Goal: Task Accomplishment & Management: Use online tool/utility

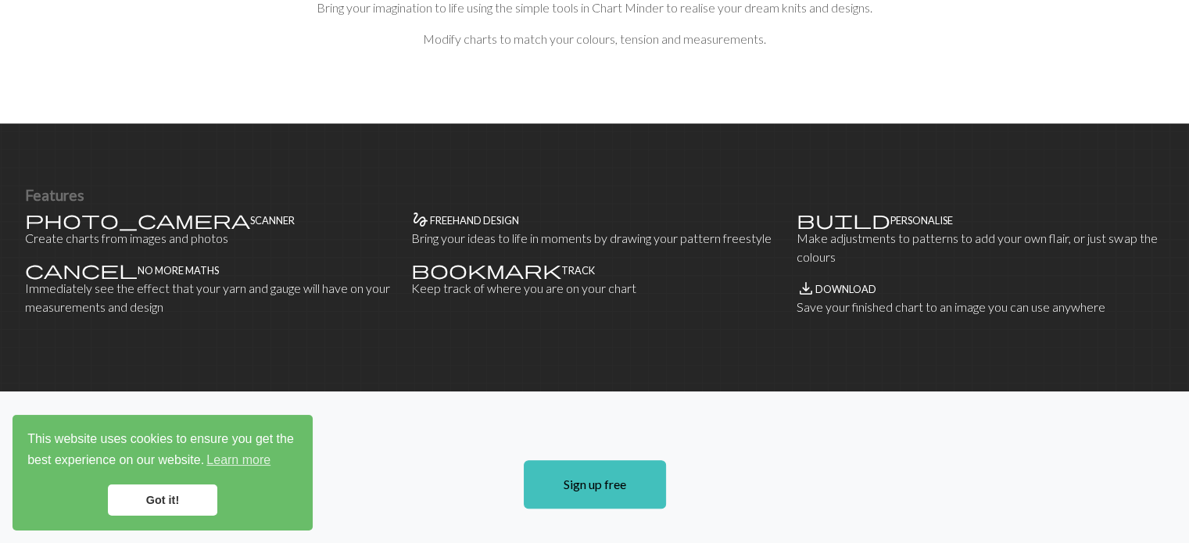
scroll to position [860, 0]
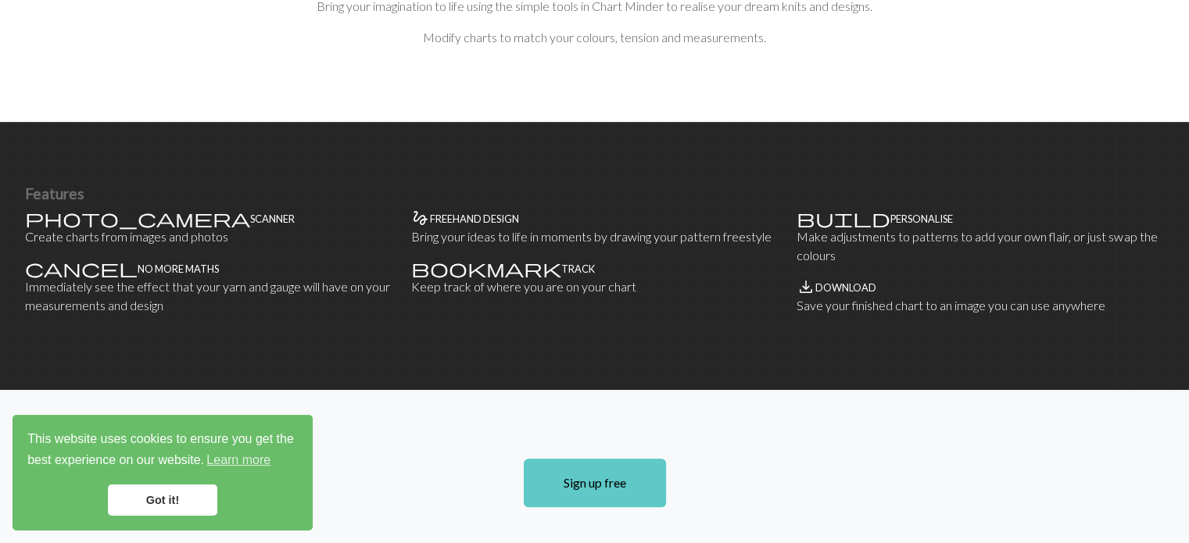
click at [609, 459] on link "Sign up free" at bounding box center [595, 483] width 142 height 48
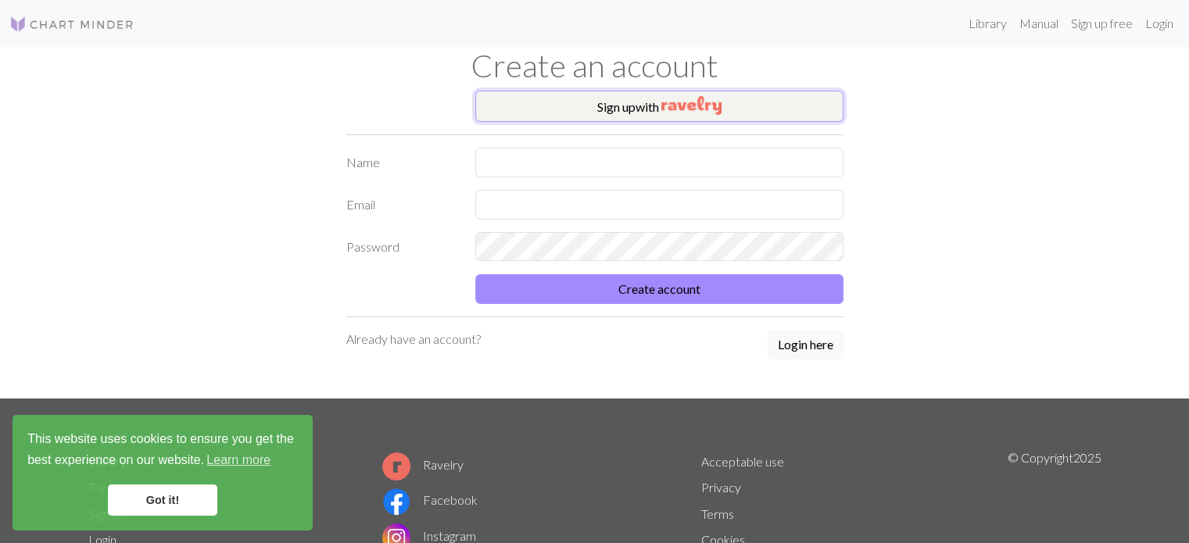
click at [608, 106] on button "Sign up with" at bounding box center [659, 106] width 368 height 31
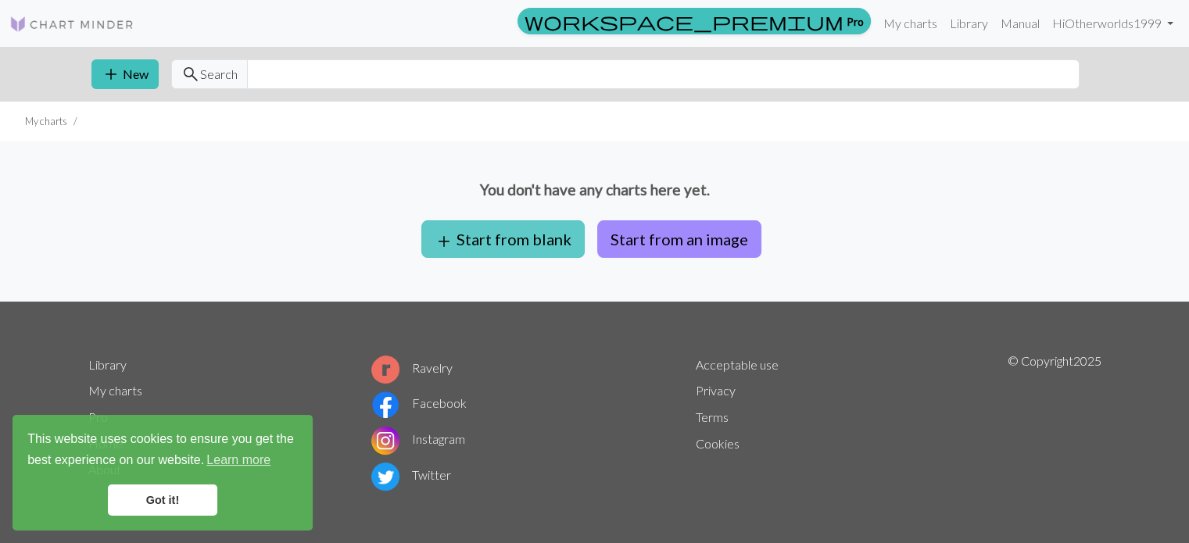
click at [521, 243] on button "add Start from blank" at bounding box center [502, 239] width 163 height 38
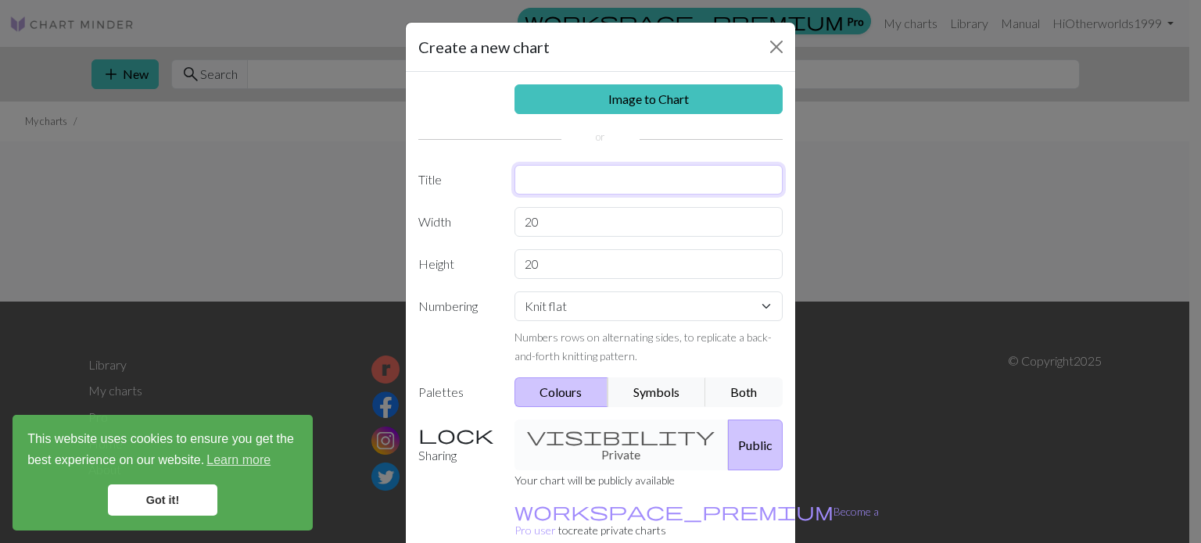
click at [563, 187] on input "text" at bounding box center [648, 180] width 269 height 30
type input "Twomey Cable"
click at [569, 220] on input "20" at bounding box center [648, 222] width 269 height 30
type input "2"
type input "116"
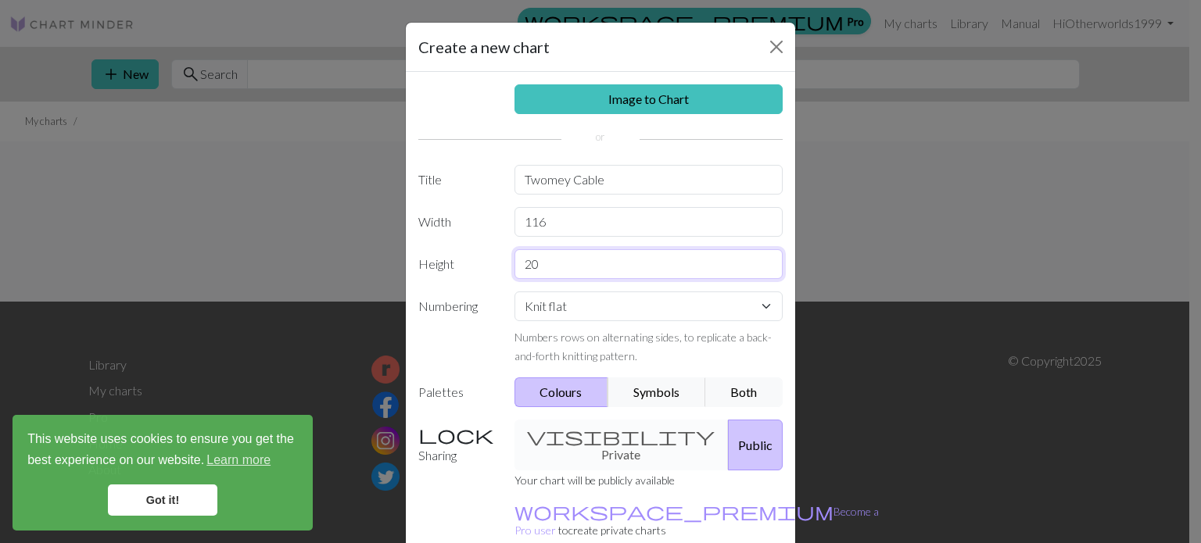
click at [561, 264] on input "20" at bounding box center [648, 264] width 269 height 30
type input "2"
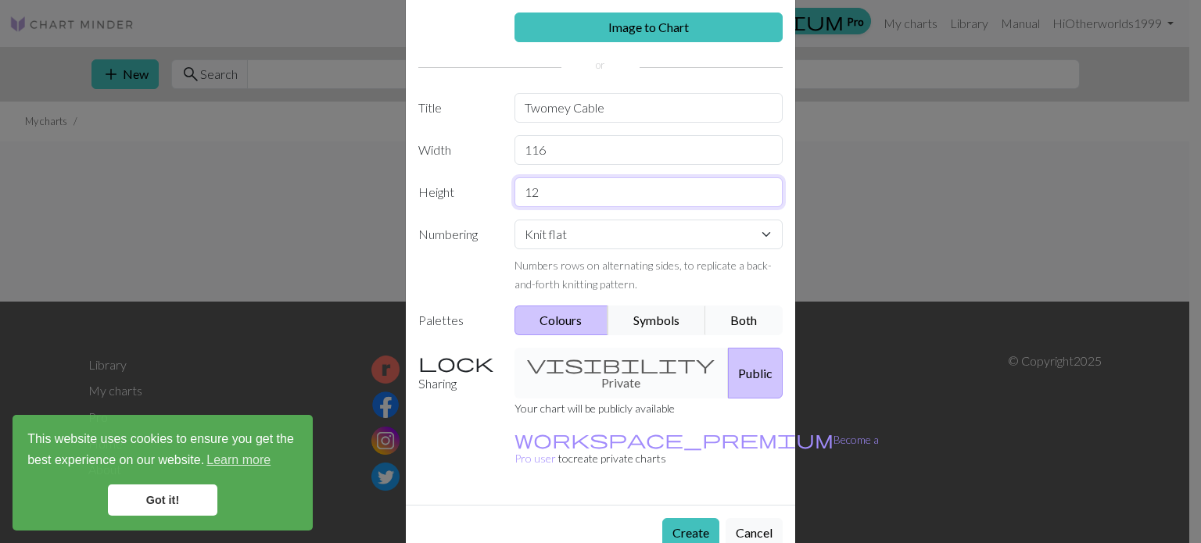
type input "12"
click at [738, 317] on button "Both" at bounding box center [744, 321] width 78 height 30
click at [585, 360] on div "visibility Private Public" at bounding box center [649, 373] width 288 height 51
click at [680, 518] on button "Create" at bounding box center [690, 533] width 57 height 30
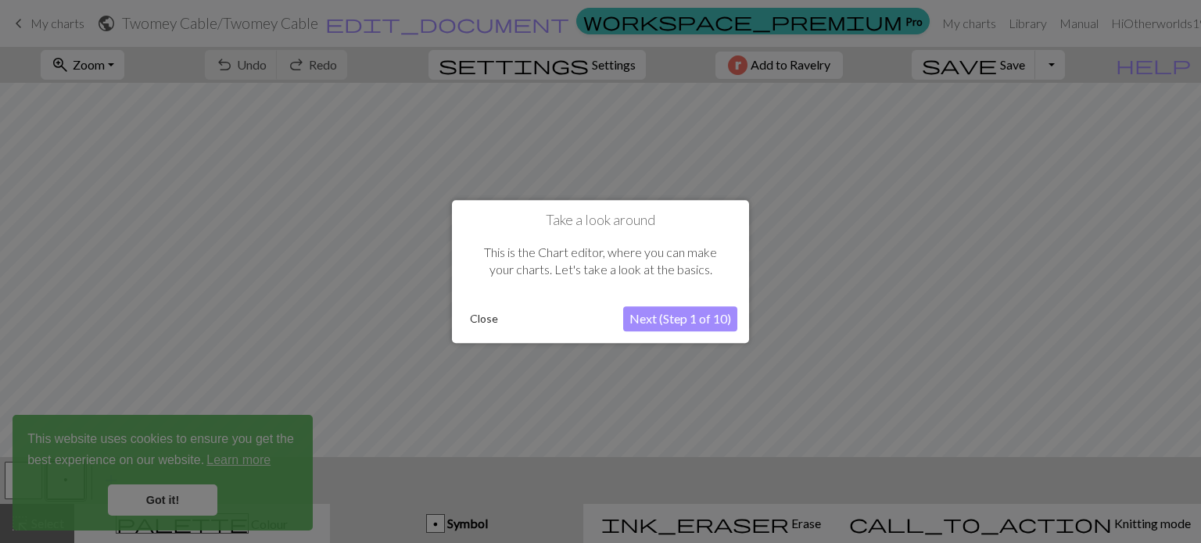
click at [681, 321] on button "Next (Step 1 of 10)" at bounding box center [680, 318] width 114 height 25
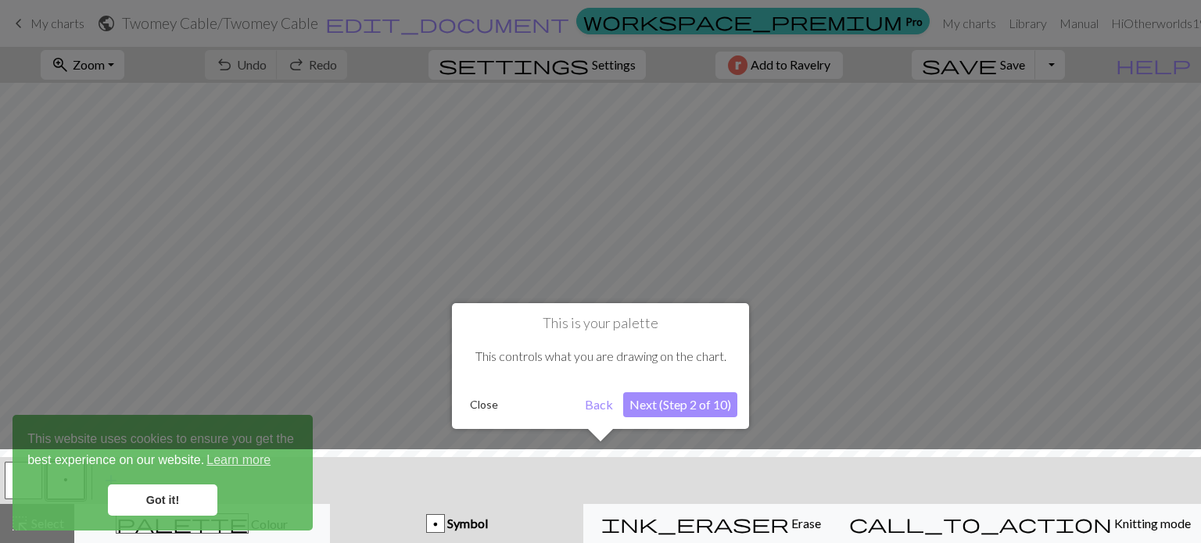
click at [184, 506] on div at bounding box center [600, 501] width 1217 height 102
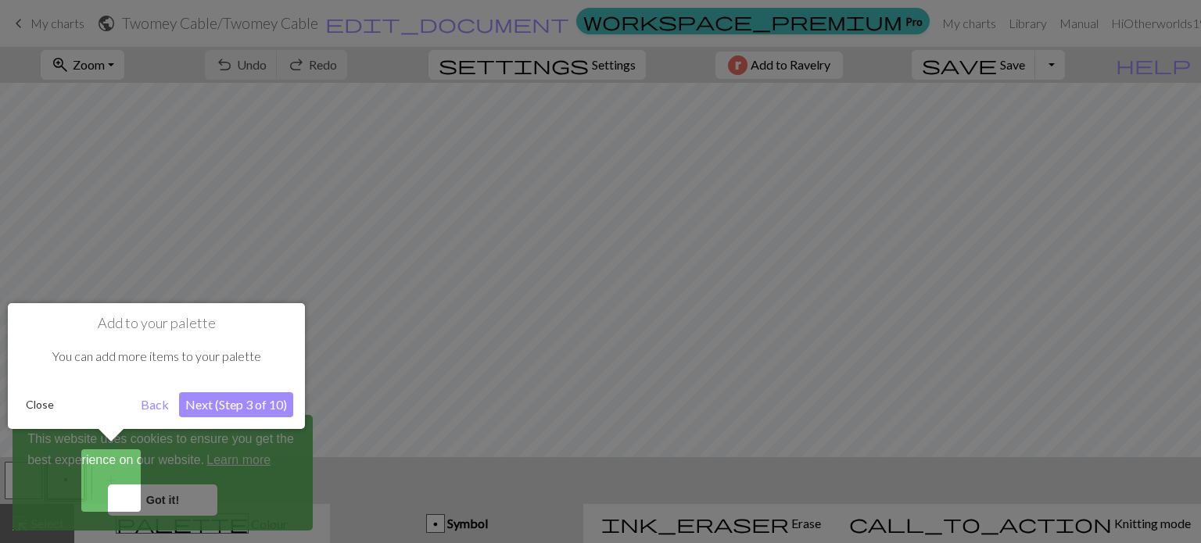
click at [188, 504] on div at bounding box center [600, 271] width 1201 height 543
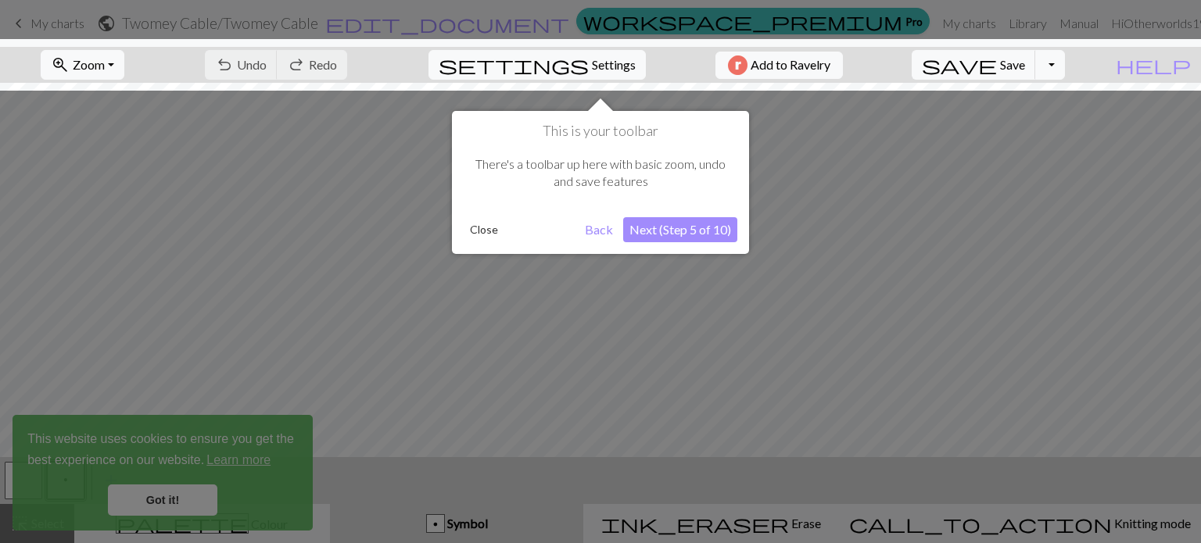
click at [690, 233] on button "Next (Step 5 of 10)" at bounding box center [680, 229] width 114 height 25
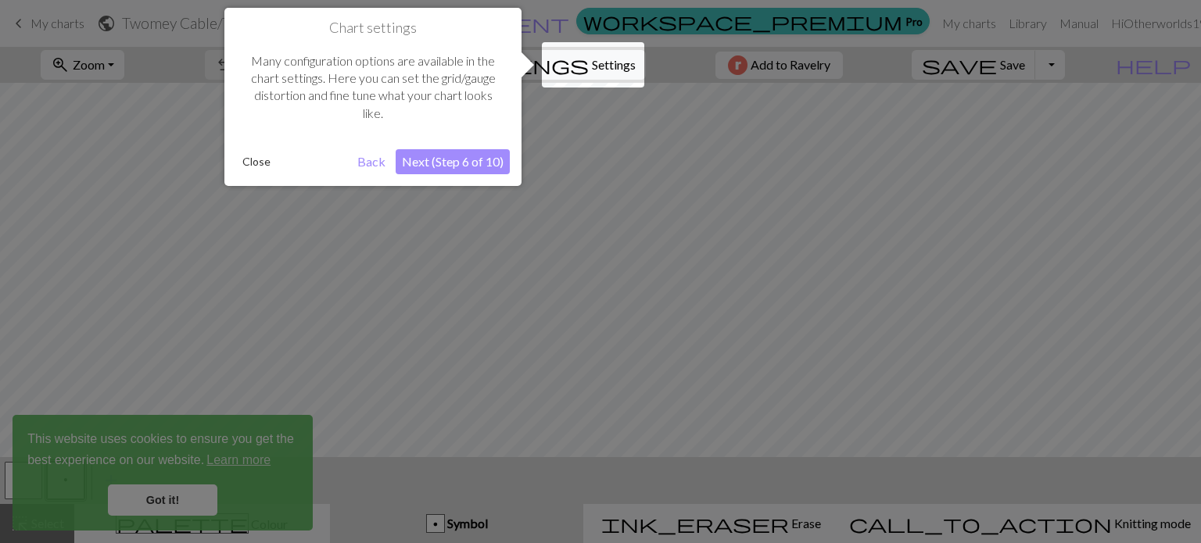
click at [465, 160] on button "Next (Step 6 of 10)" at bounding box center [453, 161] width 114 height 25
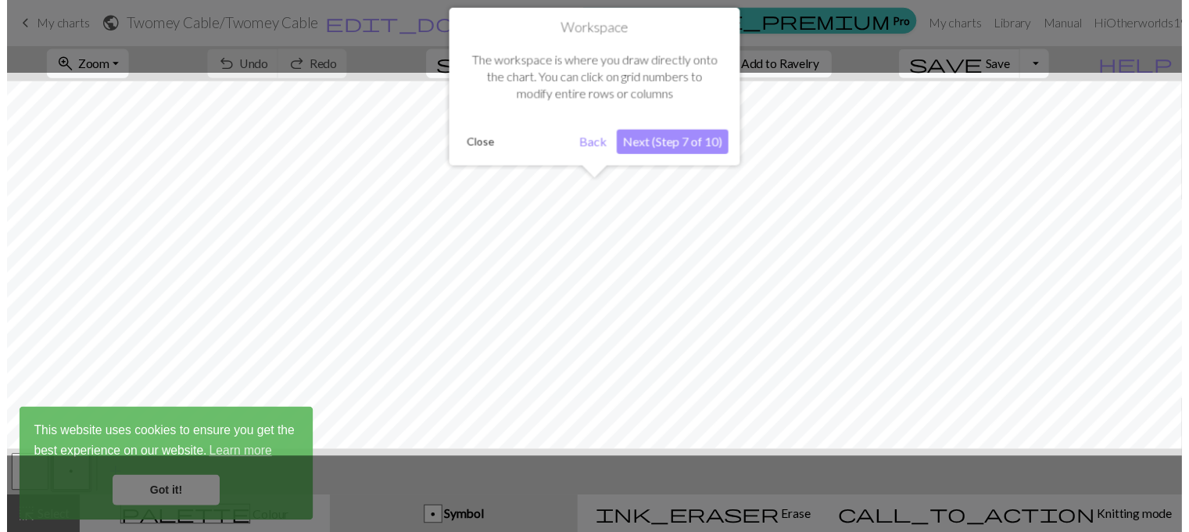
scroll to position [13, 0]
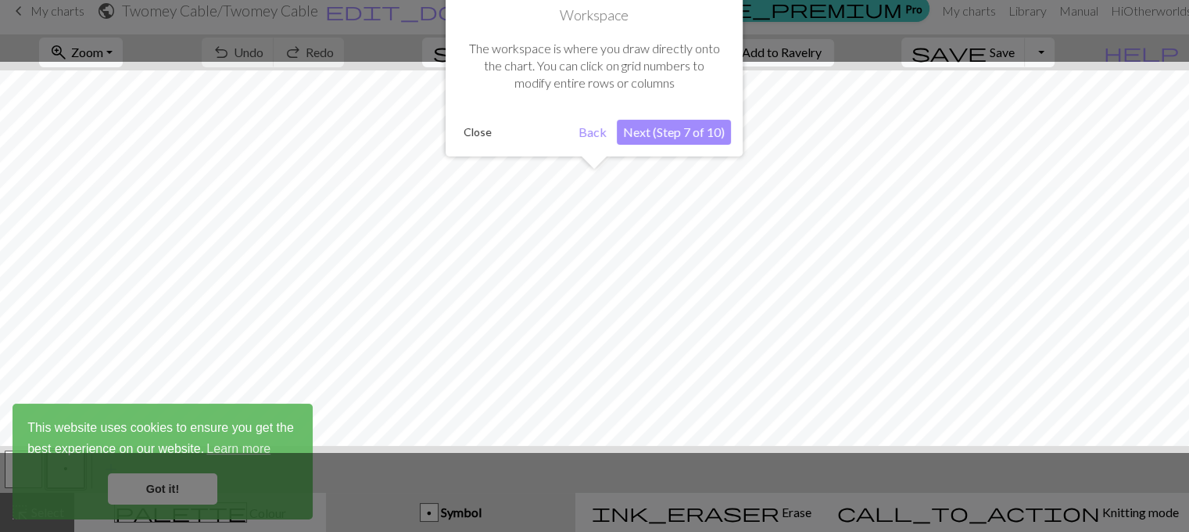
click at [665, 130] on button "Next (Step 7 of 10)" at bounding box center [674, 132] width 114 height 25
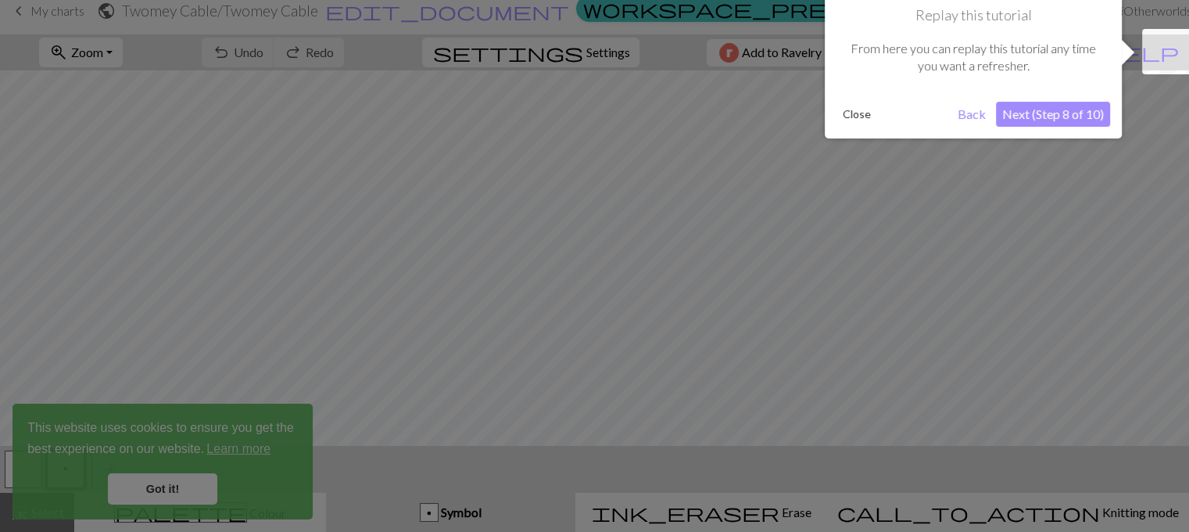
scroll to position [0, 0]
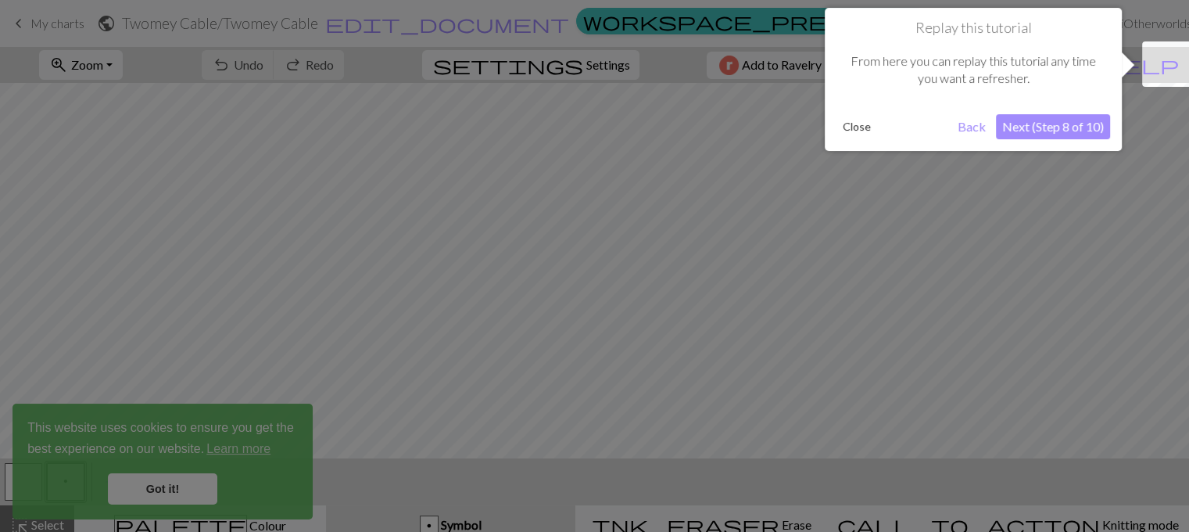
click at [1063, 124] on button "Next (Step 8 of 10)" at bounding box center [1053, 126] width 114 height 25
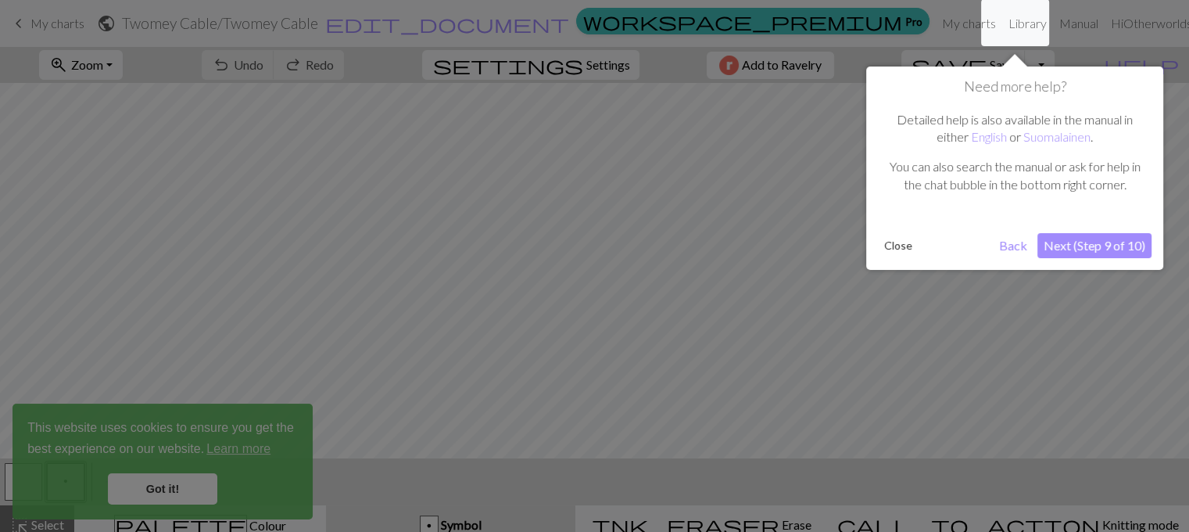
click at [1102, 243] on button "Next (Step 9 of 10)" at bounding box center [1095, 245] width 114 height 25
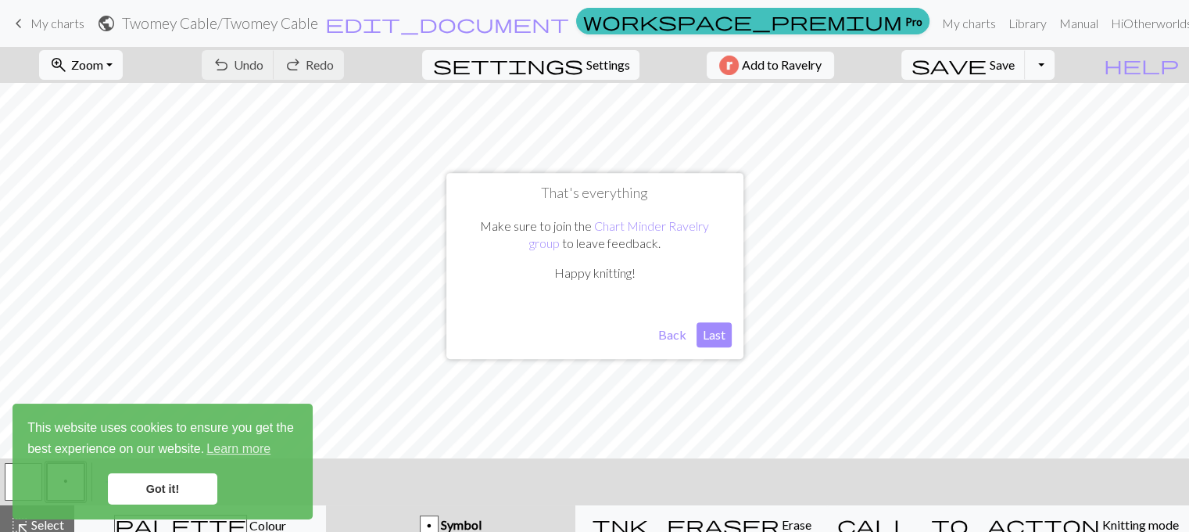
click at [718, 335] on button "Last" at bounding box center [714, 334] width 35 height 25
click at [150, 480] on link "Got it!" at bounding box center [162, 488] width 109 height 31
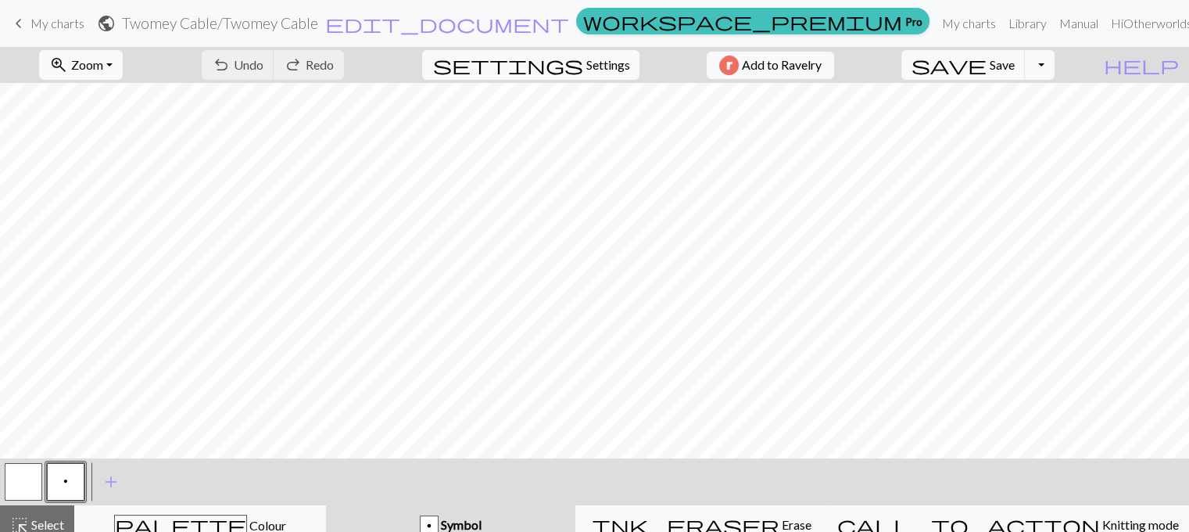
scroll to position [13, 0]
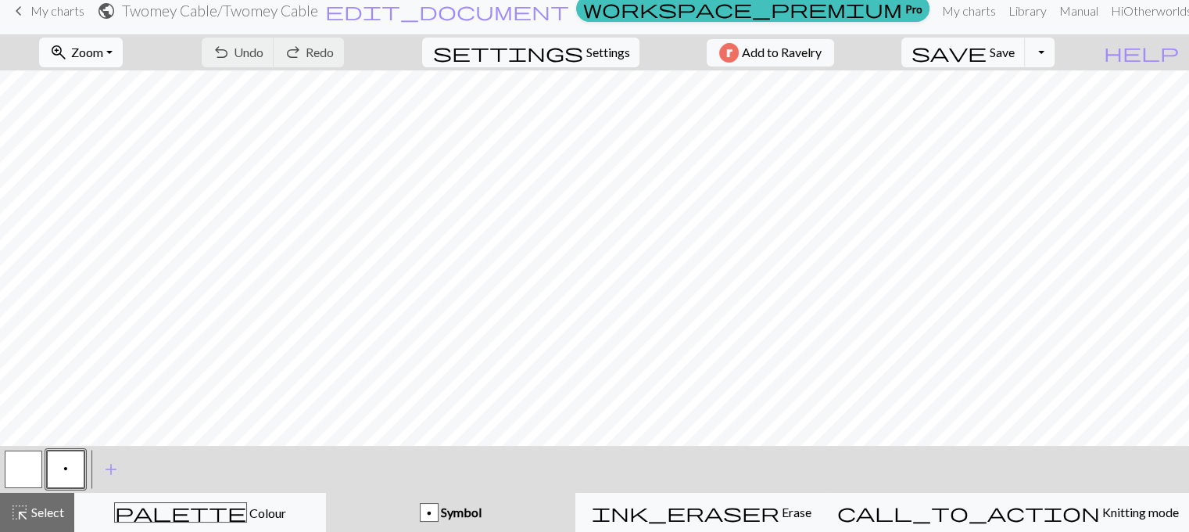
click at [123, 48] on button "zoom_in Zoom Zoom" at bounding box center [81, 53] width 84 height 30
click at [119, 78] on button "Fit all" at bounding box center [102, 86] width 124 height 25
click at [123, 56] on button "zoom_in Zoom Zoom" at bounding box center [81, 53] width 84 height 30
click at [108, 227] on button "150%" at bounding box center [102, 225] width 124 height 25
click at [600, 54] on span "Settings" at bounding box center [608, 52] width 44 height 19
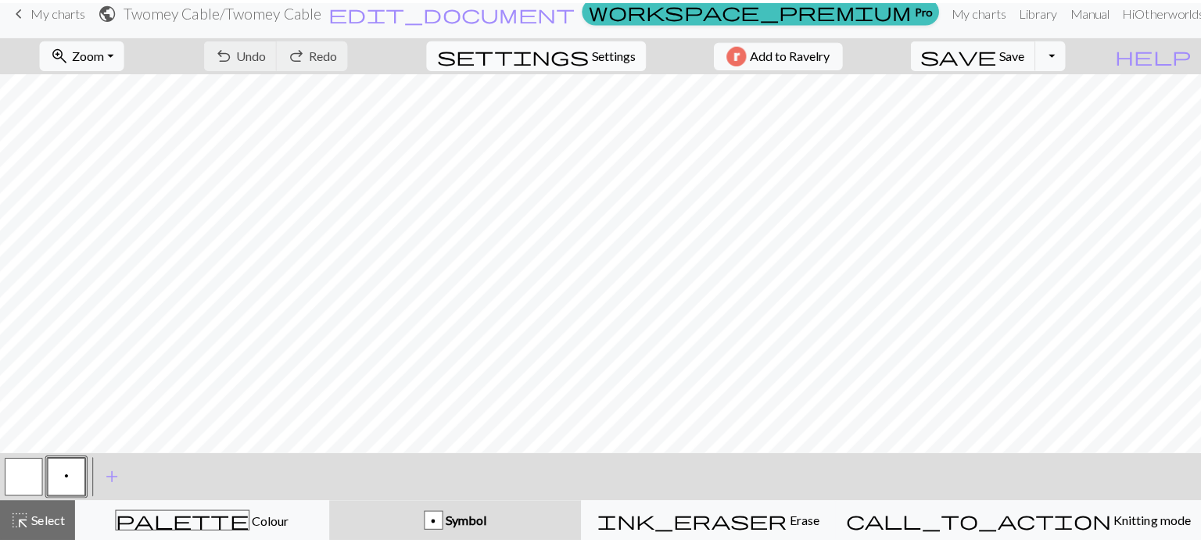
scroll to position [0, 0]
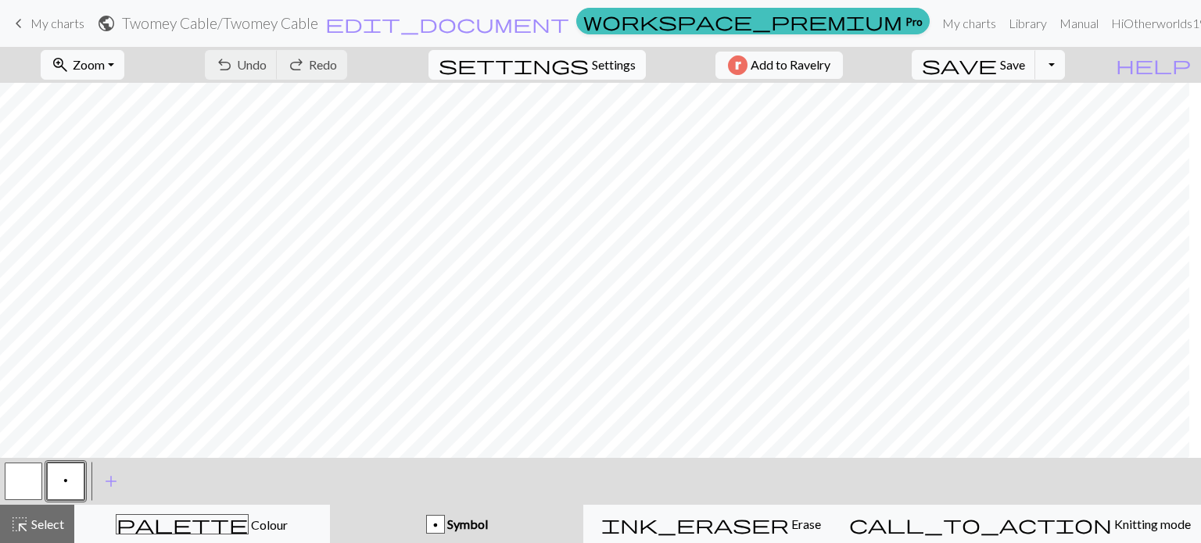
select select "aran"
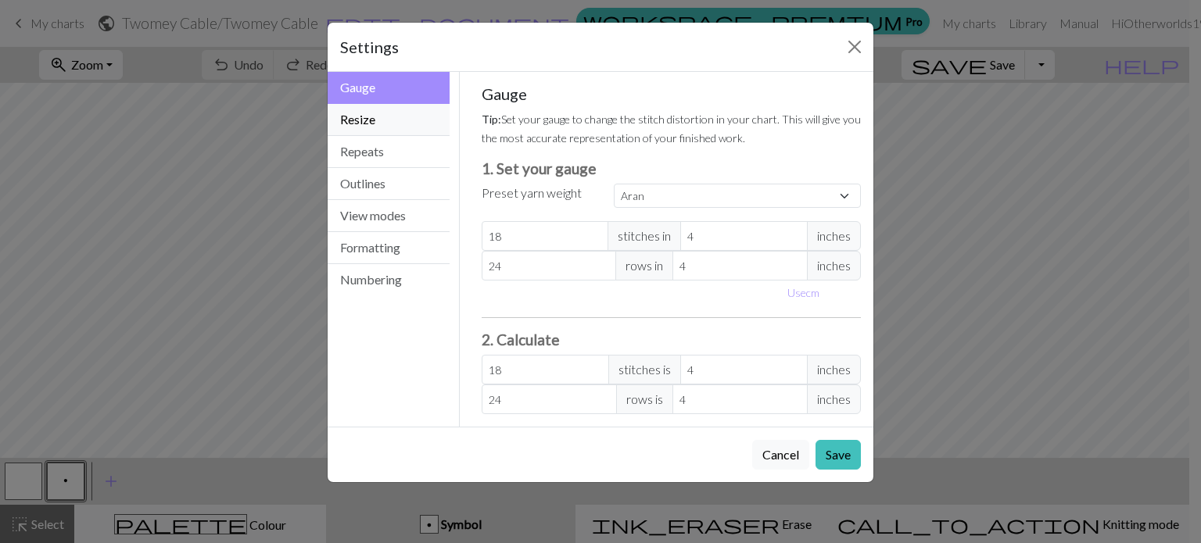
click at [360, 118] on button "Resize" at bounding box center [389, 120] width 122 height 32
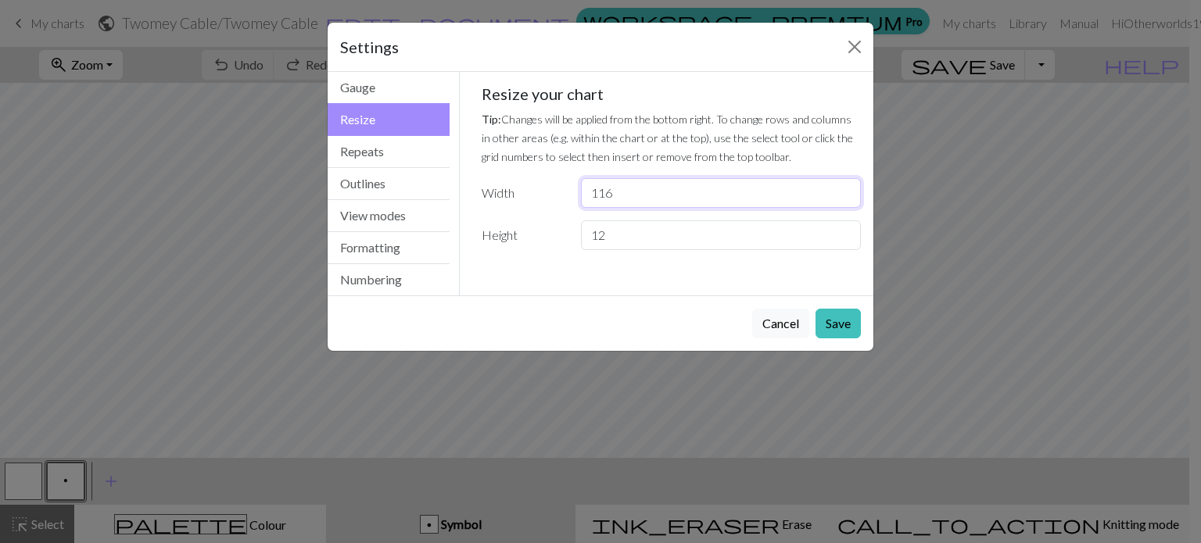
click at [638, 195] on input "116" at bounding box center [721, 193] width 280 height 30
type input "1"
type input "58"
click at [837, 324] on button "Save" at bounding box center [837, 324] width 45 height 30
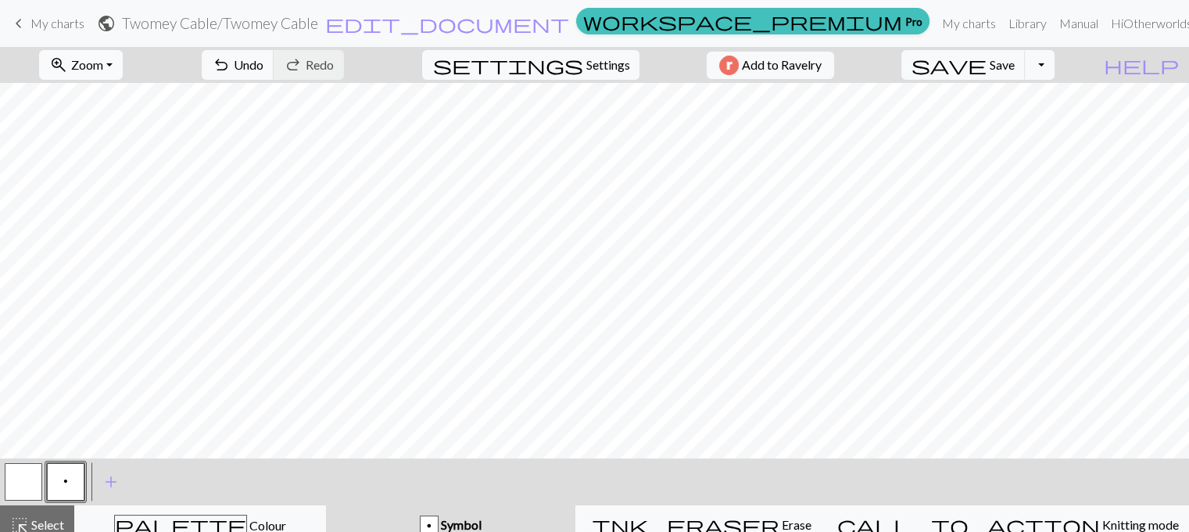
click at [123, 66] on button "zoom_in Zoom Zoom" at bounding box center [81, 65] width 84 height 30
click at [112, 99] on button "Fit all" at bounding box center [102, 99] width 124 height 25
click at [586, 59] on span "Settings" at bounding box center [608, 65] width 44 height 19
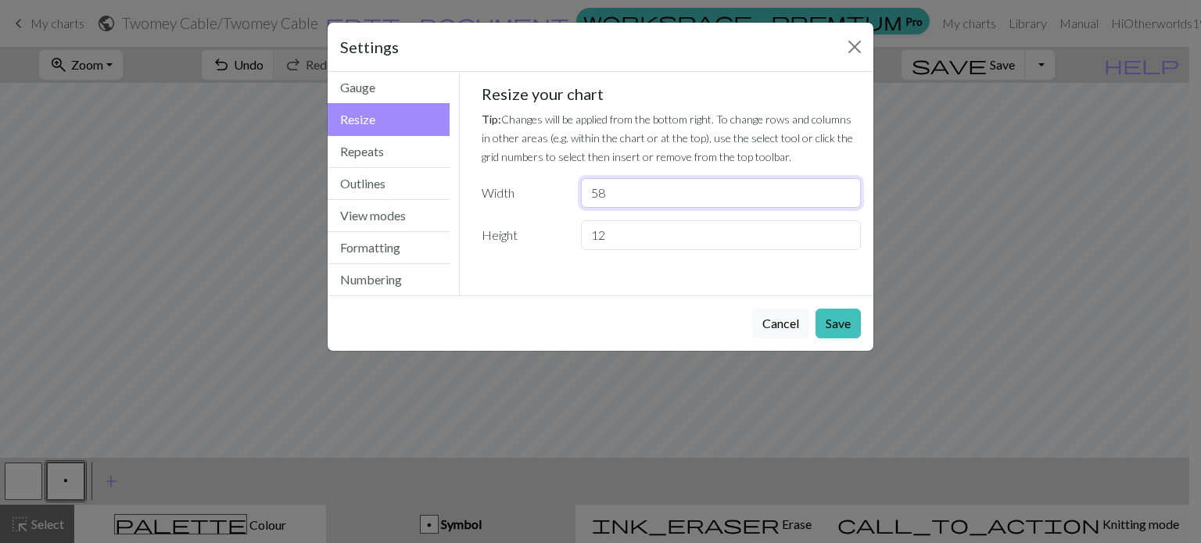
click at [615, 195] on input "58" at bounding box center [721, 193] width 280 height 30
type input "5"
type input "67"
click at [842, 316] on button "Save" at bounding box center [837, 324] width 45 height 30
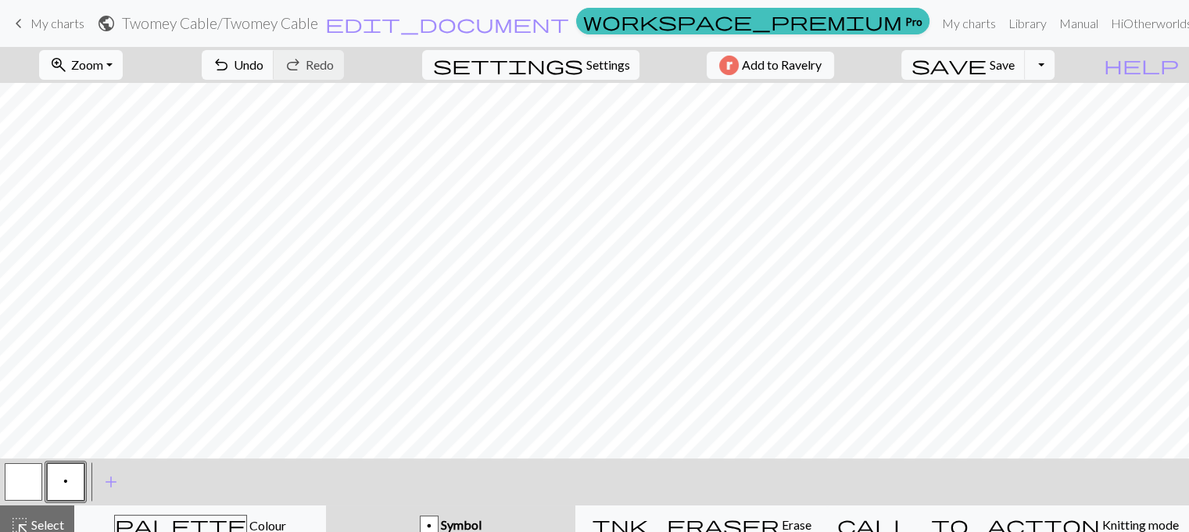
click at [123, 66] on button "zoom_in Zoom Zoom" at bounding box center [81, 65] width 84 height 30
click at [118, 120] on button "Fit width" at bounding box center [102, 124] width 124 height 25
click at [611, 63] on span "Settings" at bounding box center [608, 65] width 44 height 19
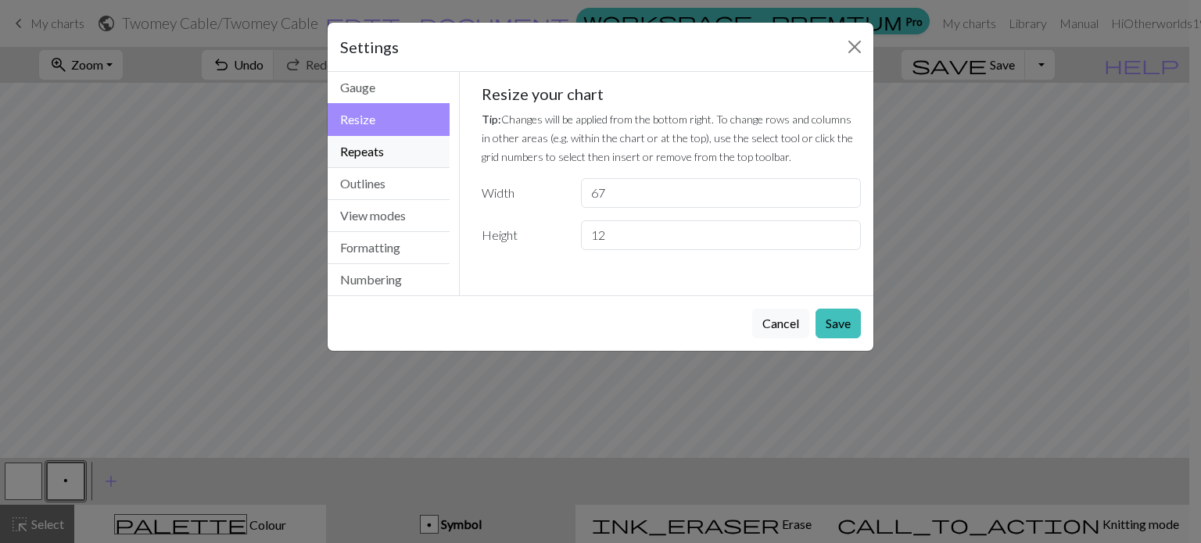
click at [391, 149] on button "Repeats" at bounding box center [389, 152] width 122 height 32
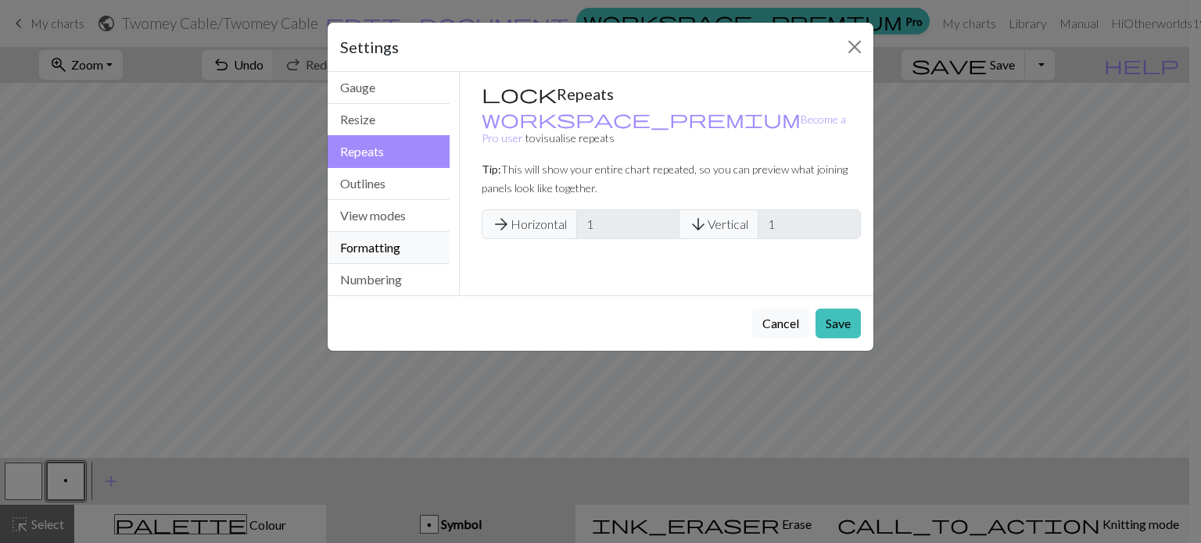
click at [381, 246] on button "Formatting" at bounding box center [389, 248] width 122 height 32
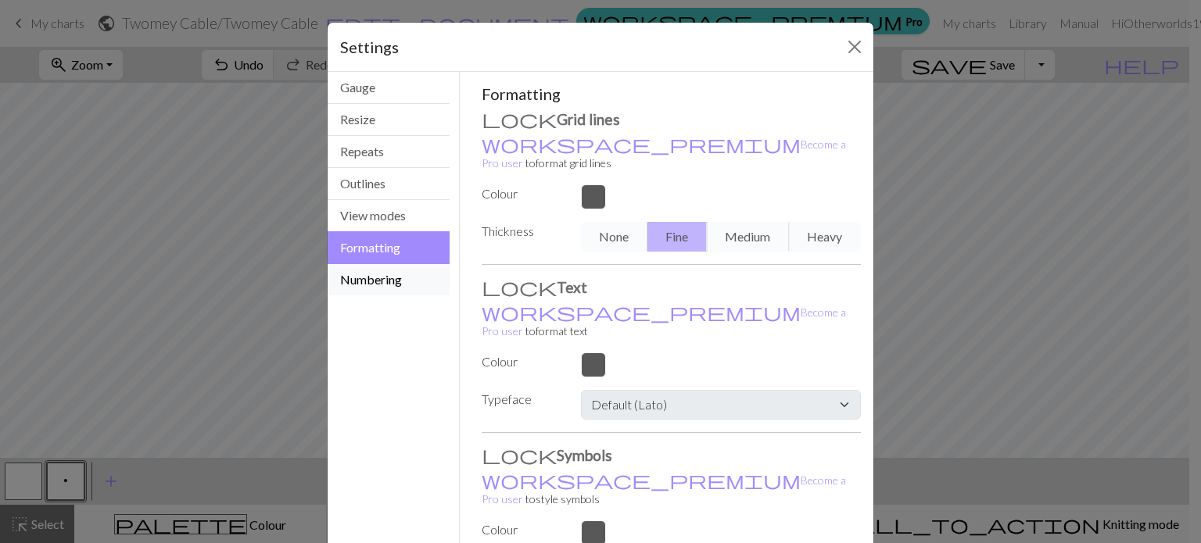
click at [378, 278] on button "Numbering" at bounding box center [389, 279] width 122 height 31
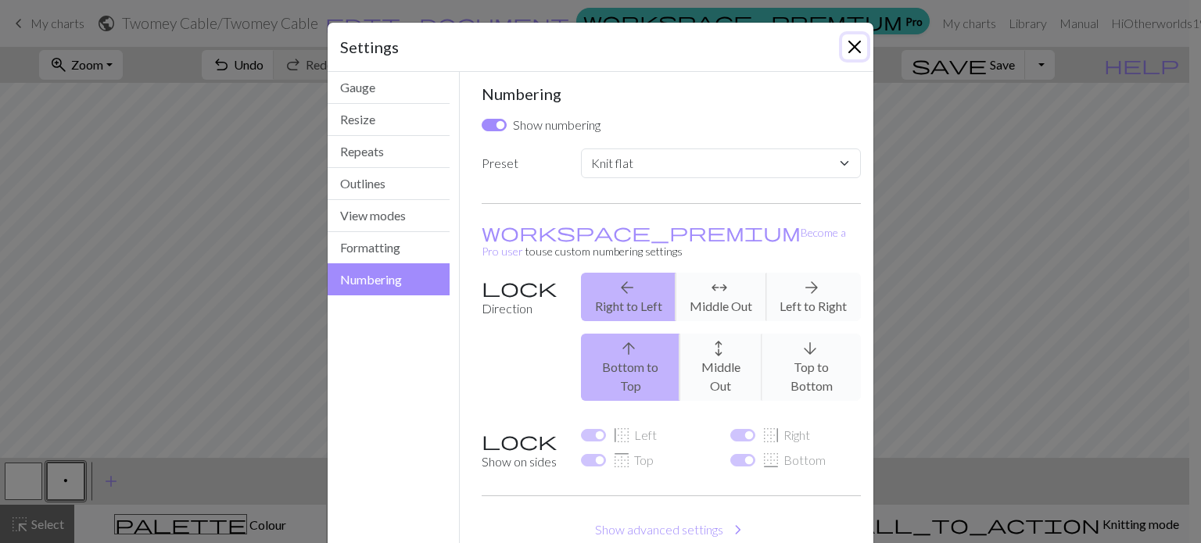
click at [853, 46] on button "Close" at bounding box center [854, 46] width 25 height 25
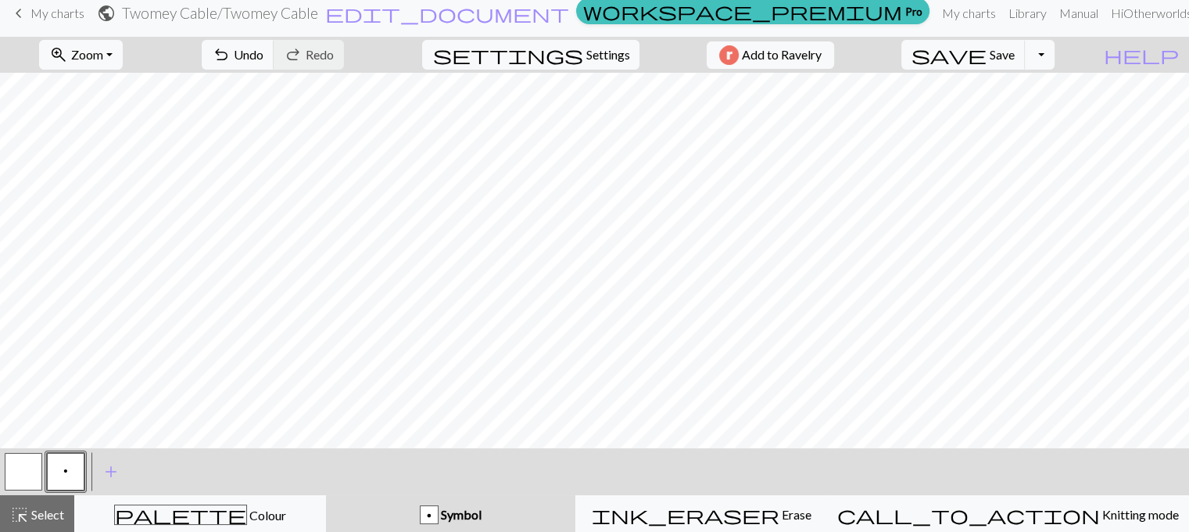
scroll to position [13, 0]
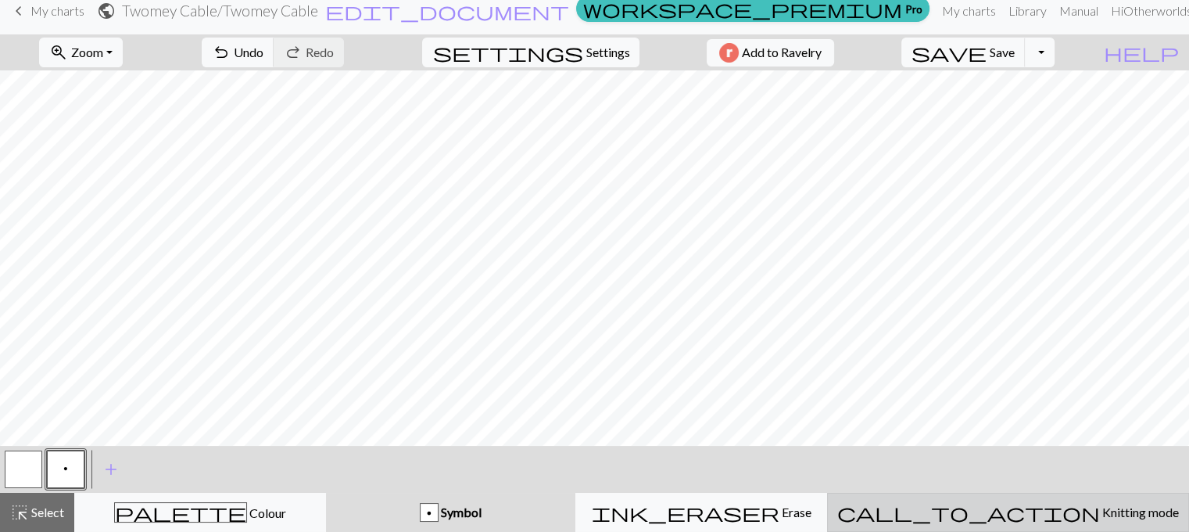
click at [1100, 511] on span "Knitting mode" at bounding box center [1139, 511] width 79 height 15
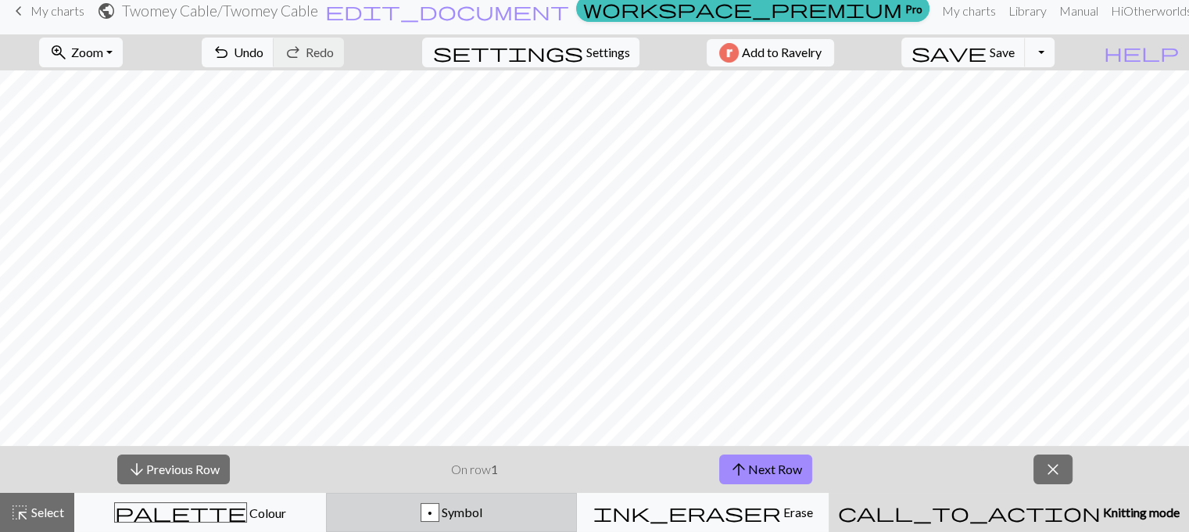
click at [471, 524] on button "p Symbol" at bounding box center [452, 512] width 252 height 39
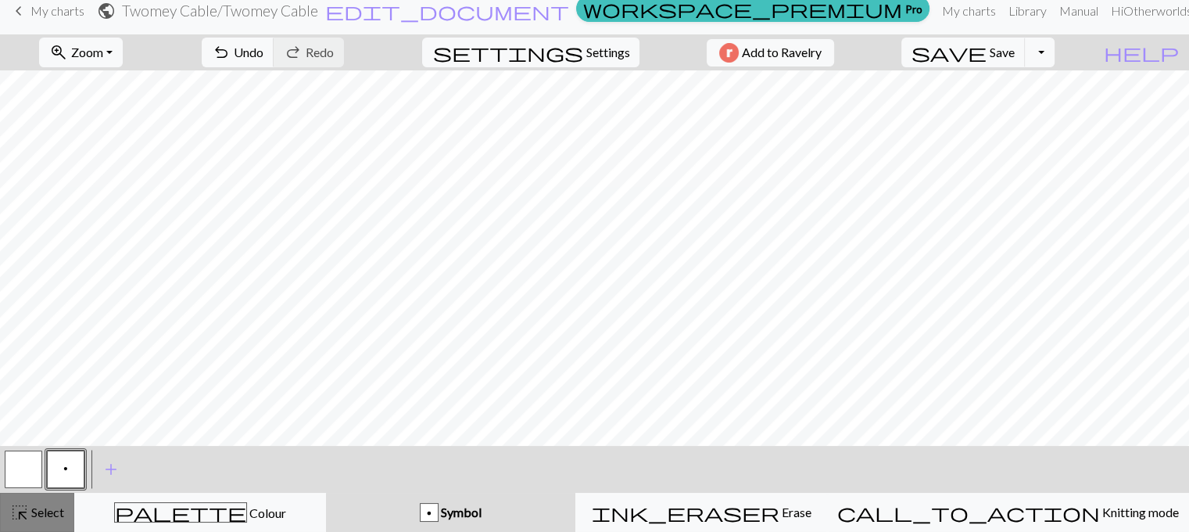
click at [53, 512] on span "Select" at bounding box center [46, 511] width 35 height 15
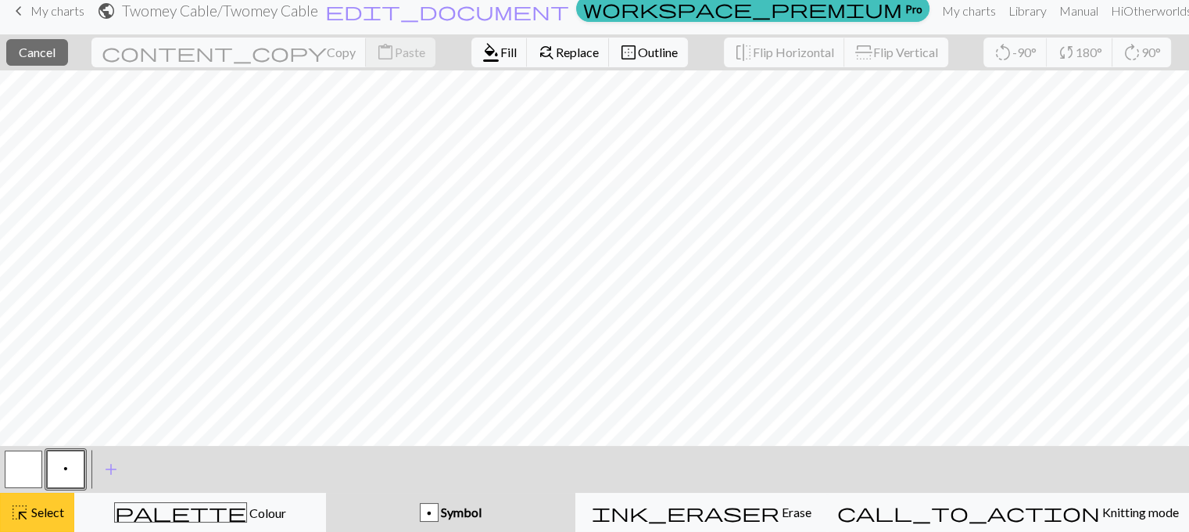
click at [38, 506] on span "Select" at bounding box center [46, 511] width 35 height 15
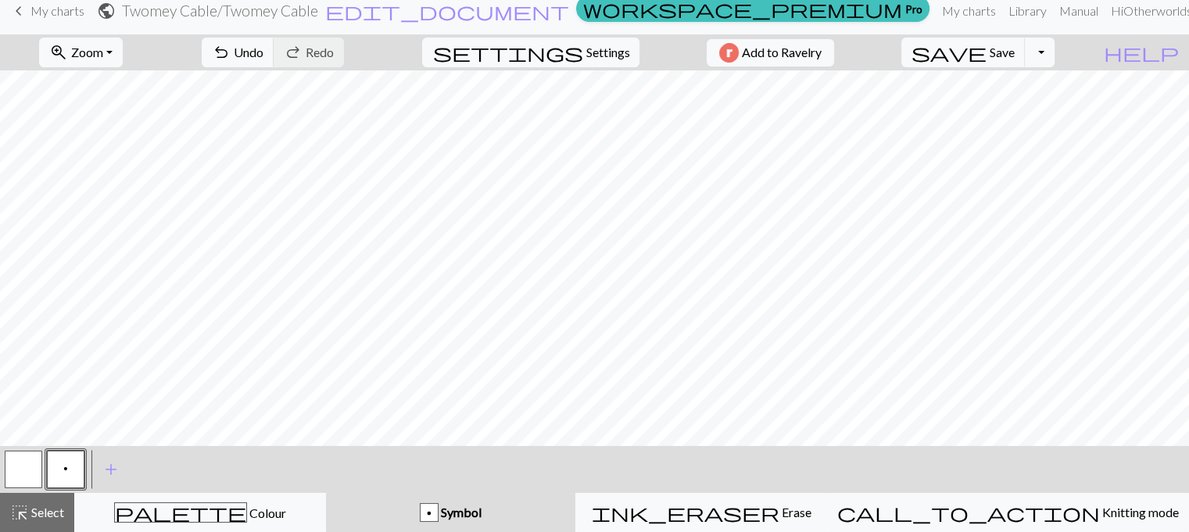
click at [26, 471] on button "button" at bounding box center [24, 469] width 38 height 38
click at [69, 470] on button "p" at bounding box center [66, 469] width 38 height 38
drag, startPoint x: 5, startPoint y: 471, endPoint x: 156, endPoint y: 453, distance: 152.1
click at [8, 471] on button "button" at bounding box center [24, 469] width 38 height 38
drag, startPoint x: 64, startPoint y: 465, endPoint x: 89, endPoint y: 461, distance: 25.5
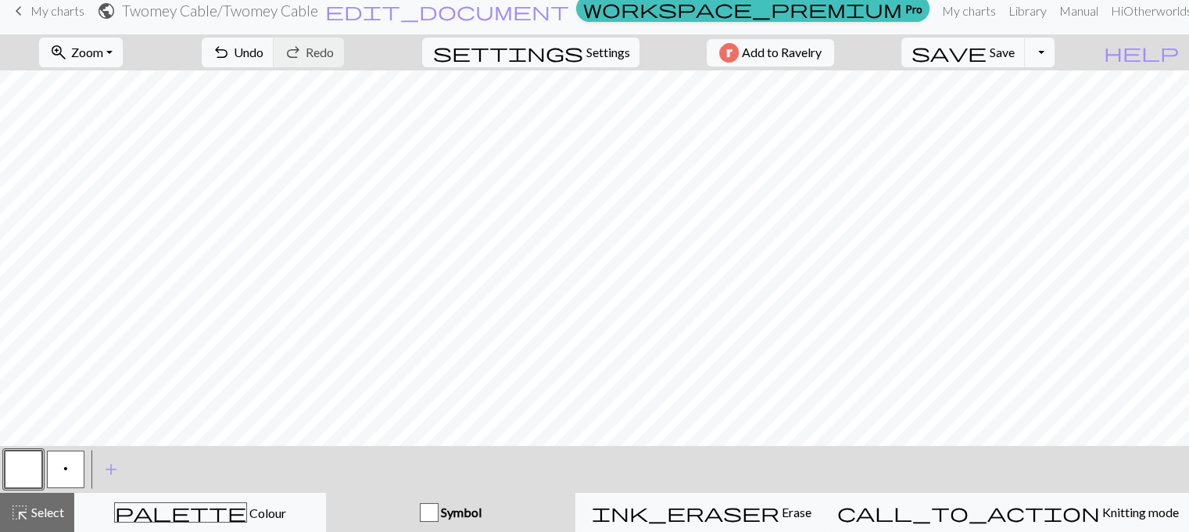
click at [66, 465] on span "p" at bounding box center [65, 468] width 5 height 13
click at [25, 482] on button "button" at bounding box center [24, 469] width 38 height 38
click at [59, 461] on button "p" at bounding box center [66, 469] width 38 height 38
click at [108, 471] on span "add" at bounding box center [111, 469] width 19 height 22
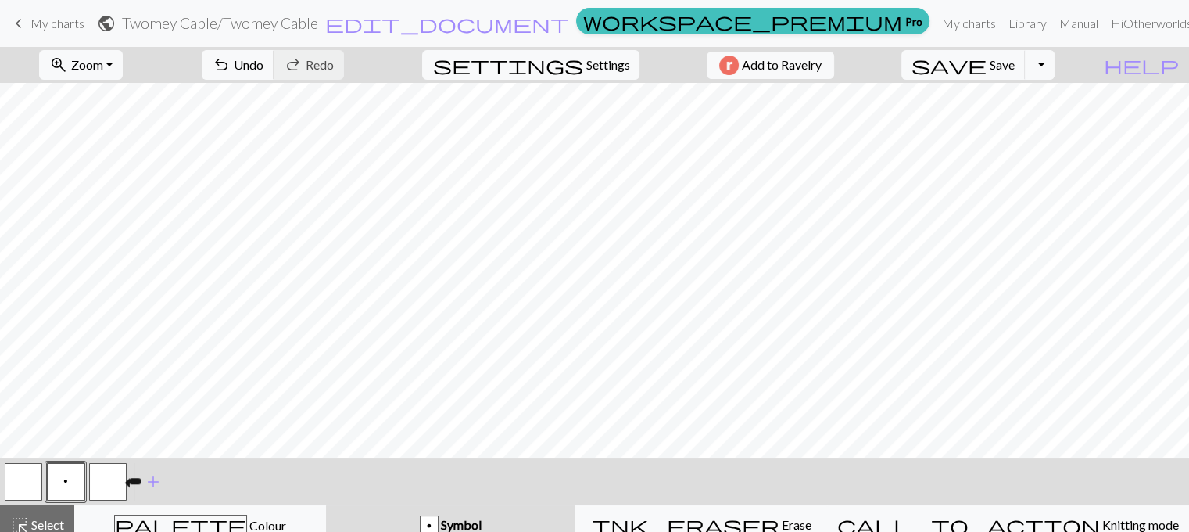
click at [105, 482] on button "button" at bounding box center [108, 482] width 38 height 38
click at [125, 480] on span at bounding box center [126, 483] width 5 height 10
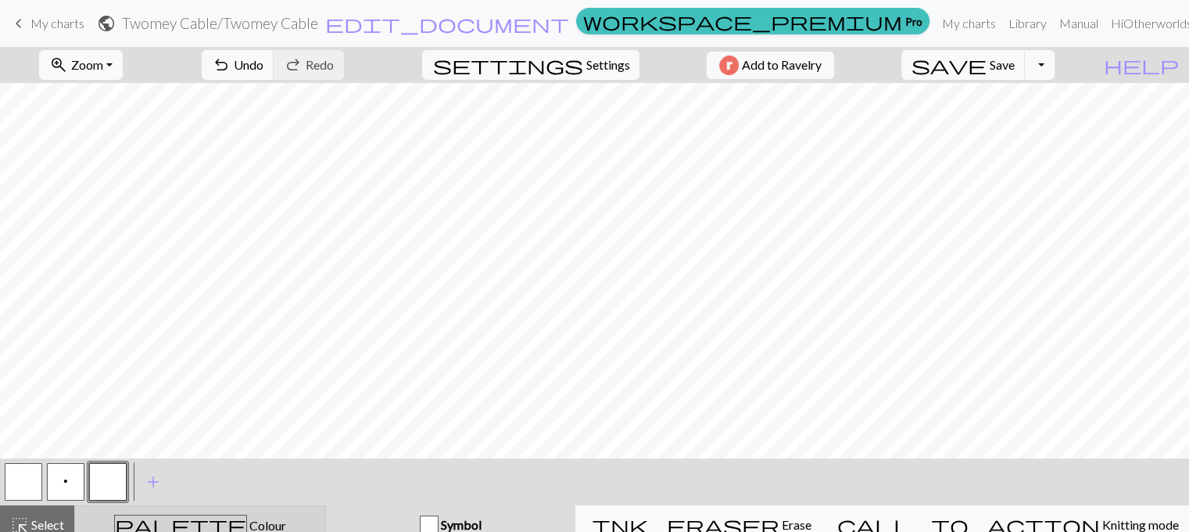
click at [247, 525] on span "Colour" at bounding box center [266, 525] width 39 height 15
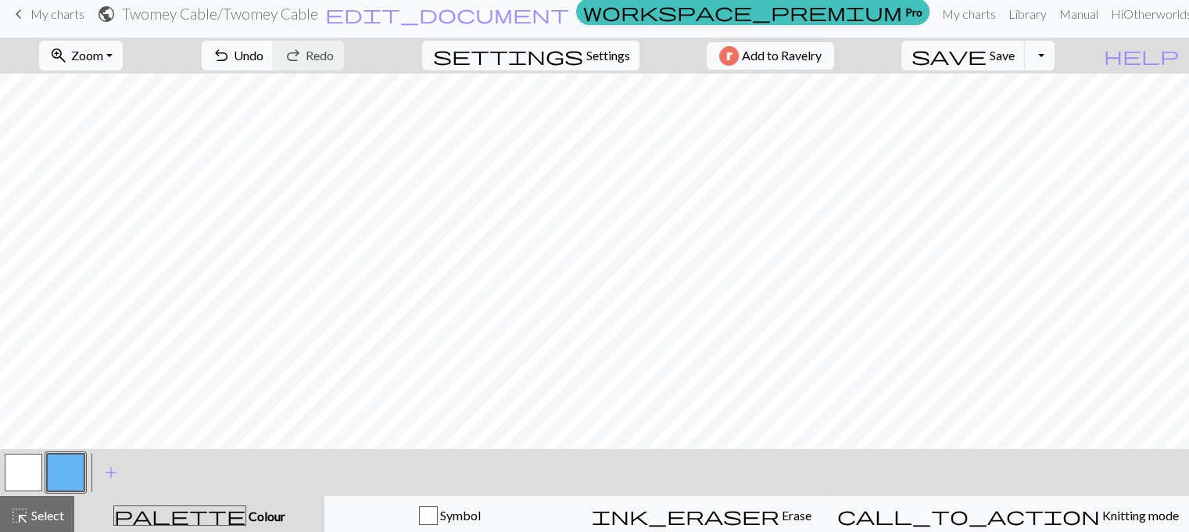
scroll to position [13, 0]
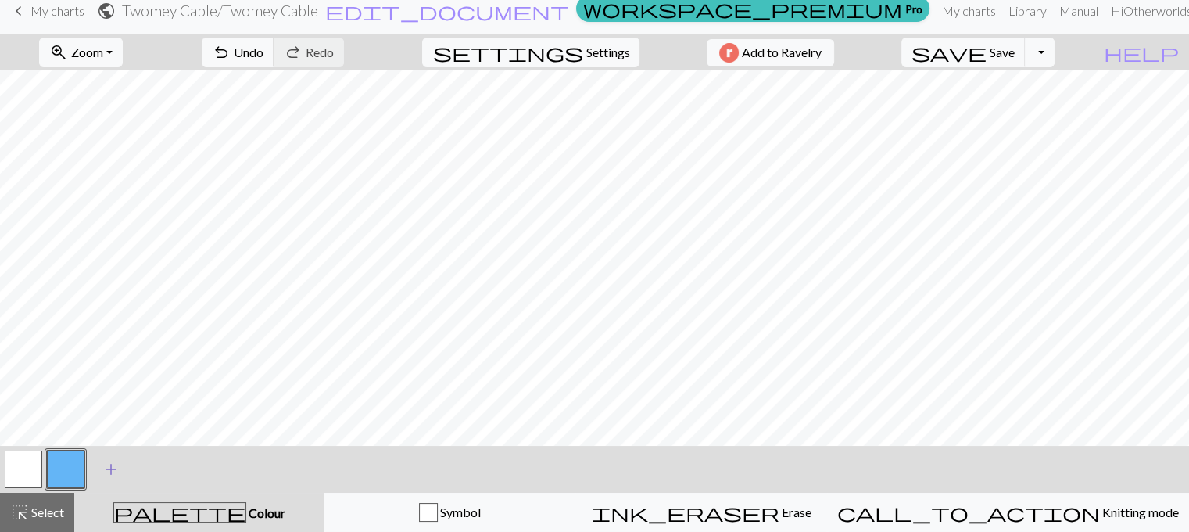
click at [113, 468] on span "add" at bounding box center [111, 469] width 19 height 22
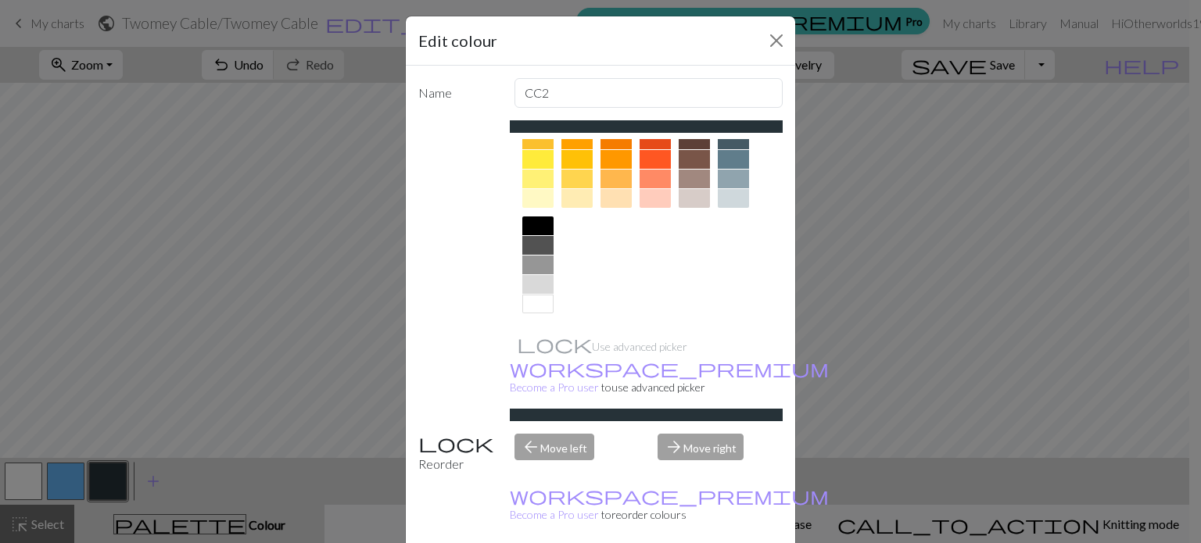
scroll to position [0, 0]
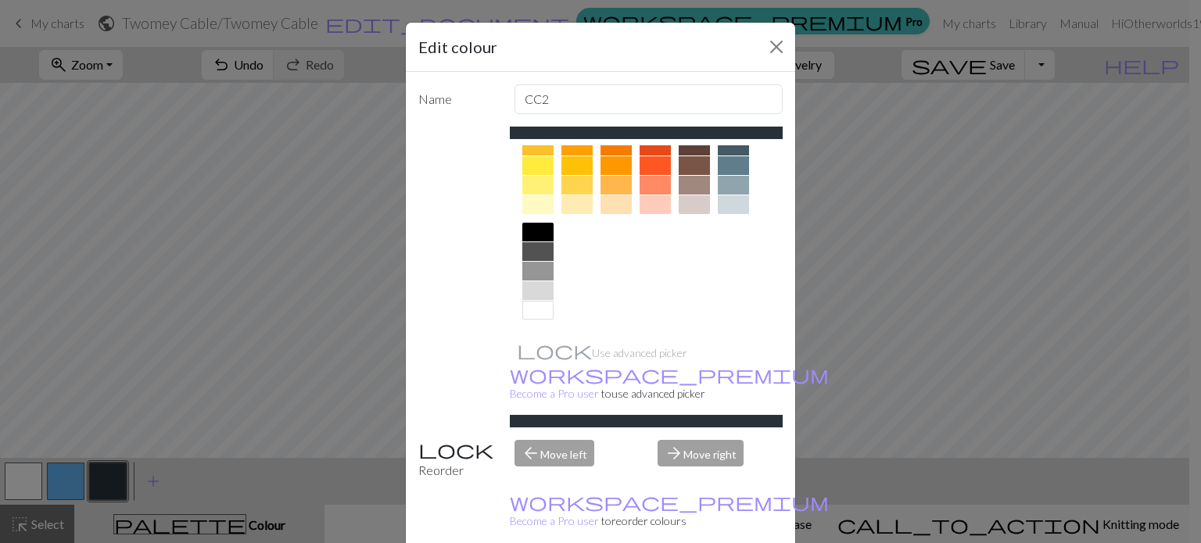
click at [607, 159] on div at bounding box center [615, 165] width 31 height 19
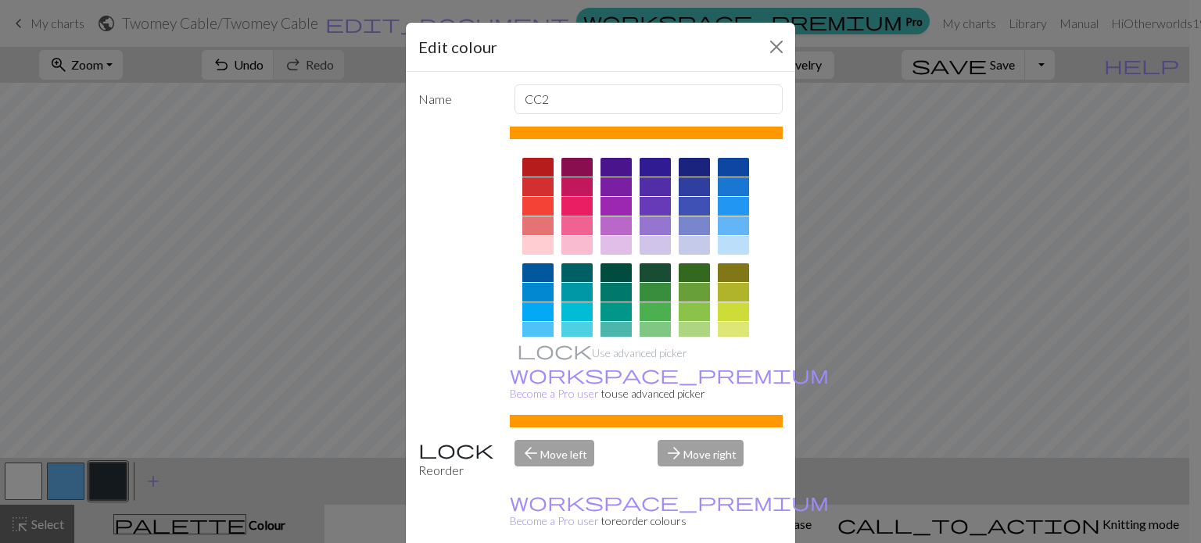
click at [584, 203] on div at bounding box center [576, 206] width 31 height 19
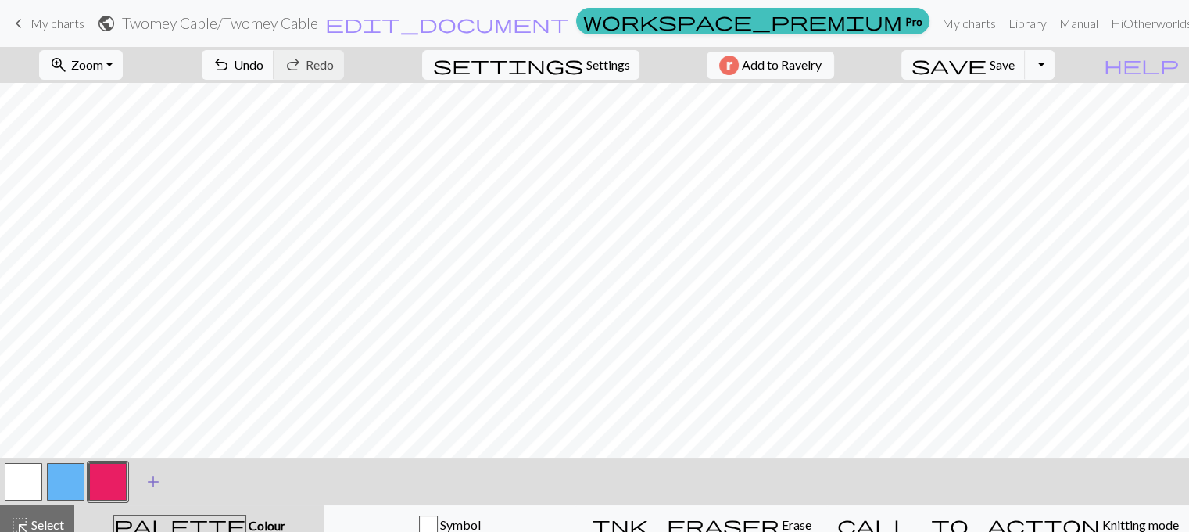
scroll to position [13, 0]
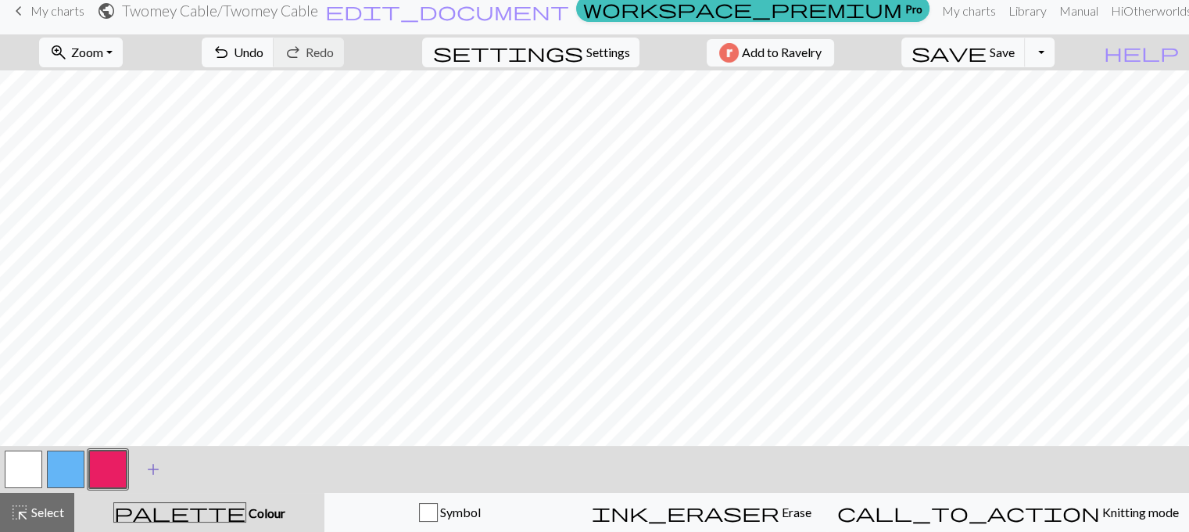
click at [156, 469] on span "add" at bounding box center [153, 469] width 19 height 22
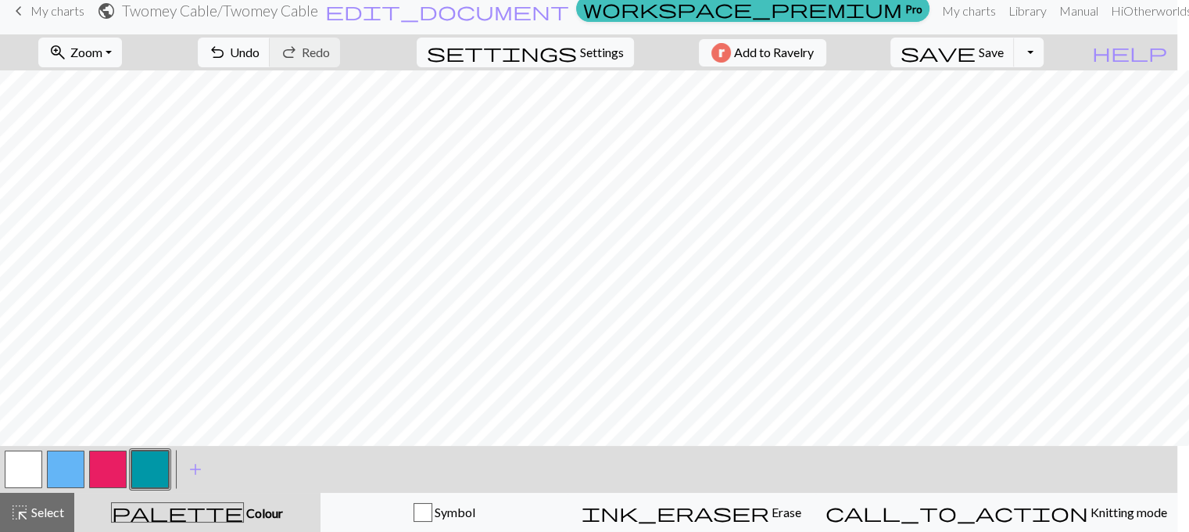
scroll to position [0, 0]
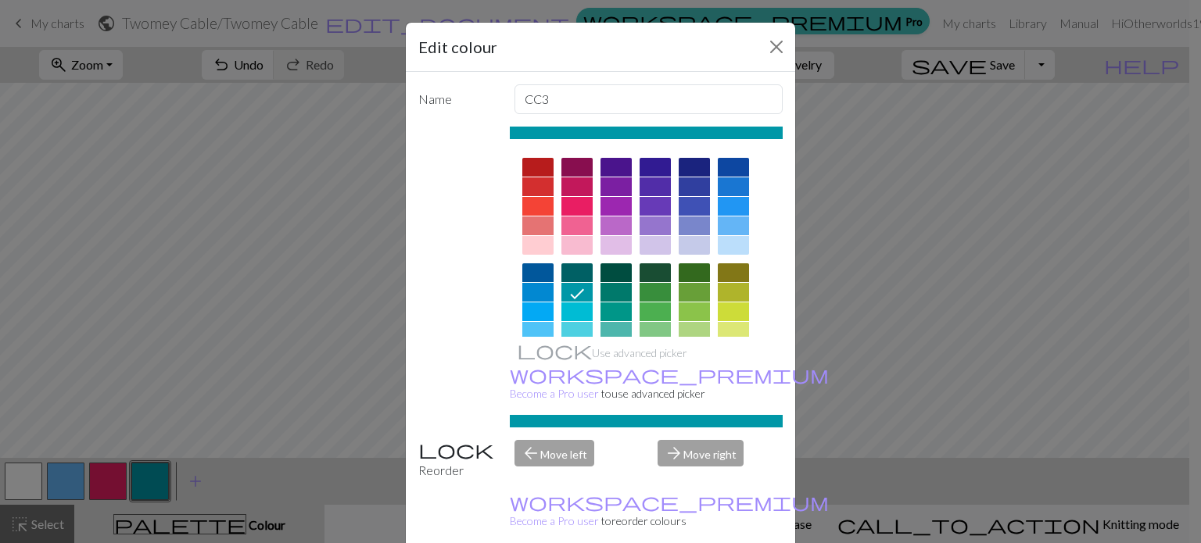
drag, startPoint x: 755, startPoint y: 531, endPoint x: 602, endPoint y: 489, distance: 158.0
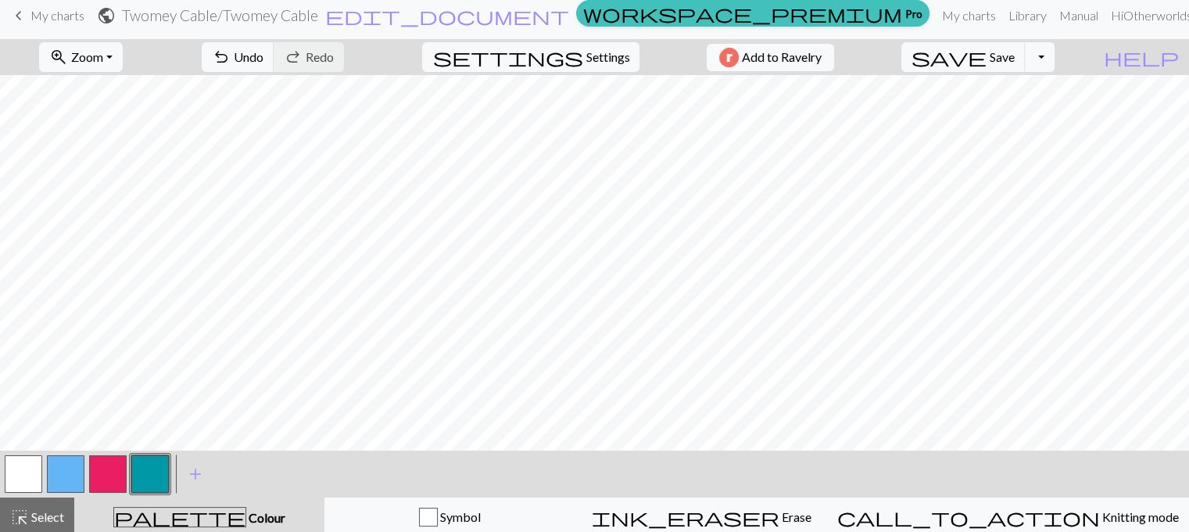
scroll to position [13, 0]
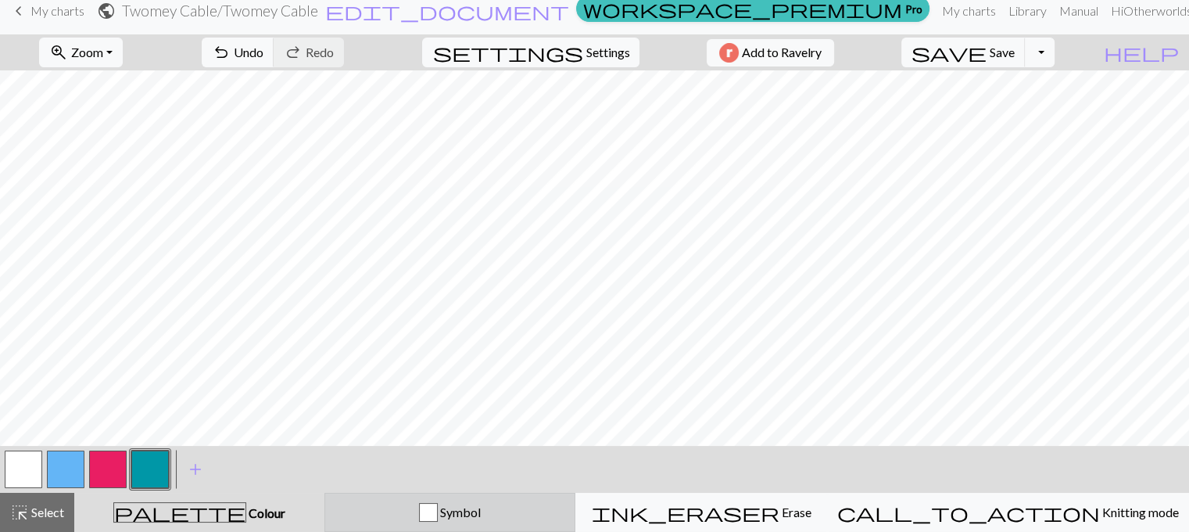
click at [438, 507] on div "button" at bounding box center [428, 512] width 19 height 19
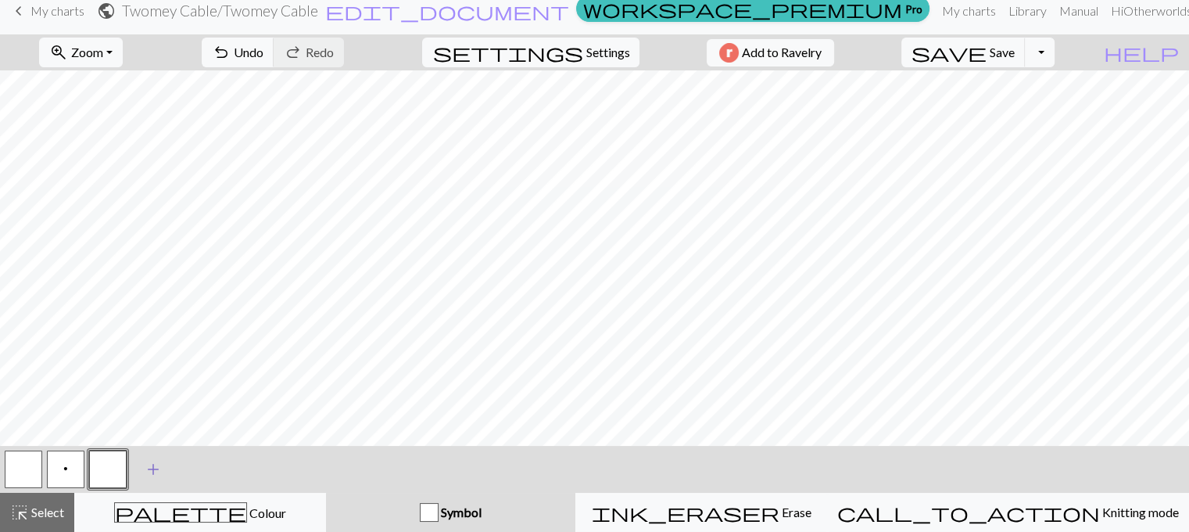
click at [150, 468] on span "add" at bounding box center [153, 469] width 19 height 22
click at [107, 468] on button "button" at bounding box center [108, 469] width 38 height 38
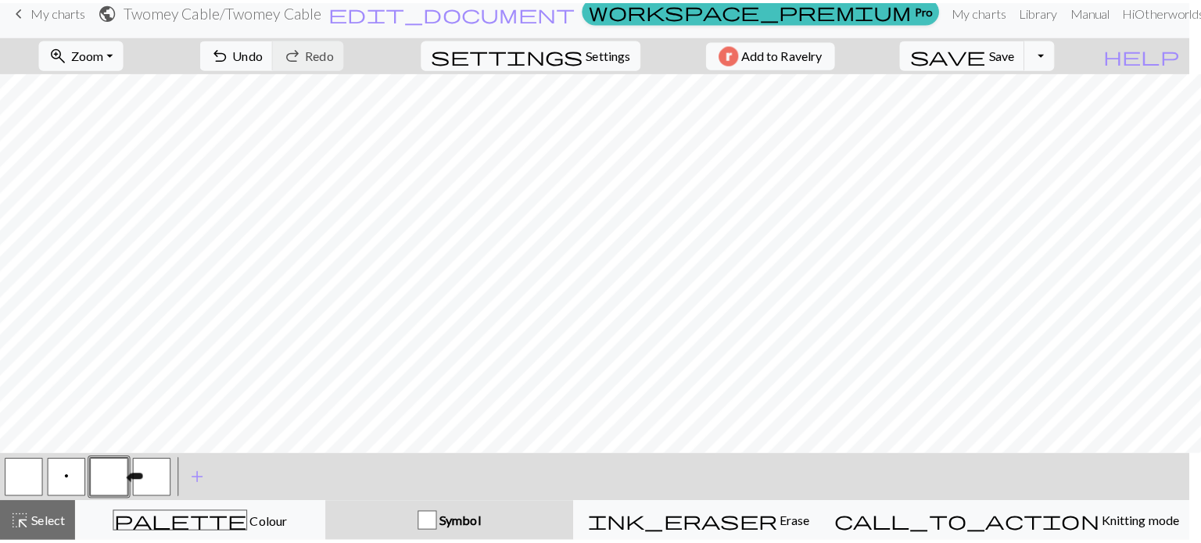
scroll to position [0, 0]
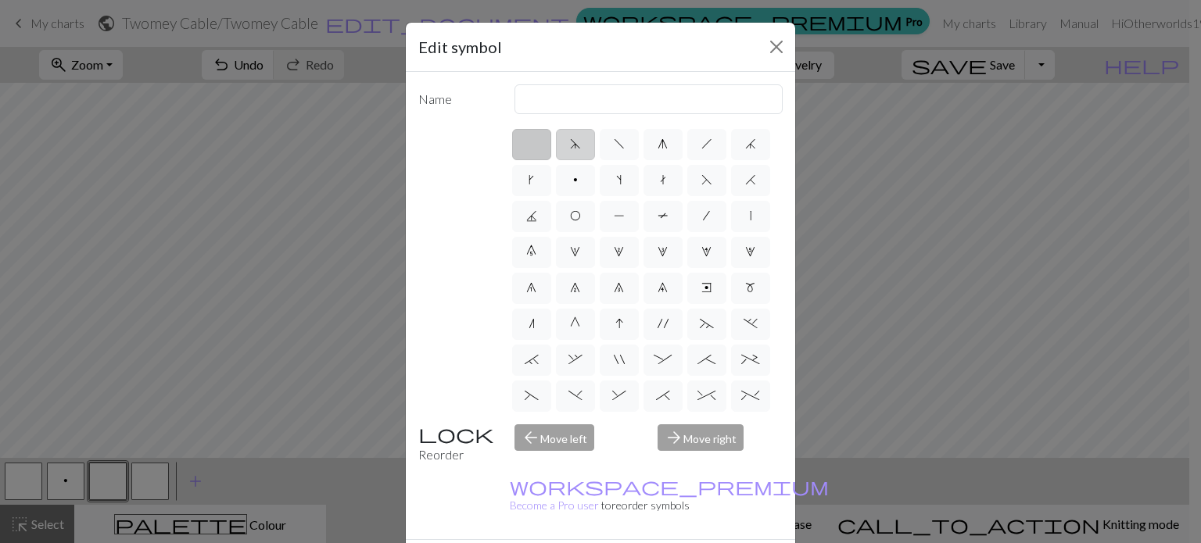
click at [570, 145] on span "d" at bounding box center [575, 144] width 11 height 13
click at [570, 145] on input "d" at bounding box center [575, 139] width 10 height 10
radio input "true"
type input "sk2p"
click at [607, 141] on label "f" at bounding box center [619, 144] width 39 height 31
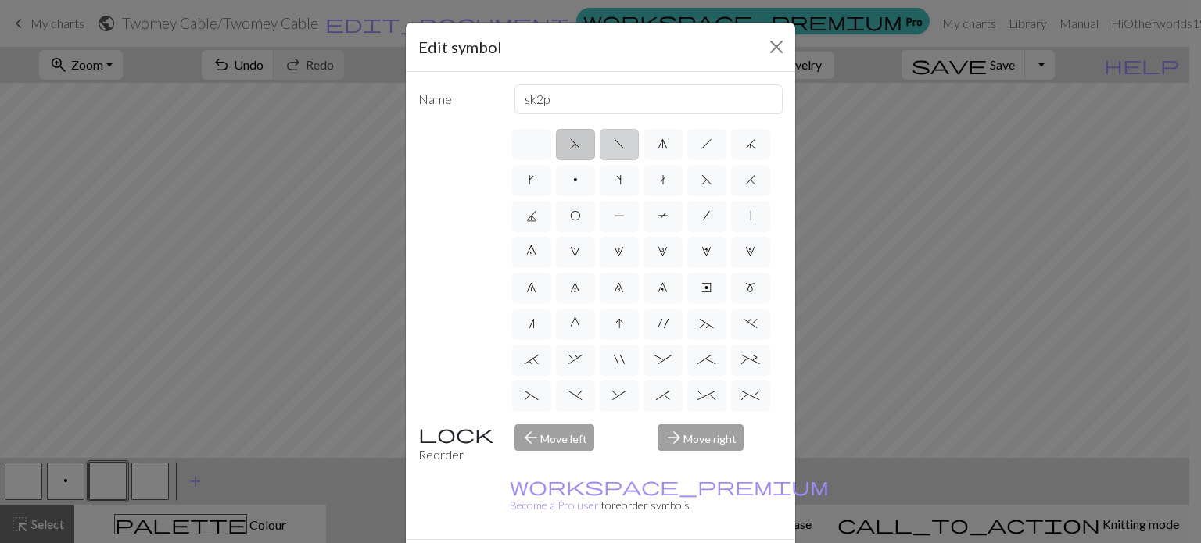
click at [614, 141] on input "f" at bounding box center [619, 139] width 10 height 10
radio input "true"
type input "left leaning decrease"
click at [658, 139] on span "g" at bounding box center [663, 144] width 10 height 13
click at [658, 139] on input "g" at bounding box center [663, 139] width 10 height 10
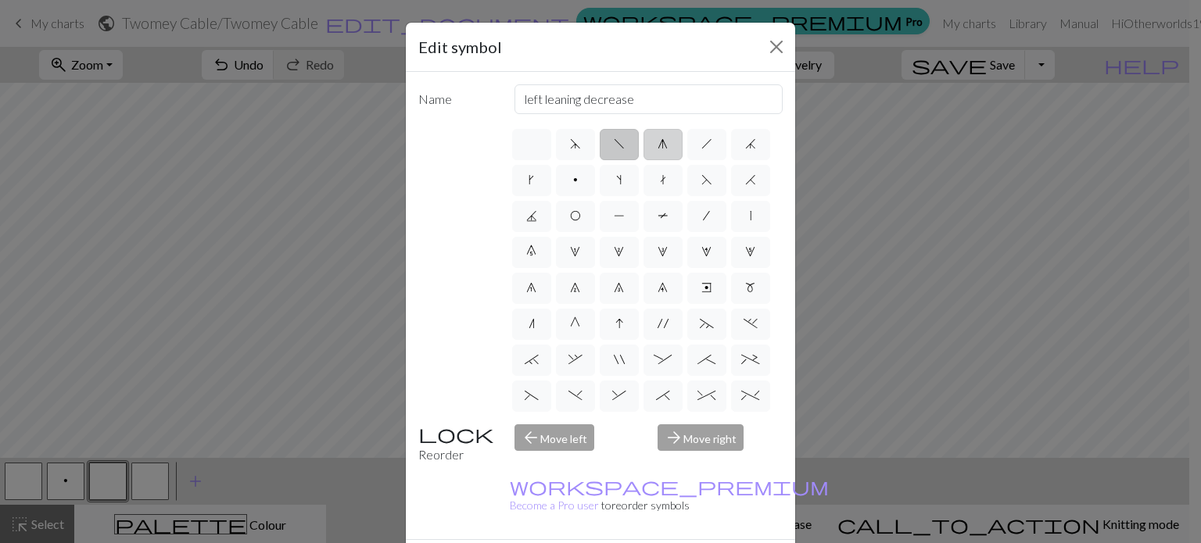
radio input "true"
type input "sk2p"
click at [694, 142] on label "h" at bounding box center [706, 144] width 39 height 31
click at [701, 142] on input "h" at bounding box center [706, 139] width 10 height 10
radio input "true"
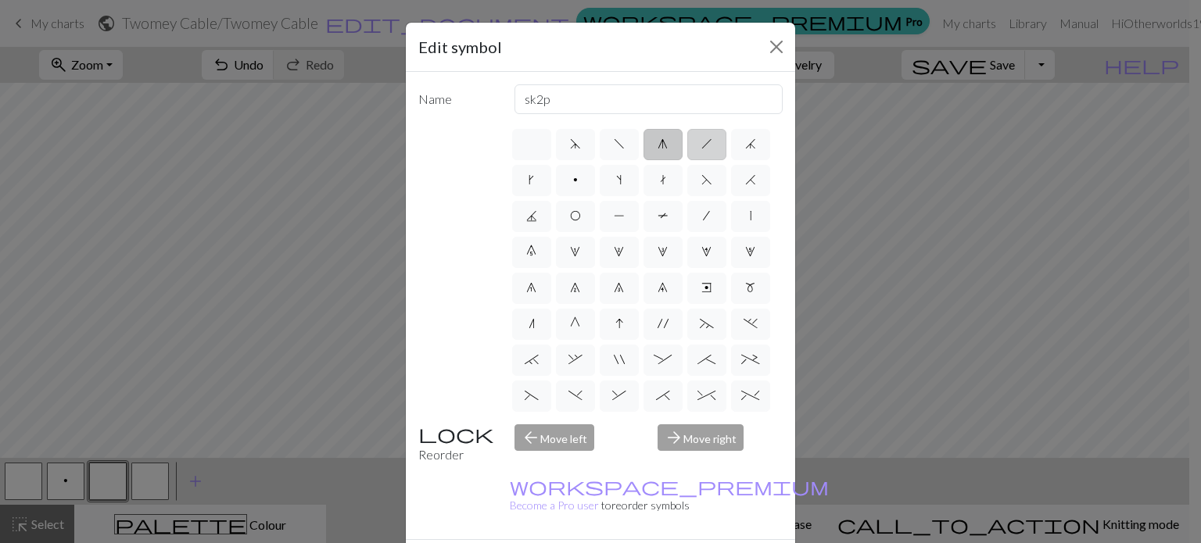
type input "right leaning decrease"
click at [580, 250] on span "1" at bounding box center [575, 252] width 10 height 13
click at [580, 250] on input "1" at bounding box center [575, 247] width 10 height 10
radio input "true"
type input "increase 1"
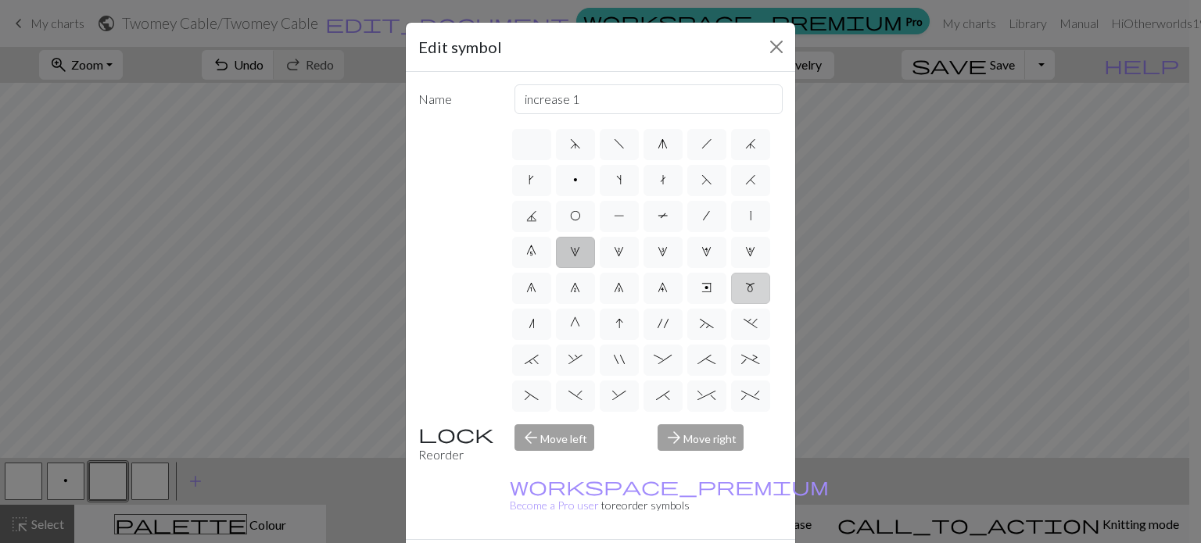
click at [745, 294] on span "m" at bounding box center [750, 287] width 10 height 13
click at [745, 289] on input "m" at bounding box center [750, 283] width 10 height 10
radio input "true"
type input "m1"
click at [658, 330] on span "'" at bounding box center [663, 323] width 11 height 13
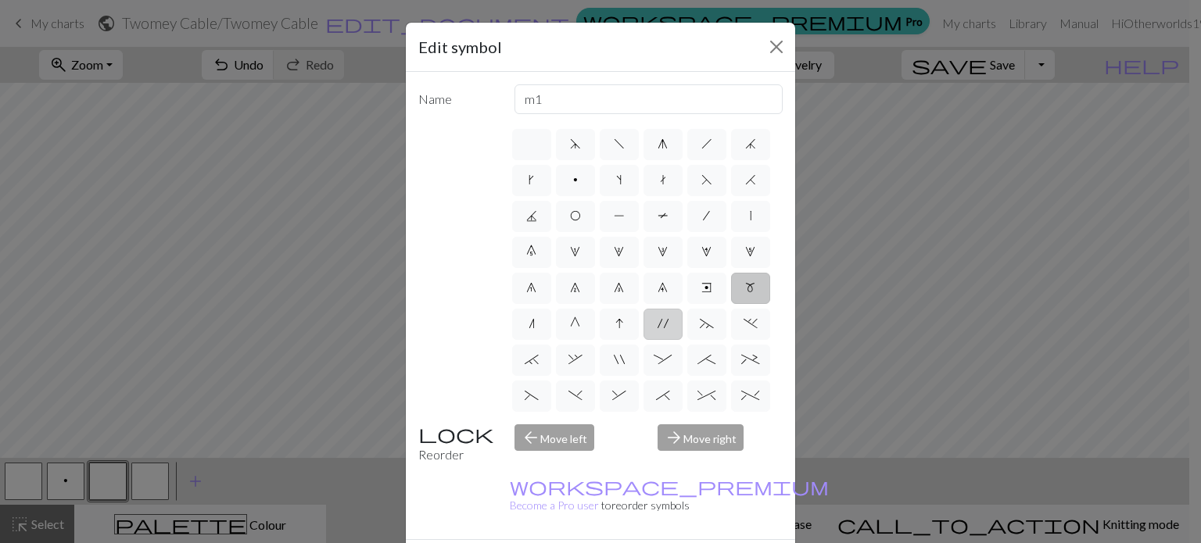
click at [658, 324] on input "'" at bounding box center [663, 319] width 10 height 10
radio input "true"
type input "cable extra"
click at [615, 330] on span "I" at bounding box center [619, 323] width 8 height 13
click at [615, 324] on input "I" at bounding box center [620, 319] width 10 height 10
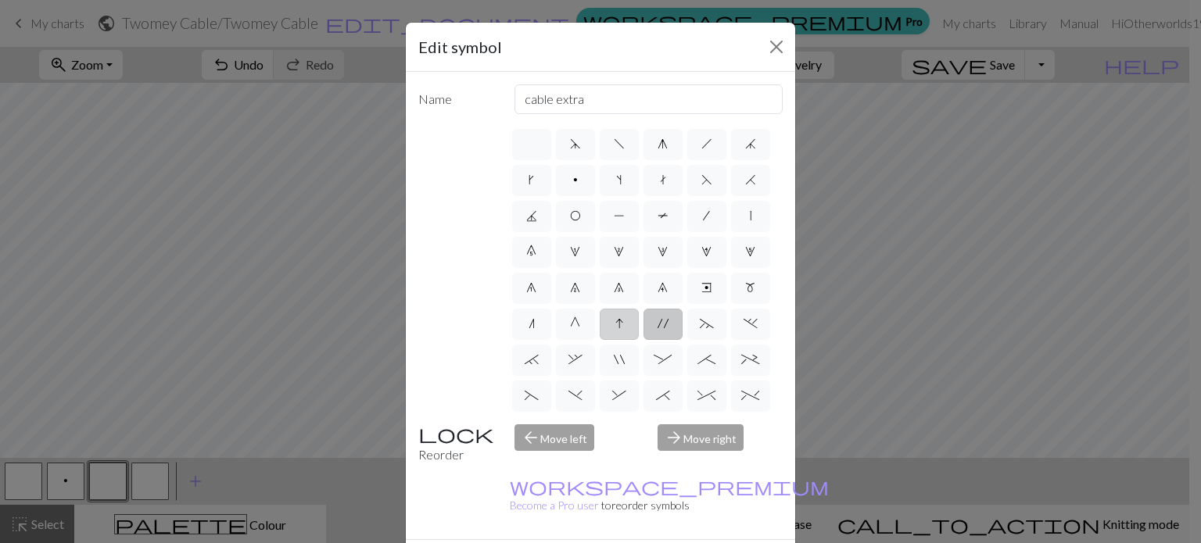
radio input "true"
type input "sk2p"
click at [704, 330] on span "~" at bounding box center [707, 323] width 14 height 13
click at [704, 324] on input "~" at bounding box center [705, 319] width 10 height 10
radio input "true"
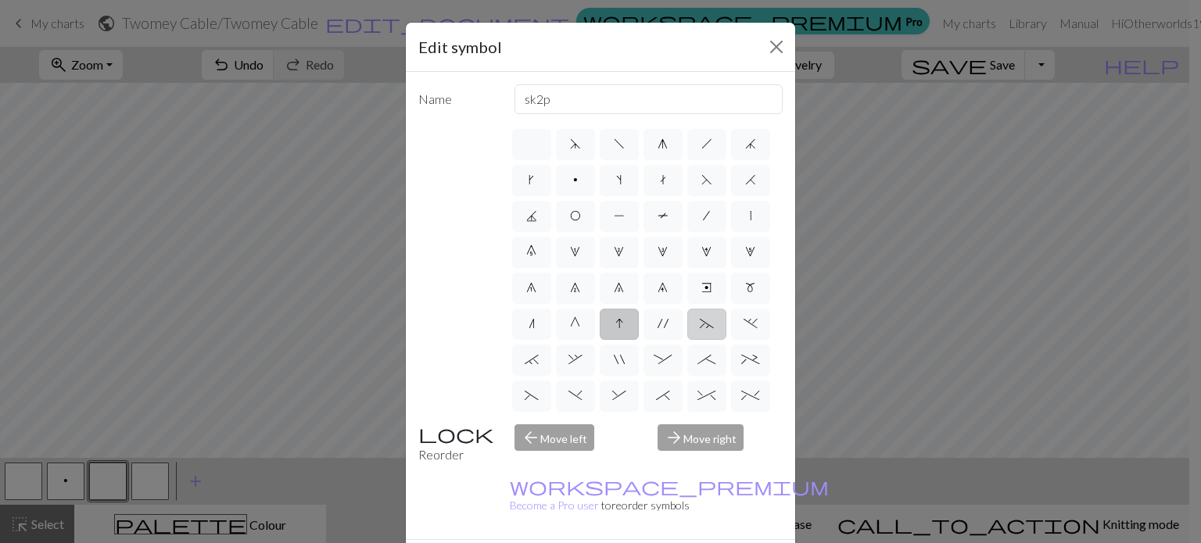
type input "3+ stitch left twist"
click at [744, 330] on span "." at bounding box center [751, 323] width 14 height 13
click at [744, 324] on input "." at bounding box center [749, 319] width 10 height 10
radio input "true"
click at [703, 330] on span "~" at bounding box center [707, 323] width 14 height 13
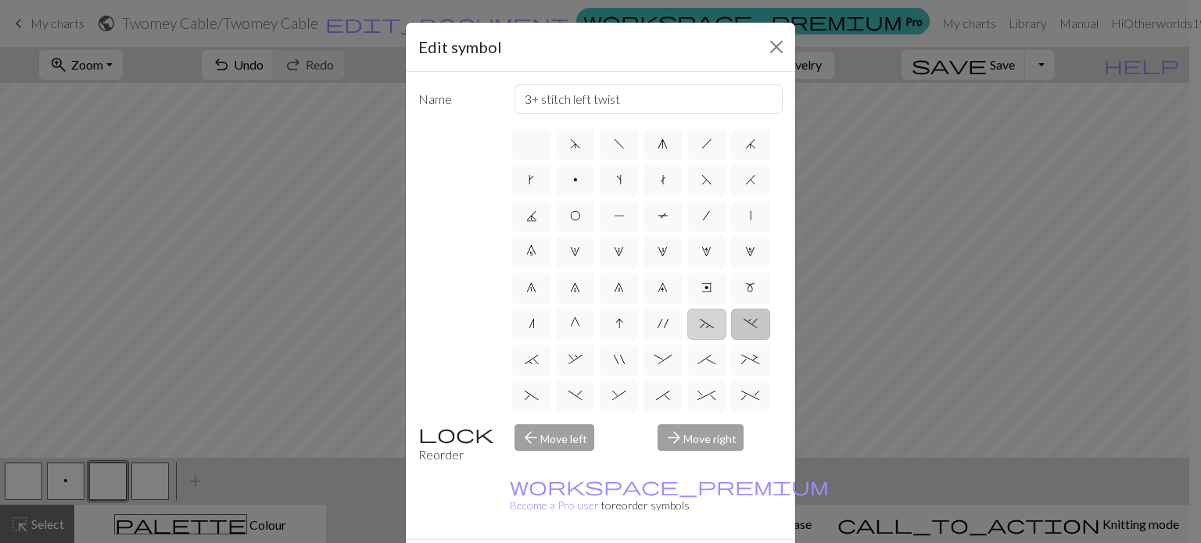
click at [703, 324] on input "~" at bounding box center [705, 319] width 10 height 10
radio input "true"
click at [539, 366] on span "`" at bounding box center [532, 359] width 14 height 13
click at [535, 360] on input "`" at bounding box center [530, 355] width 10 height 10
radio input "true"
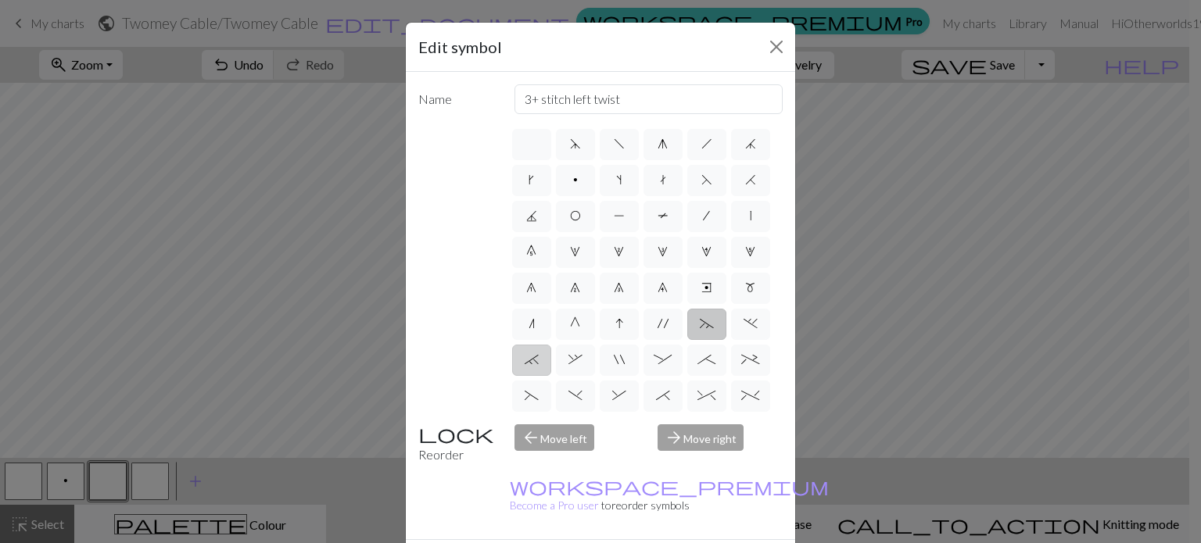
type input "3+ stitch right twist"
click at [582, 366] on span "," at bounding box center [575, 359] width 14 height 13
click at [579, 360] on input "," at bounding box center [573, 355] width 10 height 10
radio input "true"
click at [625, 366] on span """ at bounding box center [619, 359] width 11 height 13
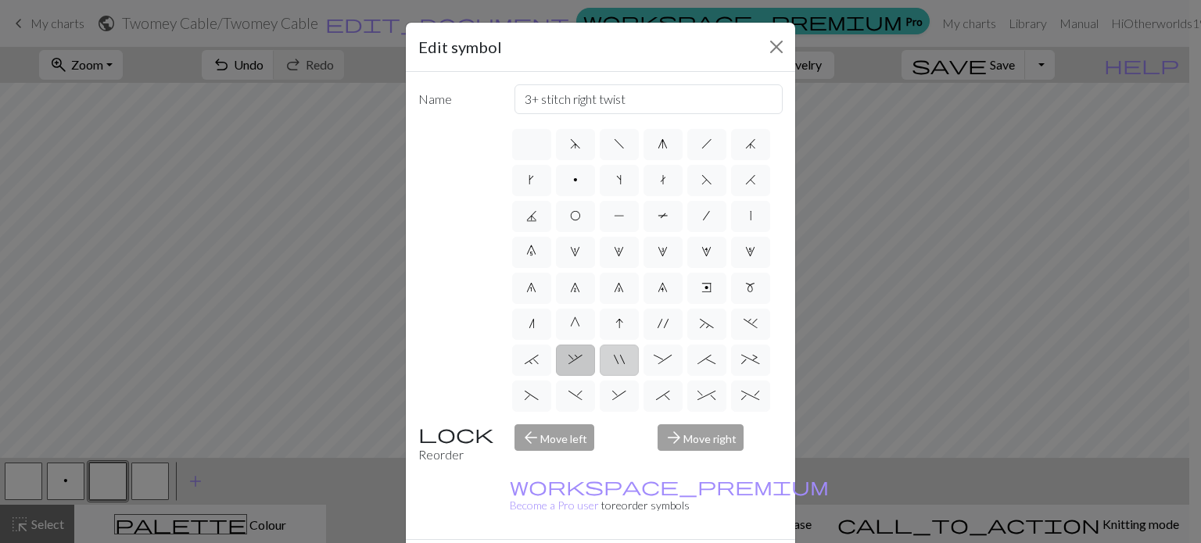
click at [624, 360] on input """ at bounding box center [619, 355] width 10 height 10
radio input "true"
type input "cable extra"
click at [672, 366] on span ":" at bounding box center [663, 359] width 18 height 13
click at [664, 360] on input ":" at bounding box center [659, 355] width 10 height 10
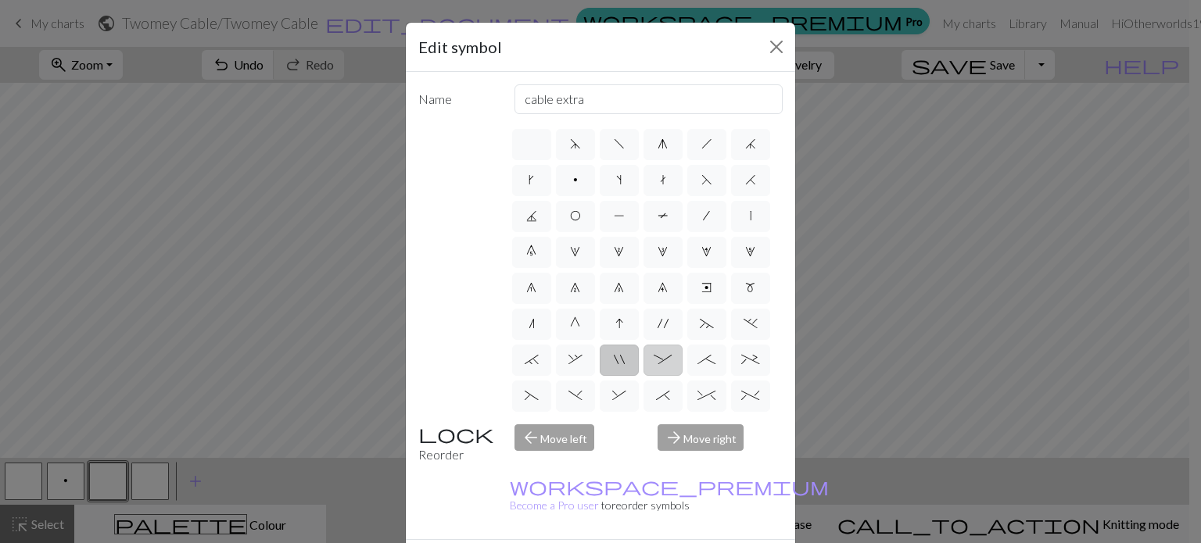
radio input "true"
type input "left part of 4+ stitch cable wyib"
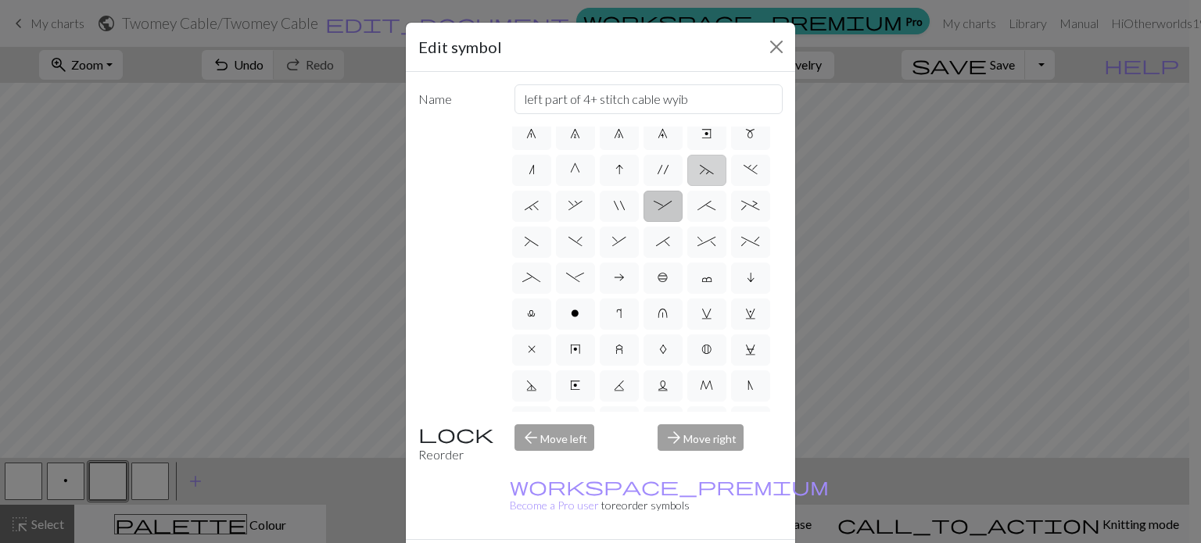
scroll to position [156, 0]
click at [626, 246] on span "&" at bounding box center [619, 239] width 14 height 13
click at [622, 386] on input "&" at bounding box center [617, 391] width 10 height 10
radio input "true"
type input "left part of right 3+ stitch cable, wyib"
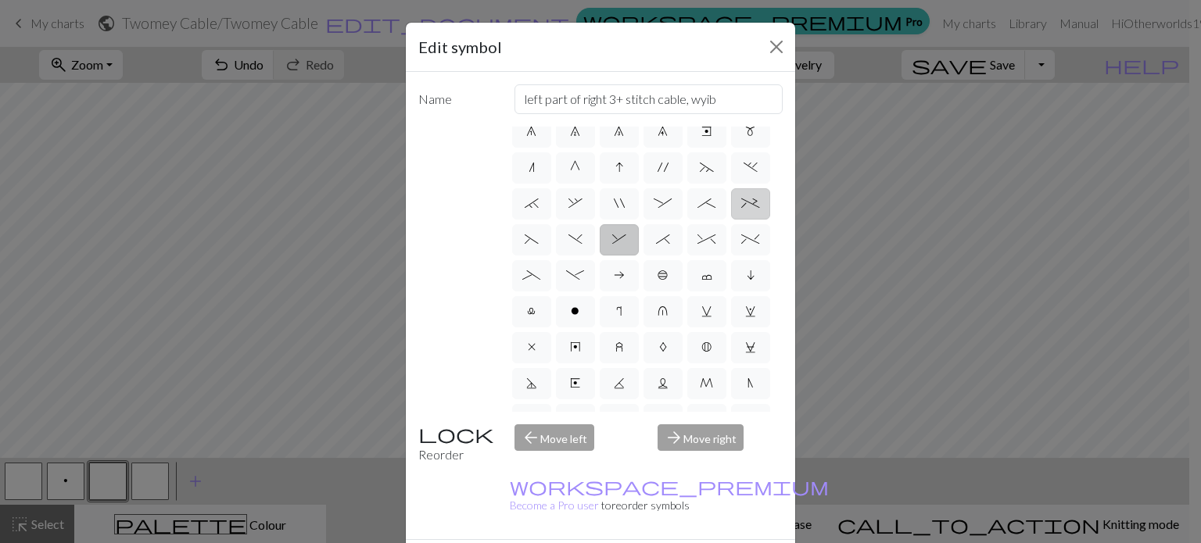
click at [741, 210] on span "+" at bounding box center [750, 203] width 18 height 13
click at [741, 350] on input "+" at bounding box center [746, 355] width 10 height 10
radio input "true"
type input "2 stitch left purl twist cable"
click at [697, 246] on span "^" at bounding box center [706, 239] width 18 height 13
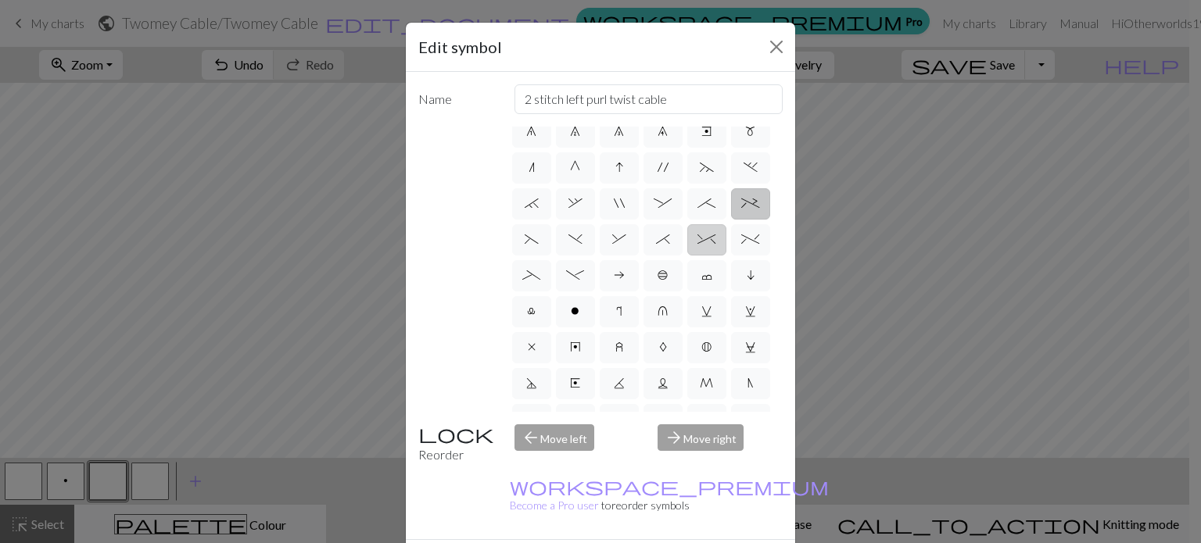
click at [697, 386] on input "^" at bounding box center [702, 391] width 10 height 10
radio input "true"
type input "2 stitch right twist cable"
click at [540, 281] on span "_" at bounding box center [531, 275] width 18 height 13
click at [532, 422] on input "_" at bounding box center [527, 427] width 10 height 10
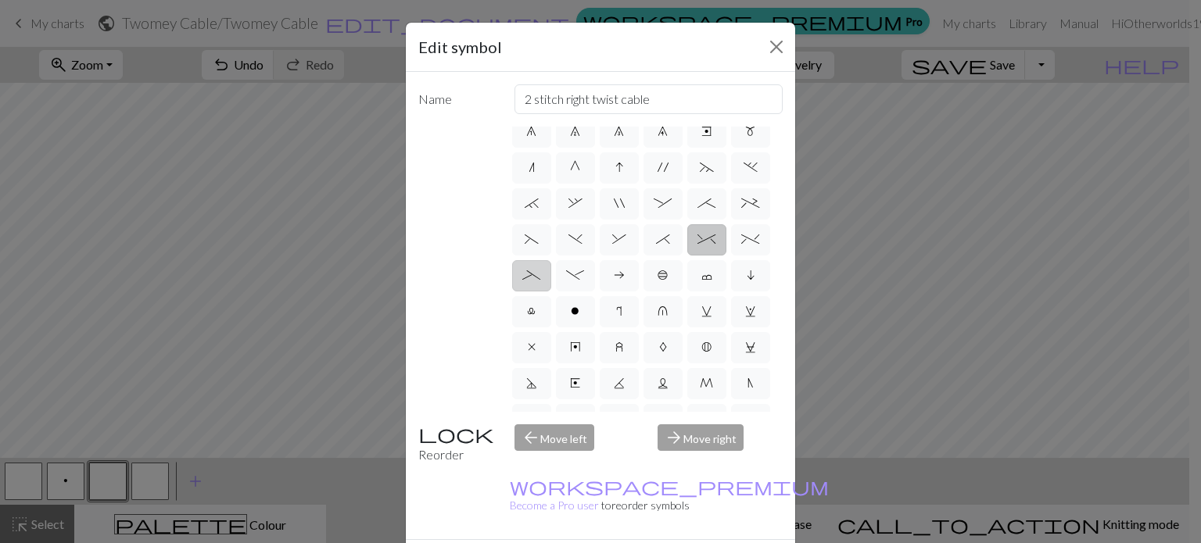
radio input "true"
type input "Left part of left 4+ cable"
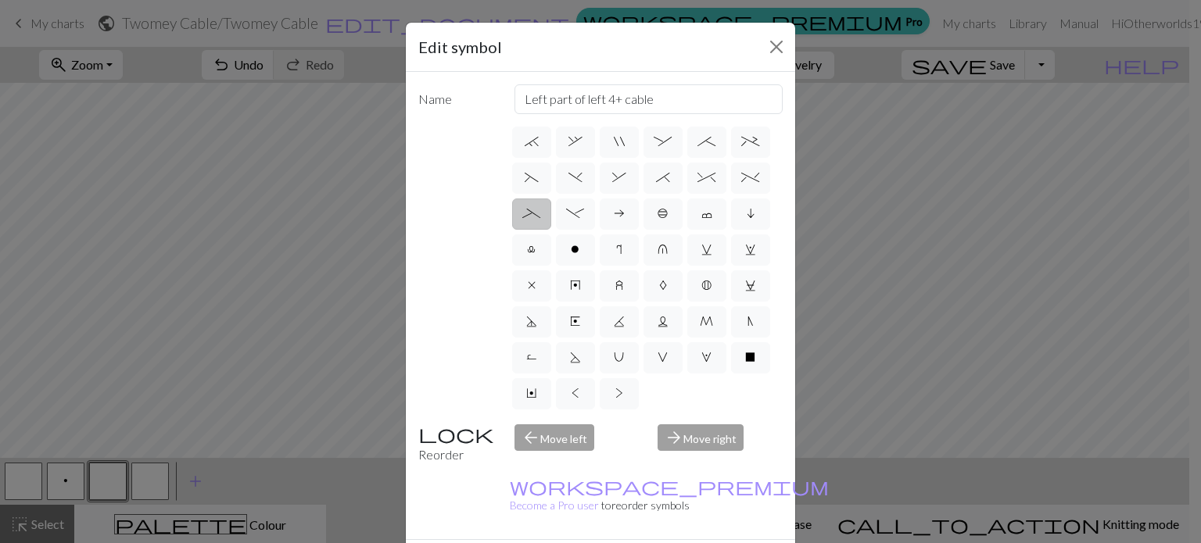
scroll to position [325, 0]
click at [625, 315] on span "K" at bounding box center [619, 321] width 11 height 13
click at [624, 530] on input "K" at bounding box center [619, 535] width 10 height 10
radio input "true"
type input "p2tog tbl"
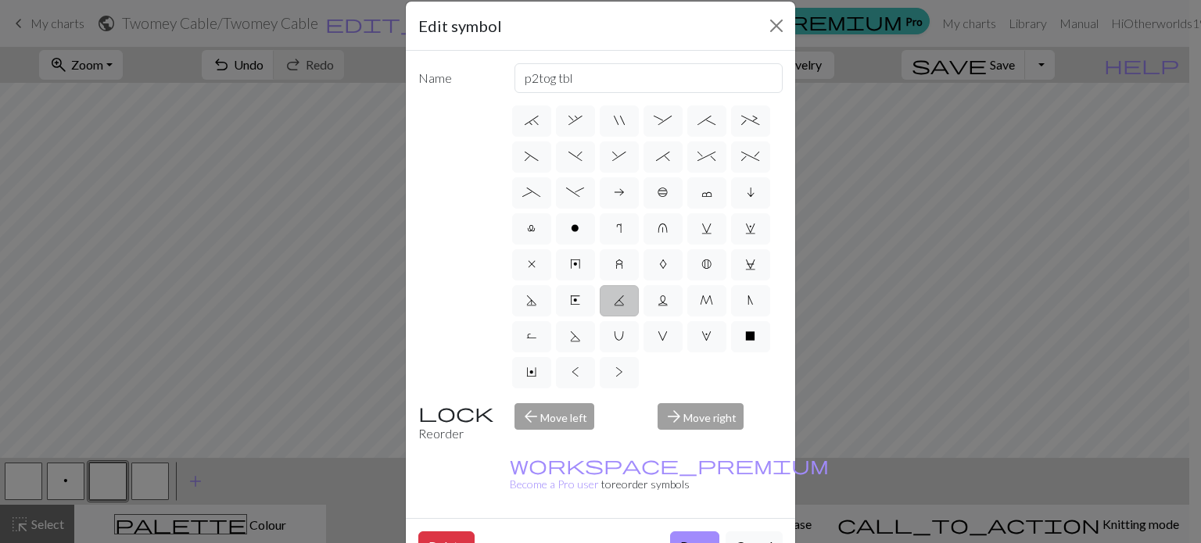
scroll to position [20, 0]
click at [536, 367] on span "Y" at bounding box center [531, 373] width 10 height 13
radio input "true"
type input "place bead"
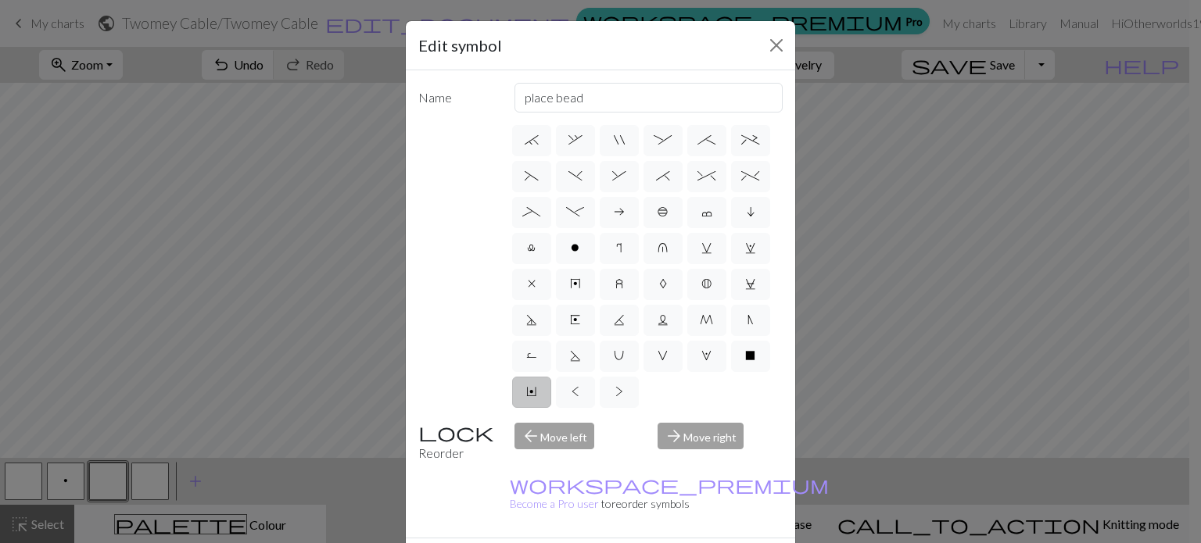
scroll to position [0, 0]
click at [658, 353] on span "V" at bounding box center [663, 357] width 10 height 13
radio input "true"
type input "sl1 purlwise"
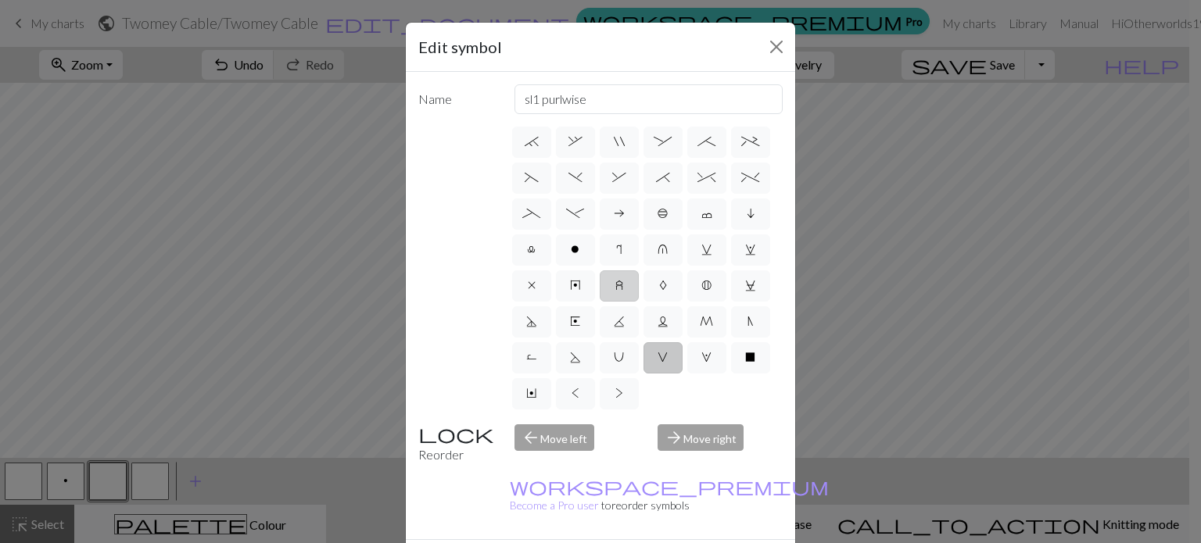
scroll to position [247, 0]
click at [556, 266] on label "o" at bounding box center [575, 250] width 39 height 31
click at [571, 458] on input "o" at bounding box center [576, 463] width 10 height 10
radio input "true"
type input "purl"
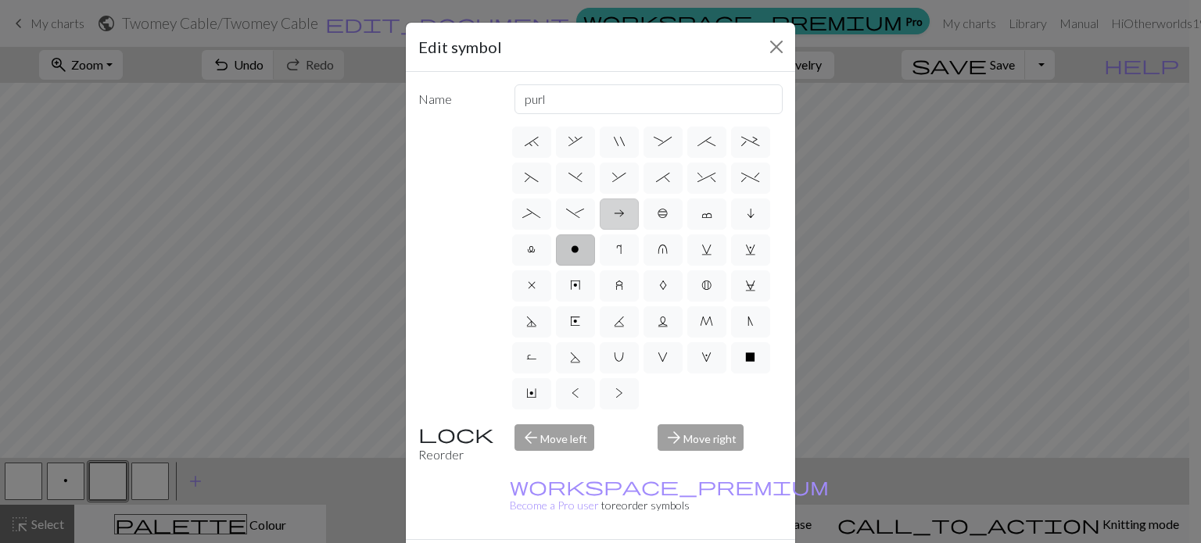
click at [614, 220] on span "a" at bounding box center [619, 213] width 11 height 13
click at [614, 422] on input "a" at bounding box center [619, 427] width 10 height 10
radio input "true"
type input "Purl on WS"
click at [658, 220] on span "b" at bounding box center [663, 213] width 11 height 13
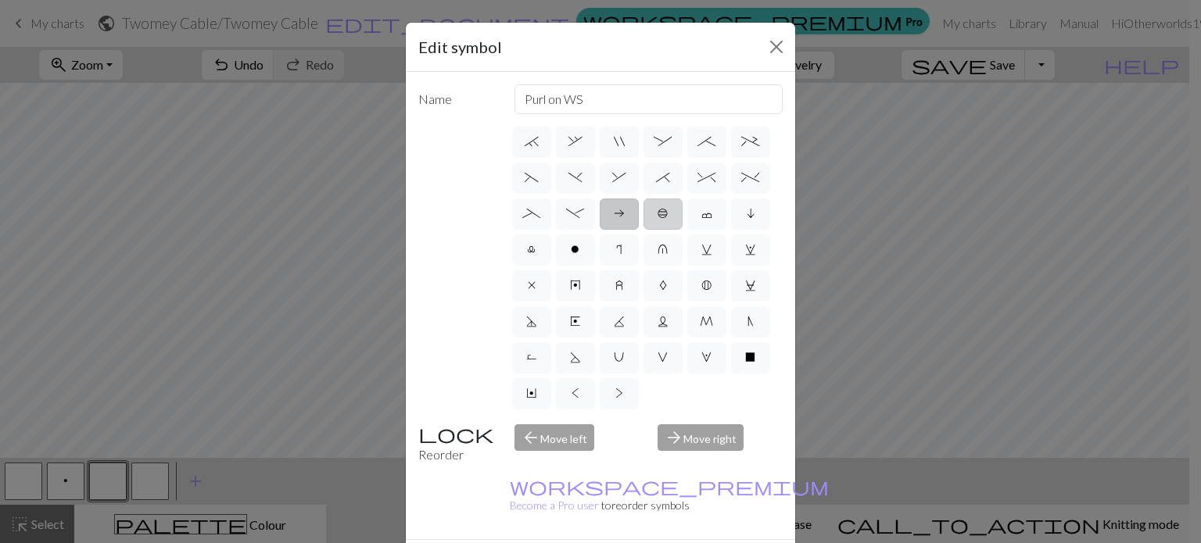
click at [658, 422] on input "b" at bounding box center [663, 427] width 10 height 10
radio input "true"
type input "Peppercorn"
click at [701, 220] on span "c" at bounding box center [706, 213] width 11 height 13
click at [701, 422] on input "c" at bounding box center [706, 427] width 10 height 10
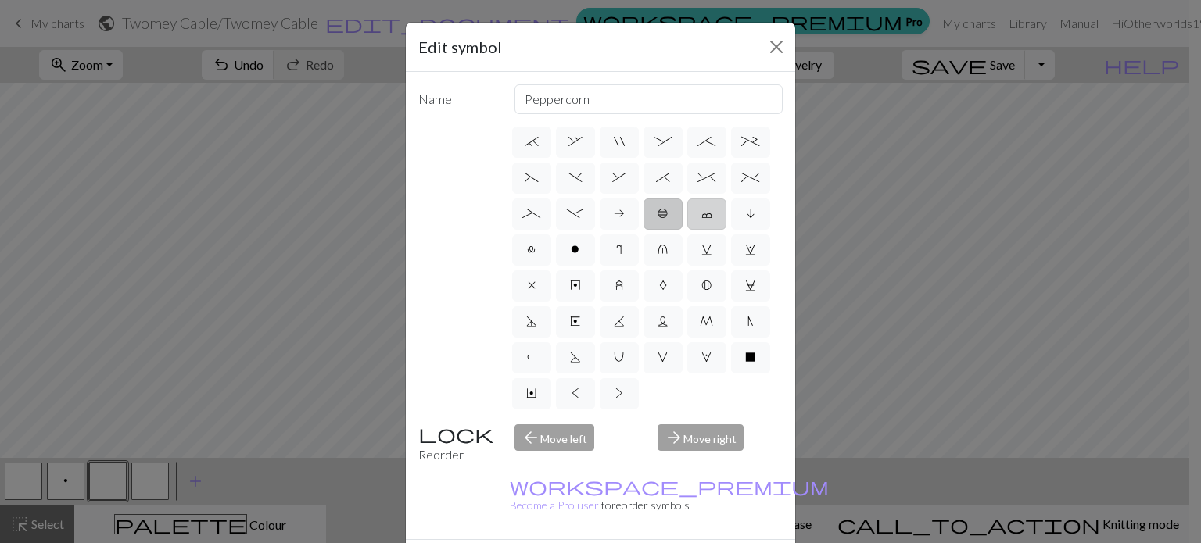
radio input "true"
type input "Bind off"
click at [747, 220] on span "i" at bounding box center [751, 213] width 8 height 13
click at [747, 422] on input "i" at bounding box center [752, 427] width 10 height 10
radio input "true"
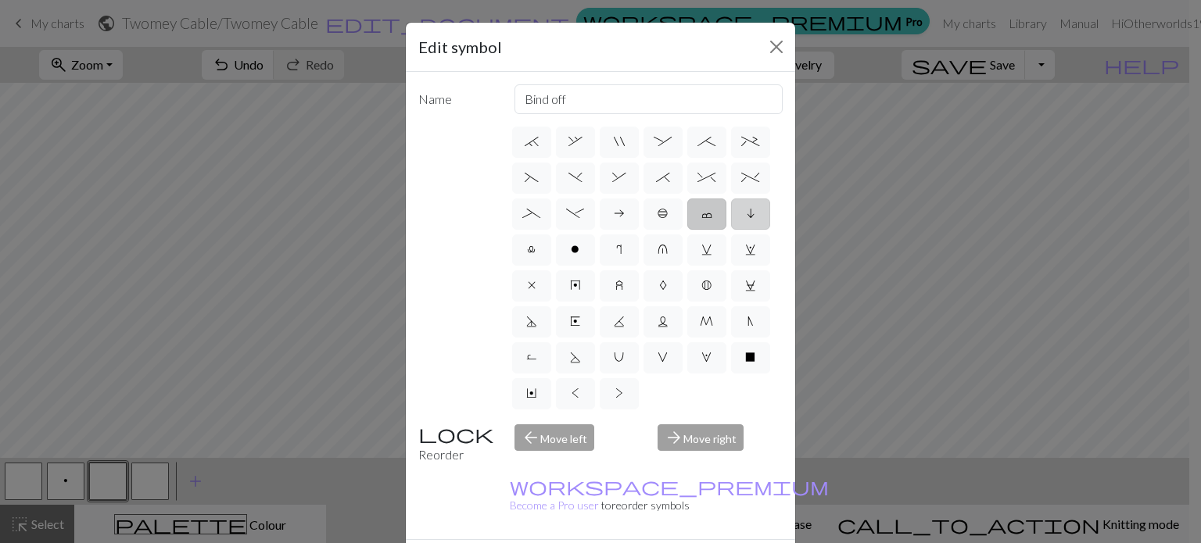
type input "skpo"
click at [536, 256] on span "l" at bounding box center [531, 249] width 9 height 13
click at [537, 458] on input "l" at bounding box center [532, 463] width 10 height 10
radio input "true"
type input "Twisted stitch"
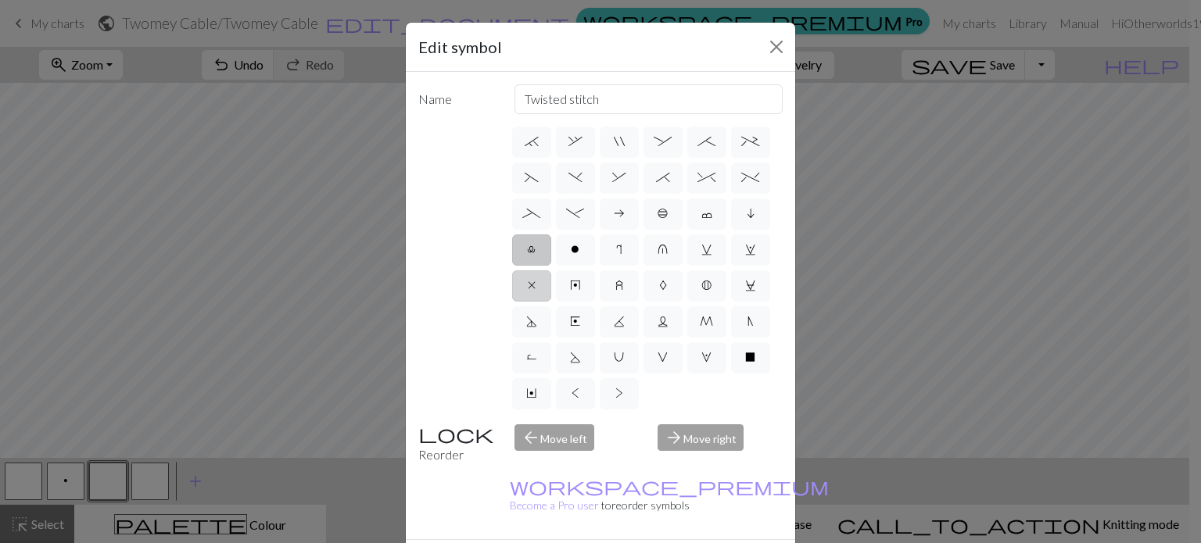
click at [529, 292] on span "x" at bounding box center [532, 285] width 8 height 13
click at [529, 494] on input "x" at bounding box center [533, 499] width 10 height 10
radio input "true"
type input "no stitch"
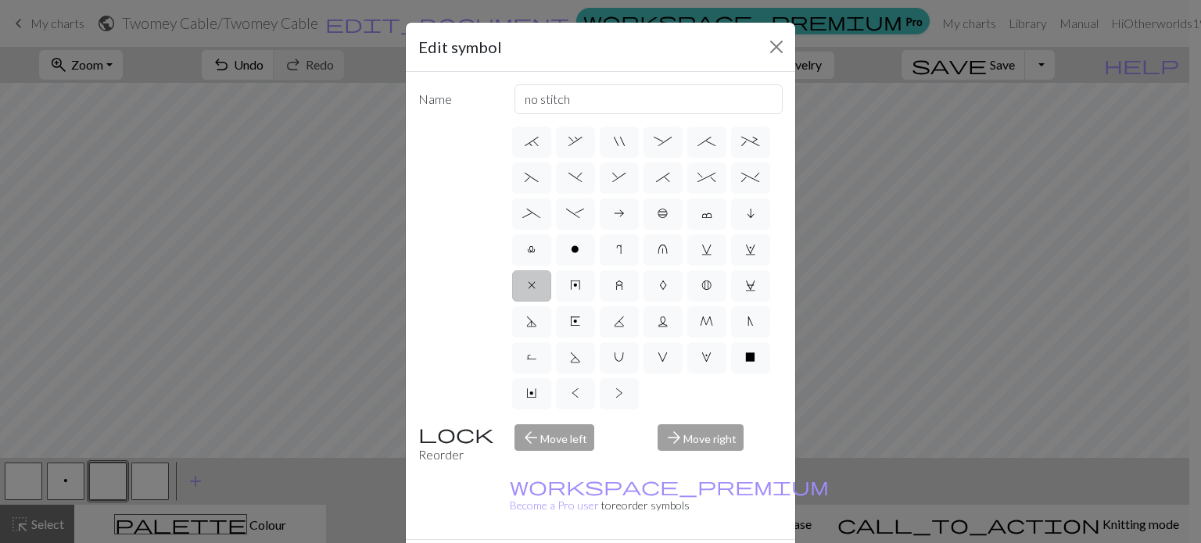
click at [580, 328] on span "E" at bounding box center [575, 321] width 10 height 13
click at [580, 530] on input "E" at bounding box center [575, 535] width 10 height 10
radio input "true"
type input "Left end"
click at [745, 186] on span "H" at bounding box center [750, 180] width 11 height 13
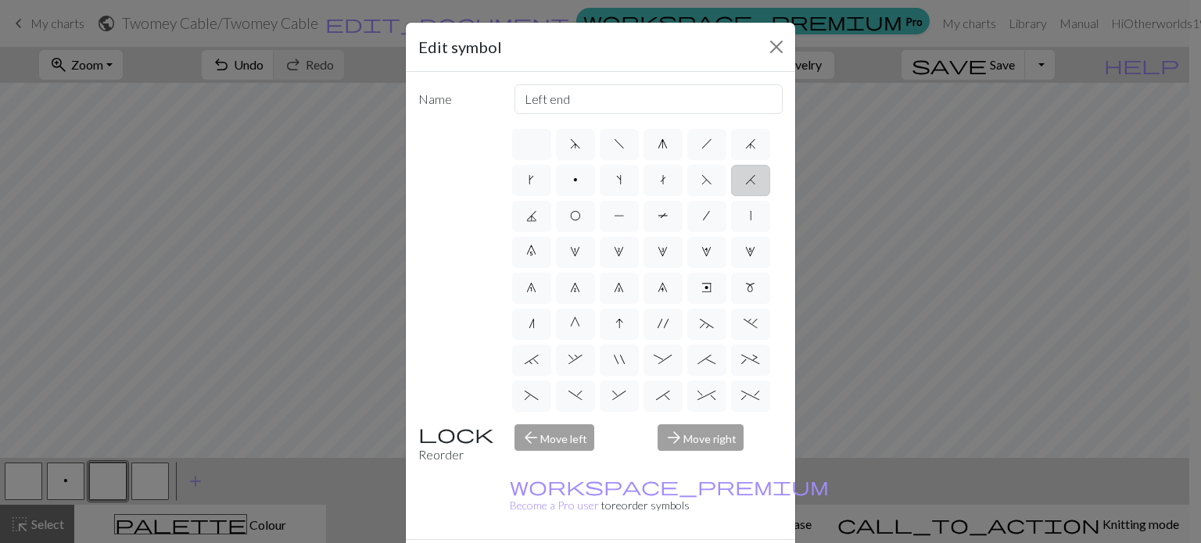
click at [745, 181] on input "H" at bounding box center [750, 175] width 10 height 10
radio input "true"
type input "k2tog"
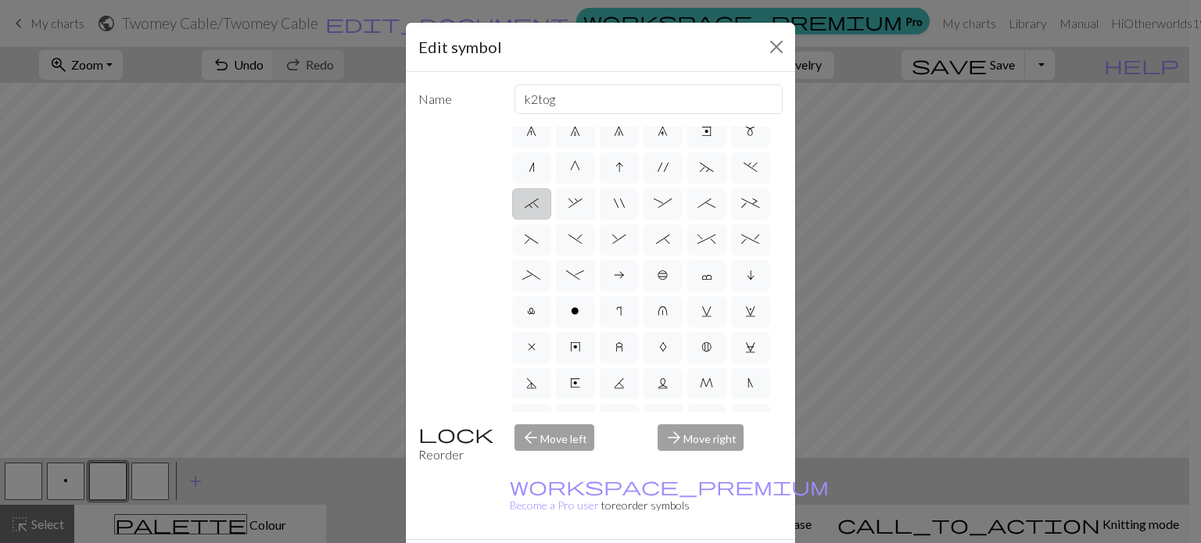
click at [539, 210] on span "`" at bounding box center [532, 203] width 14 height 13
click at [535, 350] on input "`" at bounding box center [530, 355] width 10 height 10
radio input "true"
type input "3+ stitch right twist"
click at [539, 246] on span "(" at bounding box center [532, 239] width 14 height 13
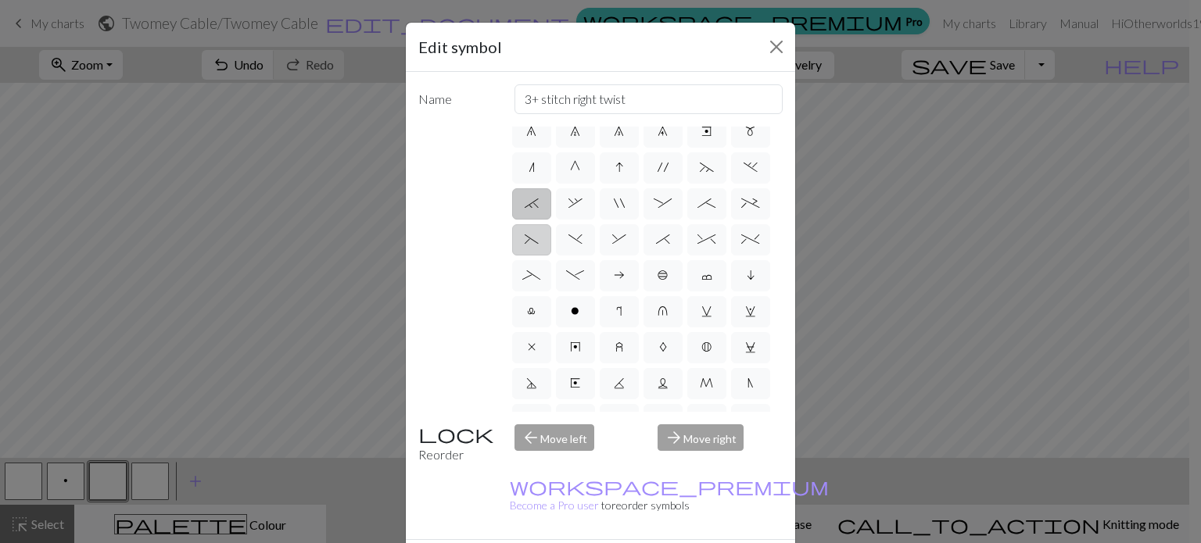
click at [535, 386] on input "(" at bounding box center [530, 391] width 10 height 10
radio input "true"
type input "left part of left 3+ stitch cable, wyif"
click at [626, 246] on span "&" at bounding box center [619, 239] width 14 height 13
click at [622, 386] on input "&" at bounding box center [617, 391] width 10 height 10
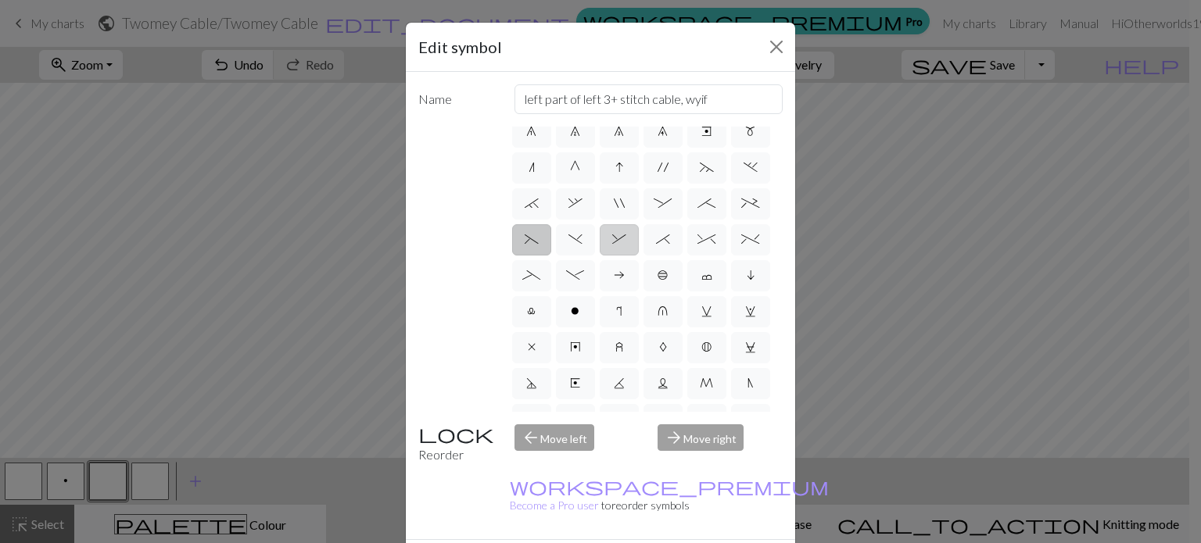
radio input "true"
type input "left part of right 3+ stitch cable, wyib"
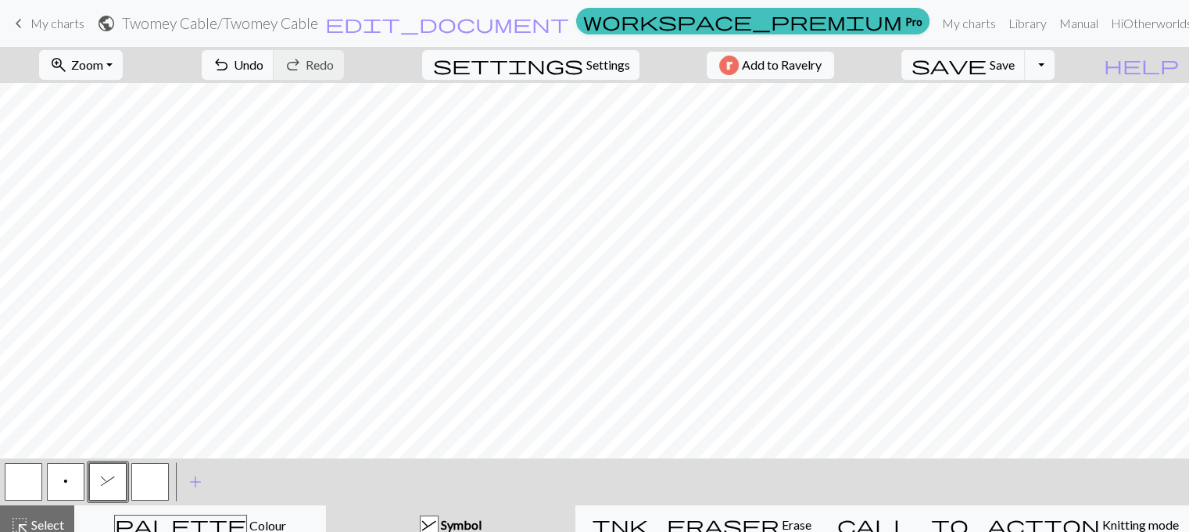
click at [152, 478] on button "button" at bounding box center [150, 482] width 38 height 38
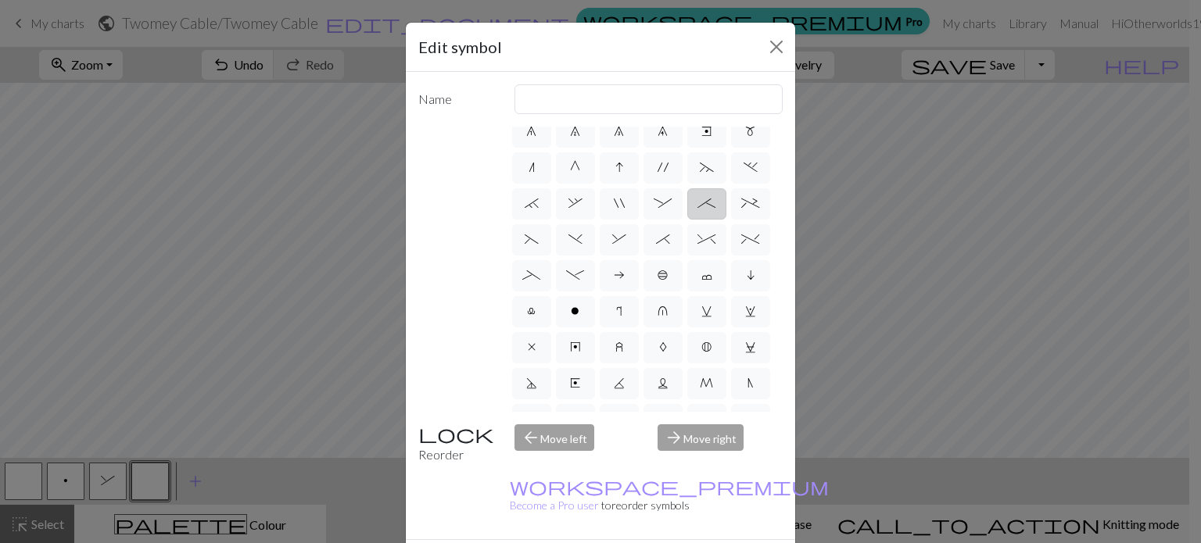
click at [697, 210] on span ";" at bounding box center [706, 203] width 18 height 13
click at [697, 350] on input ";" at bounding box center [702, 355] width 10 height 10
radio input "true"
type input "right part of 4+ stitch cable wyib"
click at [626, 246] on span "&" at bounding box center [619, 239] width 14 height 13
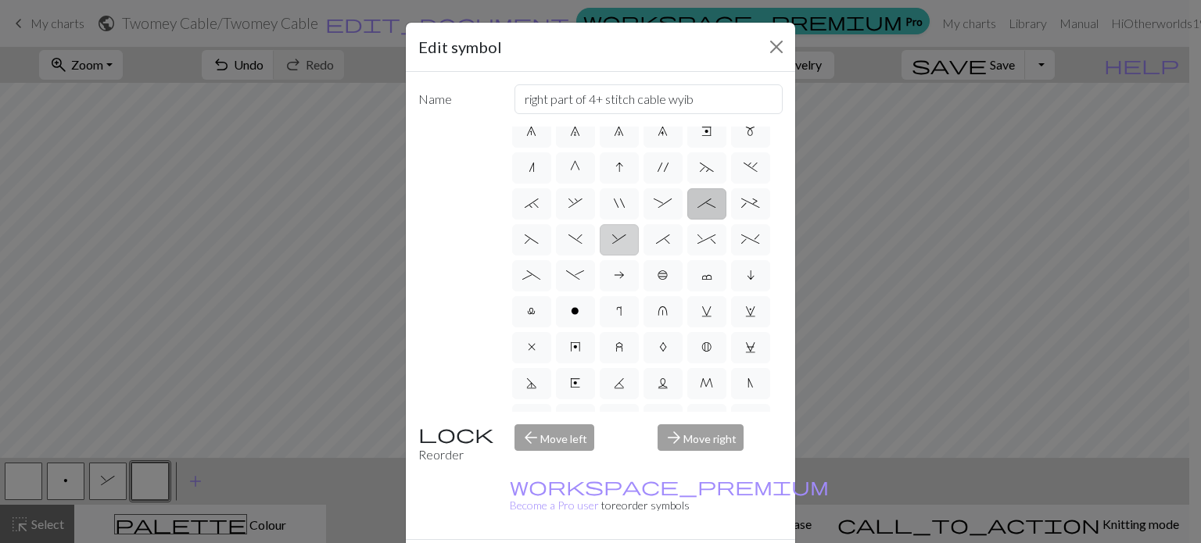
click at [622, 386] on input "&" at bounding box center [617, 391] width 10 height 10
radio input "true"
type input "left part of right 3+ stitch cable, wyib"
click at [582, 246] on span ")" at bounding box center [575, 239] width 14 height 13
click at [579, 386] on input ")" at bounding box center [573, 391] width 10 height 10
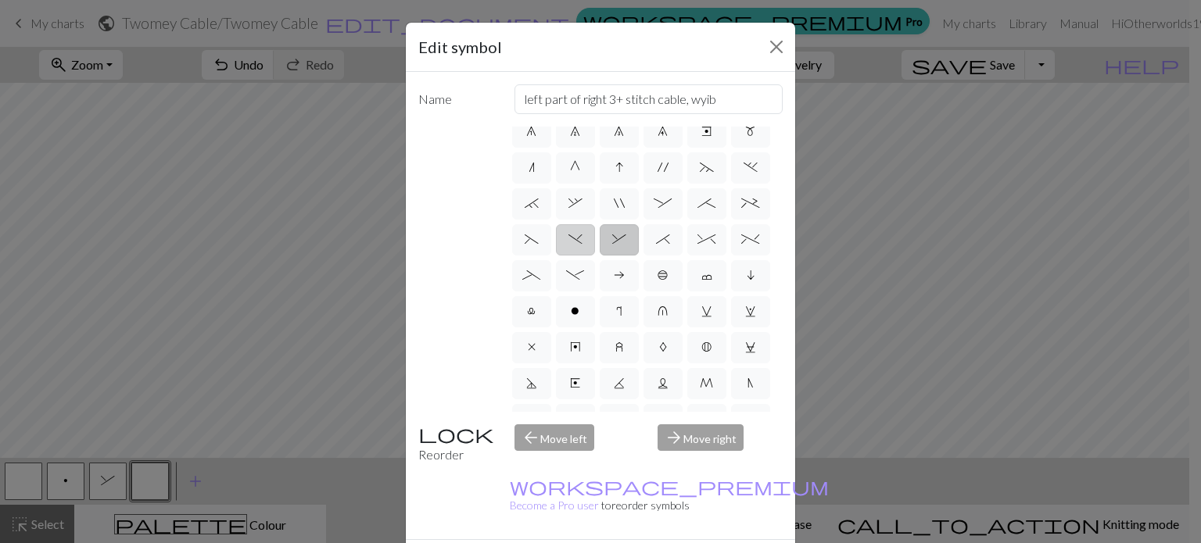
radio input "true"
type input "right part of left 3+ stitch cable, wyif"
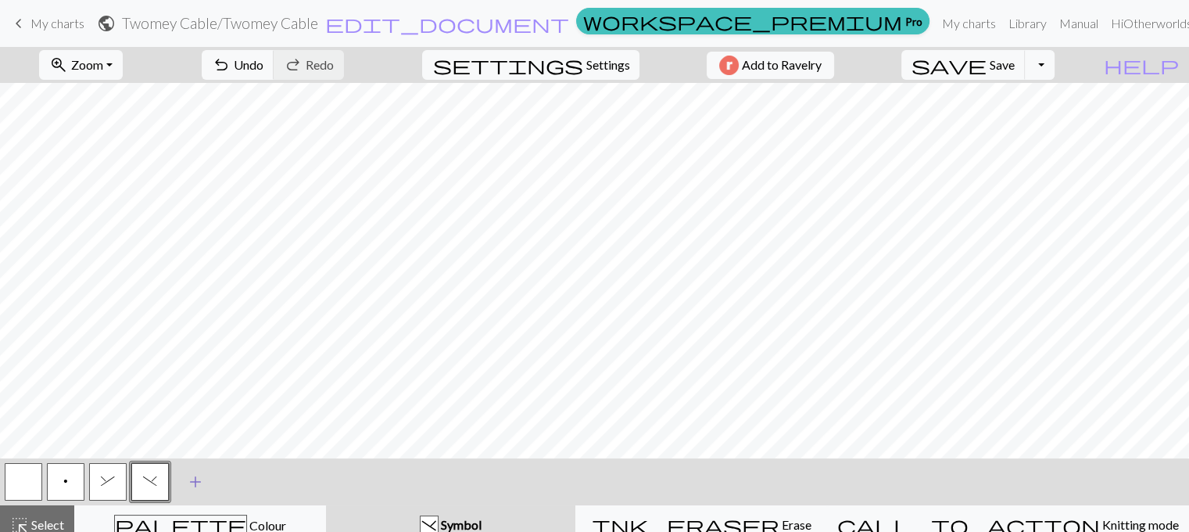
click at [195, 485] on span "add" at bounding box center [195, 482] width 19 height 22
click at [195, 485] on button "button" at bounding box center [193, 482] width 38 height 38
click at [197, 484] on button "button" at bounding box center [193, 482] width 38 height 38
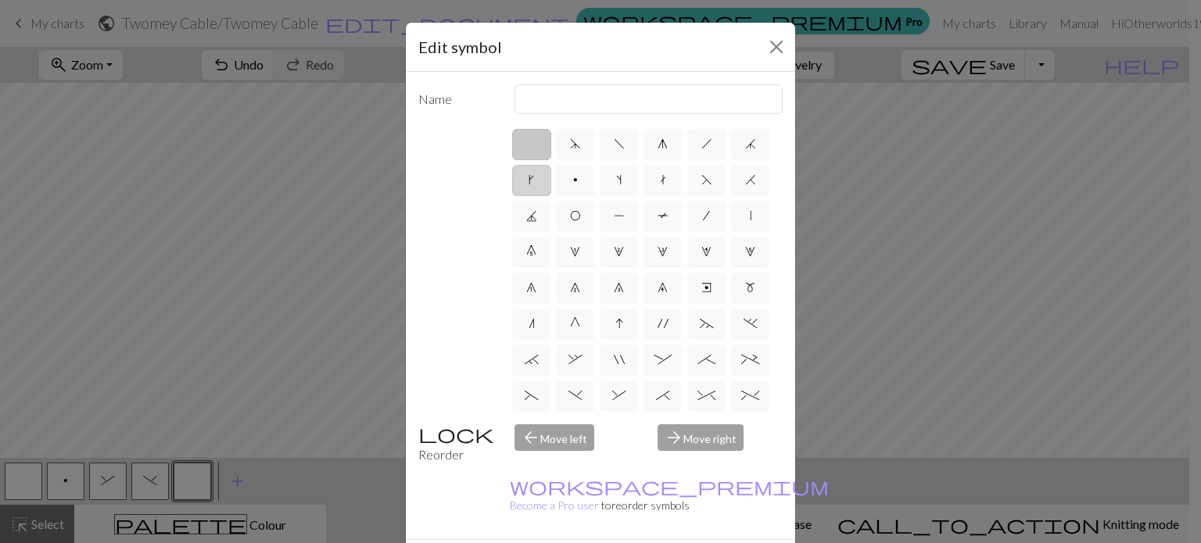
click at [534, 181] on span "k" at bounding box center [531, 180] width 5 height 13
click at [539, 181] on input "k" at bounding box center [534, 175] width 10 height 10
radio input "true"
type input "right leaning increase"
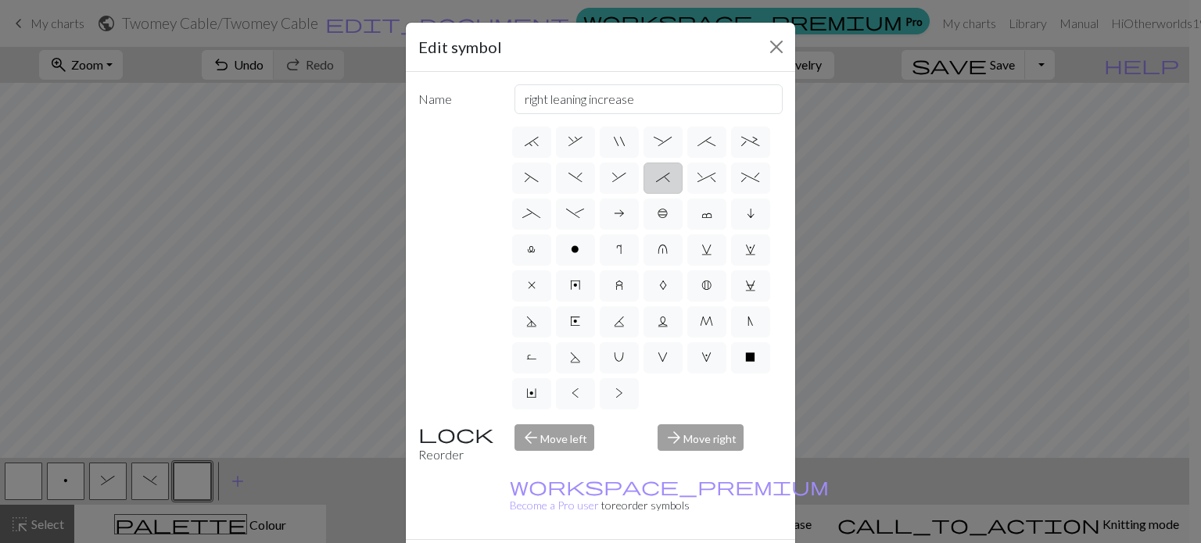
click at [656, 184] on span "*" at bounding box center [663, 177] width 14 height 13
click at [656, 386] on input "*" at bounding box center [661, 391] width 10 height 10
radio input "true"
type input "right part of right 3+ stitch cable, wyib"
click at [731, 194] on label "%" at bounding box center [750, 178] width 39 height 31
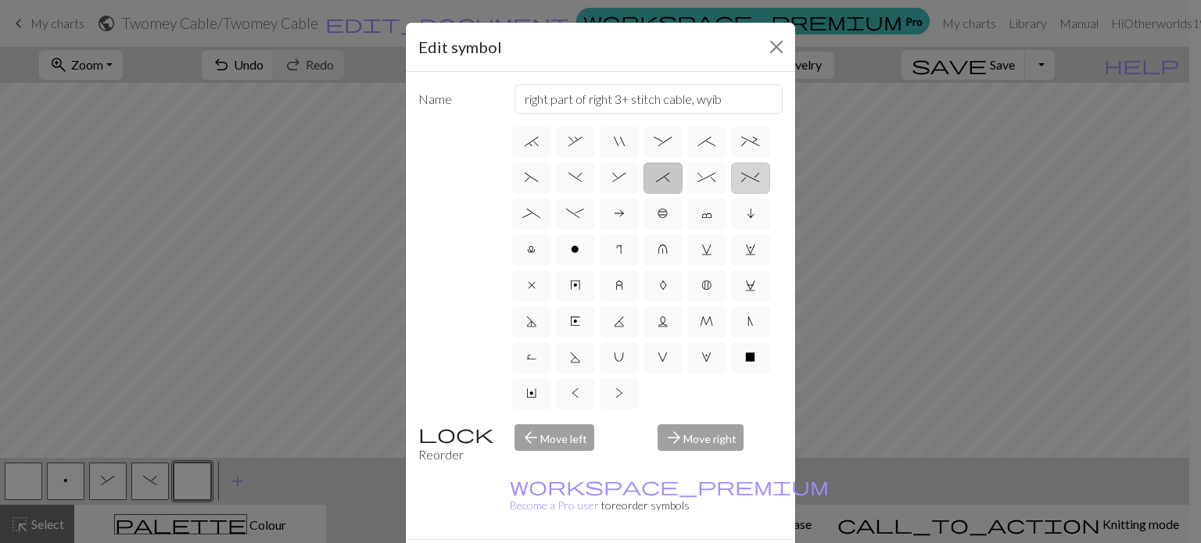
click at [741, 386] on input "%" at bounding box center [746, 391] width 10 height 10
radio input "true"
type input "2 stitch left twist cable"
click at [540, 220] on span "_" at bounding box center [531, 213] width 18 height 13
click at [532, 422] on input "_" at bounding box center [527, 427] width 10 height 10
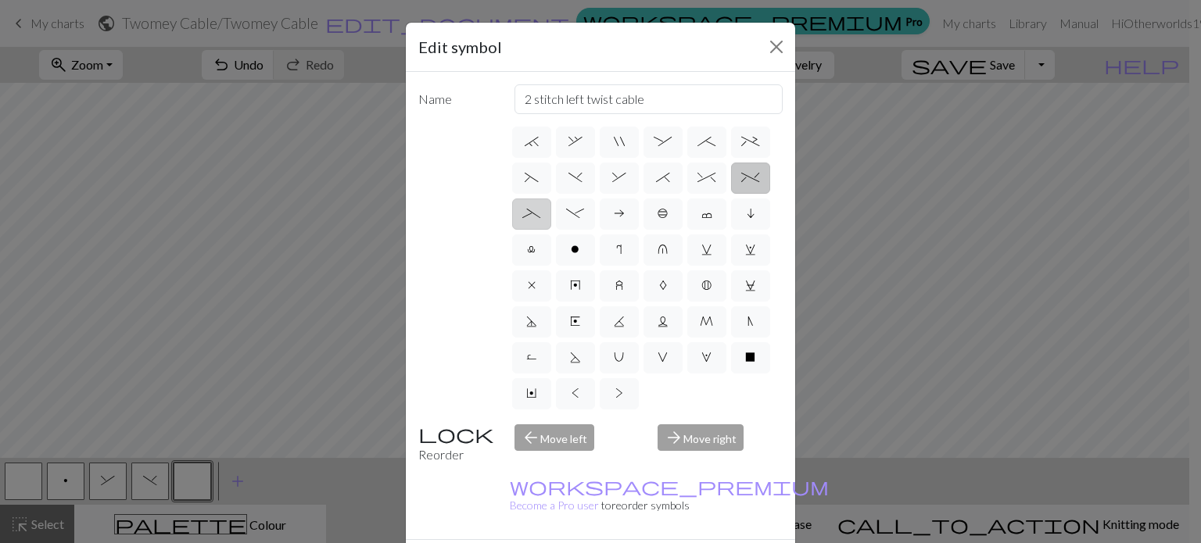
radio input "true"
type input "Left part of left 4+ cable"
click at [584, 220] on span "-" at bounding box center [575, 213] width 18 height 13
click at [576, 422] on input "-" at bounding box center [571, 427] width 10 height 10
radio input "true"
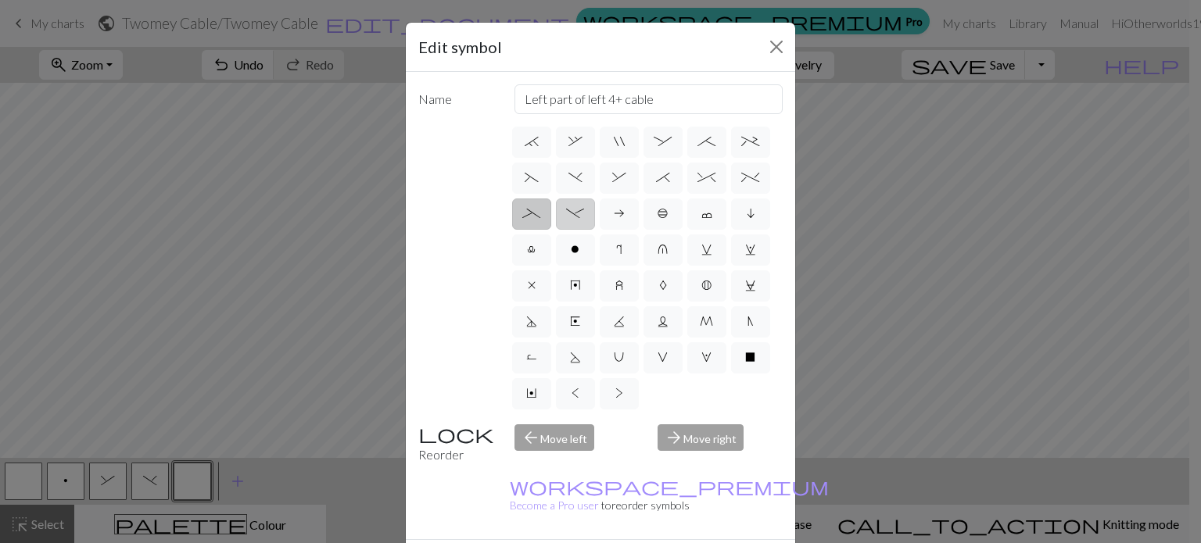
type input "Right part of left 4+ cable"
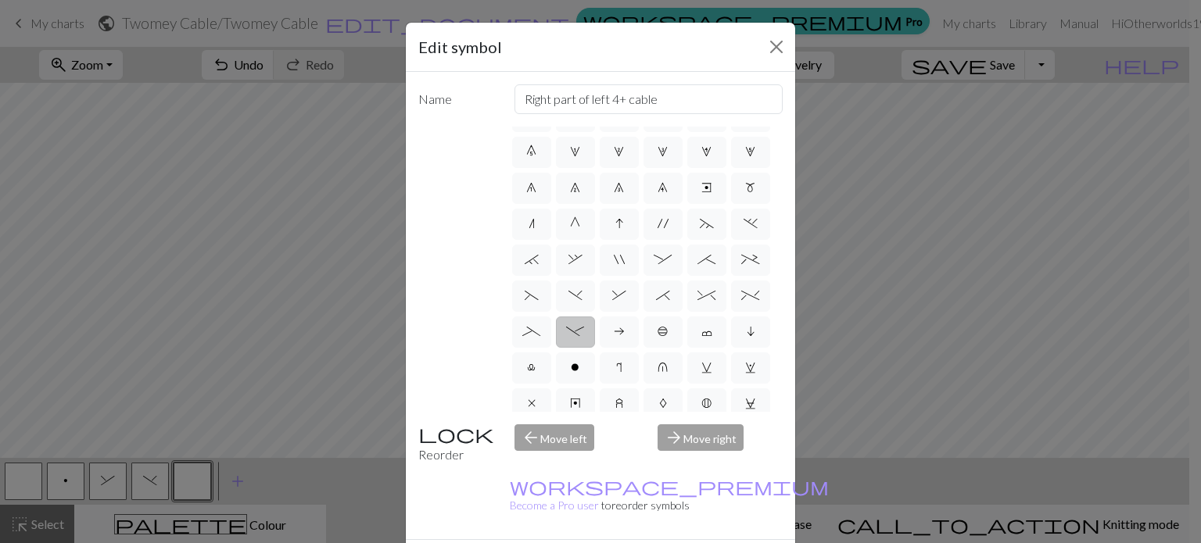
scroll to position [78, 0]
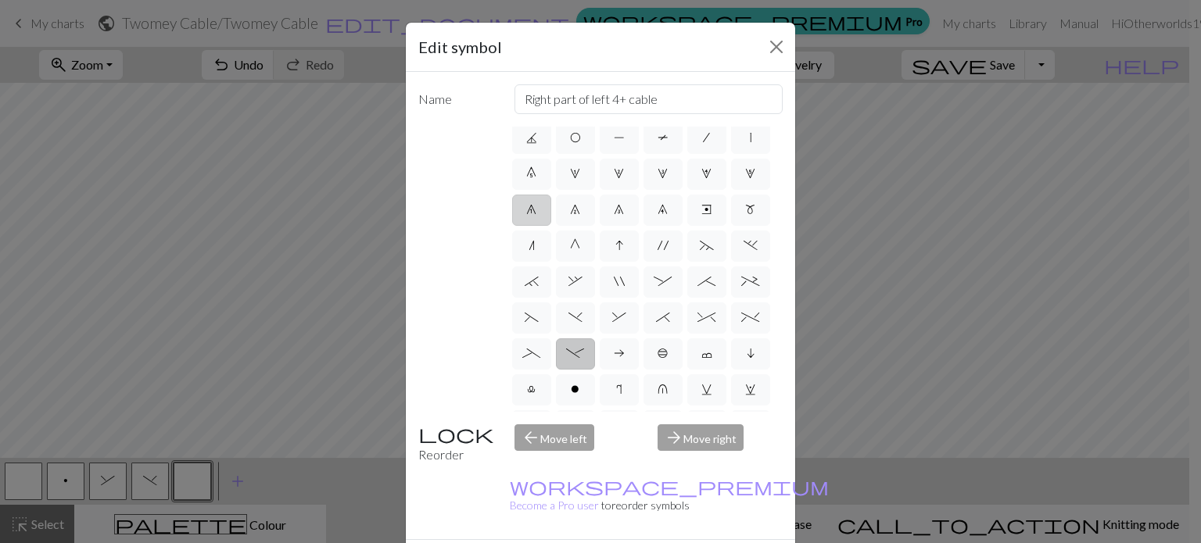
click at [536, 215] on span "6" at bounding box center [531, 209] width 10 height 13
click at [536, 278] on input "6" at bounding box center [531, 283] width 10 height 10
radio input "true"
type input "decrease 1"
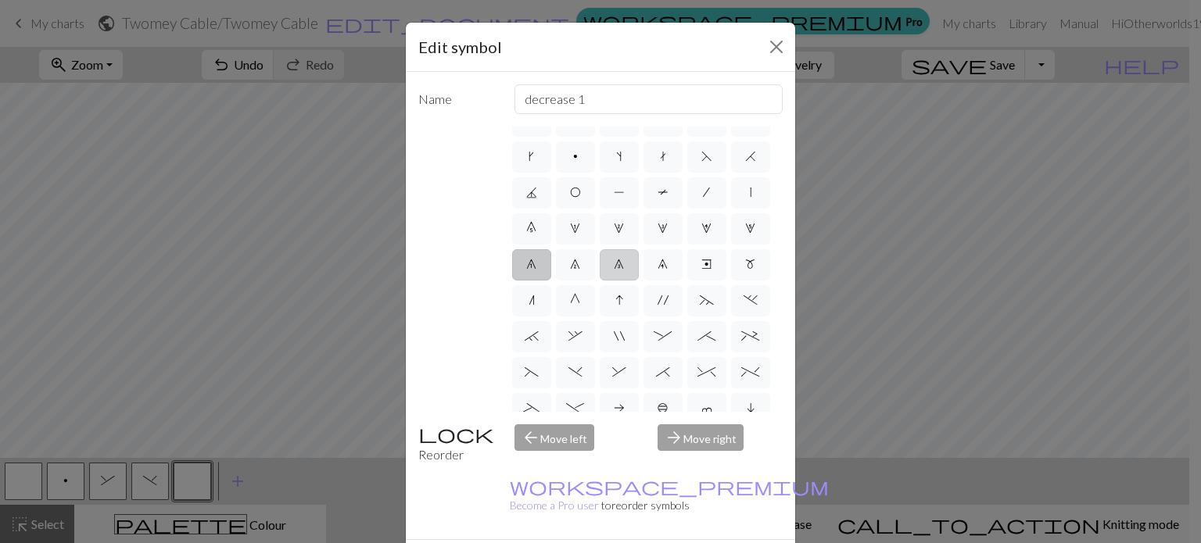
scroll to position [0, 0]
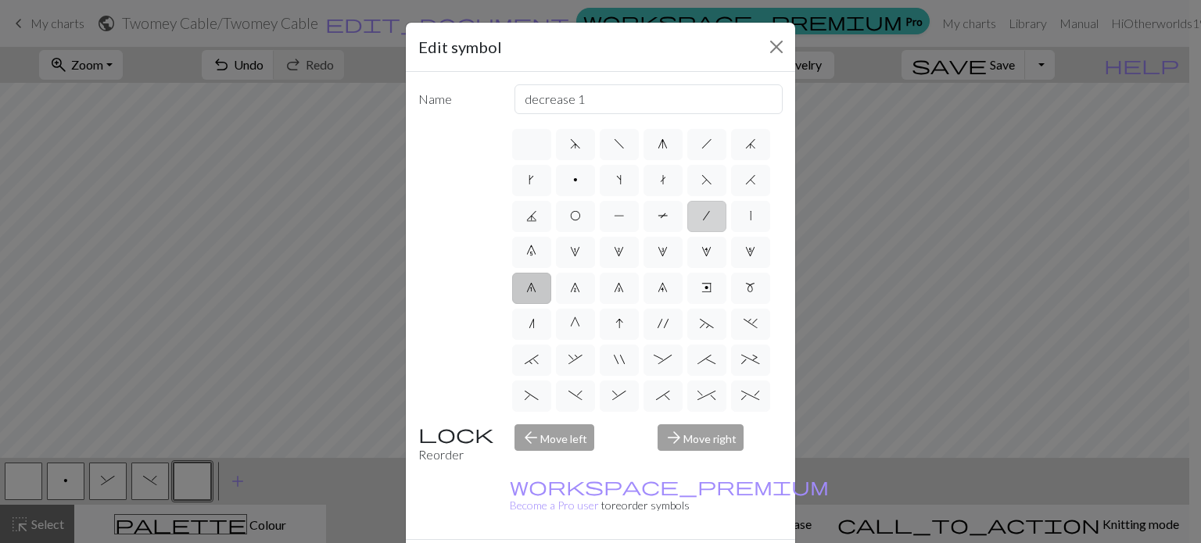
click at [703, 222] on span "/" at bounding box center [706, 216] width 7 height 13
click at [703, 217] on input "/" at bounding box center [708, 211] width 10 height 10
radio input "true"
type input "right leaning decrease"
click at [745, 186] on span "H" at bounding box center [750, 180] width 11 height 13
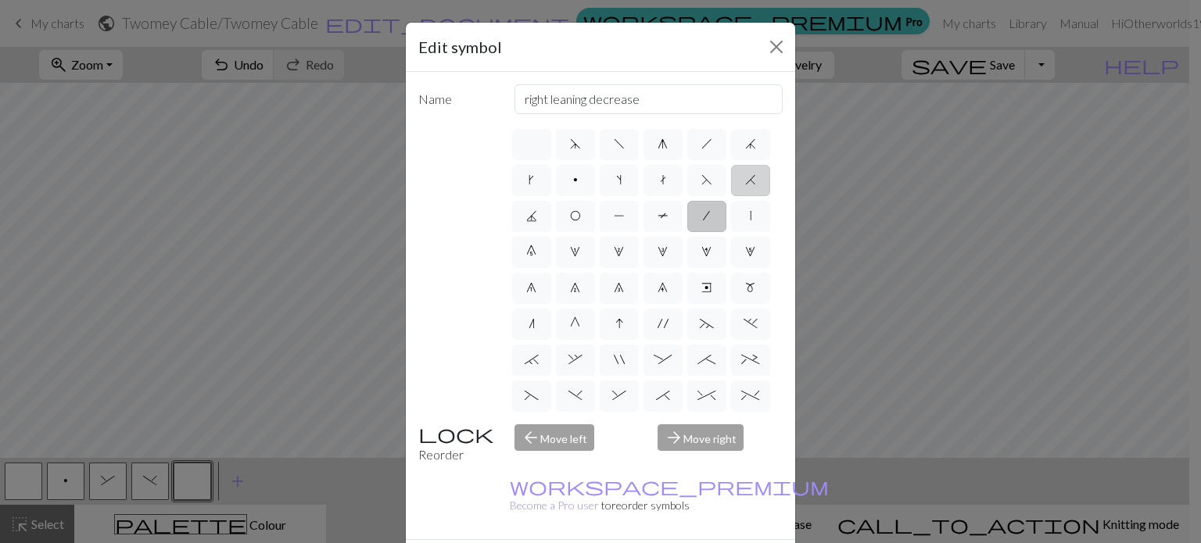
click at [745, 181] on input "H" at bounding box center [750, 175] width 10 height 10
radio input "true"
type input "k2tog"
click at [701, 186] on span "F" at bounding box center [706, 180] width 11 height 13
click at [701, 181] on input "F" at bounding box center [706, 175] width 10 height 10
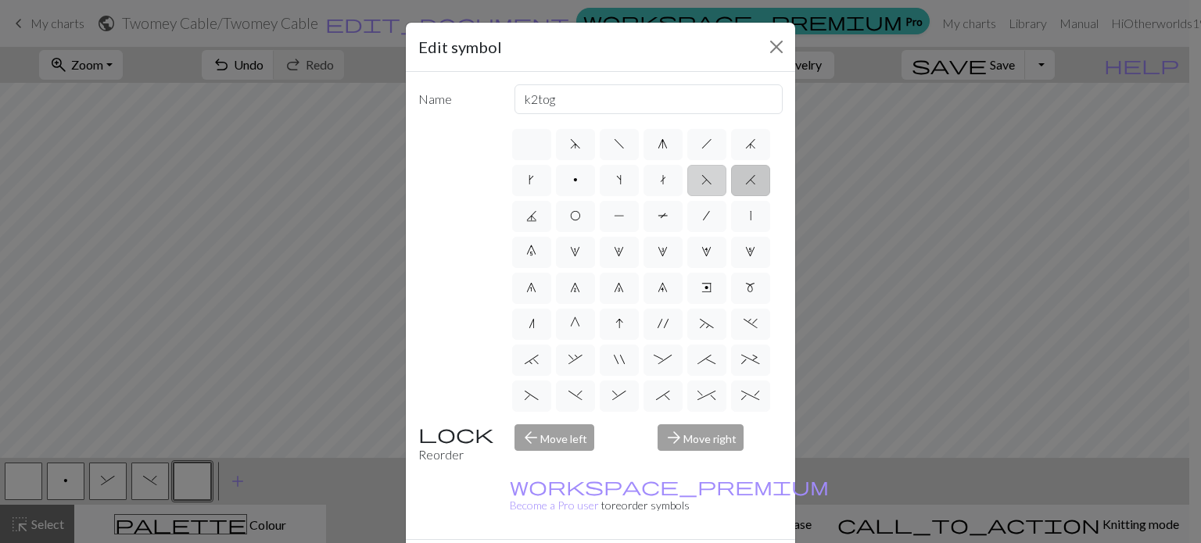
radio input "true"
type input "ssk"
click at [745, 150] on span "j" at bounding box center [750, 144] width 11 height 13
click at [745, 145] on input "j" at bounding box center [750, 139] width 10 height 10
radio input "true"
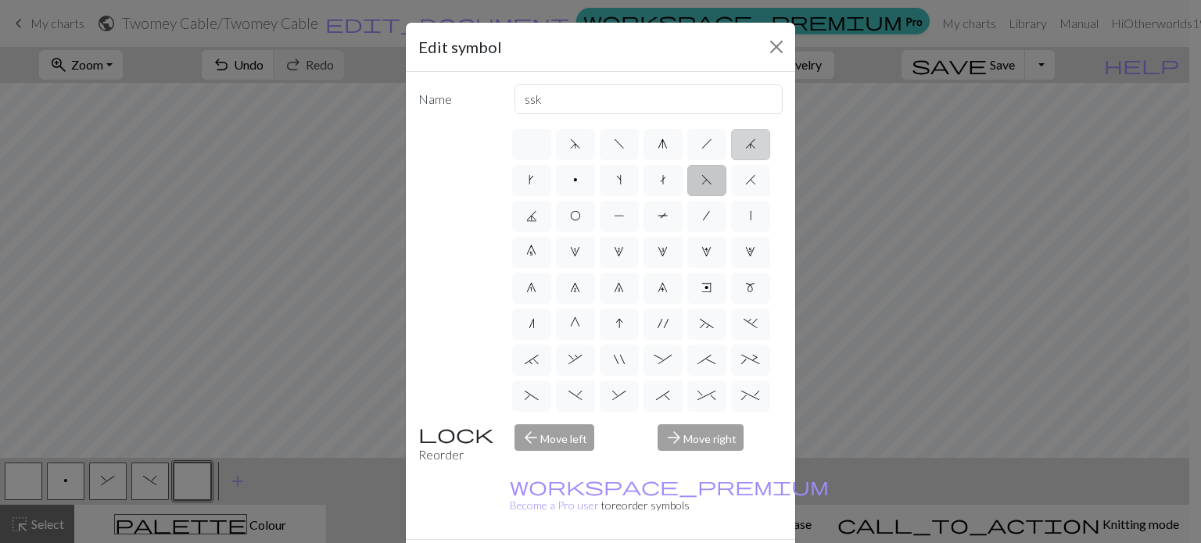
type input "k3tog"
click at [614, 149] on span "f" at bounding box center [619, 144] width 11 height 13
click at [614, 145] on input "f" at bounding box center [619, 139] width 10 height 10
radio input "true"
type input "left leaning decrease"
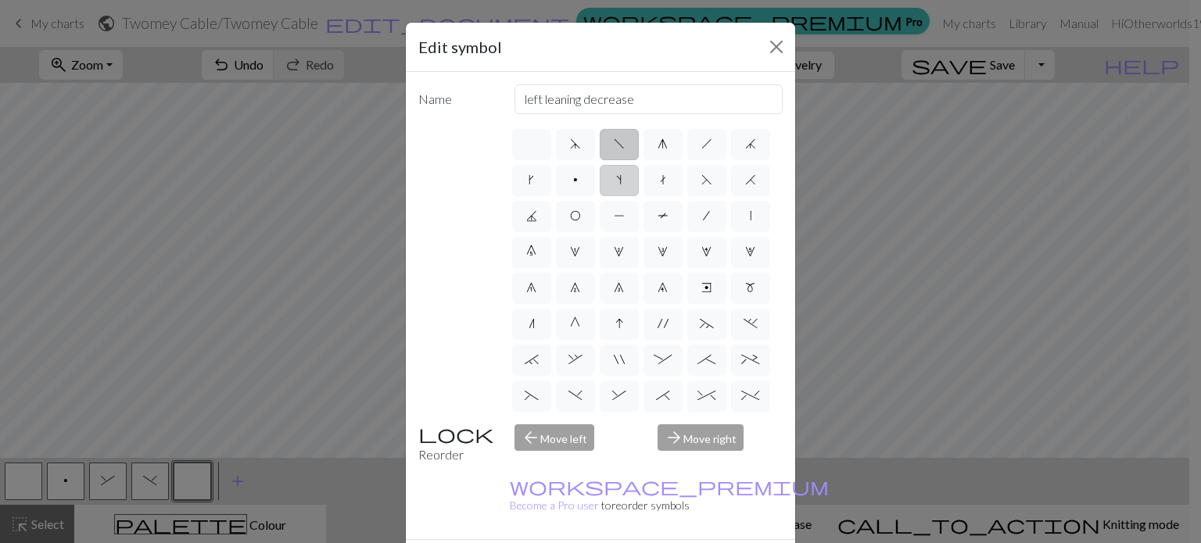
click at [622, 174] on span "s" at bounding box center [618, 180] width 5 height 13
click at [626, 174] on input "s" at bounding box center [621, 175] width 10 height 10
radio input "true"
type input "increase one left leaning"
click at [683, 177] on label "t" at bounding box center [662, 180] width 39 height 31
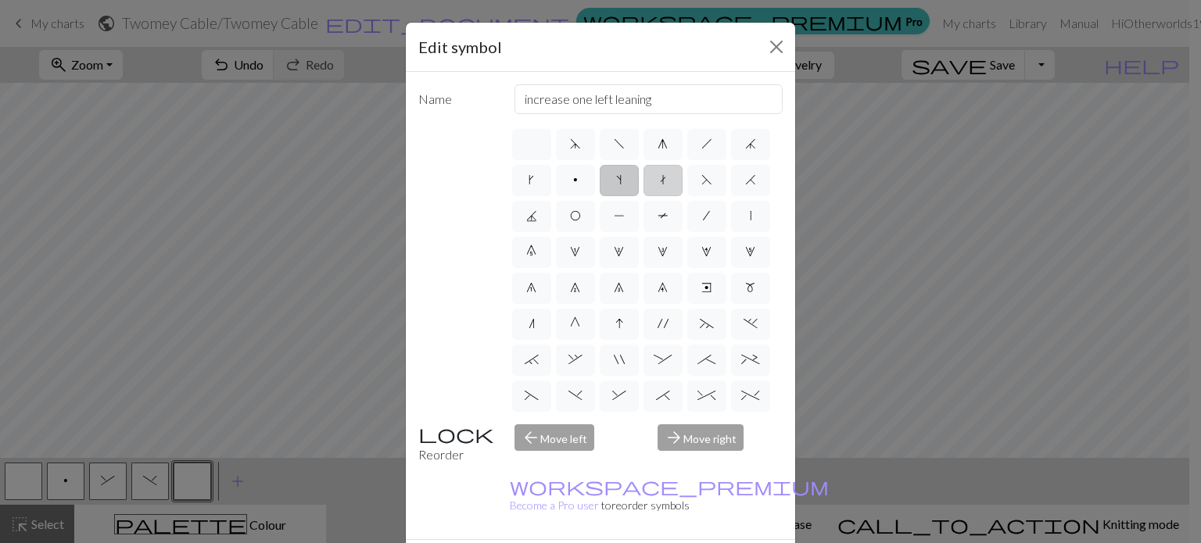
click at [670, 177] on input "t" at bounding box center [665, 175] width 10 height 10
radio input "true"
type input "ktbl"
click at [625, 212] on span "P" at bounding box center [619, 216] width 11 height 13
click at [624, 212] on input "P" at bounding box center [619, 211] width 10 height 10
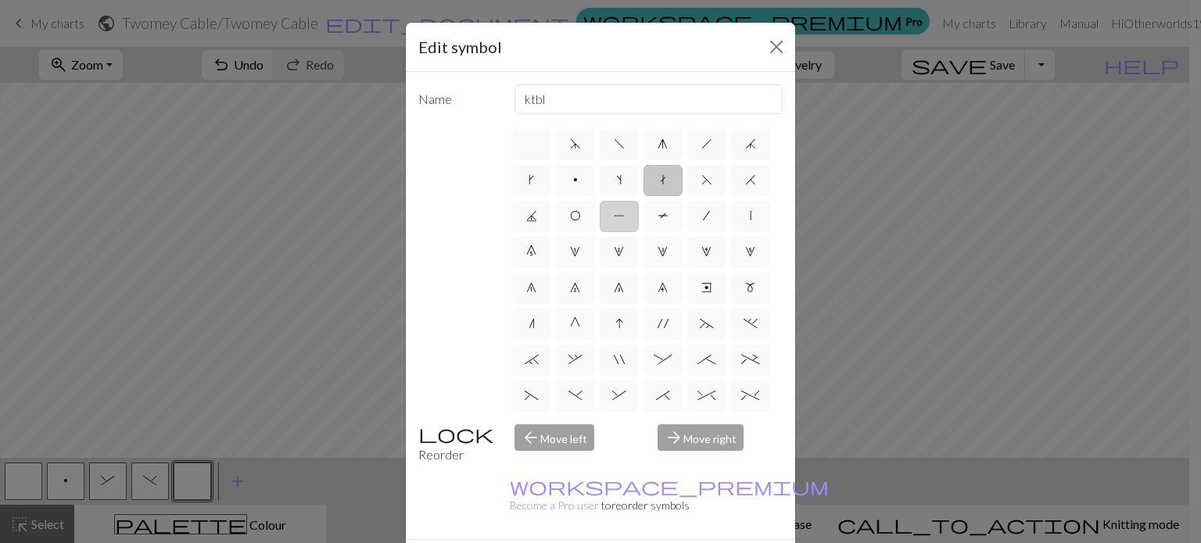
radio input "true"
type input "purl"
click at [731, 232] on label "|" at bounding box center [750, 216] width 39 height 31
click at [750, 217] on input "|" at bounding box center [755, 211] width 10 height 10
radio input "true"
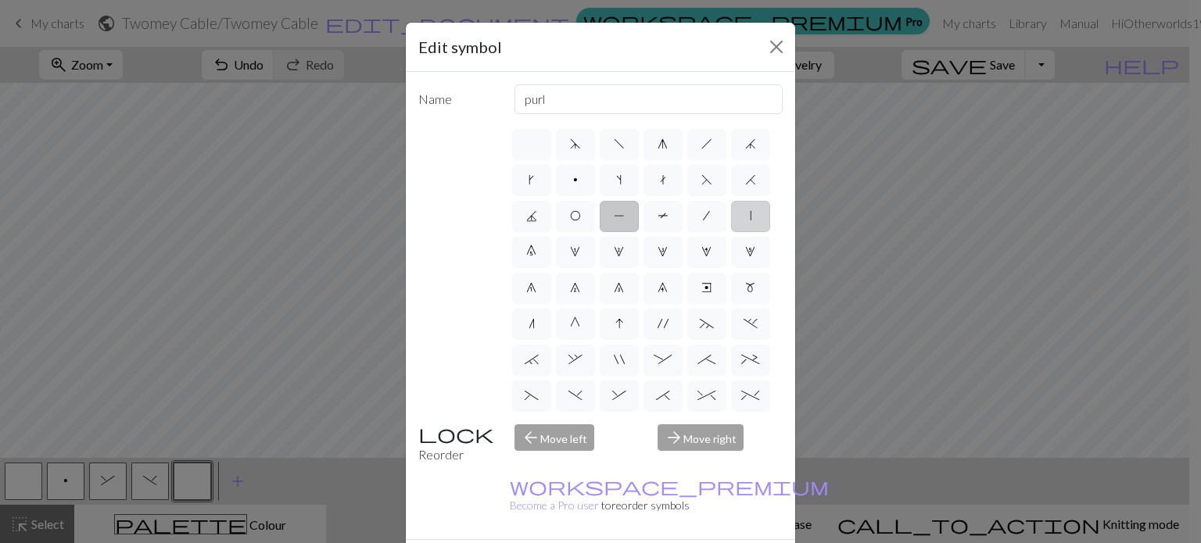
type input "slip stitch"
click at [703, 222] on span "/" at bounding box center [706, 216] width 7 height 13
click at [703, 217] on input "/" at bounding box center [708, 211] width 10 height 10
radio input "true"
type input "right leaning decrease"
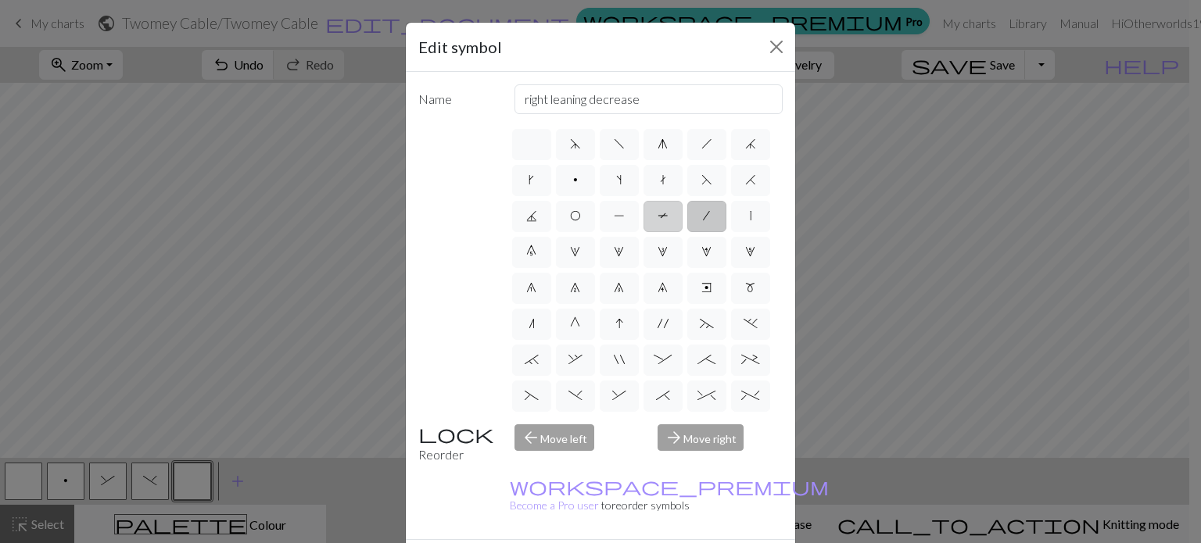
click at [658, 222] on span "T" at bounding box center [663, 216] width 11 height 13
click at [658, 217] on input "T" at bounding box center [663, 211] width 10 height 10
radio input "true"
type input "ptbl"
click at [529, 340] on label "n" at bounding box center [531, 324] width 39 height 31
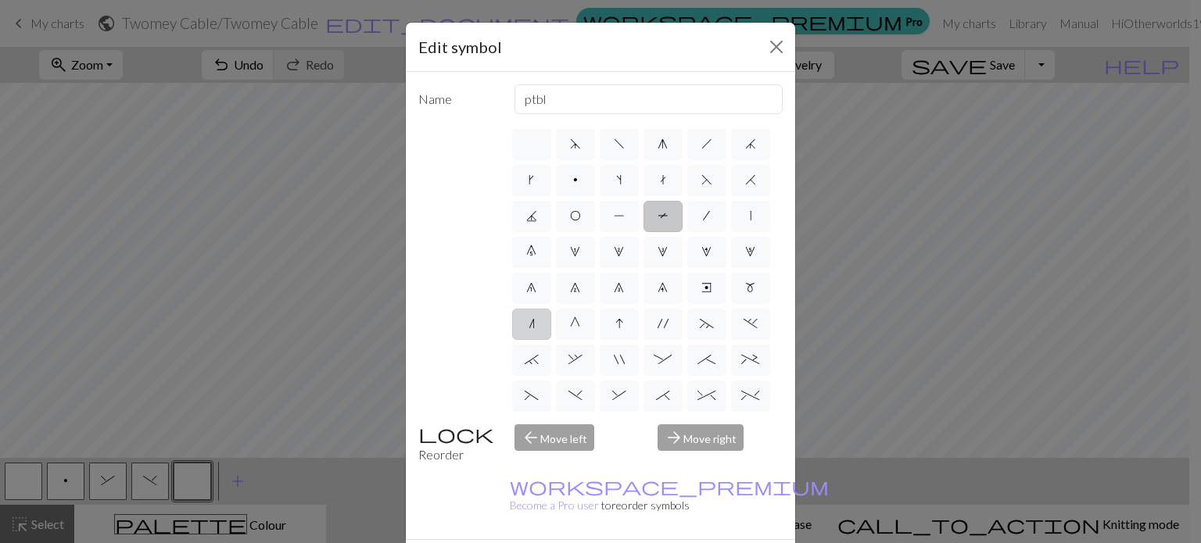
click at [529, 324] on input "n" at bounding box center [534, 319] width 10 height 10
radio input "true"
type input "k2tog"
click at [570, 330] on span "G" at bounding box center [575, 323] width 10 height 13
click at [570, 324] on input "G" at bounding box center [575, 319] width 10 height 10
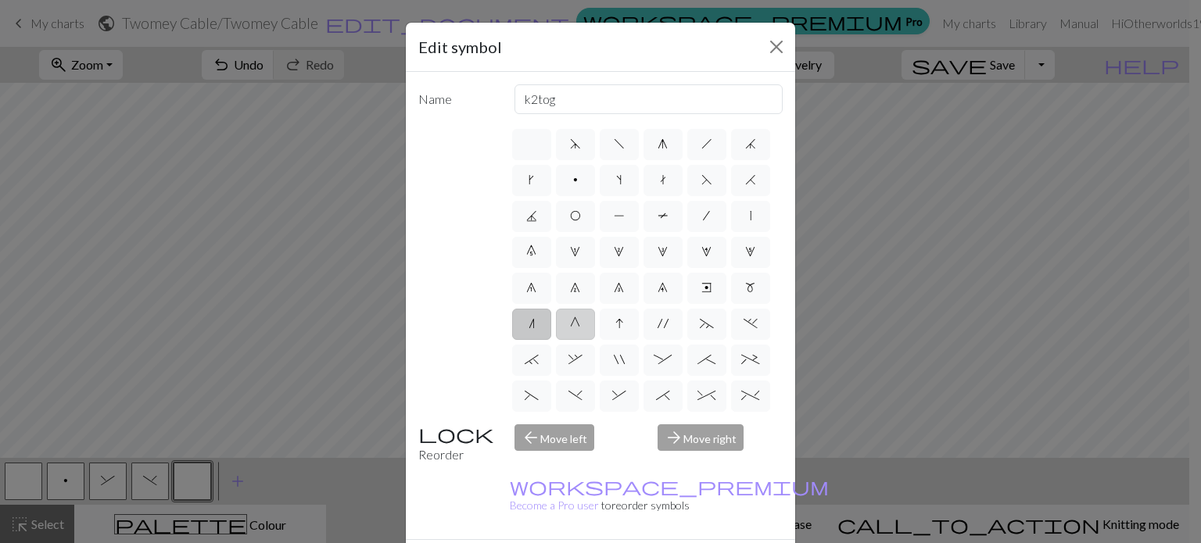
radio input "true"
type input "psso"
click at [604, 340] on label "I" at bounding box center [619, 324] width 39 height 31
click at [615, 324] on input "I" at bounding box center [620, 319] width 10 height 10
radio input "true"
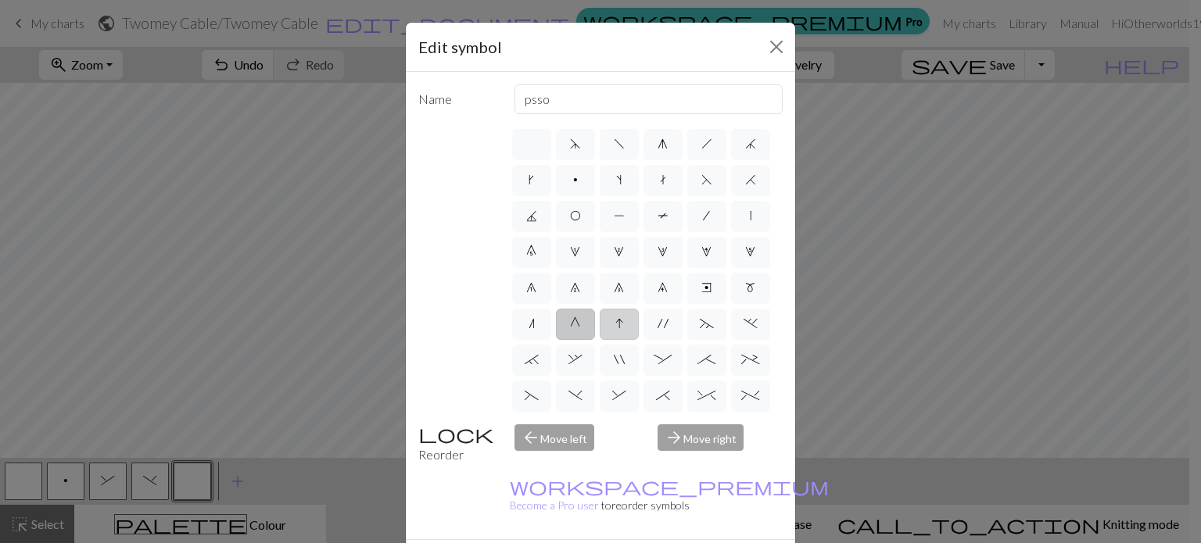
type input "sk2p"
click at [658, 330] on span "'" at bounding box center [663, 323] width 11 height 13
click at [658, 324] on input "'" at bounding box center [663, 319] width 10 height 10
radio input "true"
type input "cable extra"
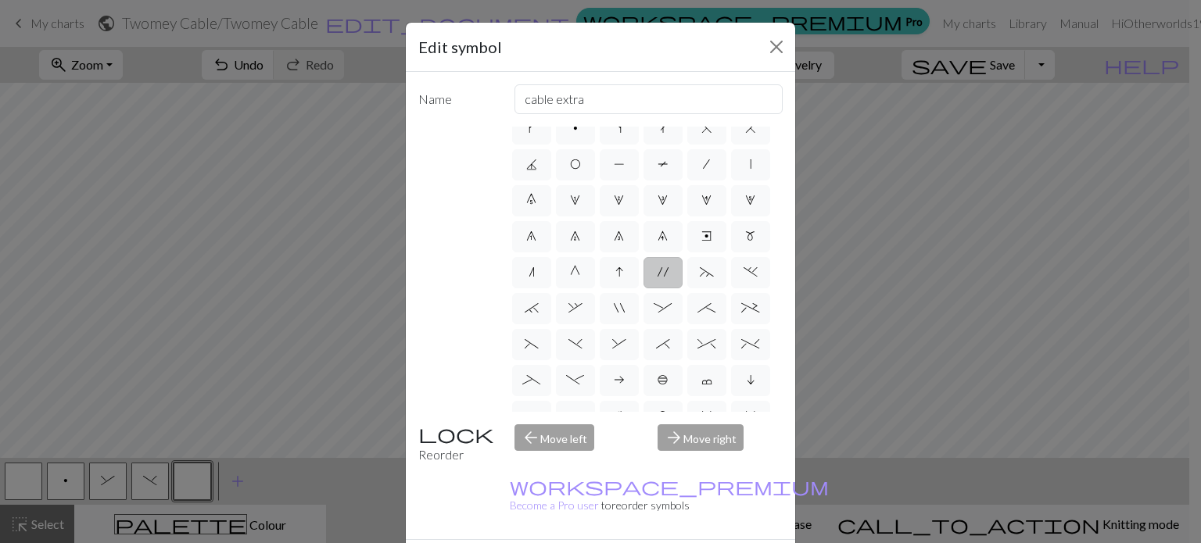
scroll to position [78, 0]
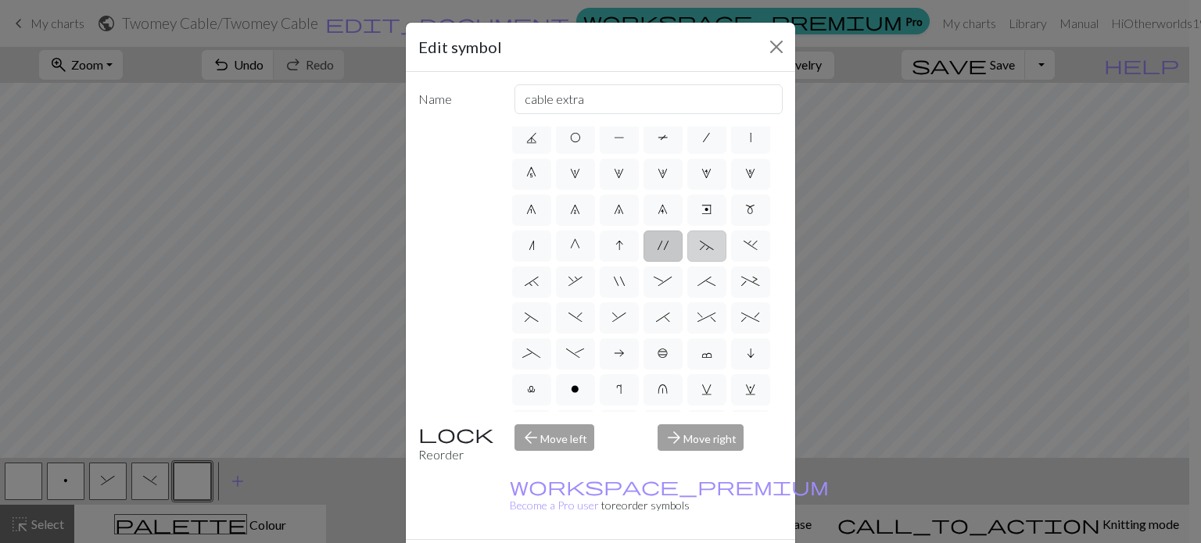
click at [700, 252] on span "~" at bounding box center [707, 245] width 14 height 13
click at [700, 314] on input "~" at bounding box center [705, 319] width 10 height 10
radio input "true"
type input "3+ stitch left twist"
click at [744, 252] on span "." at bounding box center [751, 245] width 14 height 13
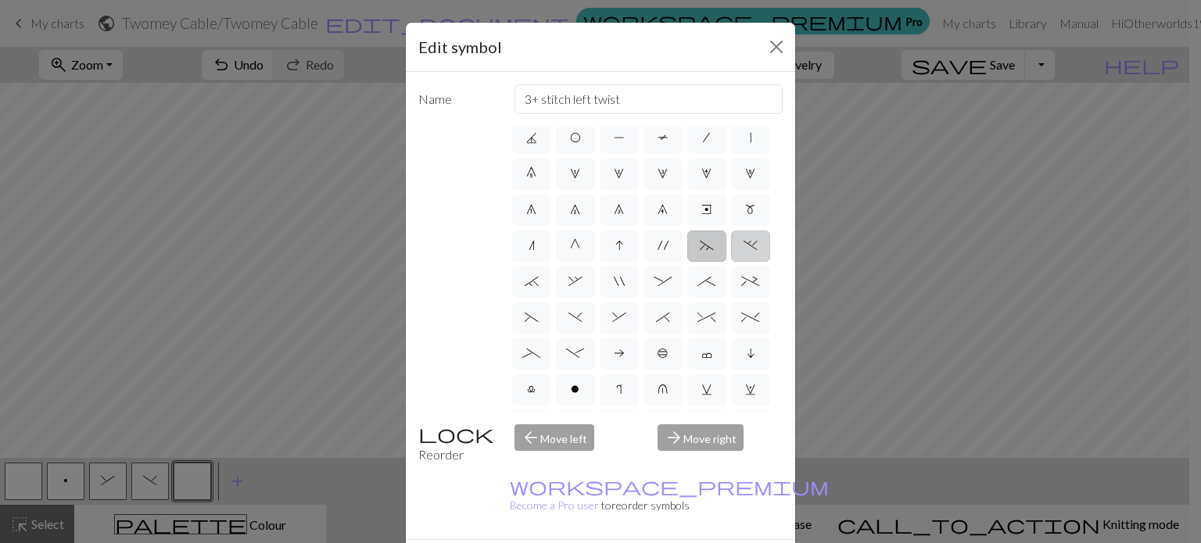
click at [744, 314] on input "." at bounding box center [749, 319] width 10 height 10
radio input "true"
click at [551, 298] on label "`" at bounding box center [531, 282] width 39 height 31
click at [535, 350] on input "`" at bounding box center [530, 355] width 10 height 10
radio input "true"
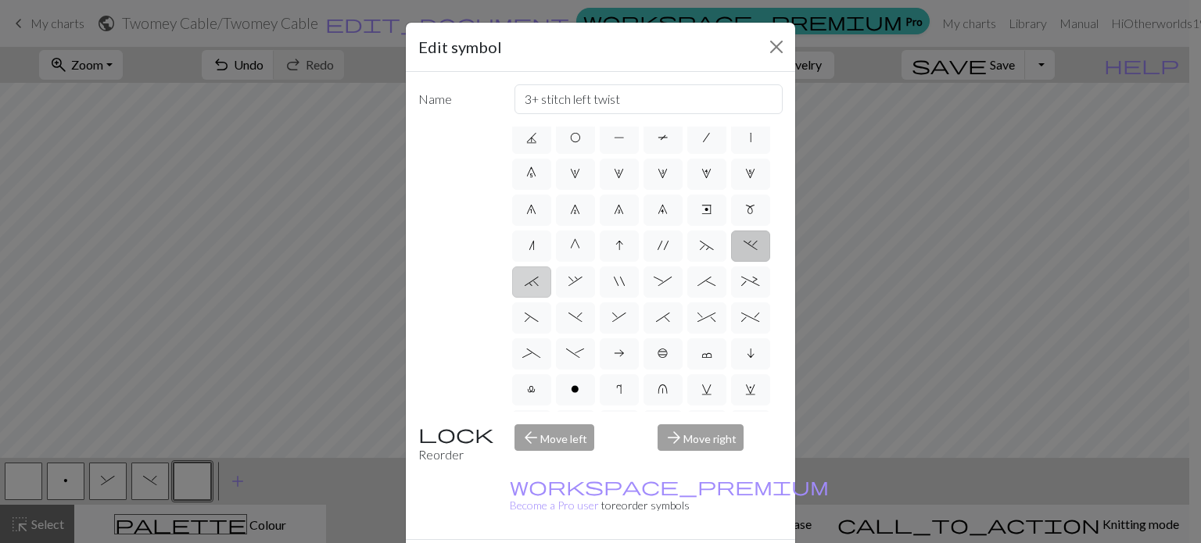
type input "3+ stitch right twist"
click at [595, 298] on label "," at bounding box center [575, 282] width 39 height 31
click at [579, 350] on input "," at bounding box center [573, 355] width 10 height 10
radio input "true"
click at [625, 288] on span """ at bounding box center [619, 281] width 11 height 13
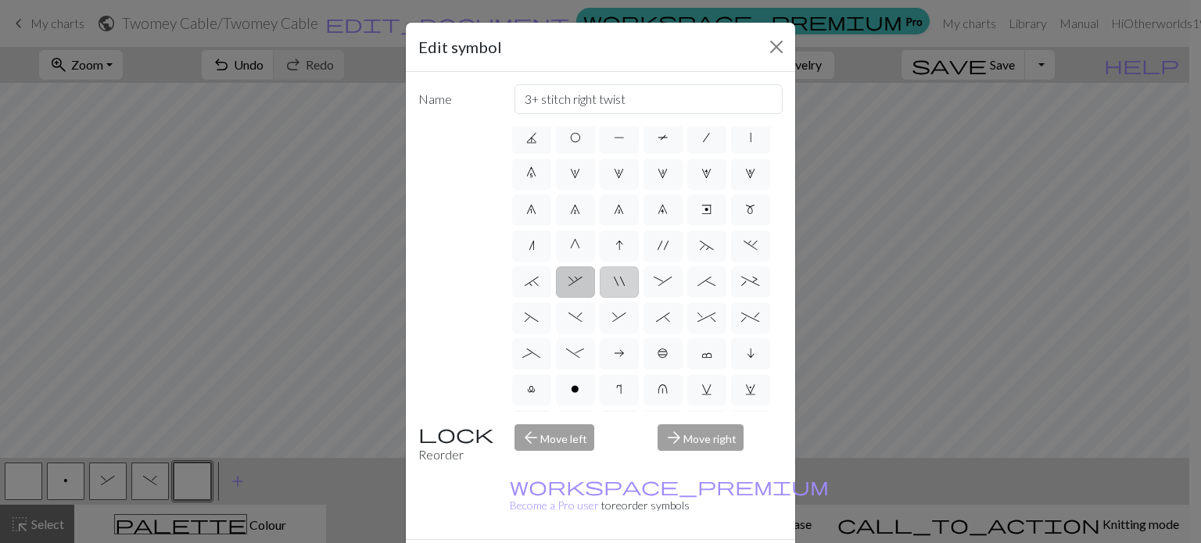
click at [624, 350] on input """ at bounding box center [619, 355] width 10 height 10
radio input "true"
type input "cable extra"
click at [683, 298] on label ":" at bounding box center [662, 282] width 39 height 31
click at [664, 350] on input ":" at bounding box center [659, 355] width 10 height 10
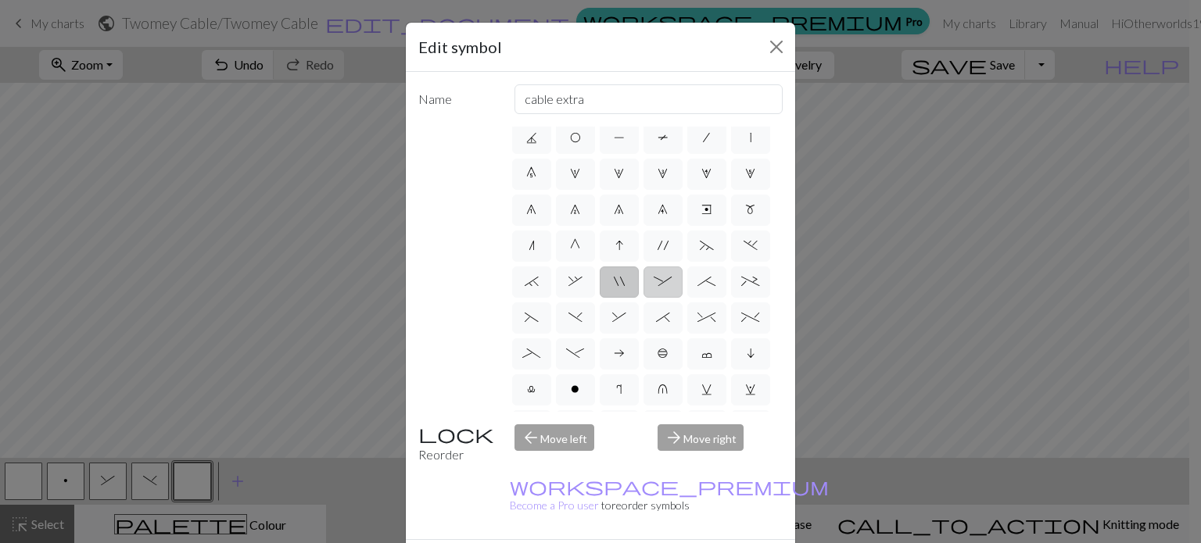
radio input "true"
type input "left part of 4+ stitch cable wyib"
click at [697, 288] on span ";" at bounding box center [706, 281] width 18 height 13
click at [697, 353] on input ";" at bounding box center [702, 355] width 10 height 10
radio input "true"
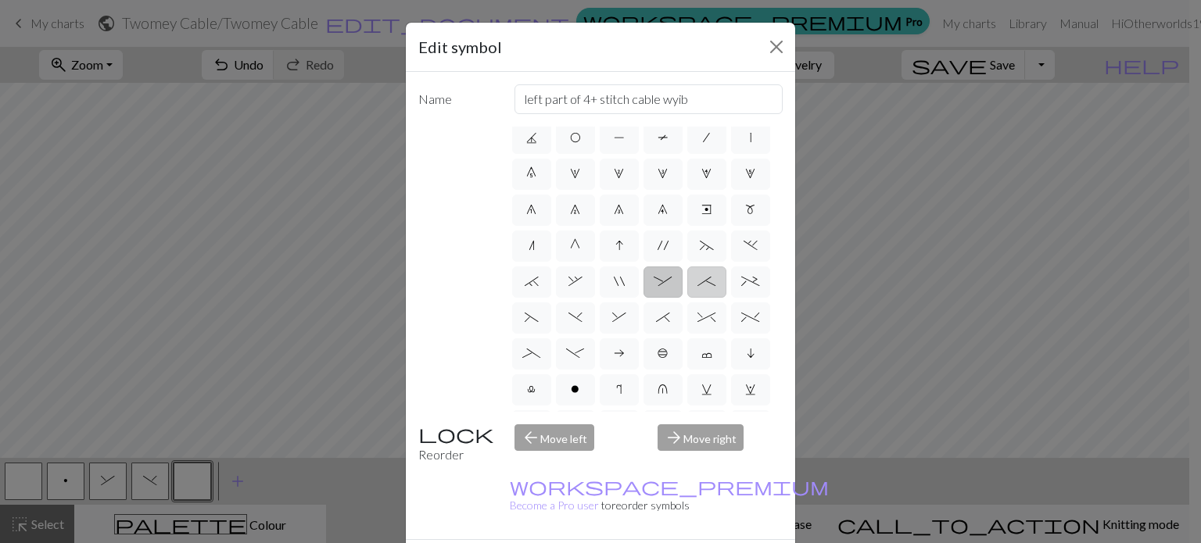
type input "right part of 4+ stitch cable wyib"
click at [741, 288] on span "+" at bounding box center [750, 281] width 18 height 13
click at [741, 353] on input "+" at bounding box center [746, 355] width 10 height 10
radio input "true"
type input "2 stitch left purl twist cable"
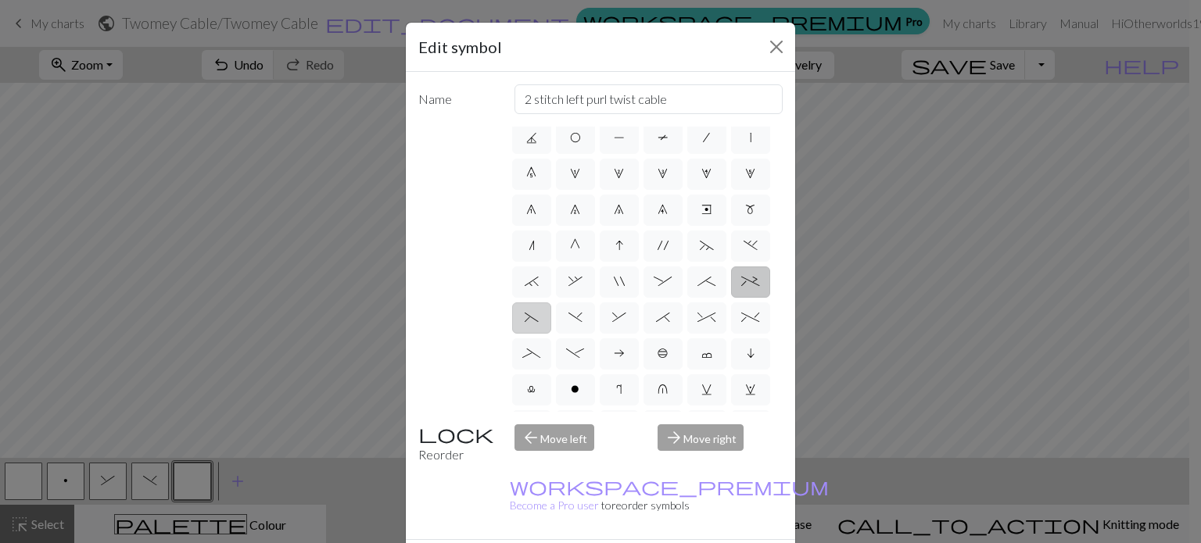
click at [539, 324] on span "(" at bounding box center [532, 317] width 14 height 13
click at [535, 386] on input "(" at bounding box center [530, 391] width 10 height 10
radio input "true"
type input "left part of left 3+ stitch cable, wyif"
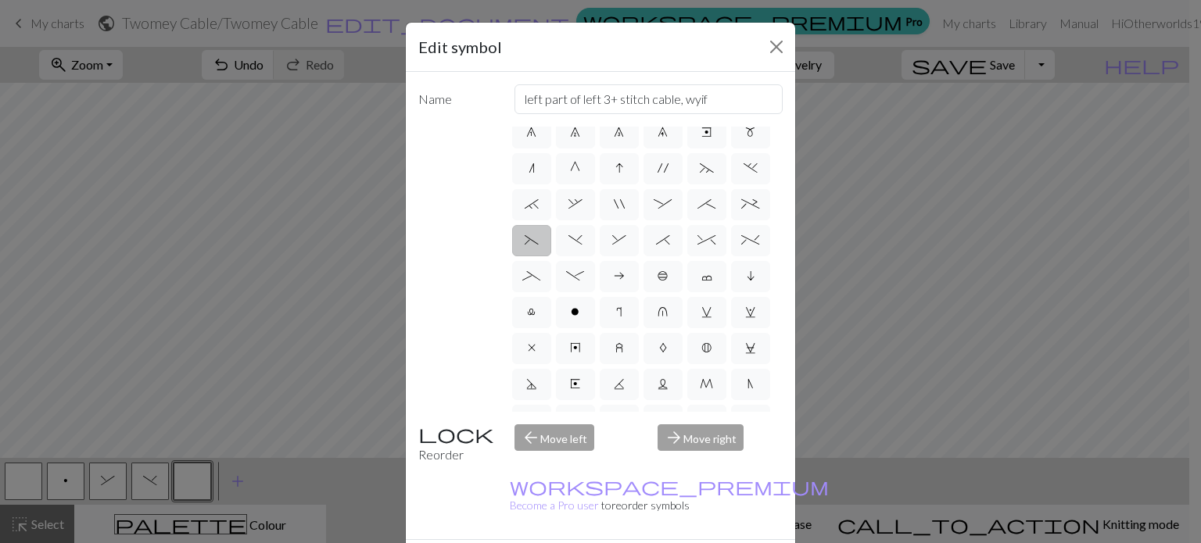
scroll to position [156, 0]
click at [582, 246] on span ")" at bounding box center [575, 239] width 14 height 13
click at [579, 386] on input ")" at bounding box center [573, 391] width 10 height 10
radio input "true"
type input "right part of left 3+ stitch cable, wyif"
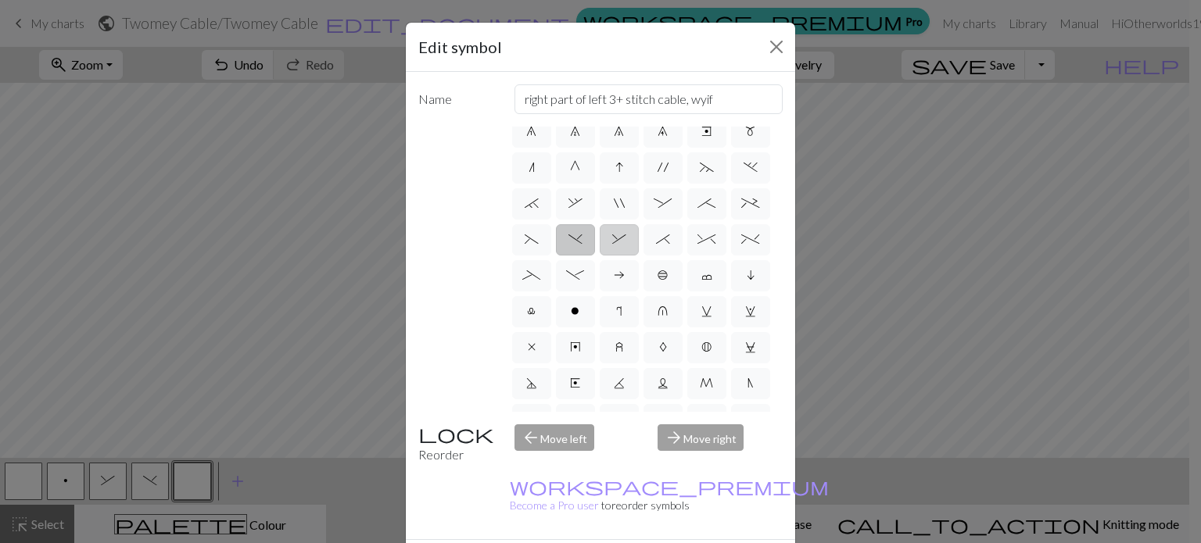
click at [626, 246] on span "&" at bounding box center [619, 239] width 14 height 13
click at [622, 386] on input "&" at bounding box center [617, 391] width 10 height 10
radio input "true"
type input "left part of right 3+ stitch cable, wyib"
click at [643, 256] on label "*" at bounding box center [662, 239] width 39 height 31
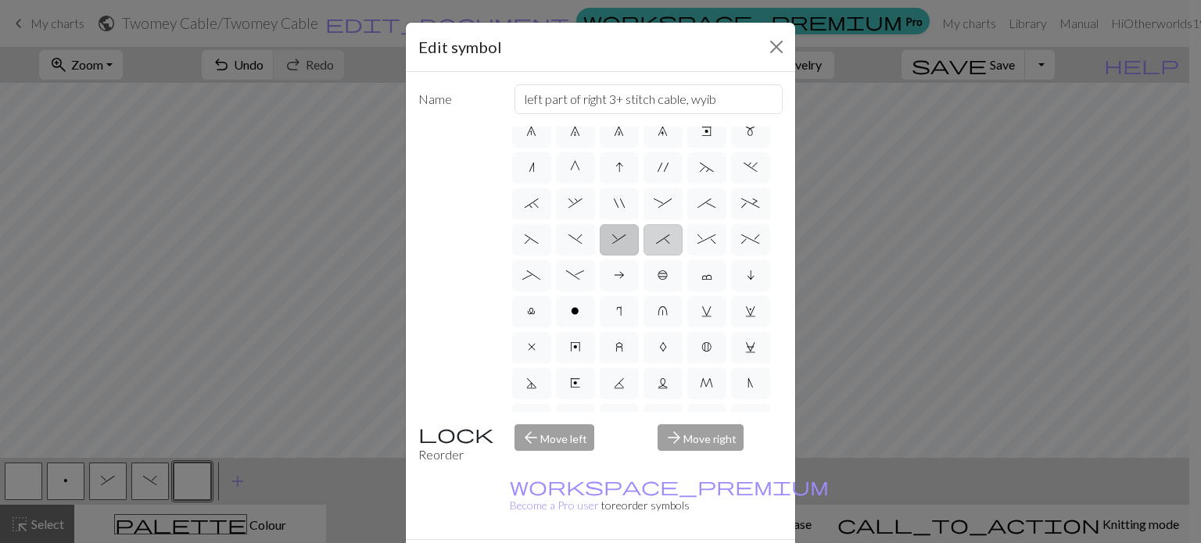
click at [656, 386] on input "*" at bounding box center [661, 391] width 10 height 10
radio input "true"
type input "right part of right 3+ stitch cable, wyib"
click at [539, 246] on span "(" at bounding box center [532, 239] width 14 height 13
click at [535, 386] on input "(" at bounding box center [530, 391] width 10 height 10
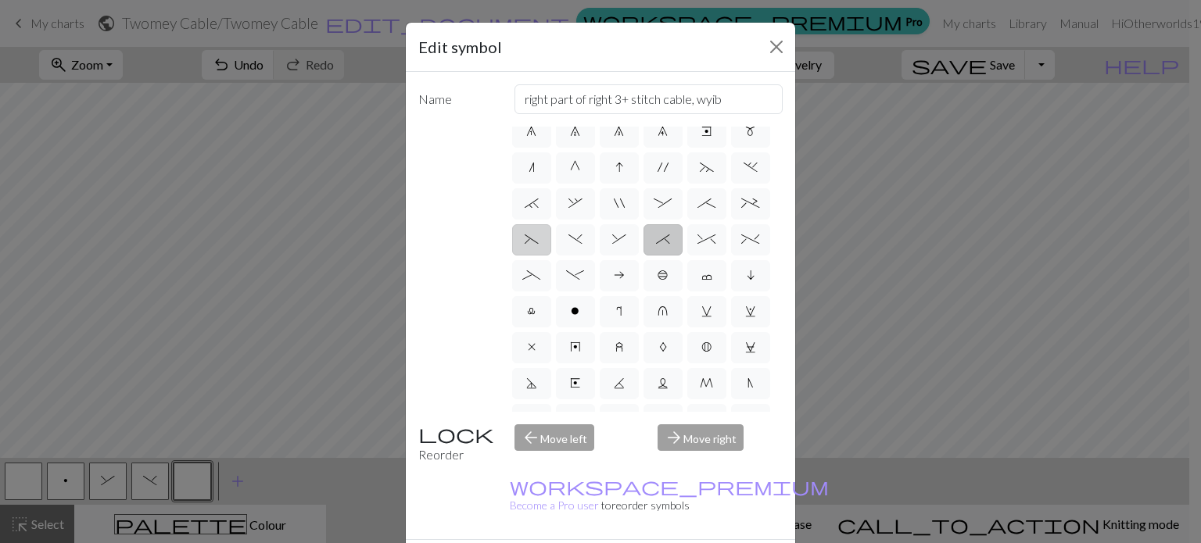
radio input "true"
type input "left part of left 3+ stitch cable, wyif"
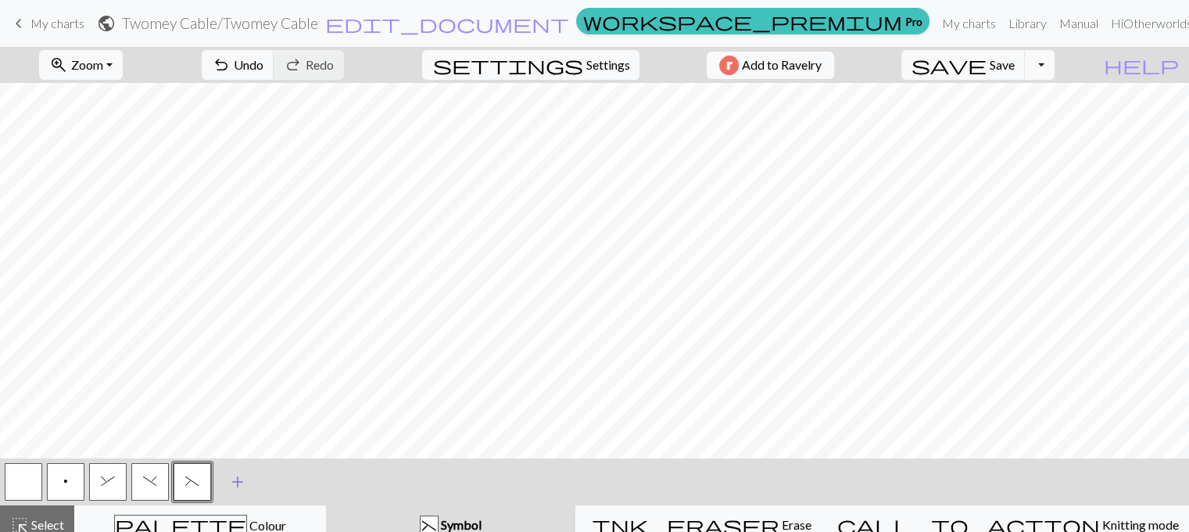
click at [235, 471] on span "add" at bounding box center [237, 482] width 19 height 22
click at [234, 484] on button "button" at bounding box center [235, 482] width 38 height 38
click at [235, 482] on button "button" at bounding box center [235, 482] width 38 height 38
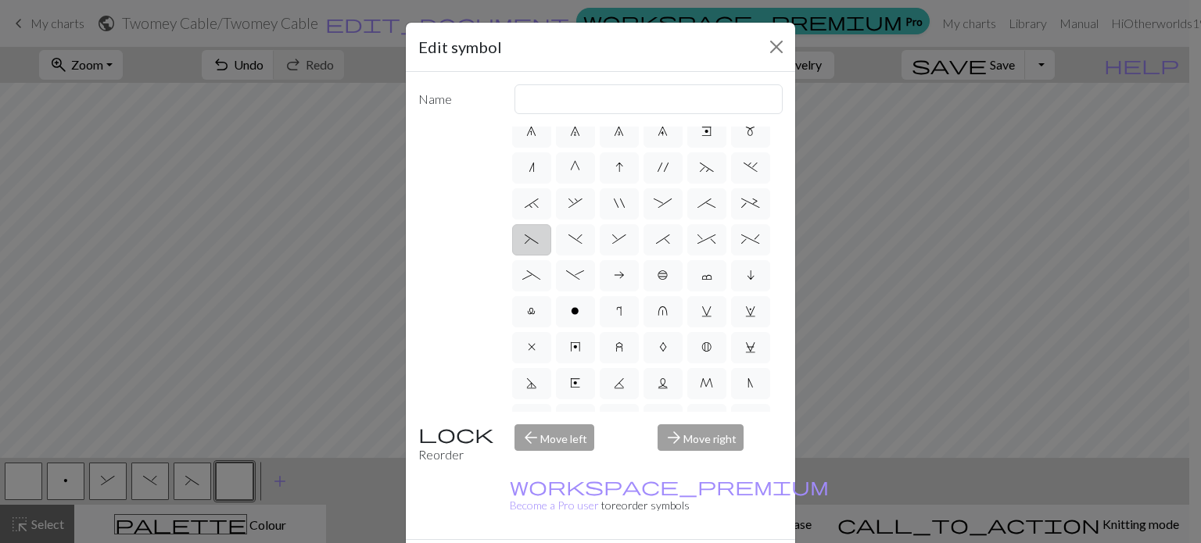
click at [539, 246] on span "(" at bounding box center [532, 239] width 14 height 13
click at [535, 386] on input "(" at bounding box center [530, 391] width 10 height 10
radio input "true"
type input "left part of left 3+ stitch cable, wyif"
click at [582, 246] on span ")" at bounding box center [575, 239] width 14 height 13
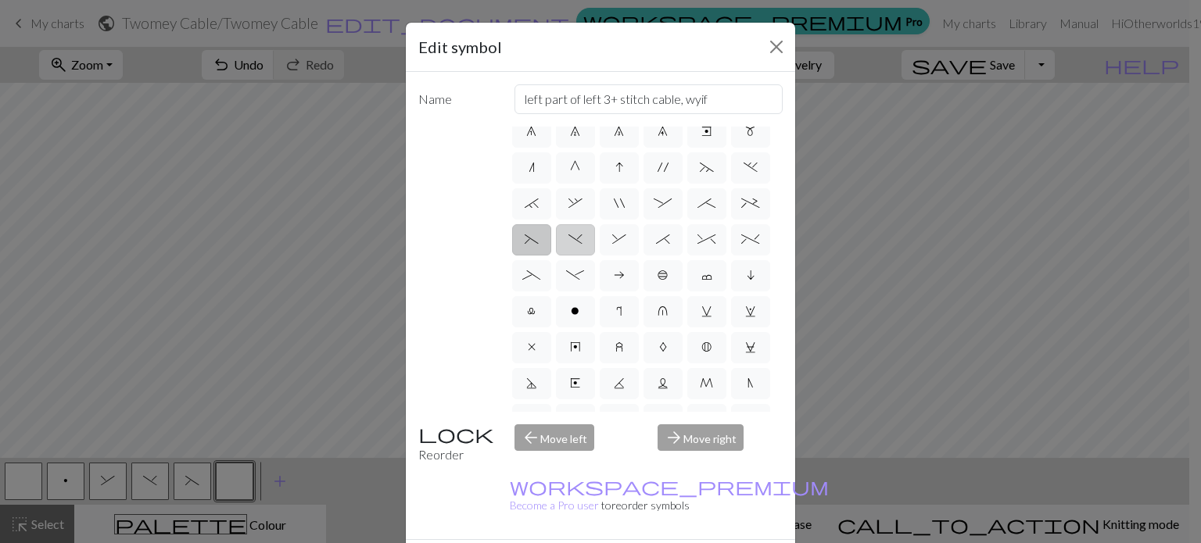
click at [579, 386] on input ")" at bounding box center [573, 391] width 10 height 10
radio input "true"
type input "right part of left 3+ stitch cable, wyif"
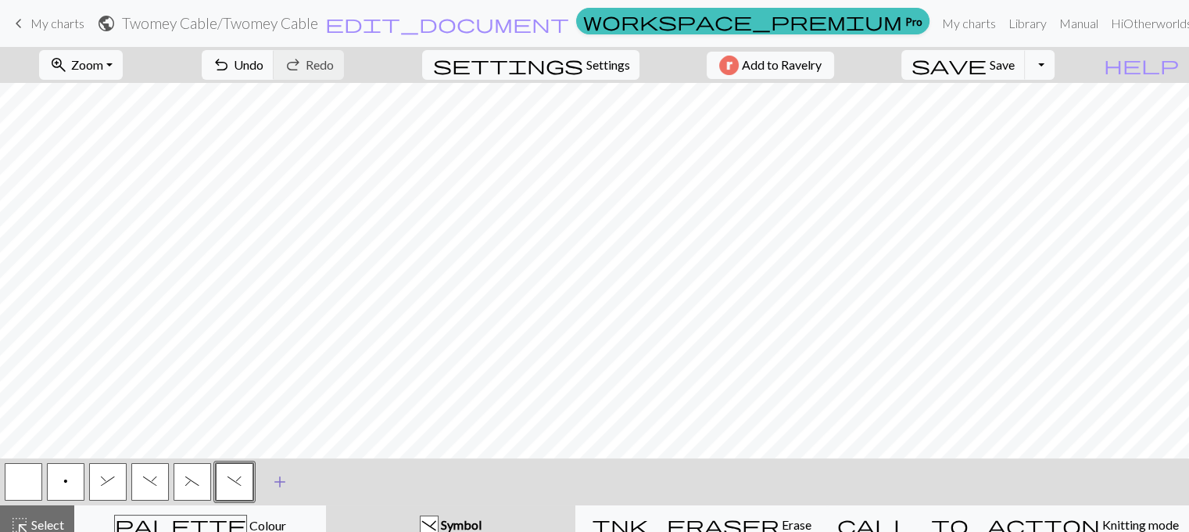
click at [289, 481] on button "add Add a symbol" at bounding box center [279, 481] width 39 height 39
click at [285, 482] on button "button" at bounding box center [277, 482] width 38 height 38
click at [285, 480] on button "button" at bounding box center [277, 482] width 38 height 38
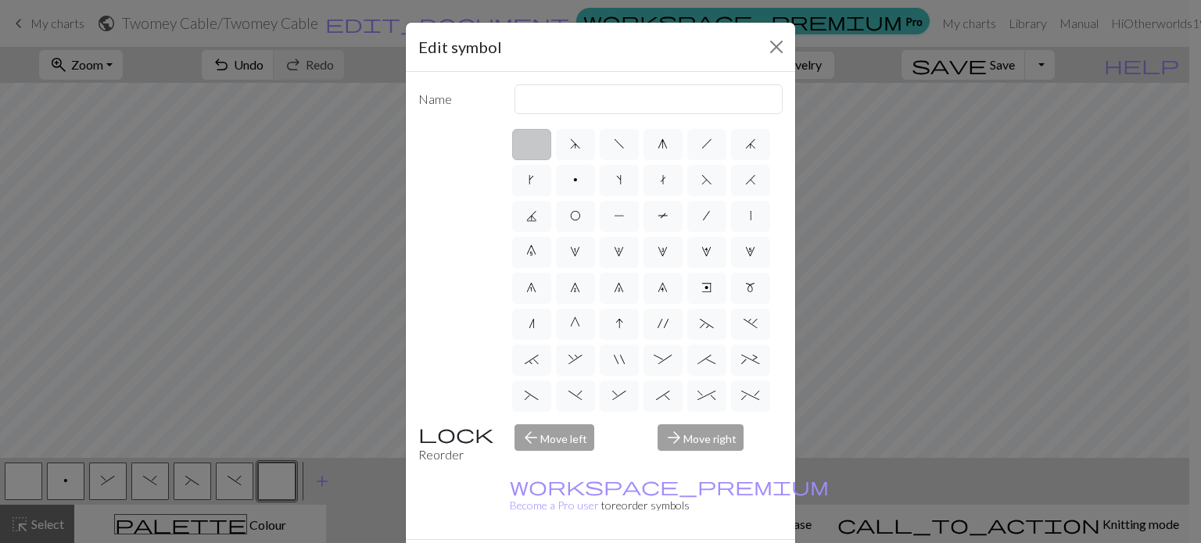
click at [694, 436] on div "arrow_forward Move right" at bounding box center [720, 445] width 144 height 40
click at [547, 429] on div "arrow_back Move left" at bounding box center [577, 445] width 144 height 40
click at [581, 351] on span "S" at bounding box center [575, 357] width 11 height 13
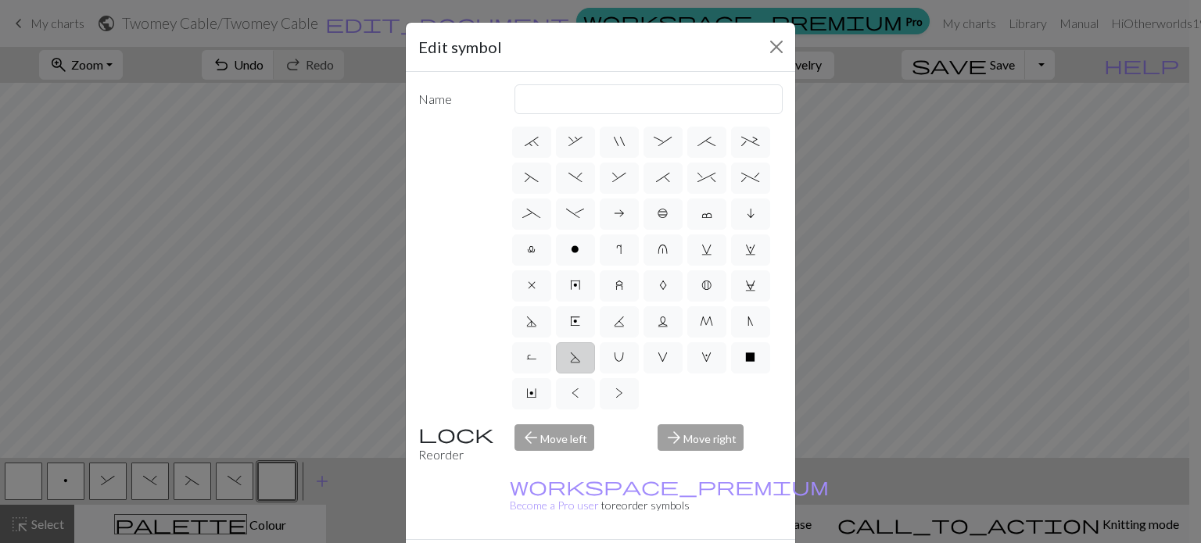
radio input "true"
type input "p2tog tbl"
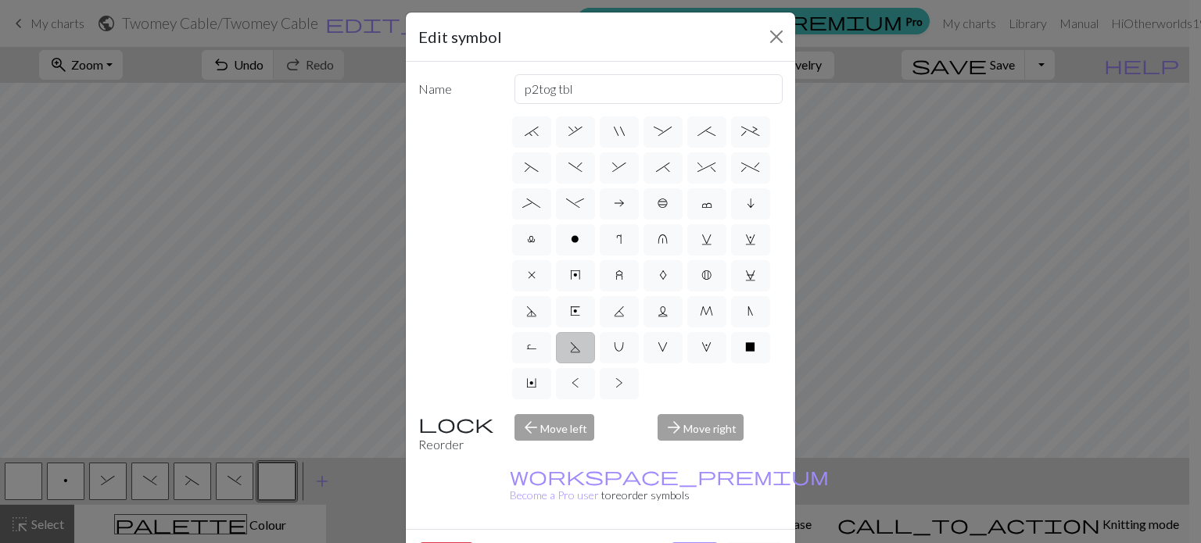
scroll to position [0, 0]
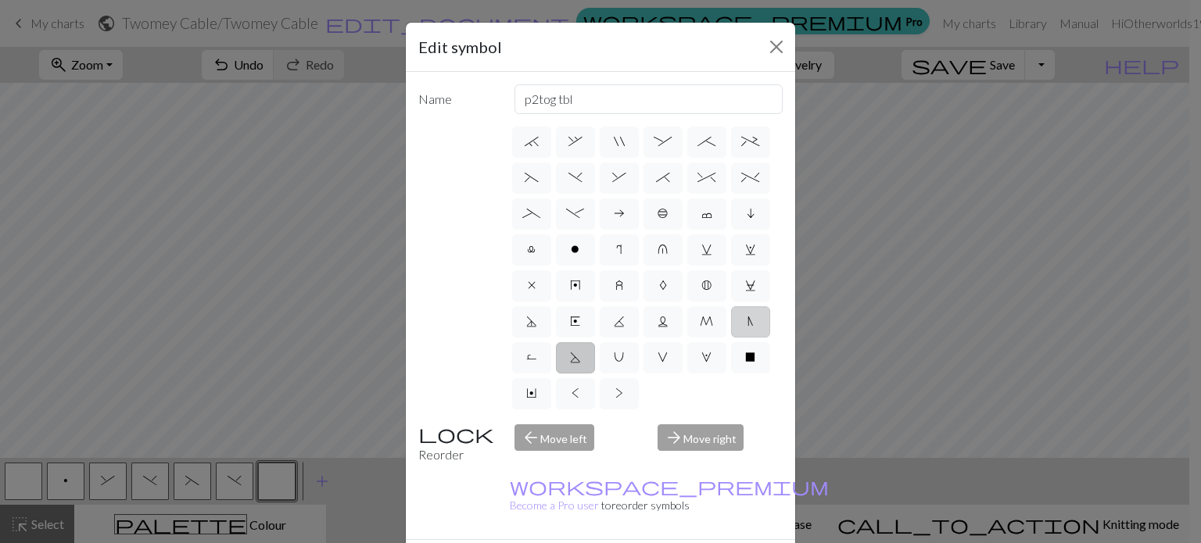
click at [747, 324] on span "N" at bounding box center [750, 321] width 6 height 13
click at [747, 530] on input "N" at bounding box center [752, 535] width 10 height 10
radio input "true"
type input "skp"
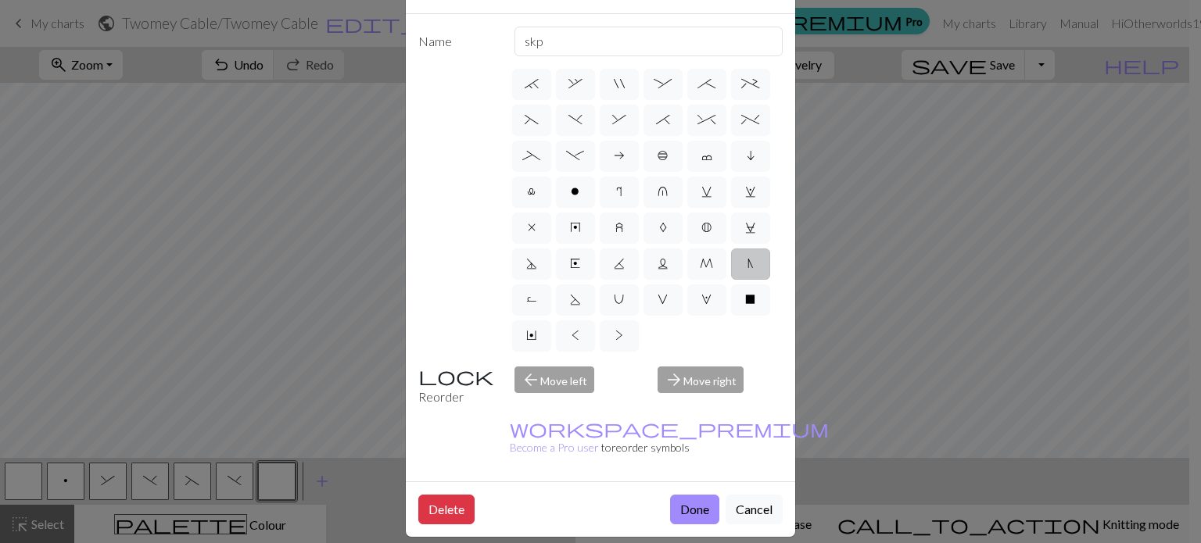
scroll to position [78, 0]
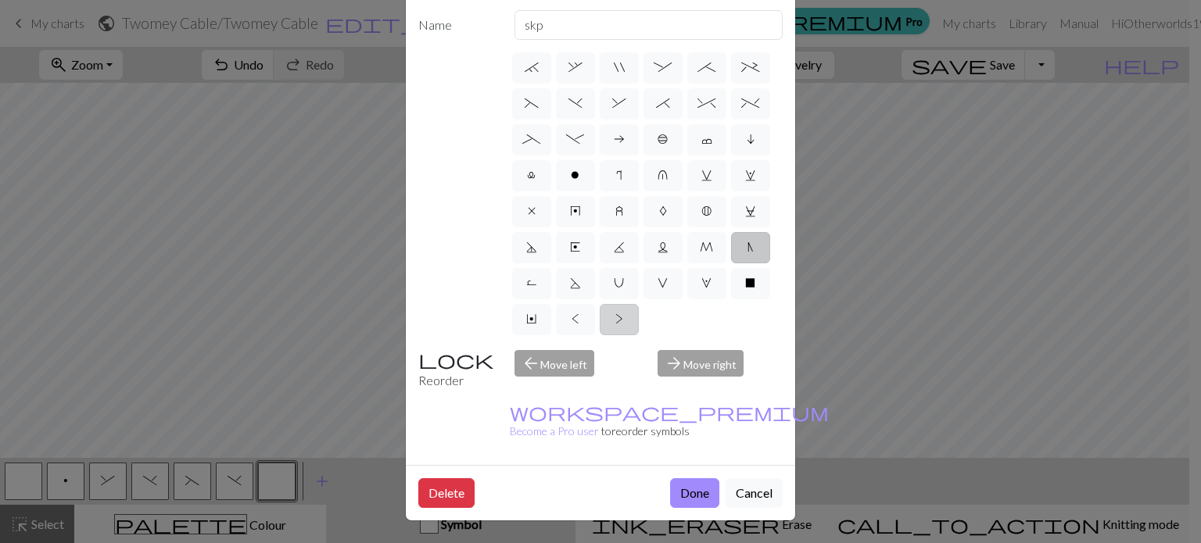
click at [615, 314] on span ">" at bounding box center [619, 319] width 8 height 13
click at [615, 528] on input ">" at bounding box center [620, 533] width 10 height 10
radio input "true"
type input "twisted purl"
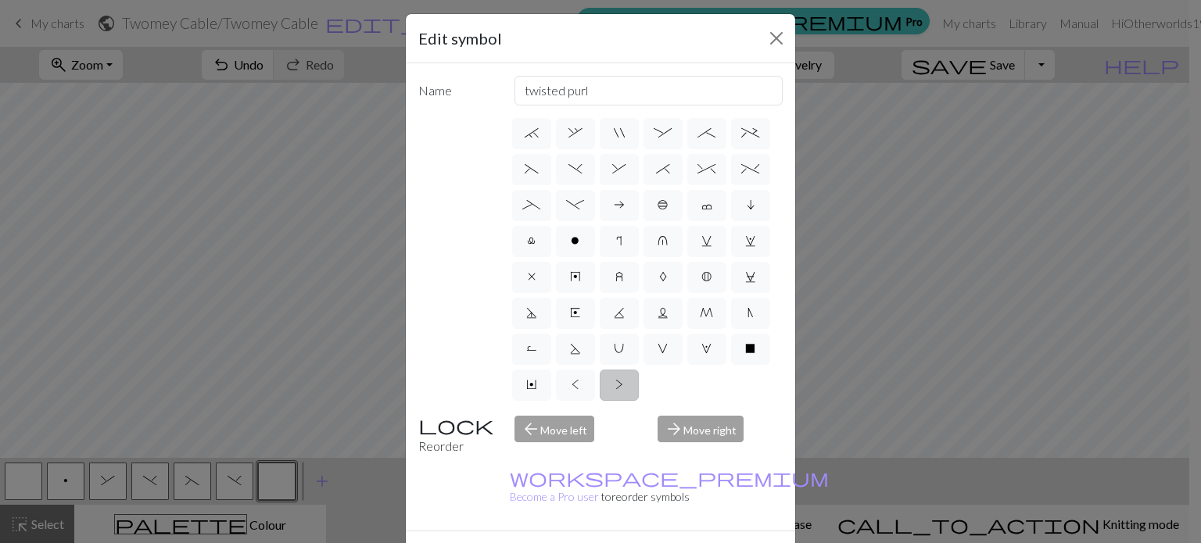
scroll to position [0, 0]
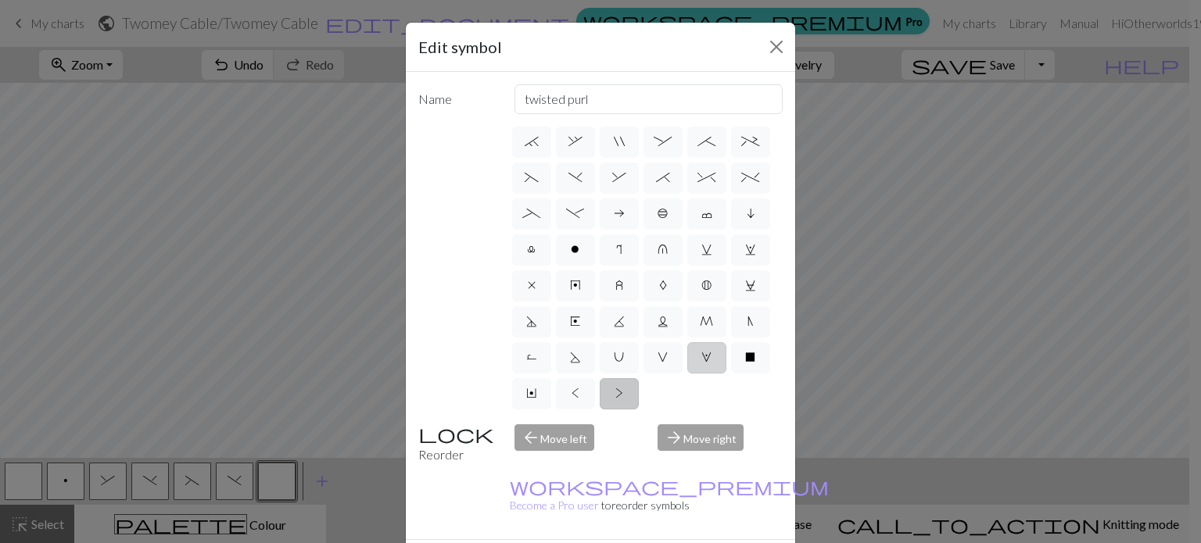
click at [701, 356] on span "W" at bounding box center [706, 357] width 10 height 13
radio input "true"
type input "k1, yo, k1"
click at [745, 281] on span "C" at bounding box center [750, 285] width 11 height 13
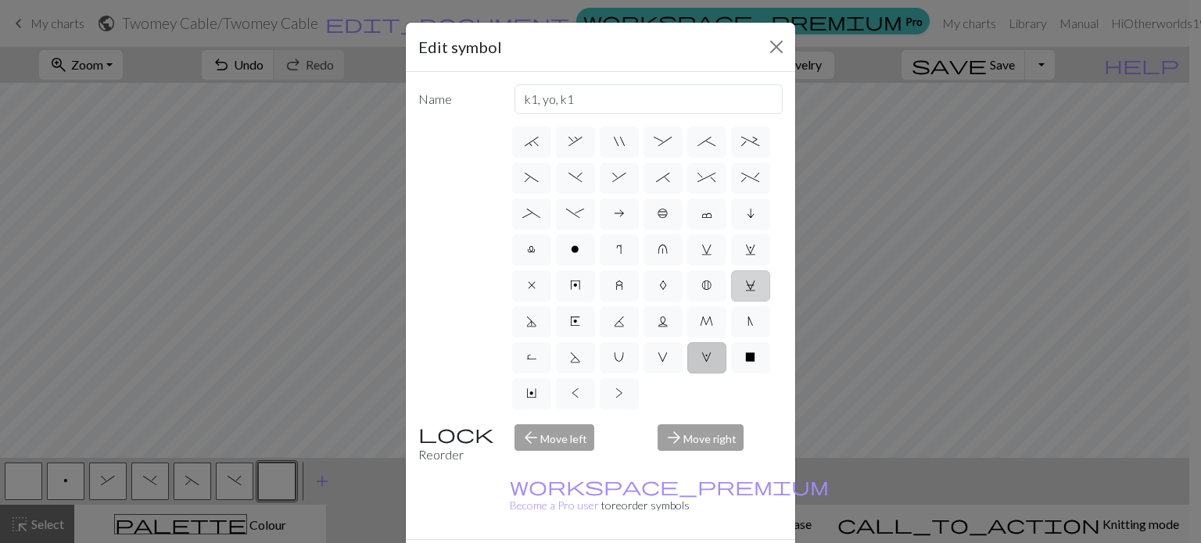
click at [745, 494] on input "C" at bounding box center [750, 499] width 10 height 10
radio input "true"
type input "slp wyif"
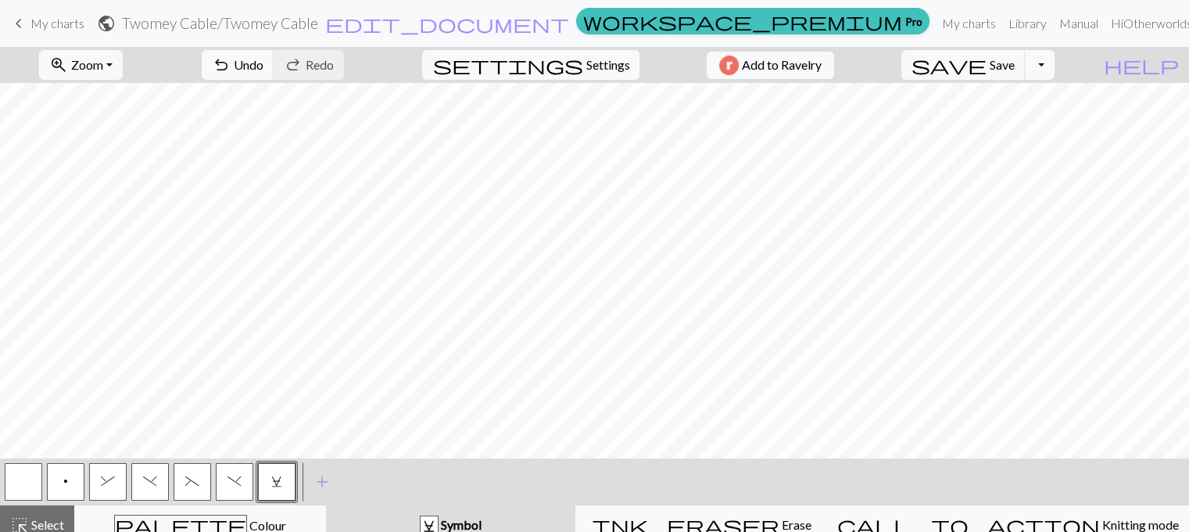
click at [153, 479] on span ")" at bounding box center [150, 481] width 14 height 13
click at [107, 478] on span "&" at bounding box center [108, 481] width 14 height 13
click at [273, 481] on span "C" at bounding box center [276, 481] width 11 height 13
click at [34, 484] on button "button" at bounding box center [24, 482] width 38 height 38
click at [151, 489] on button ")" at bounding box center [150, 482] width 38 height 38
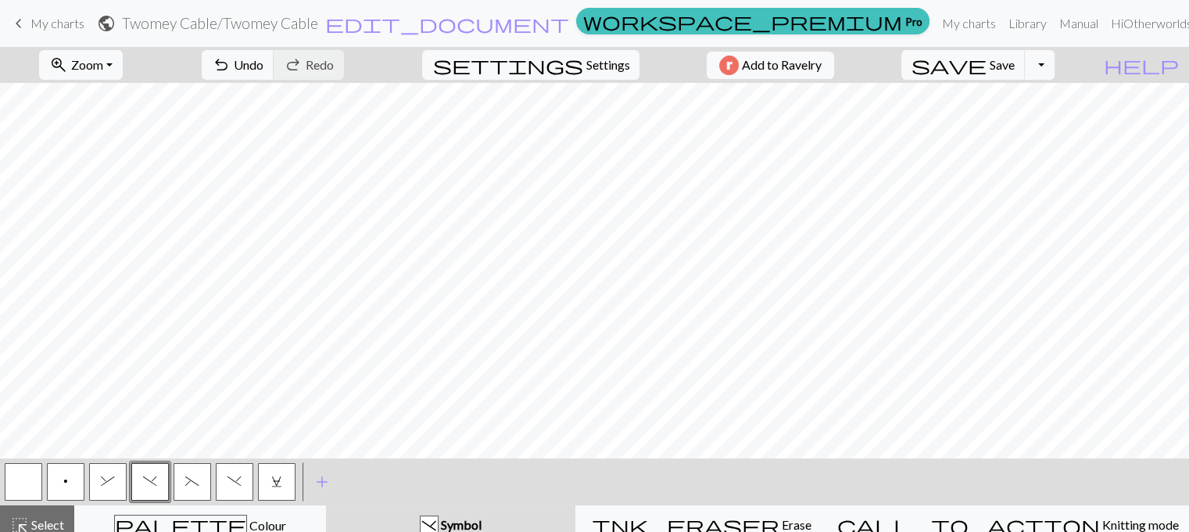
click at [284, 479] on button "C" at bounding box center [277, 482] width 38 height 38
click at [33, 490] on button "button" at bounding box center [24, 482] width 38 height 38
click at [323, 480] on span "add" at bounding box center [322, 482] width 19 height 22
click at [314, 484] on button "button" at bounding box center [319, 482] width 38 height 38
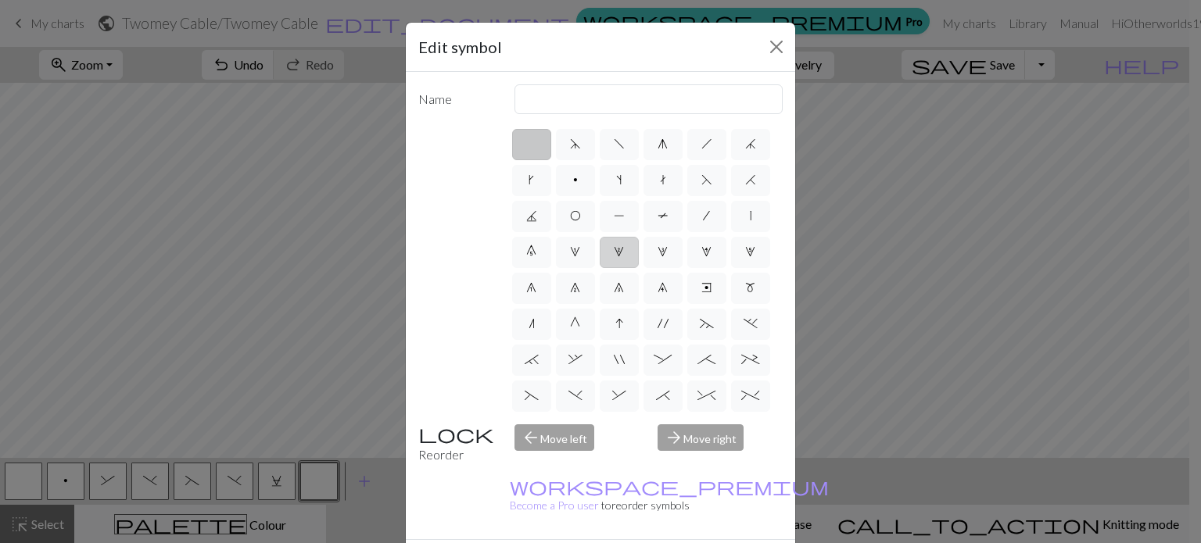
click at [614, 258] on span "2" at bounding box center [619, 252] width 10 height 13
click at [614, 253] on input "2" at bounding box center [619, 247] width 10 height 10
radio input "true"
type input "increase 2"
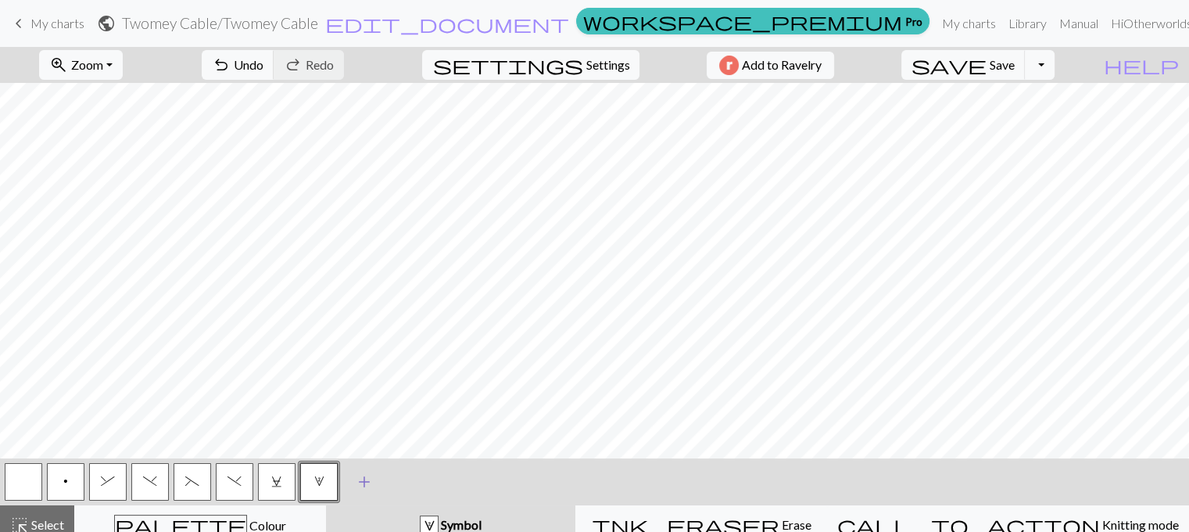
click at [366, 477] on span "add" at bounding box center [364, 482] width 19 height 22
click at [362, 480] on button "button" at bounding box center [361, 482] width 38 height 38
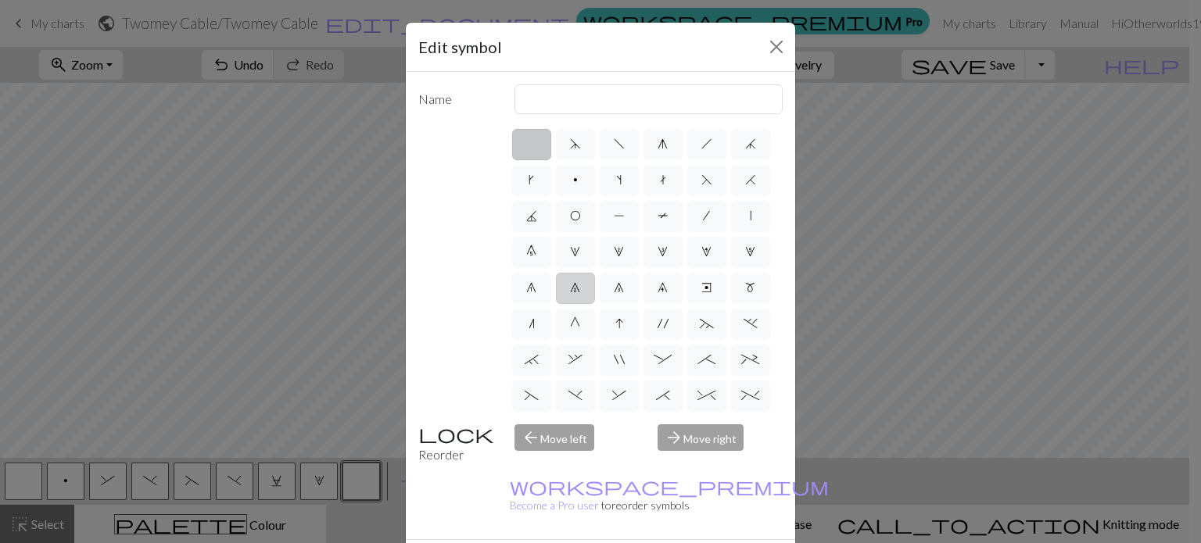
click at [570, 294] on span "7" at bounding box center [575, 287] width 10 height 13
click at [570, 289] on input "7" at bounding box center [575, 283] width 10 height 10
radio input "true"
type input "decrease 2"
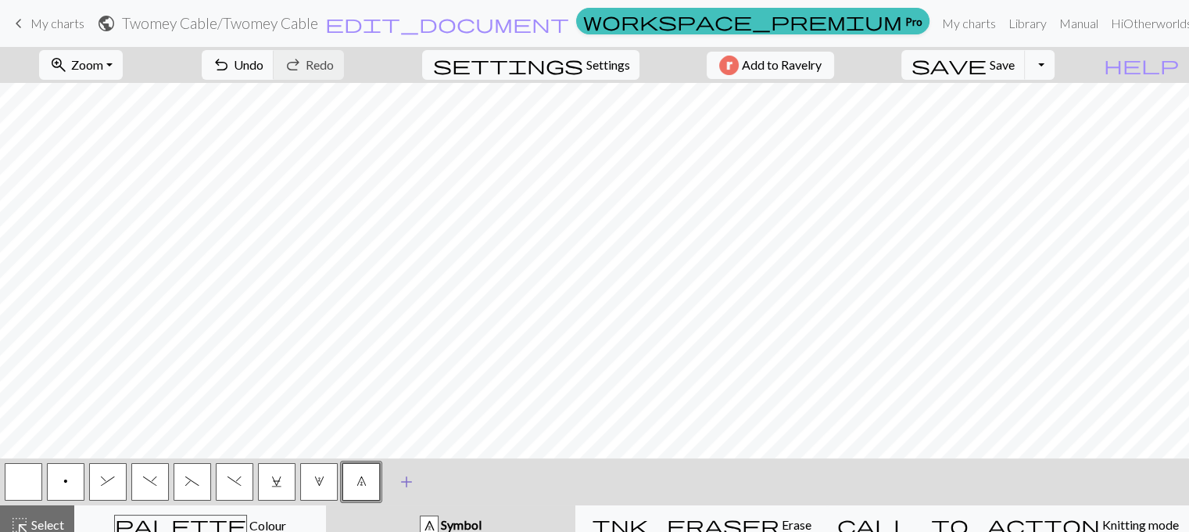
click at [401, 481] on span "add" at bounding box center [406, 482] width 19 height 22
click at [401, 480] on button "button" at bounding box center [404, 482] width 38 height 38
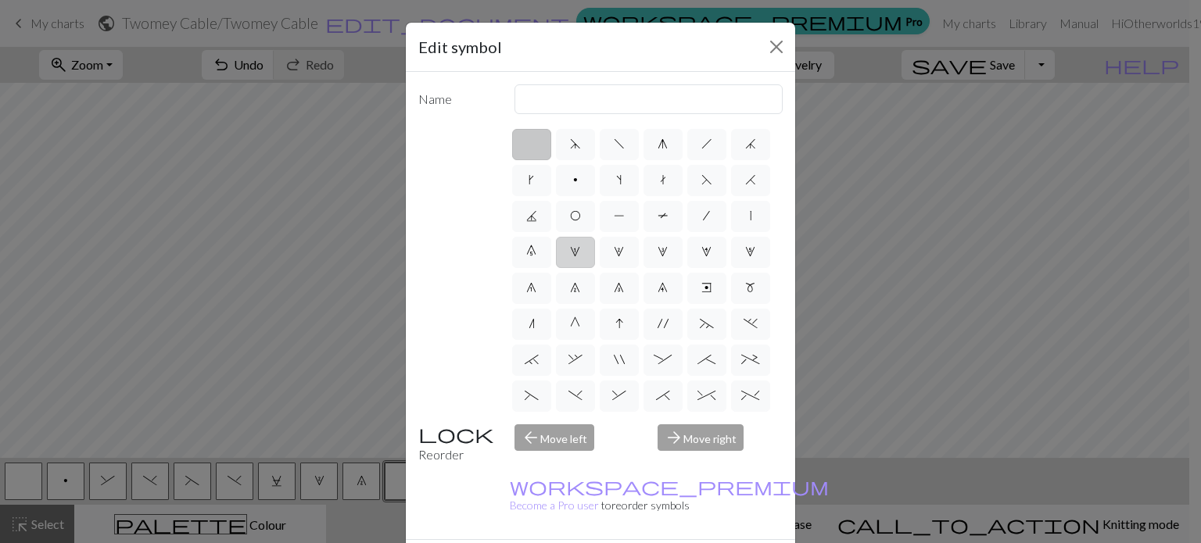
click at [580, 252] on span "1" at bounding box center [575, 252] width 10 height 13
click at [580, 252] on input "1" at bounding box center [575, 247] width 10 height 10
radio input "true"
type input "increase 1"
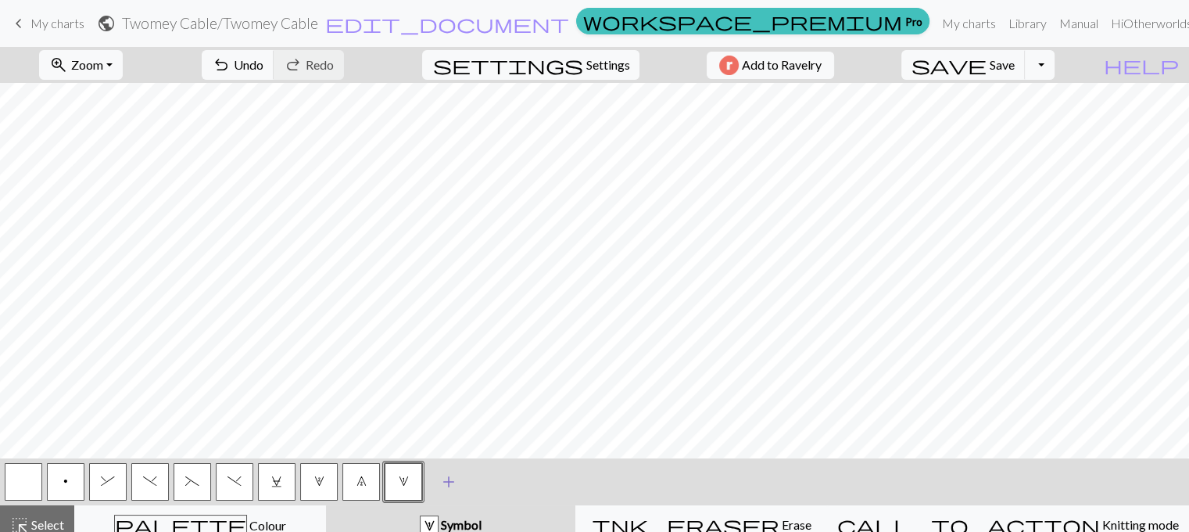
click at [445, 473] on span "add" at bounding box center [448, 482] width 19 height 22
click at [446, 478] on button "button" at bounding box center [446, 482] width 38 height 38
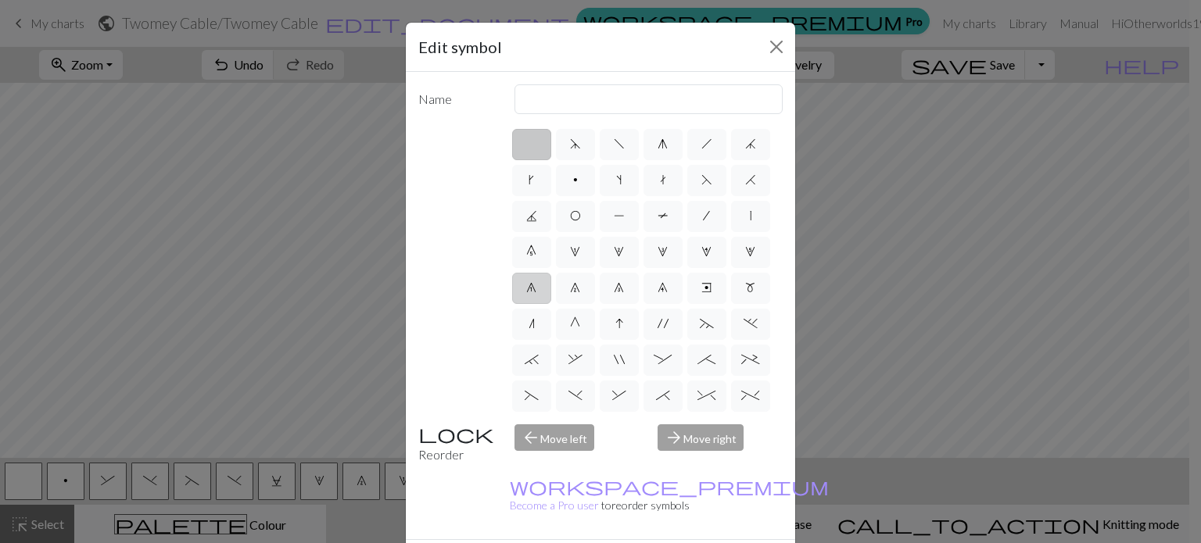
click at [536, 289] on span "6" at bounding box center [531, 287] width 10 height 13
click at [536, 289] on input "6" at bounding box center [531, 283] width 10 height 10
radio input "true"
click at [597, 99] on input "decrease 1" at bounding box center [648, 99] width 269 height 30
drag, startPoint x: 597, startPoint y: 99, endPoint x: 511, endPoint y: 99, distance: 86.8
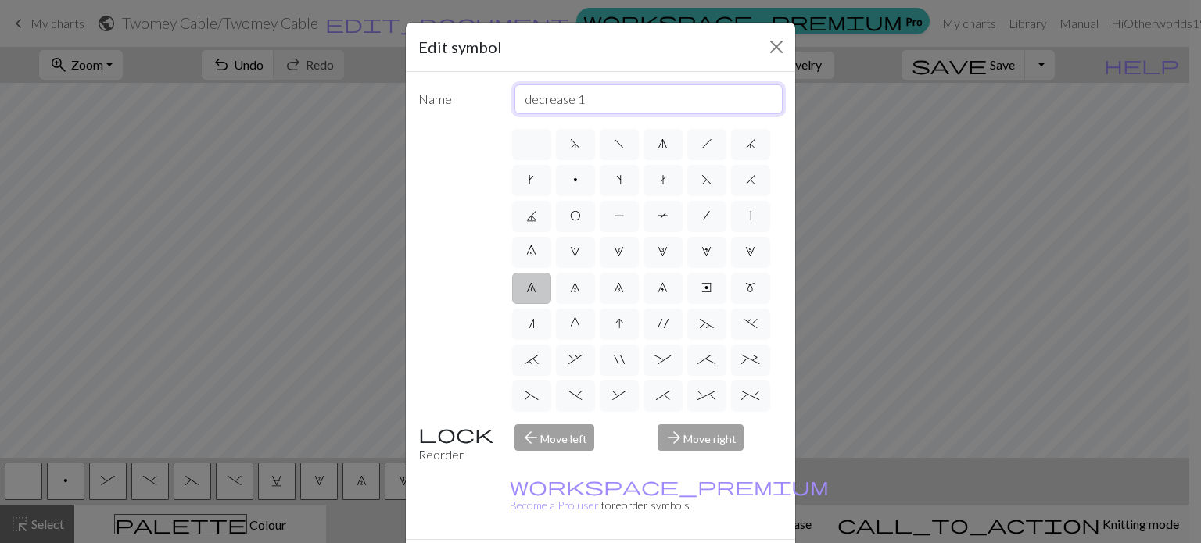
click at [514, 99] on input "decrease 1" at bounding box center [648, 99] width 269 height 30
type input "o"
type input "1 to the back"
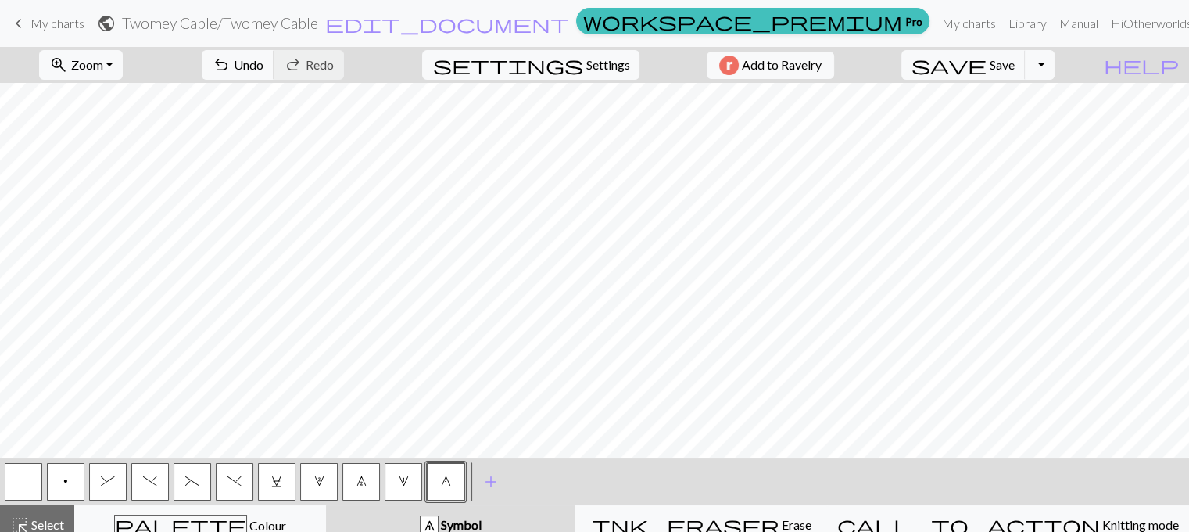
click at [403, 489] on button "1" at bounding box center [404, 482] width 38 height 38
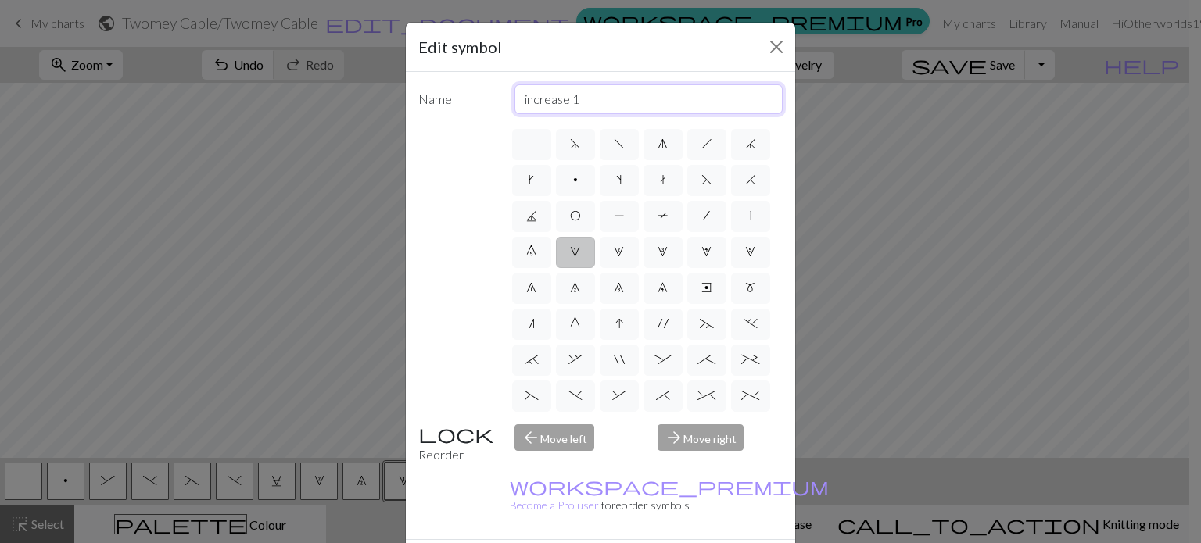
drag, startPoint x: 617, startPoint y: 96, endPoint x: 514, endPoint y: 85, distance: 103.8
click at [514, 85] on input "increase 1" at bounding box center [648, 99] width 269 height 30
type input "1 to the front"
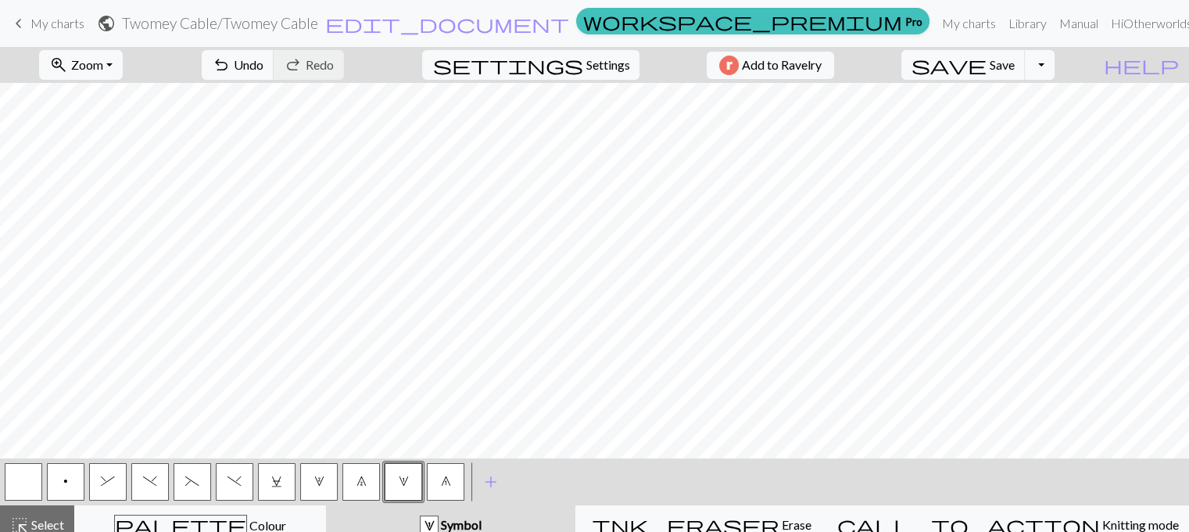
click at [369, 484] on button "7" at bounding box center [361, 482] width 38 height 38
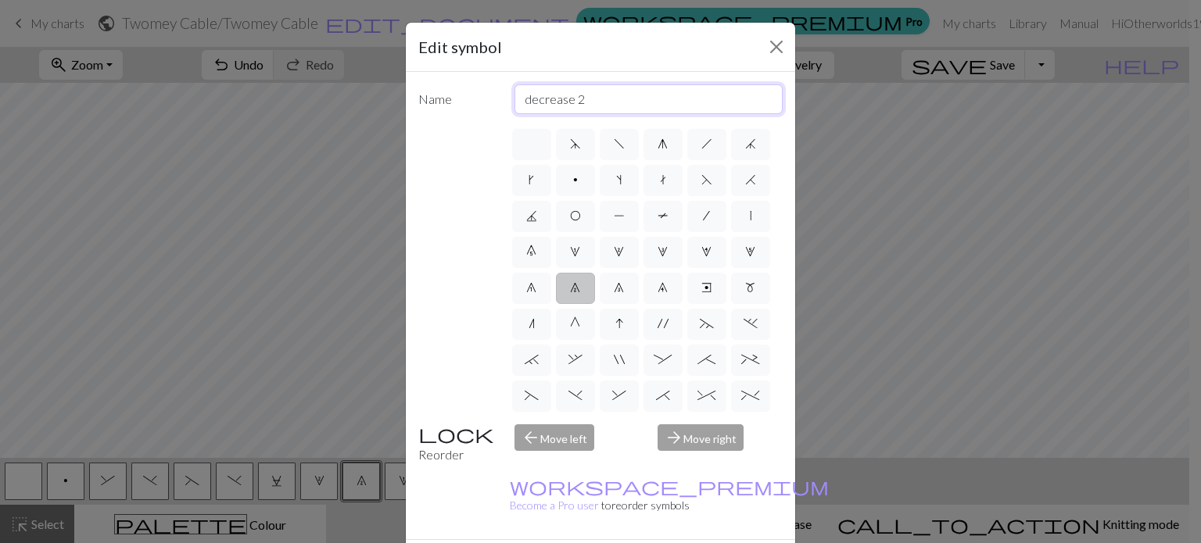
drag, startPoint x: 597, startPoint y: 96, endPoint x: 498, endPoint y: 93, distance: 98.6
click at [505, 93] on div "decrease 2" at bounding box center [649, 99] width 288 height 30
type input "2 to the back"
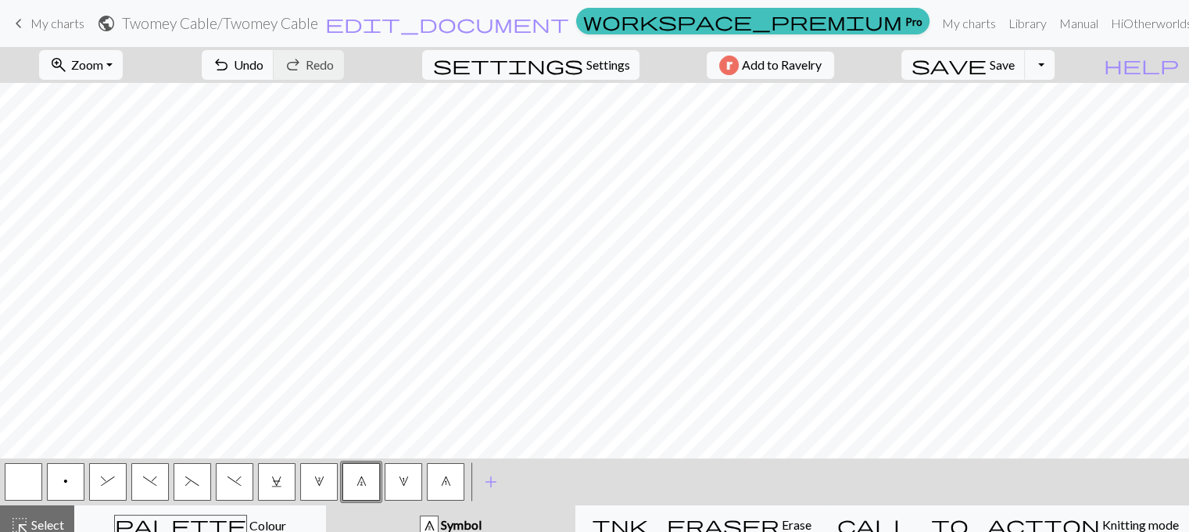
click at [316, 487] on button "2" at bounding box center [319, 482] width 38 height 38
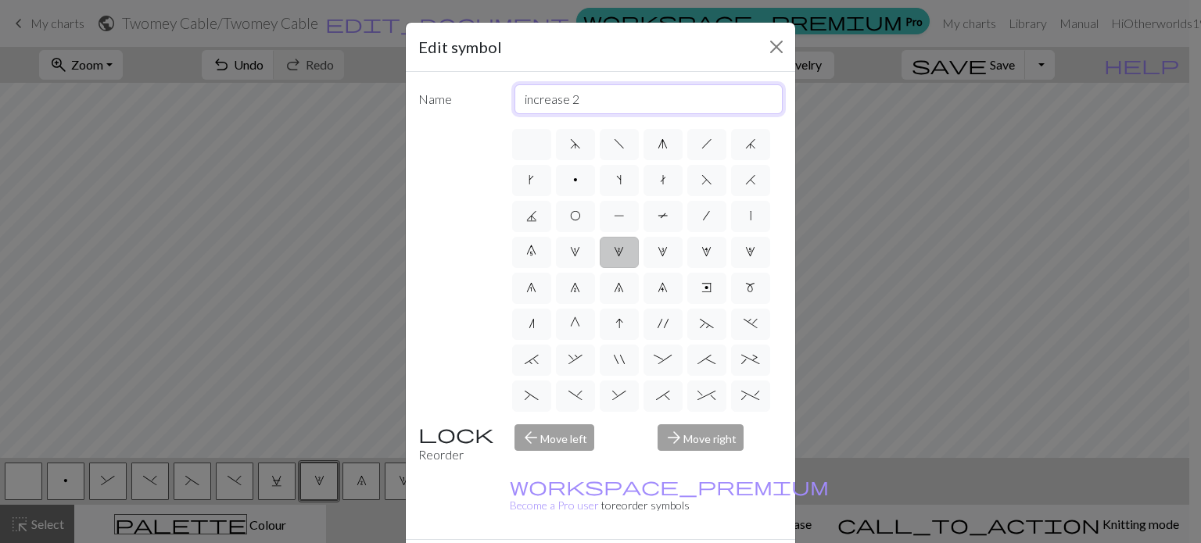
drag, startPoint x: 627, startPoint y: 97, endPoint x: 482, endPoint y: 95, distance: 145.4
click at [482, 95] on div "Name increase 2" at bounding box center [600, 99] width 383 height 30
type input "2 to the front"
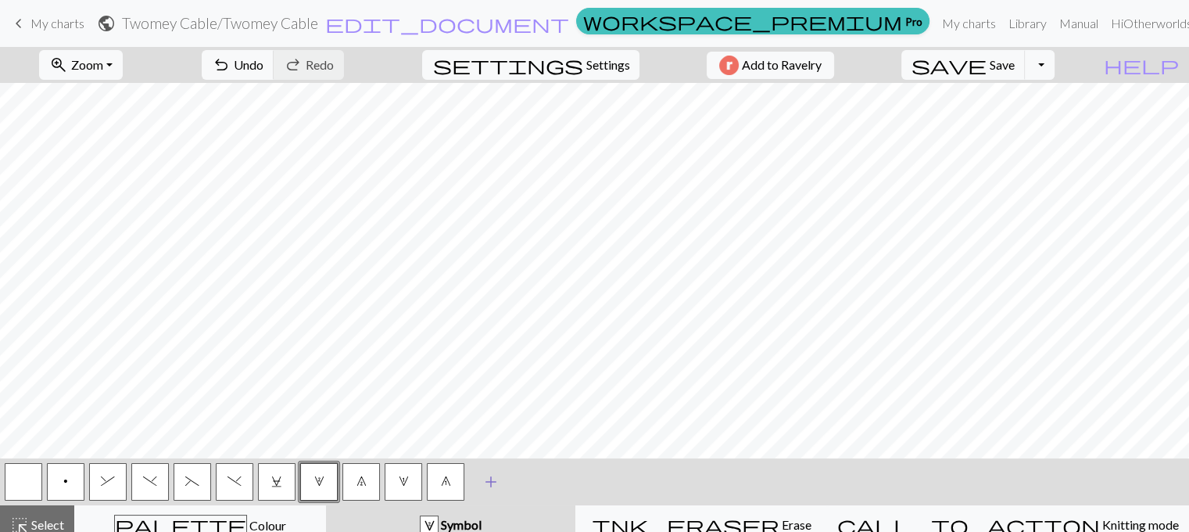
click at [489, 483] on span "add" at bounding box center [491, 482] width 19 height 22
click at [489, 483] on button "button" at bounding box center [488, 482] width 38 height 38
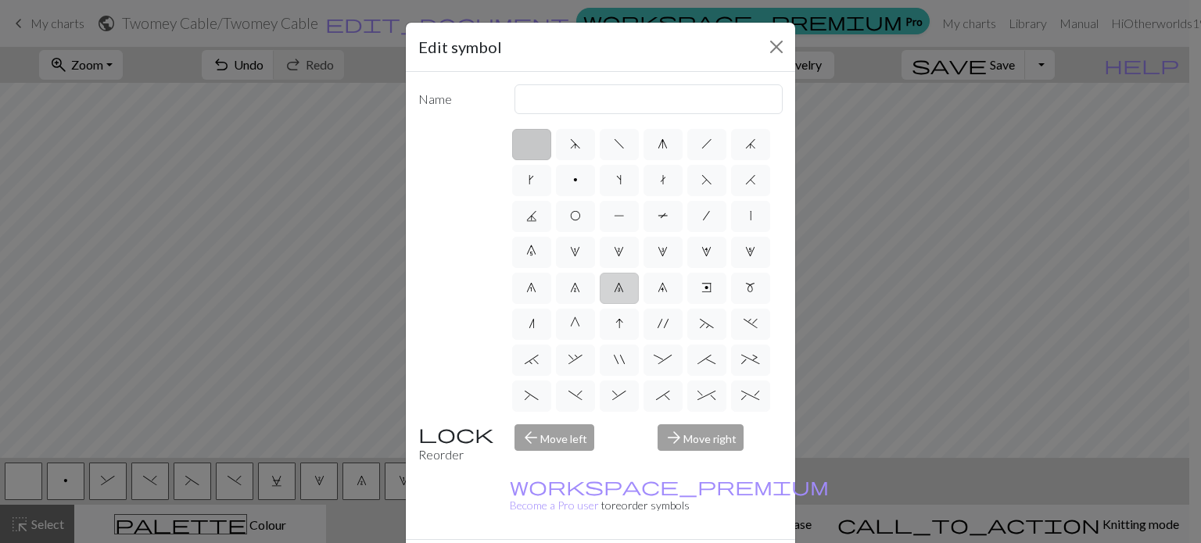
click at [614, 294] on span "8" at bounding box center [619, 287] width 10 height 13
click at [614, 289] on input "8" at bounding box center [619, 283] width 10 height 10
radio input "true"
drag, startPoint x: 604, startPoint y: 100, endPoint x: 496, endPoint y: 95, distance: 108.0
click at [496, 95] on div "Name decrease 3" at bounding box center [600, 99] width 383 height 30
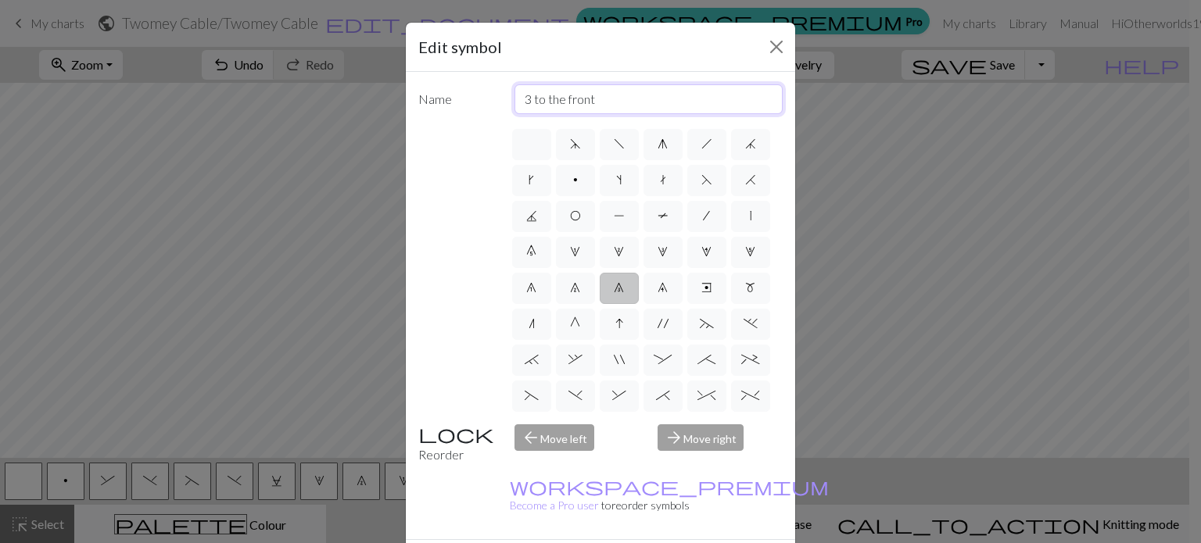
type input "3 to the front"
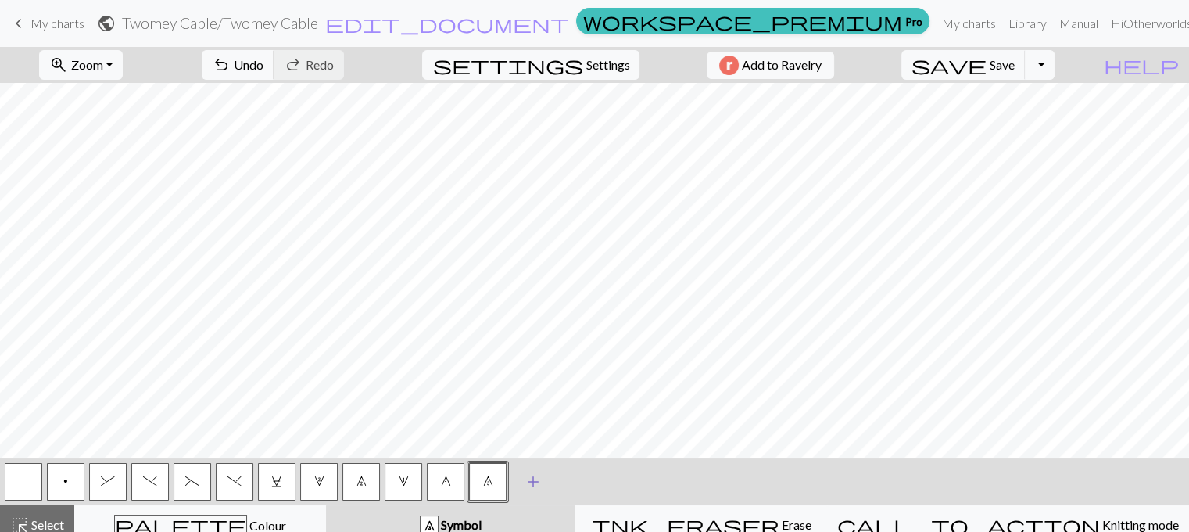
click at [533, 483] on span "add" at bounding box center [533, 482] width 19 height 22
click at [529, 483] on button "button" at bounding box center [530, 482] width 38 height 38
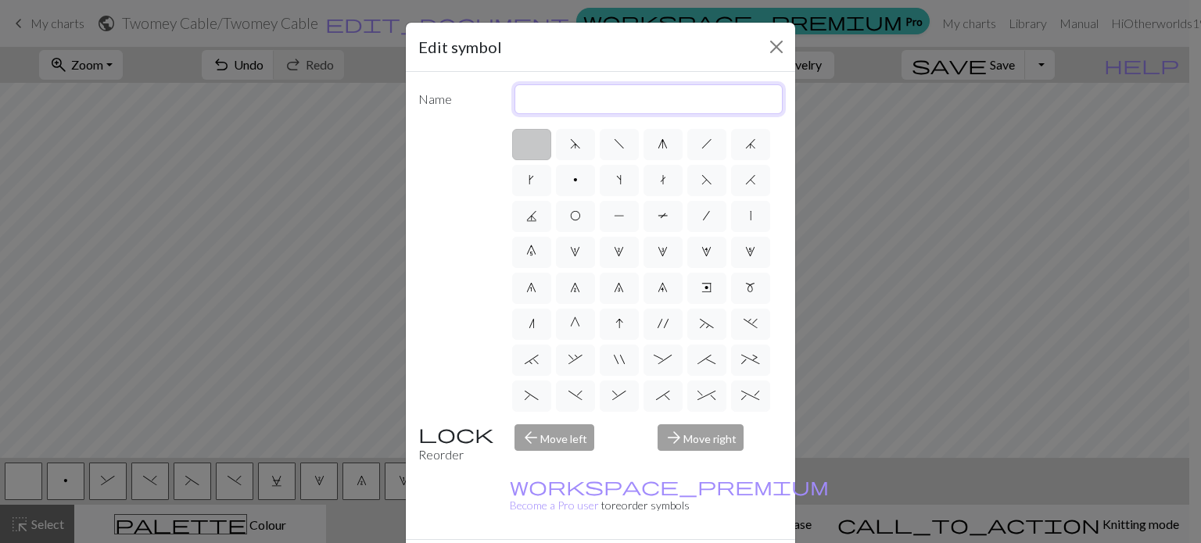
click at [554, 98] on input "text" at bounding box center [648, 99] width 269 height 30
type input "3 to the back"
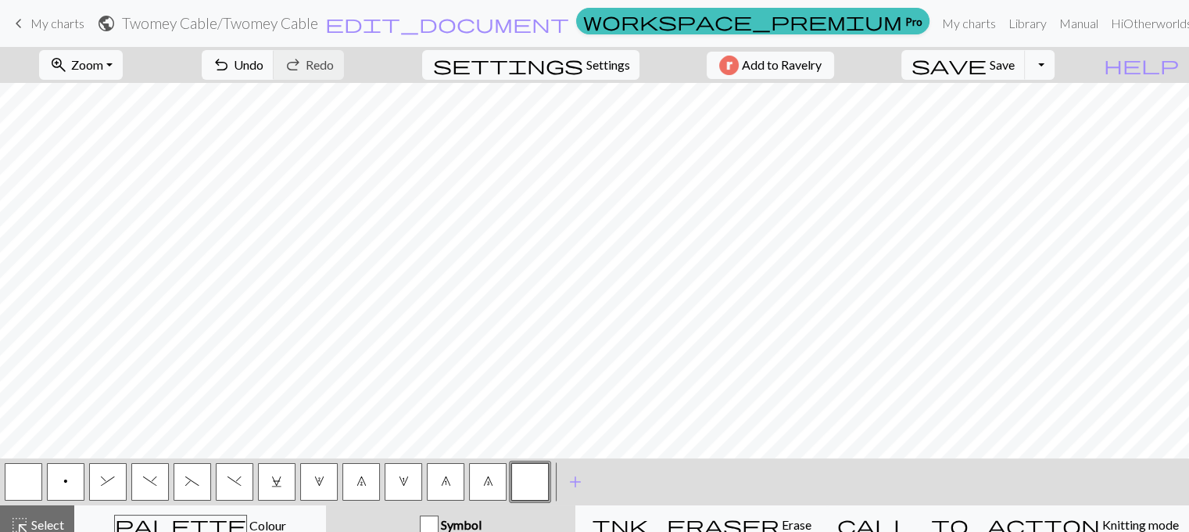
click at [532, 482] on button "button" at bounding box center [530, 482] width 38 height 38
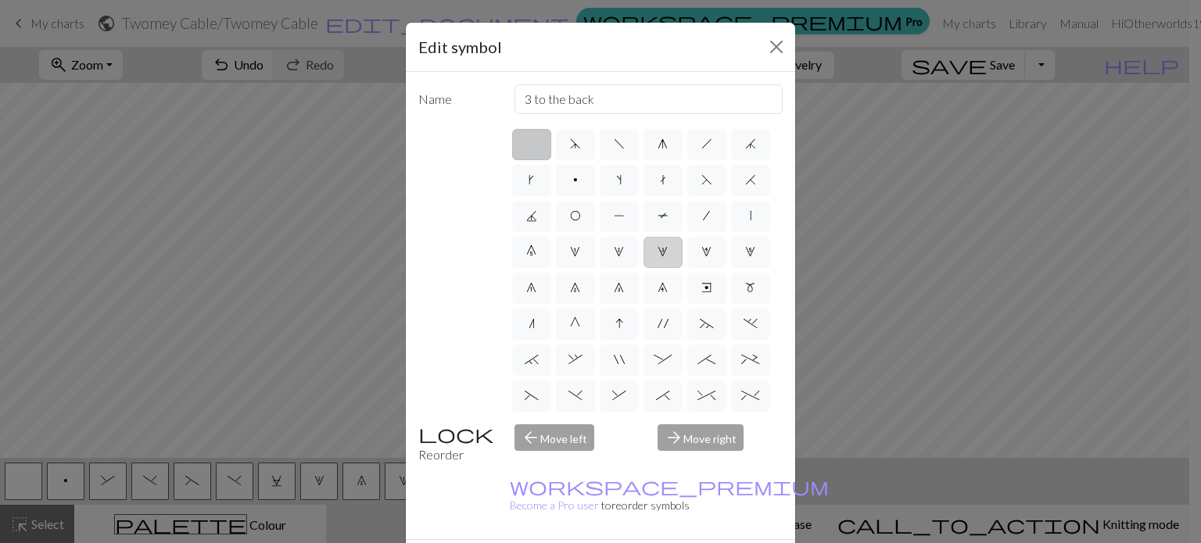
click at [658, 258] on span "3" at bounding box center [663, 252] width 10 height 13
click at [658, 253] on input "3" at bounding box center [663, 247] width 10 height 10
radio input "true"
drag, startPoint x: 585, startPoint y: 98, endPoint x: 494, endPoint y: 95, distance: 90.8
click at [494, 95] on div "Name increase 3" at bounding box center [600, 99] width 383 height 30
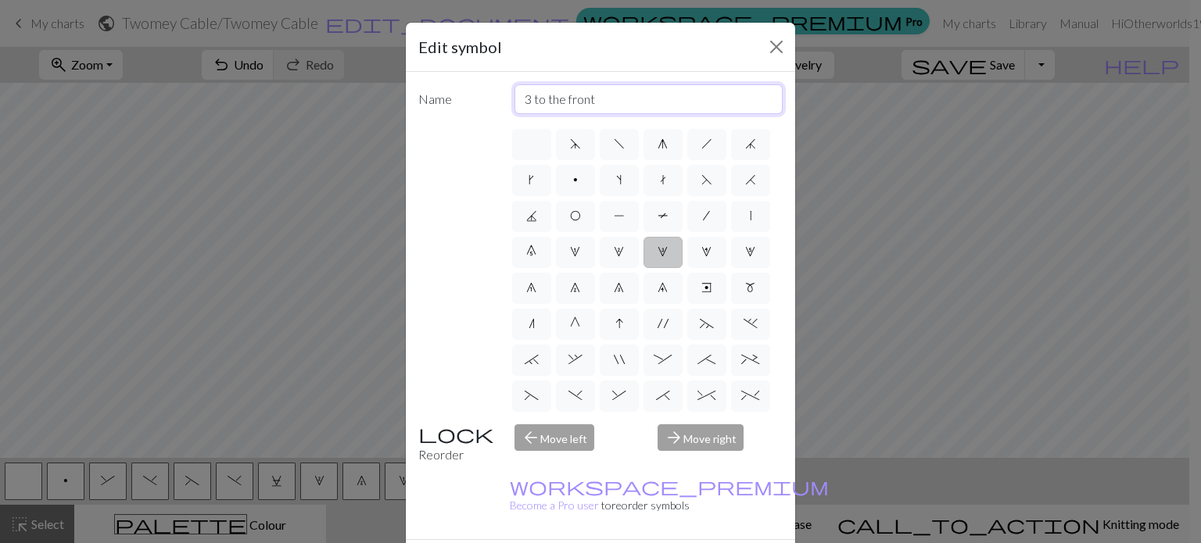
type input "3 to the front"
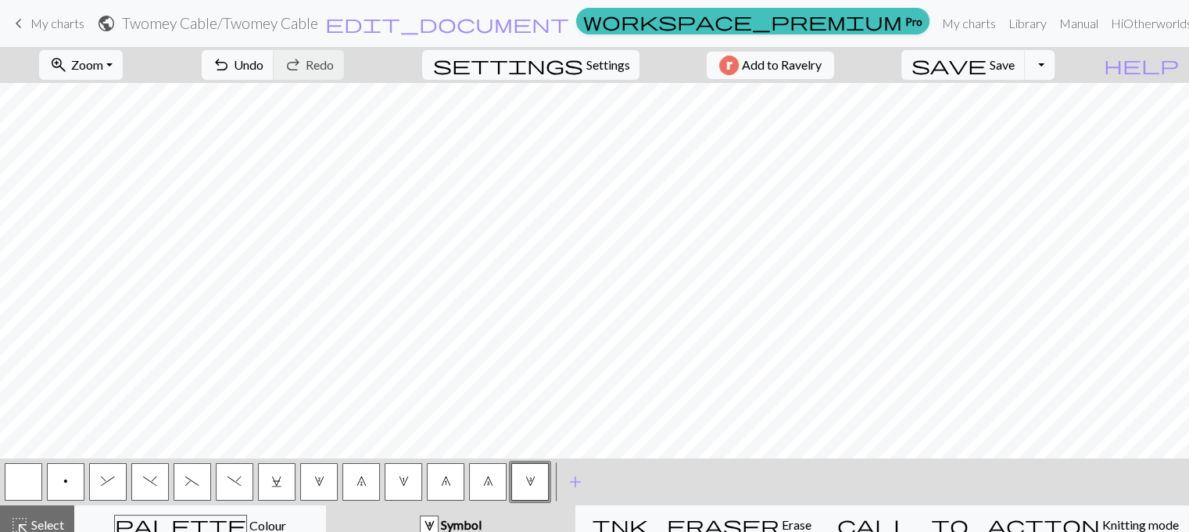
click at [489, 481] on span "8" at bounding box center [488, 481] width 10 height 13
click at [489, 484] on span "8" at bounding box center [488, 481] width 10 height 13
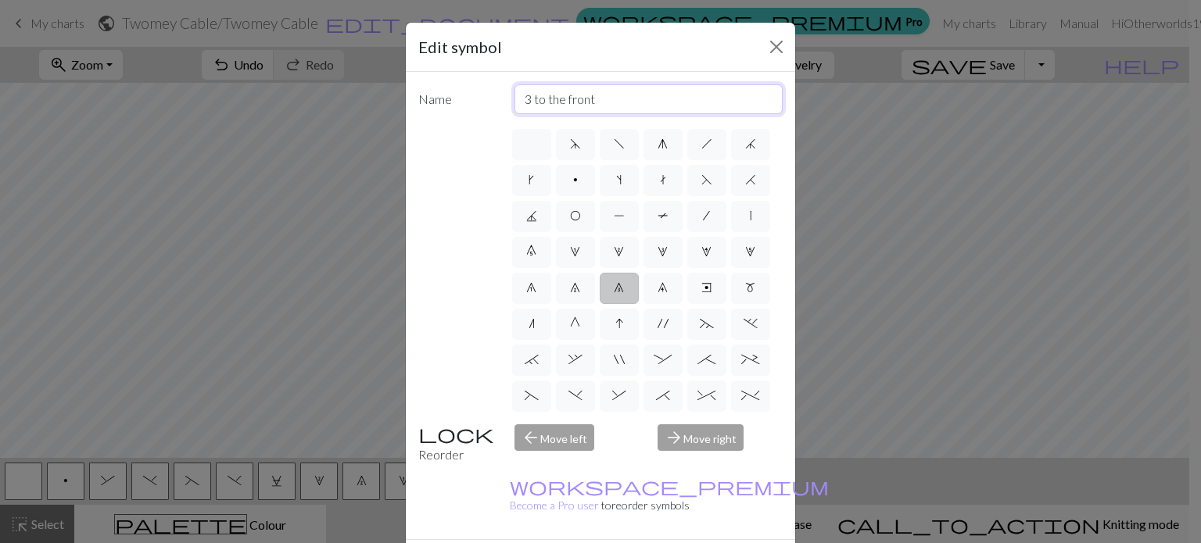
click at [619, 99] on input "3 to the front" at bounding box center [648, 99] width 269 height 30
type input "3 to the back"
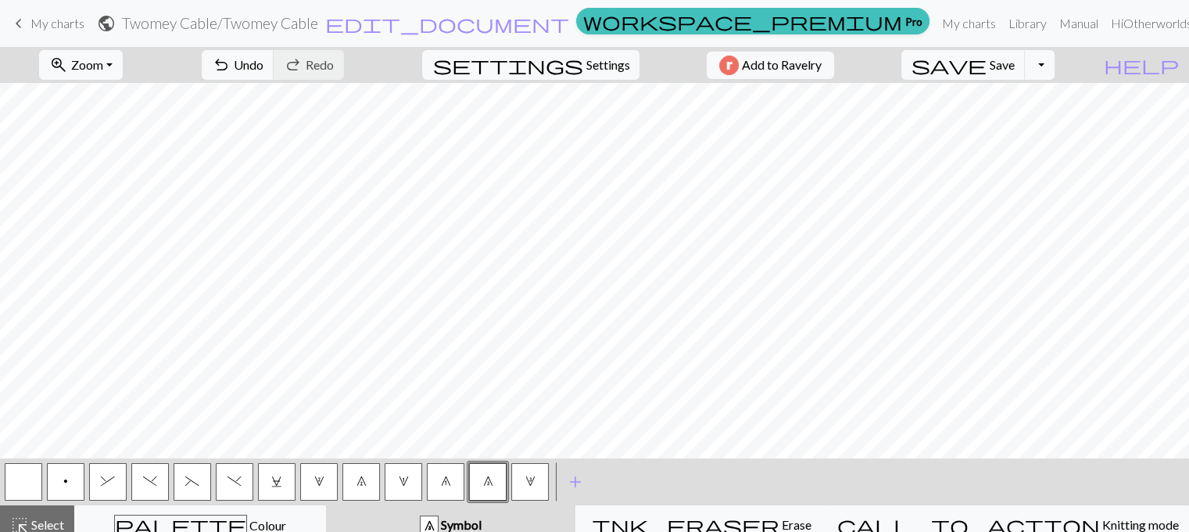
drag, startPoint x: 407, startPoint y: 486, endPoint x: 289, endPoint y: 478, distance: 119.1
click at [289, 478] on div "p & ) ( ) C 2 7 1 6 8 3" at bounding box center [276, 482] width 549 height 42
click at [486, 487] on button "8" at bounding box center [488, 482] width 38 height 38
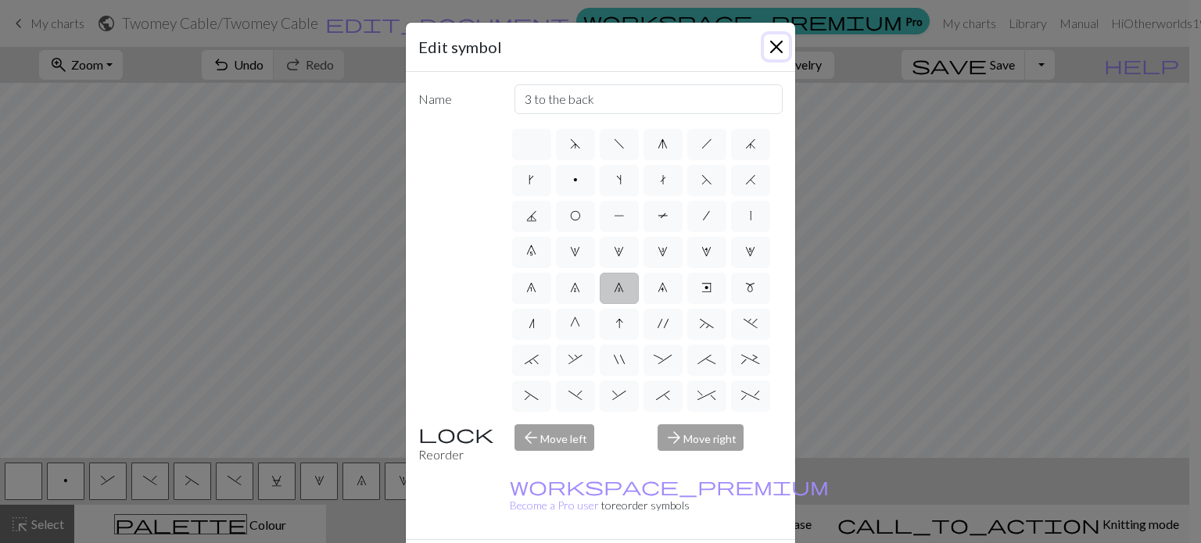
click at [764, 45] on button "Close" at bounding box center [776, 46] width 25 height 25
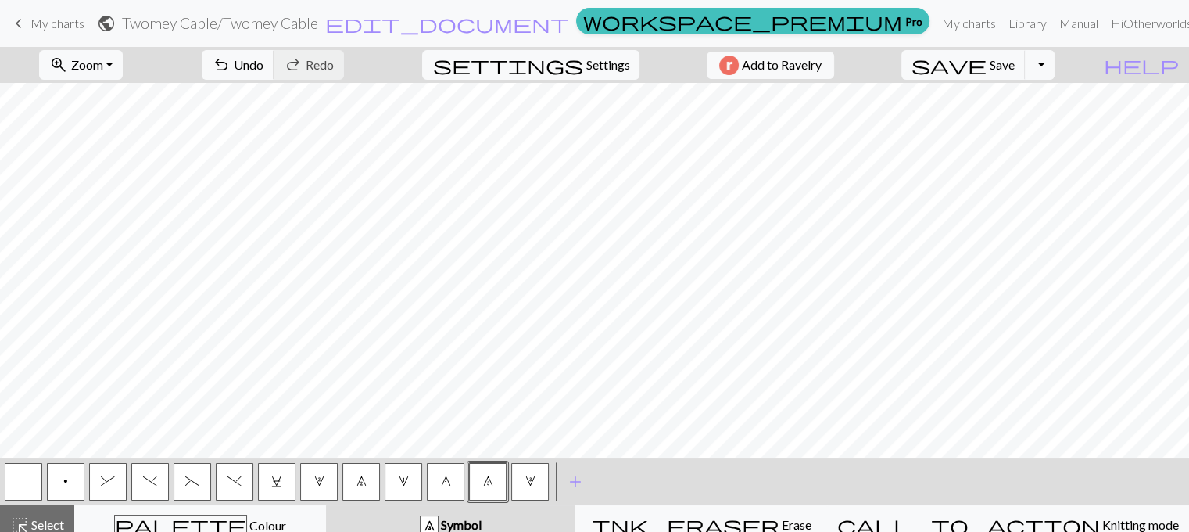
click at [405, 478] on span "1" at bounding box center [404, 481] width 10 height 13
click at [66, 481] on span "p" at bounding box center [65, 481] width 5 height 13
click at [323, 482] on span "2" at bounding box center [319, 481] width 10 height 13
click at [61, 487] on button "p" at bounding box center [66, 482] width 38 height 38
click at [541, 488] on button "3" at bounding box center [530, 482] width 38 height 38
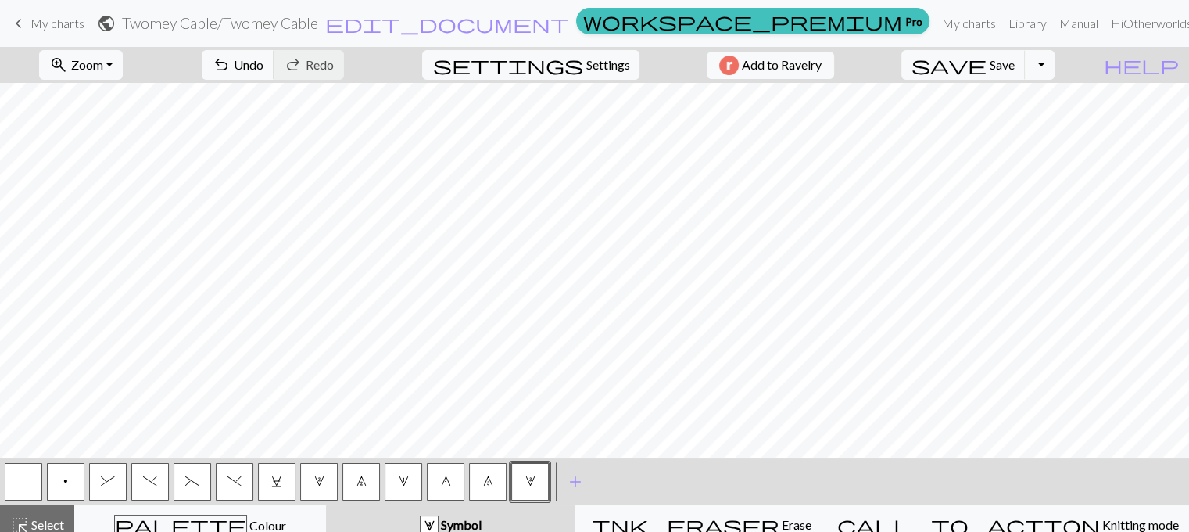
click at [57, 474] on button "p" at bounding box center [66, 482] width 38 height 38
click at [317, 486] on span "2" at bounding box center [319, 481] width 10 height 13
click at [63, 482] on span "p" at bounding box center [65, 481] width 5 height 13
click at [491, 475] on span "8" at bounding box center [488, 481] width 10 height 13
click at [408, 480] on button "1" at bounding box center [404, 482] width 38 height 38
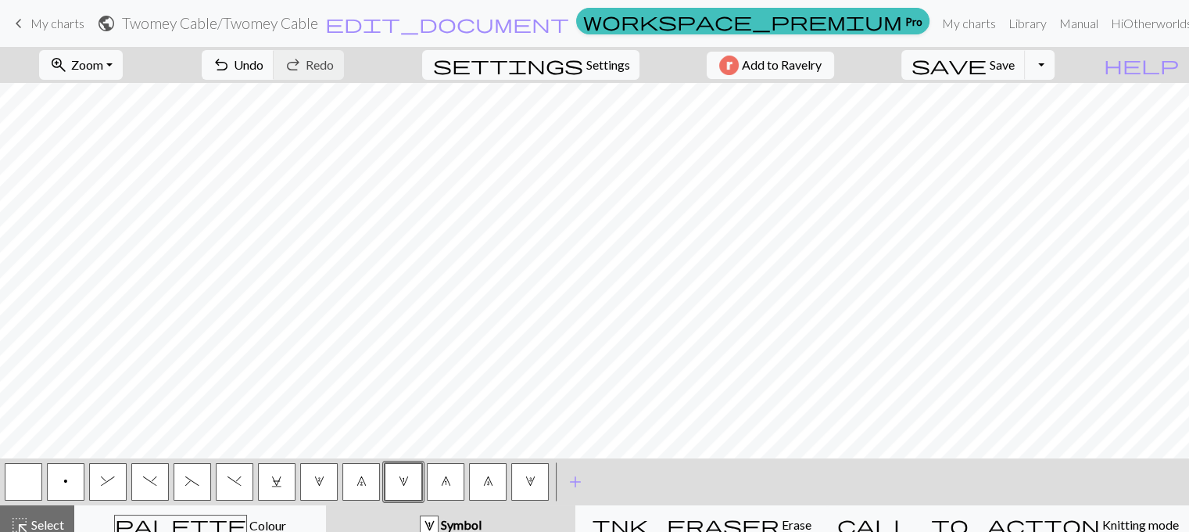
drag, startPoint x: 54, startPoint y: 483, endPoint x: 75, endPoint y: 481, distance: 21.2
click at [56, 483] on button "p" at bounding box center [66, 482] width 38 height 38
click at [326, 487] on button "2" at bounding box center [319, 482] width 38 height 38
click at [70, 486] on button "p" at bounding box center [66, 482] width 38 height 38
click at [532, 486] on span "3" at bounding box center [530, 481] width 10 height 13
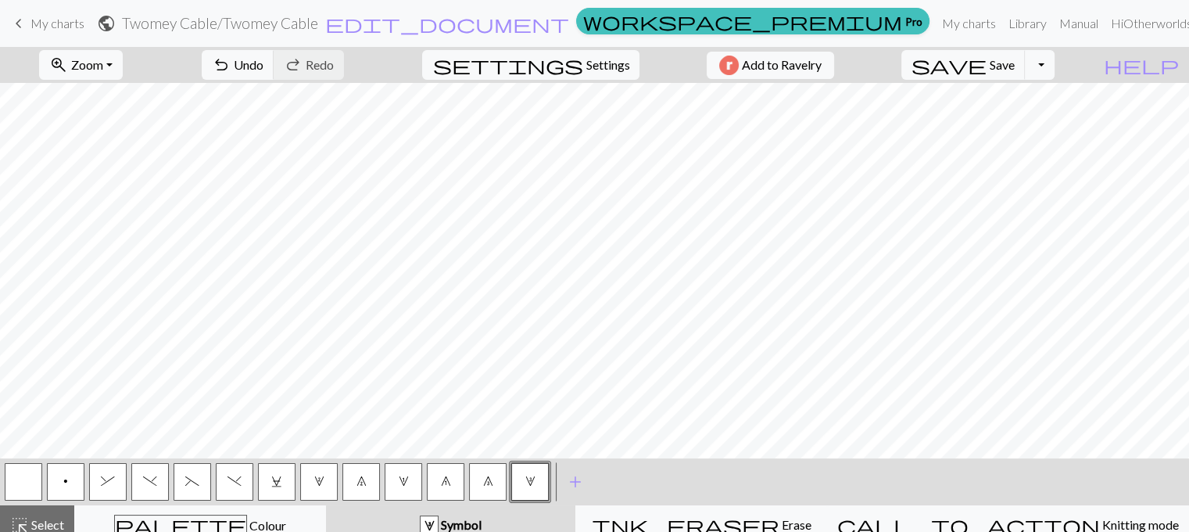
click at [76, 479] on button "p" at bounding box center [66, 482] width 38 height 38
click at [314, 482] on span "2" at bounding box center [319, 481] width 10 height 13
click at [41, 486] on button "button" at bounding box center [24, 482] width 38 height 38
click at [66, 486] on span "p" at bounding box center [65, 481] width 5 height 13
click at [529, 483] on span "3" at bounding box center [530, 481] width 10 height 13
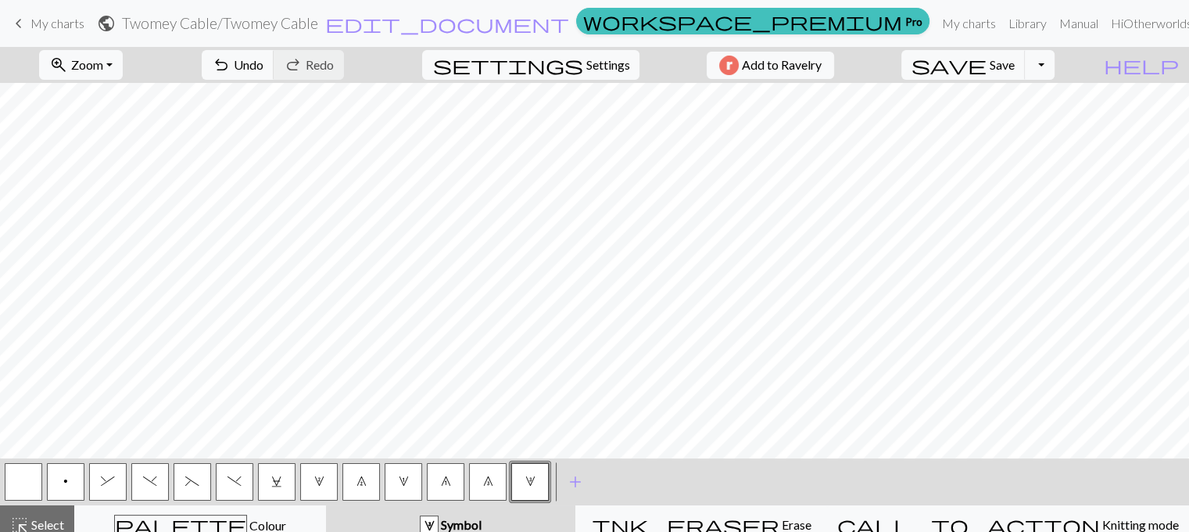
click at [22, 477] on button "button" at bounding box center [24, 482] width 38 height 38
click at [485, 486] on span "8" at bounding box center [488, 481] width 10 height 13
click at [25, 482] on button "button" at bounding box center [24, 482] width 38 height 38
click at [400, 486] on span "1" at bounding box center [404, 481] width 10 height 13
drag, startPoint x: 23, startPoint y: 482, endPoint x: 99, endPoint y: 458, distance: 78.6
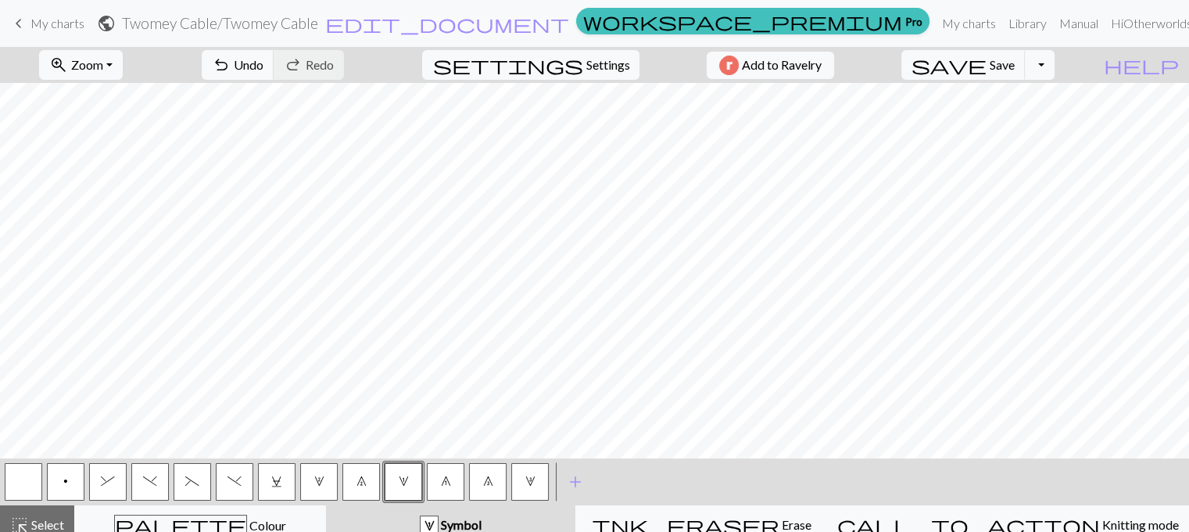
click at [25, 482] on button "button" at bounding box center [24, 482] width 38 height 38
drag, startPoint x: 66, startPoint y: 478, endPoint x: 73, endPoint y: 470, distance: 10.5
click at [68, 478] on button "p" at bounding box center [66, 482] width 38 height 38
click at [322, 483] on span "2" at bounding box center [319, 481] width 10 height 13
drag, startPoint x: 20, startPoint y: 473, endPoint x: 34, endPoint y: 469, distance: 14.6
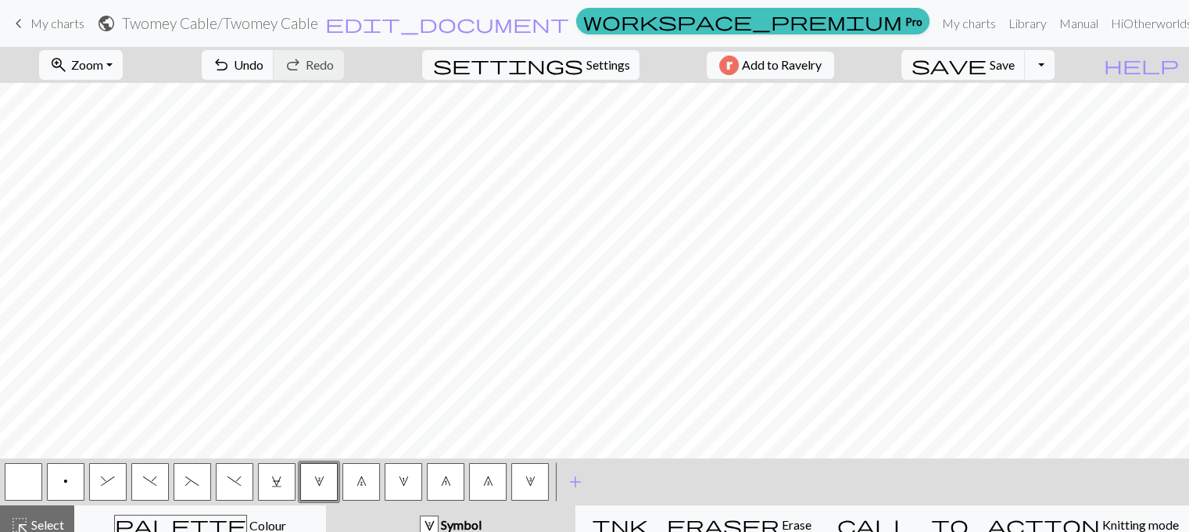
click at [21, 473] on button "button" at bounding box center [24, 482] width 38 height 38
drag, startPoint x: 65, startPoint y: 472, endPoint x: 73, endPoint y: 467, distance: 10.2
click at [66, 472] on button "p" at bounding box center [66, 482] width 38 height 38
click at [369, 484] on button "7" at bounding box center [361, 482] width 38 height 38
click at [324, 473] on button "2" at bounding box center [319, 482] width 38 height 38
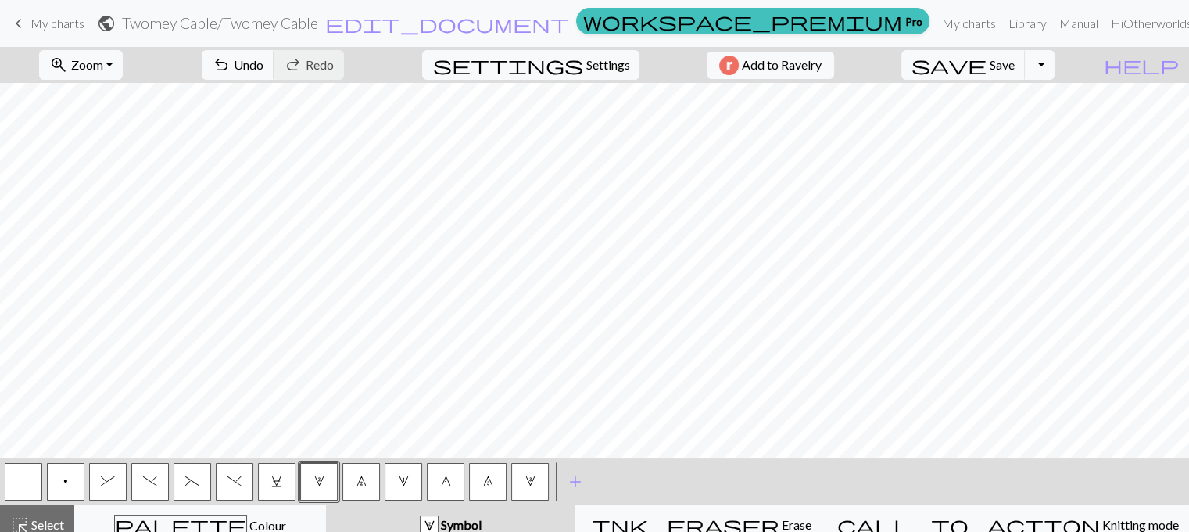
click at [531, 490] on button "3" at bounding box center [530, 482] width 38 height 38
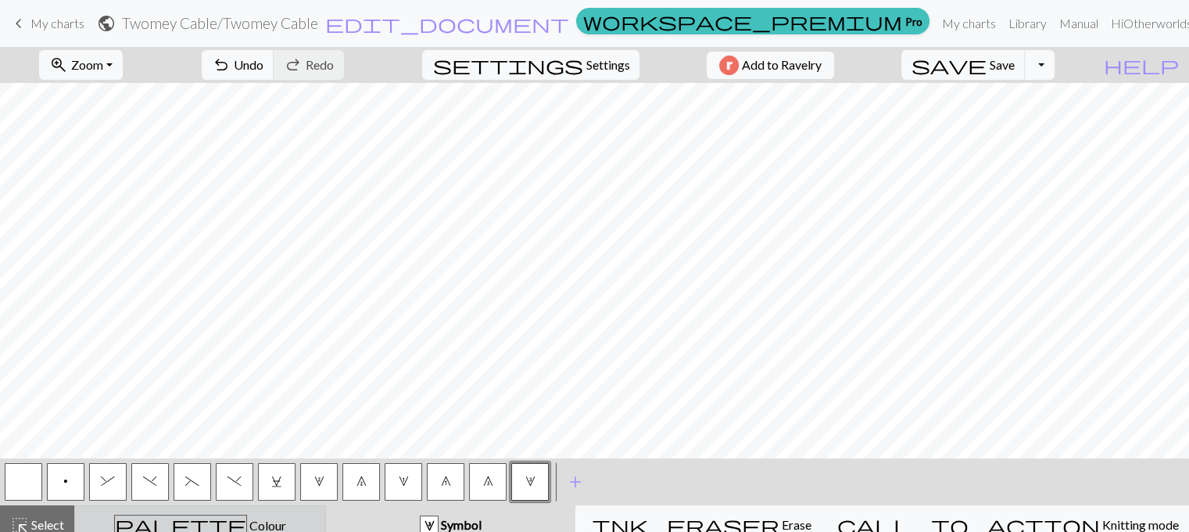
click at [310, 526] on div "palette Colour Colour" at bounding box center [199, 524] width 231 height 20
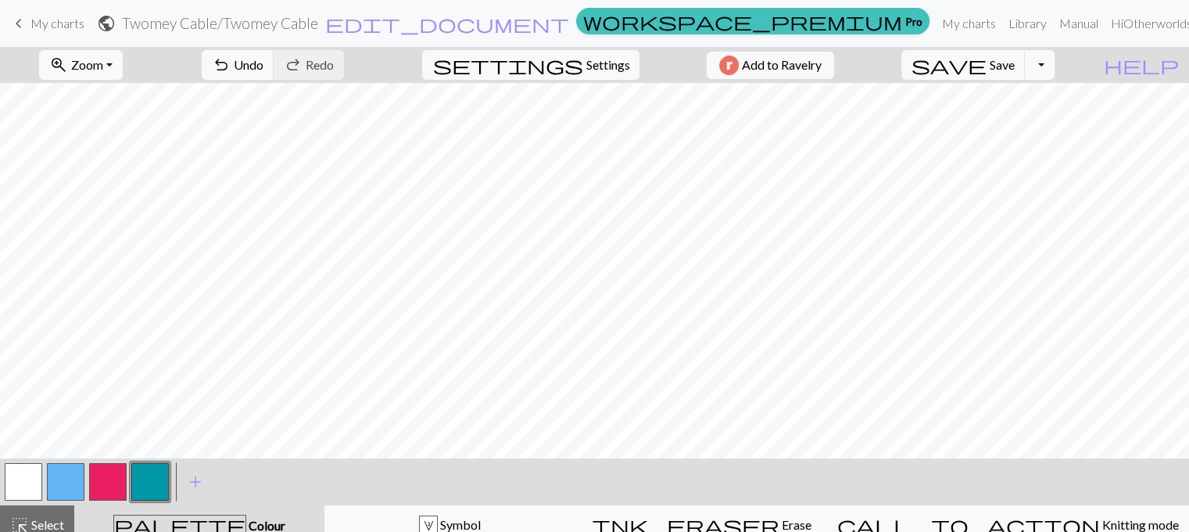
click at [148, 483] on button "button" at bounding box center [150, 482] width 38 height 38
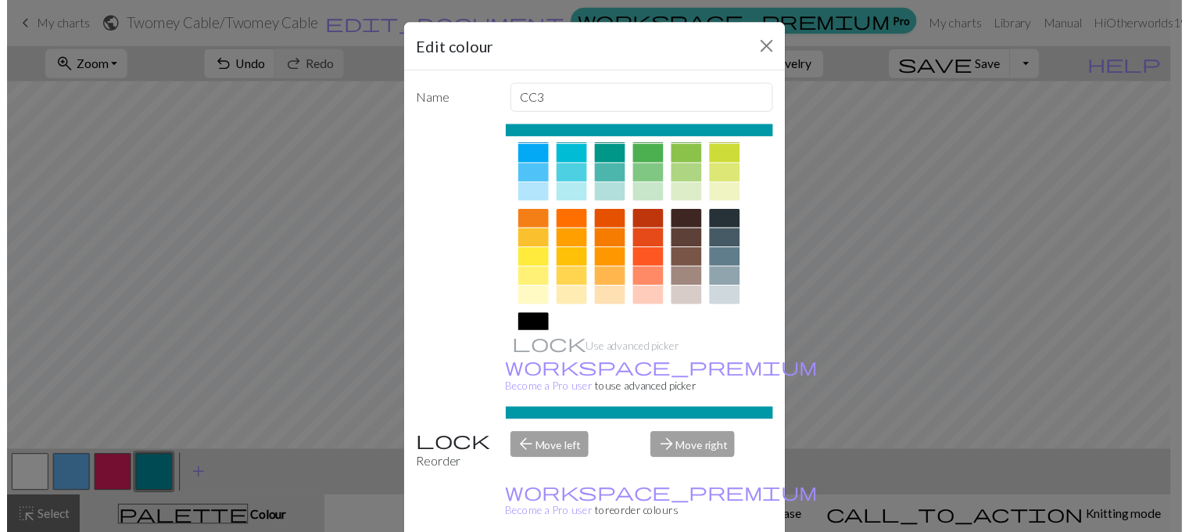
scroll to position [156, 0]
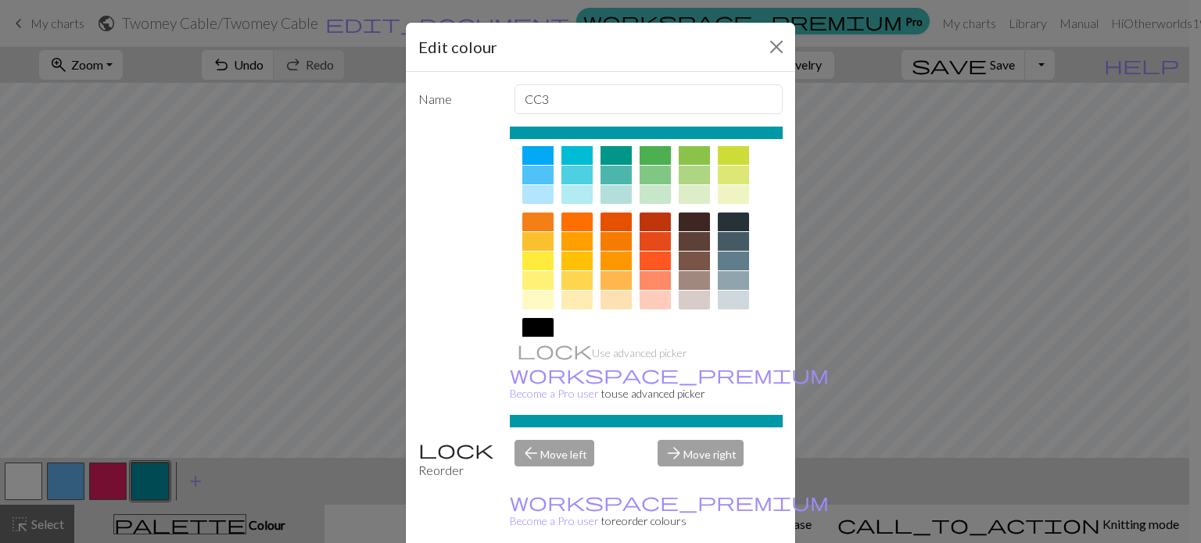
click at [729, 258] on div at bounding box center [733, 261] width 31 height 19
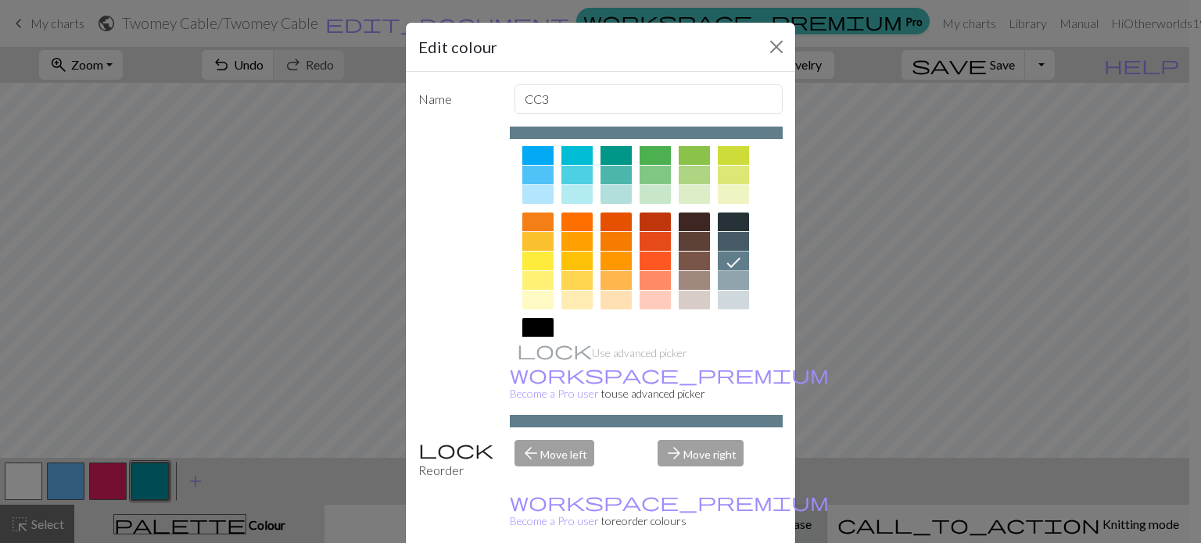
drag, startPoint x: 690, startPoint y: 534, endPoint x: 687, endPoint y: 525, distance: 9.9
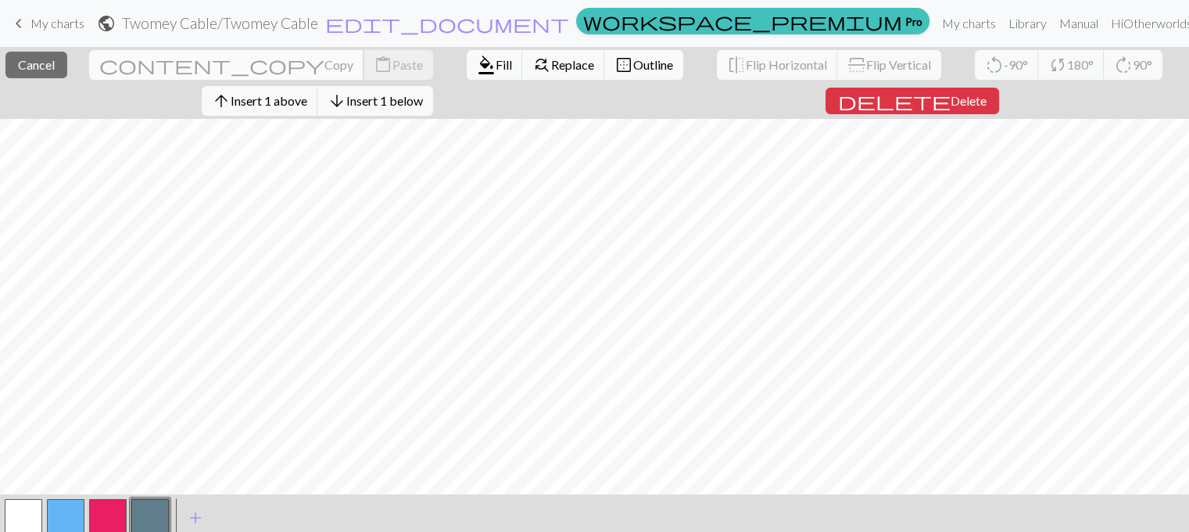
click at [324, 68] on span "Copy" at bounding box center [338, 64] width 29 height 15
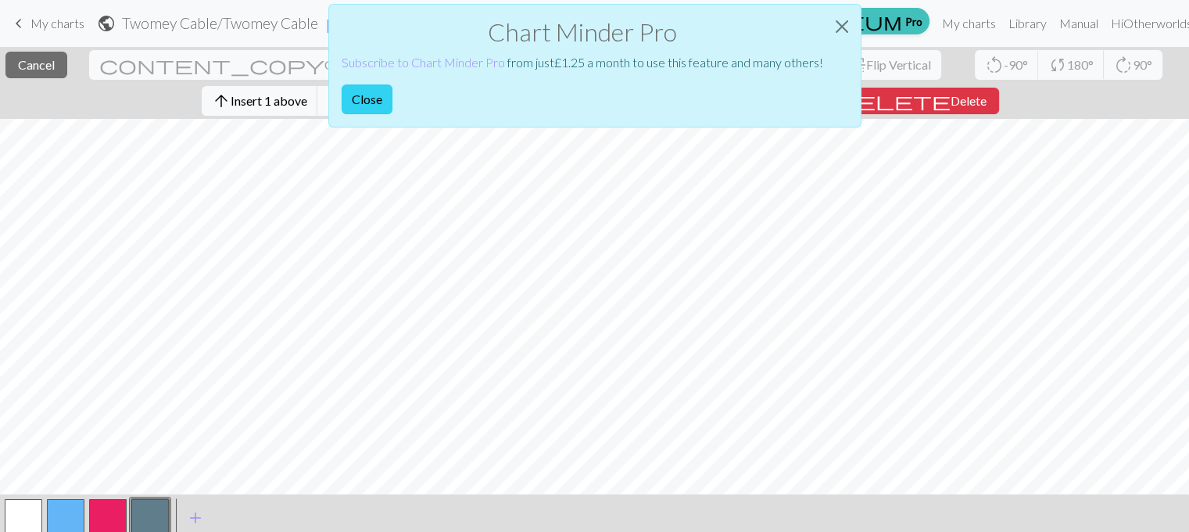
click at [368, 96] on button "Close" at bounding box center [367, 99] width 51 height 30
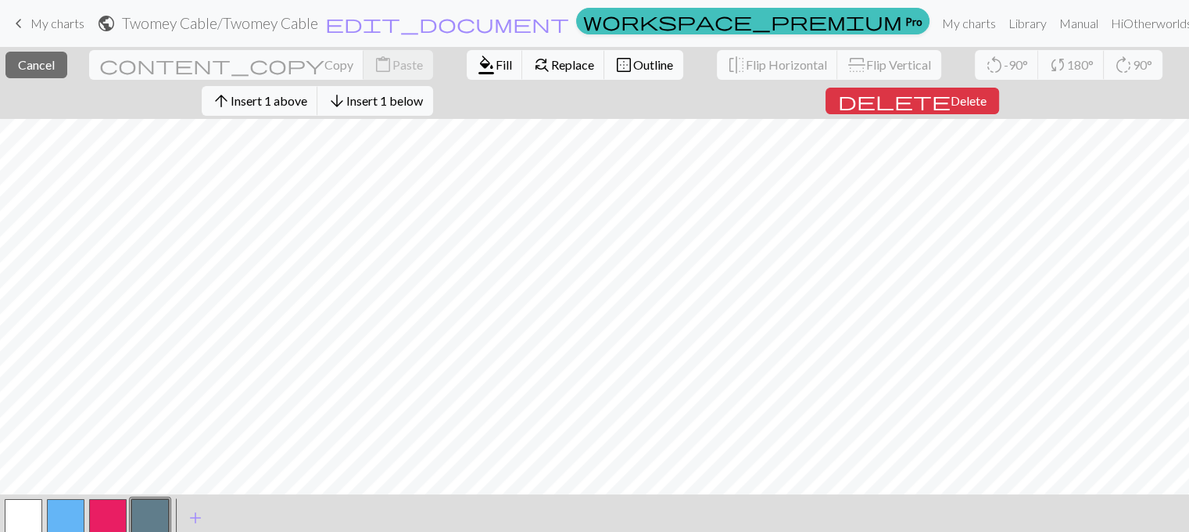
scroll to position [48, 0]
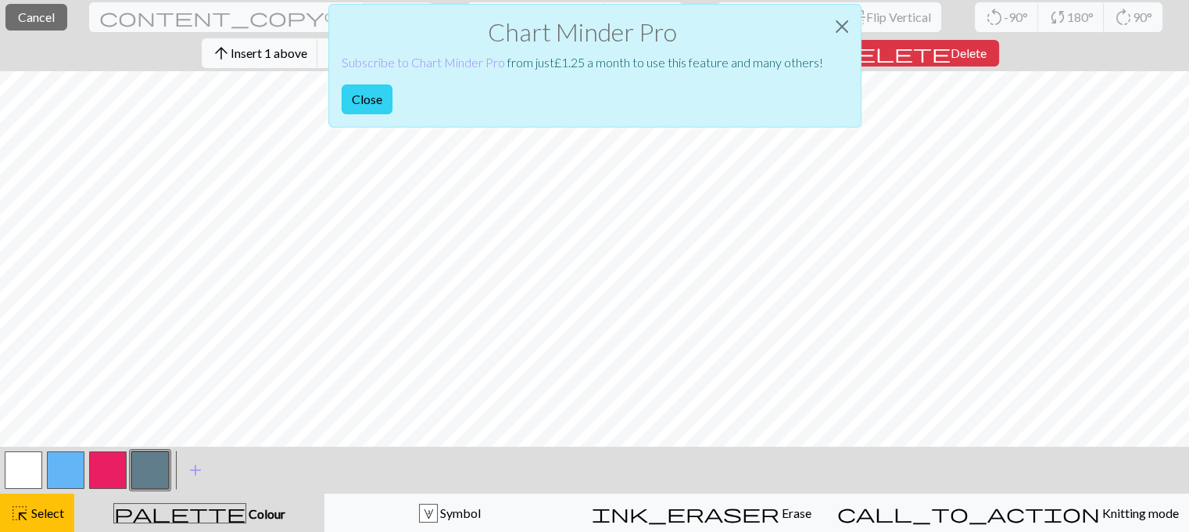
click at [367, 93] on button "Close" at bounding box center [367, 99] width 51 height 30
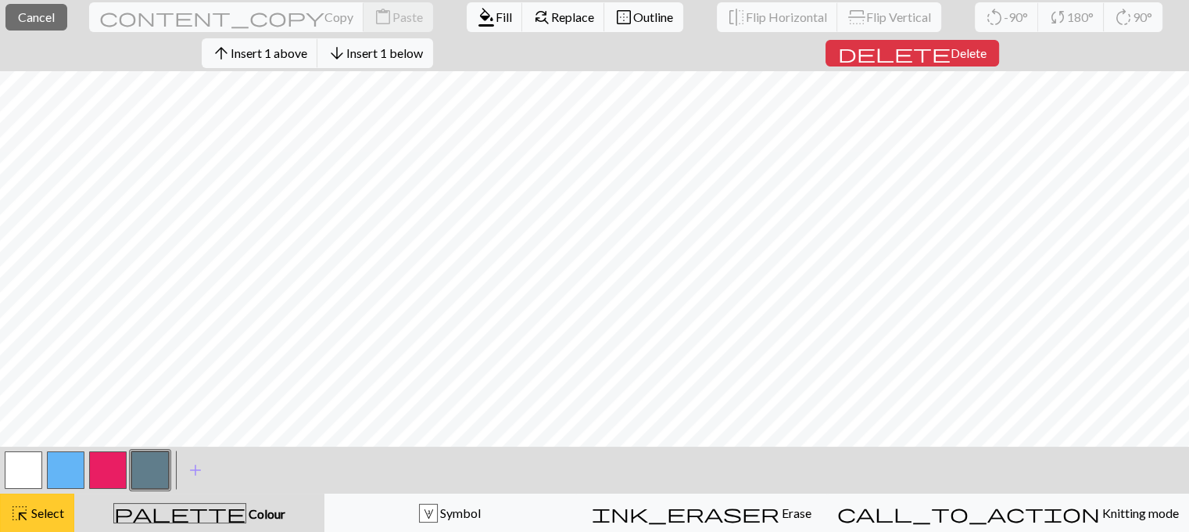
click at [47, 518] on span "Select" at bounding box center [46, 512] width 35 height 15
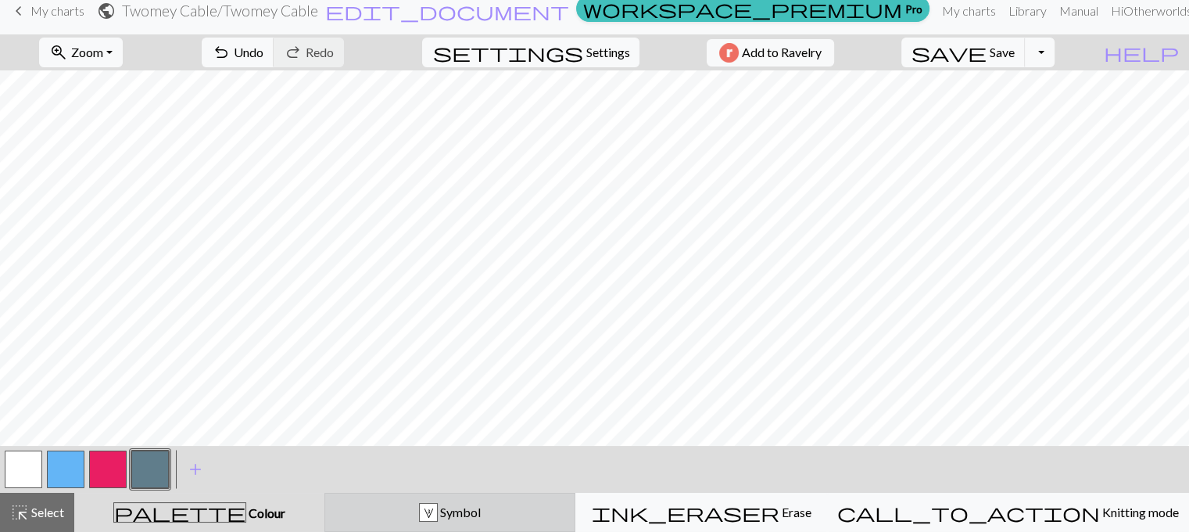
click at [511, 525] on button "3 Symbol" at bounding box center [450, 512] width 252 height 39
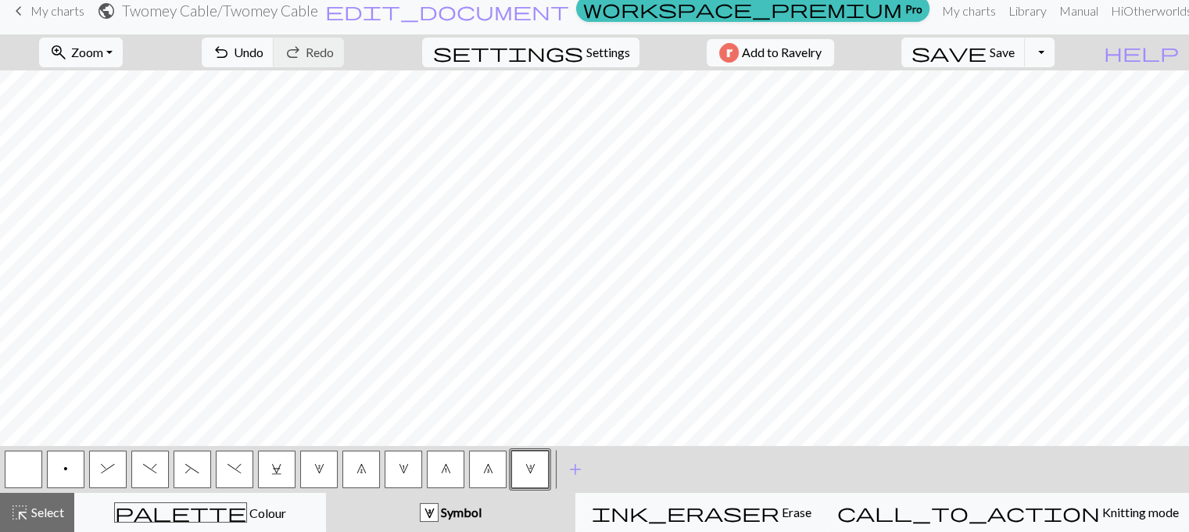
click at [63, 471] on span "p" at bounding box center [65, 468] width 5 height 13
click at [318, 470] on span "2" at bounding box center [319, 468] width 10 height 13
click at [56, 467] on button "p" at bounding box center [66, 469] width 38 height 38
click at [526, 471] on span "3" at bounding box center [530, 468] width 10 height 13
click at [23, 468] on button "button" at bounding box center [24, 469] width 38 height 38
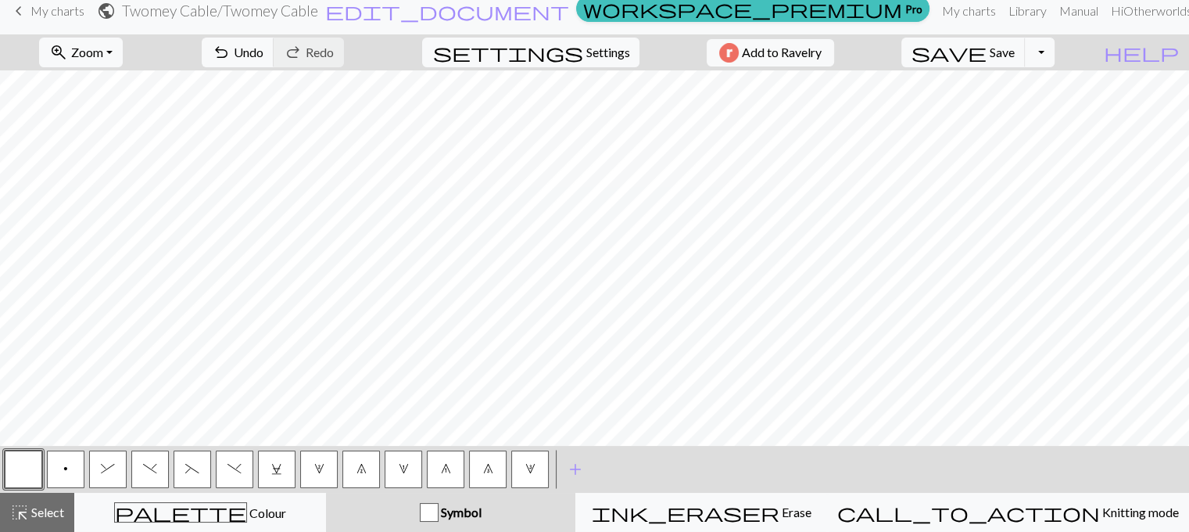
click at [525, 475] on span "3" at bounding box center [530, 468] width 10 height 13
click at [482, 468] on button "8" at bounding box center [488, 469] width 38 height 38
click at [403, 472] on span "1" at bounding box center [404, 468] width 10 height 13
click at [358, 468] on span "7" at bounding box center [362, 468] width 10 height 13
click at [530, 471] on span "3" at bounding box center [530, 468] width 10 height 13
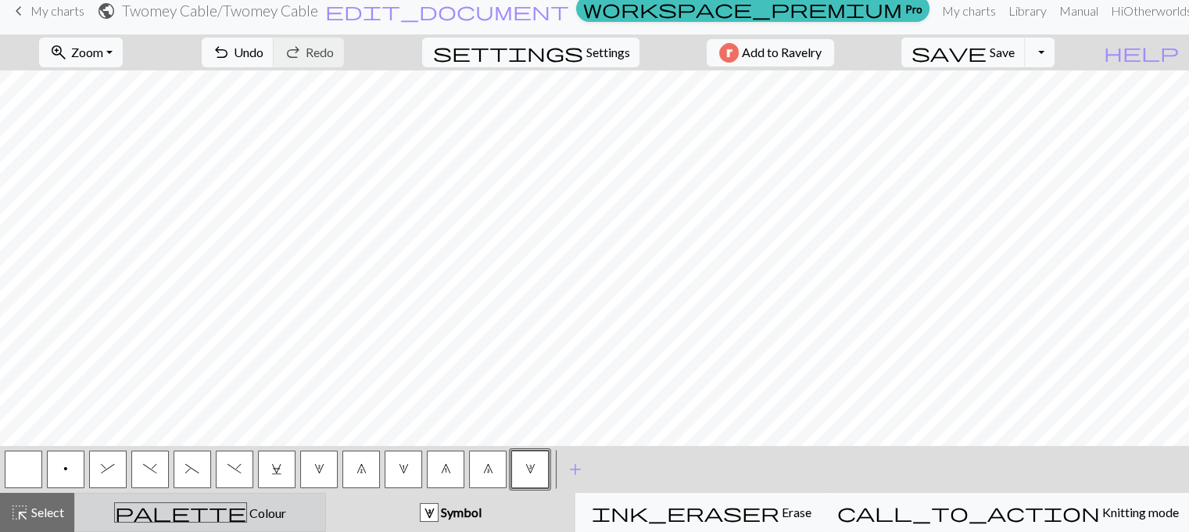
click at [247, 508] on span "Colour" at bounding box center [266, 512] width 39 height 15
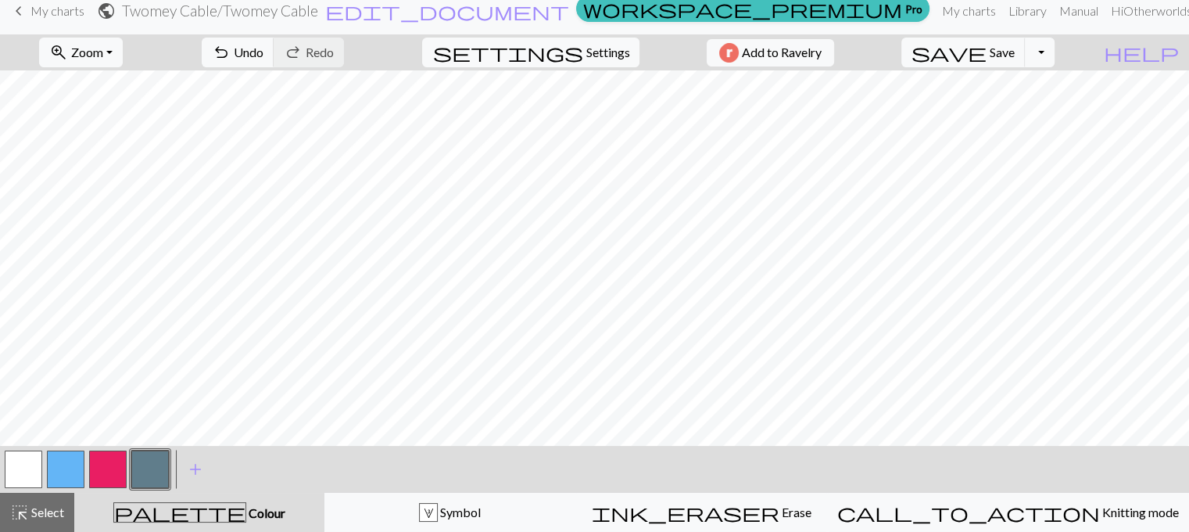
click at [145, 471] on button "button" at bounding box center [150, 469] width 38 height 38
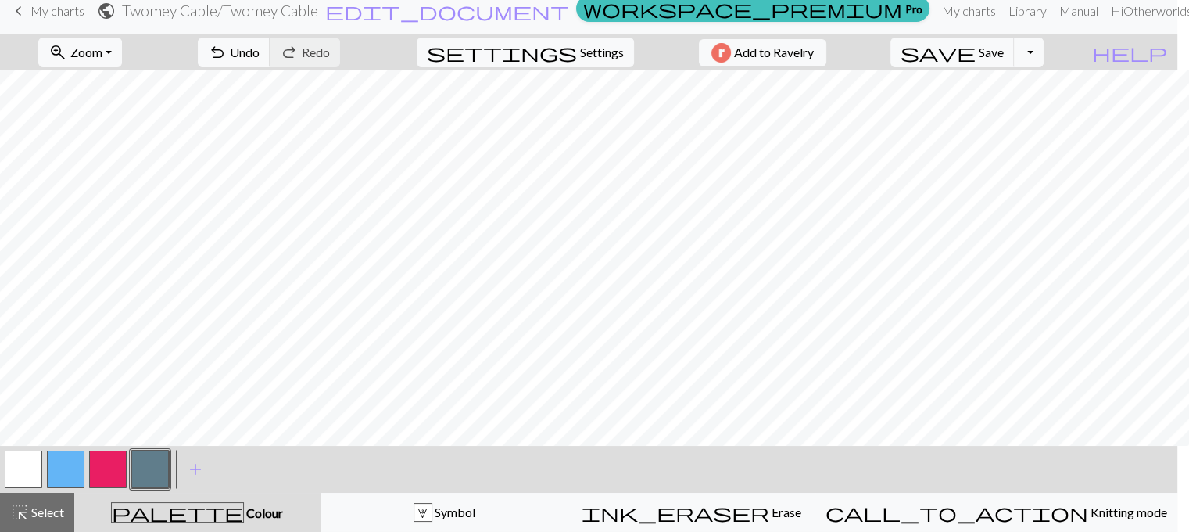
scroll to position [0, 0]
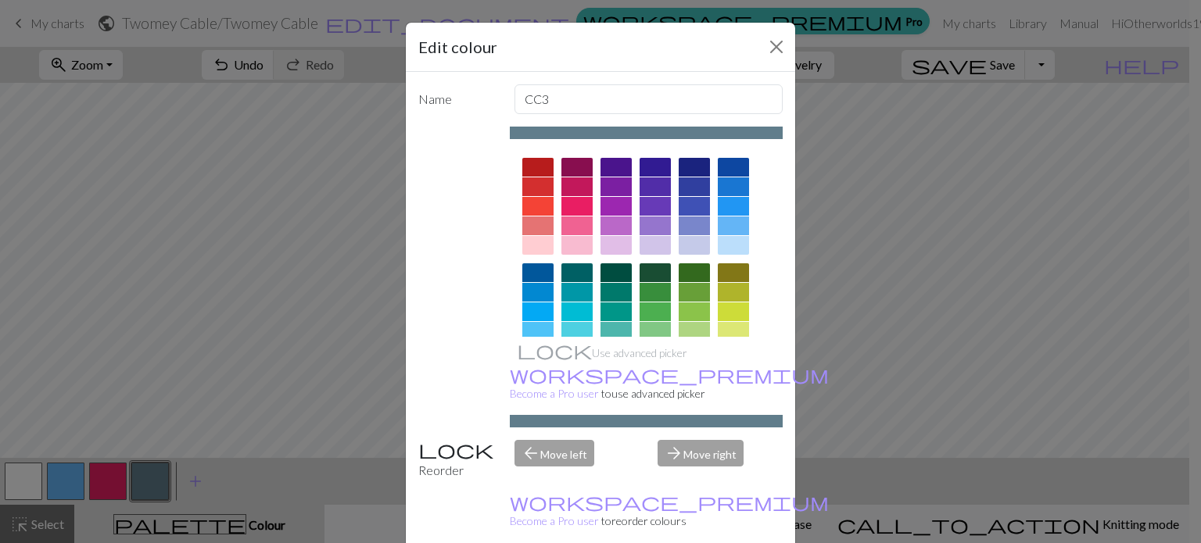
click at [231, 398] on div "Edit colour Name CC3 Use advanced picker workspace_premium Become a Pro user to…" at bounding box center [600, 271] width 1201 height 543
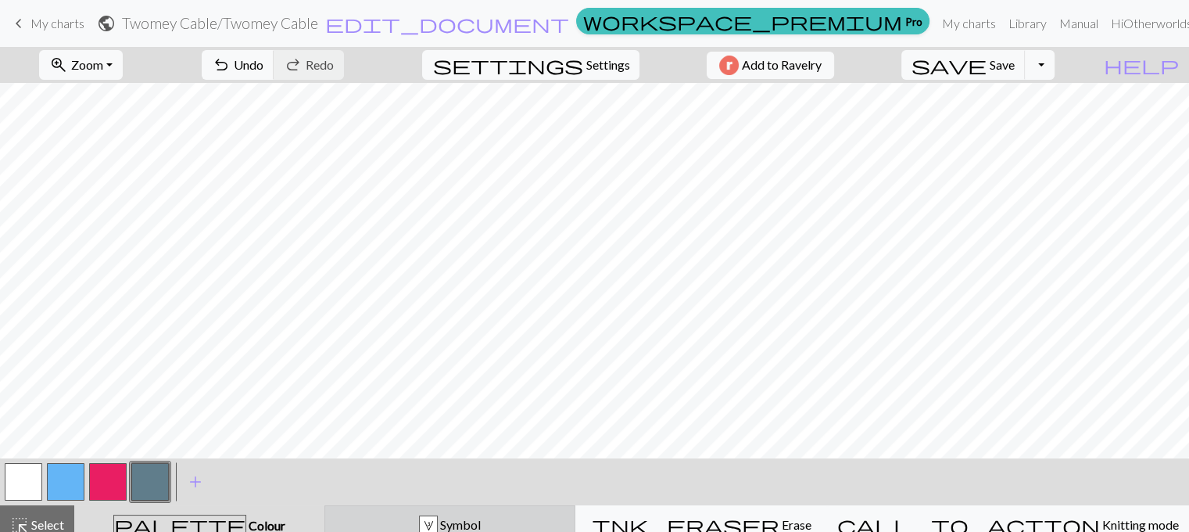
click at [394, 522] on div "3 Symbol" at bounding box center [450, 524] width 231 height 19
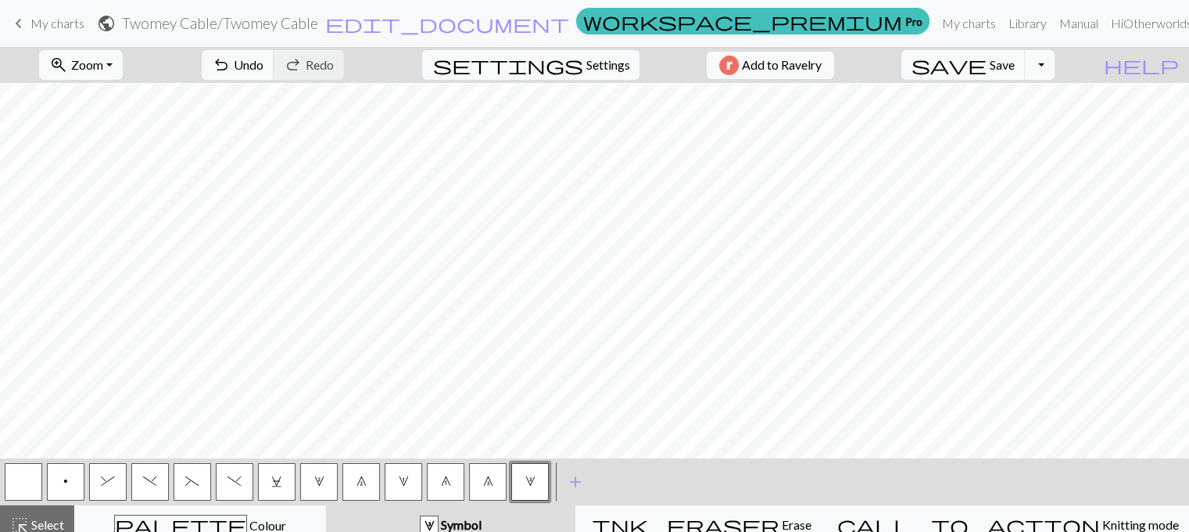
click at [360, 482] on span "7" at bounding box center [362, 481] width 10 height 13
click at [525, 481] on span "3" at bounding box center [530, 481] width 10 height 13
click at [247, 525] on span "Colour" at bounding box center [266, 525] width 39 height 15
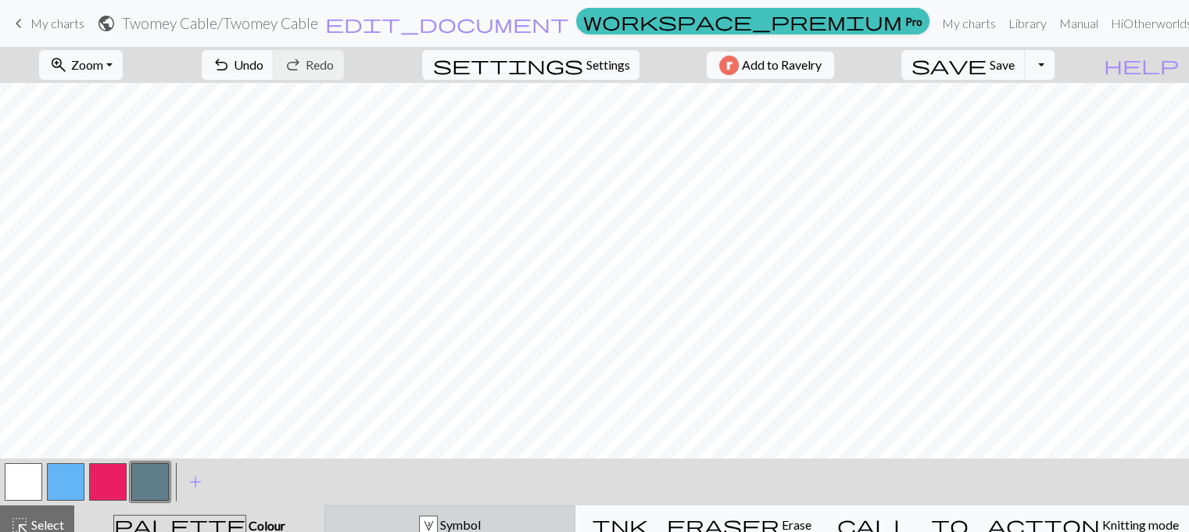
click at [425, 518] on div "3 Symbol" at bounding box center [450, 524] width 231 height 19
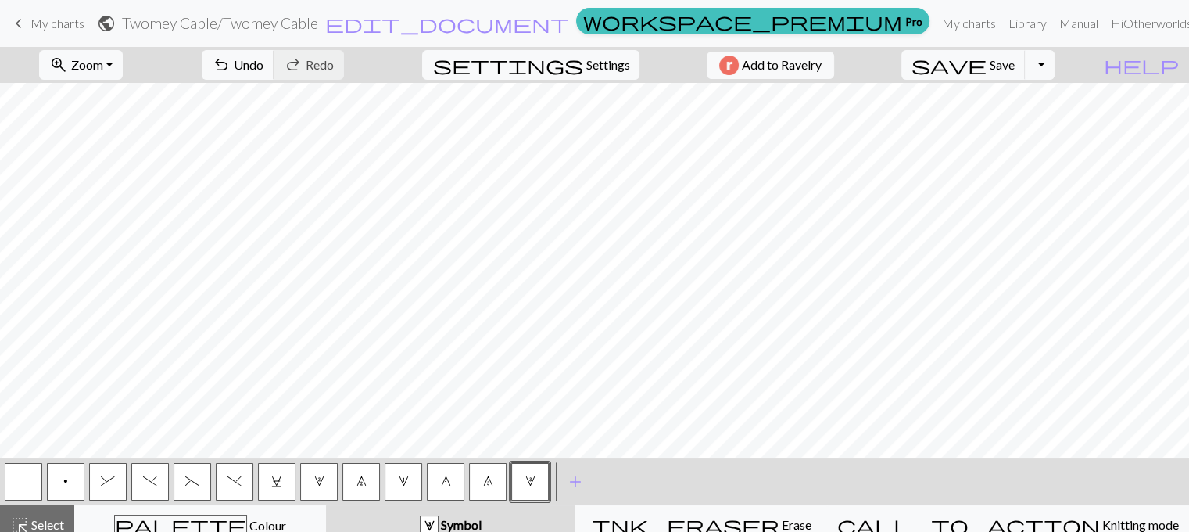
click at [363, 482] on span "7" at bounding box center [362, 481] width 10 height 13
click at [25, 480] on button "button" at bounding box center [24, 482] width 38 height 38
click at [369, 484] on button "7" at bounding box center [361, 482] width 38 height 38
drag, startPoint x: 28, startPoint y: 476, endPoint x: 46, endPoint y: 461, distance: 23.3
click at [29, 476] on button "button" at bounding box center [24, 482] width 38 height 38
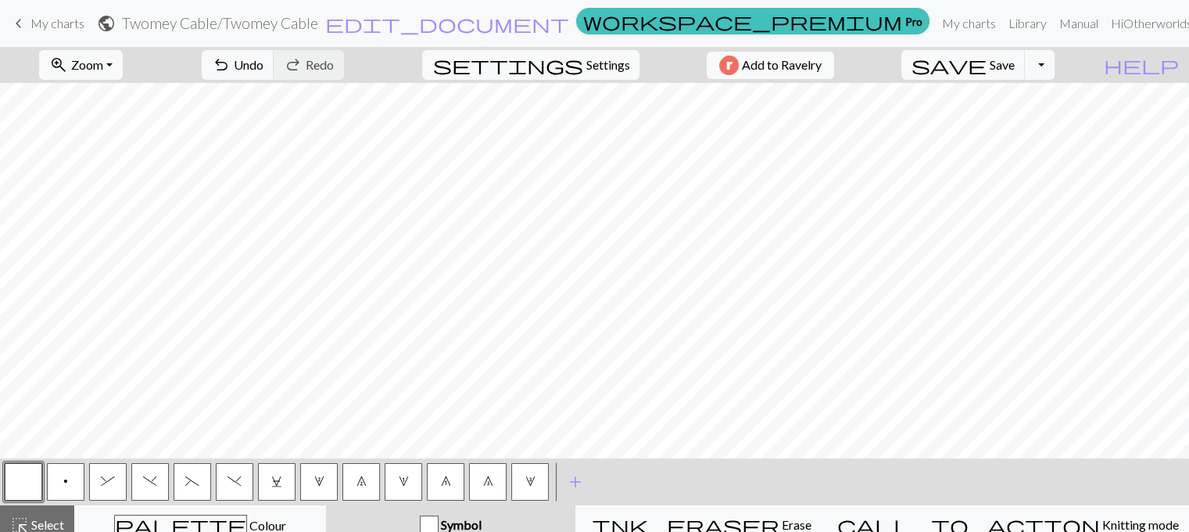
click at [350, 483] on button "7" at bounding box center [361, 482] width 38 height 38
click at [527, 482] on span "3" at bounding box center [530, 481] width 10 height 13
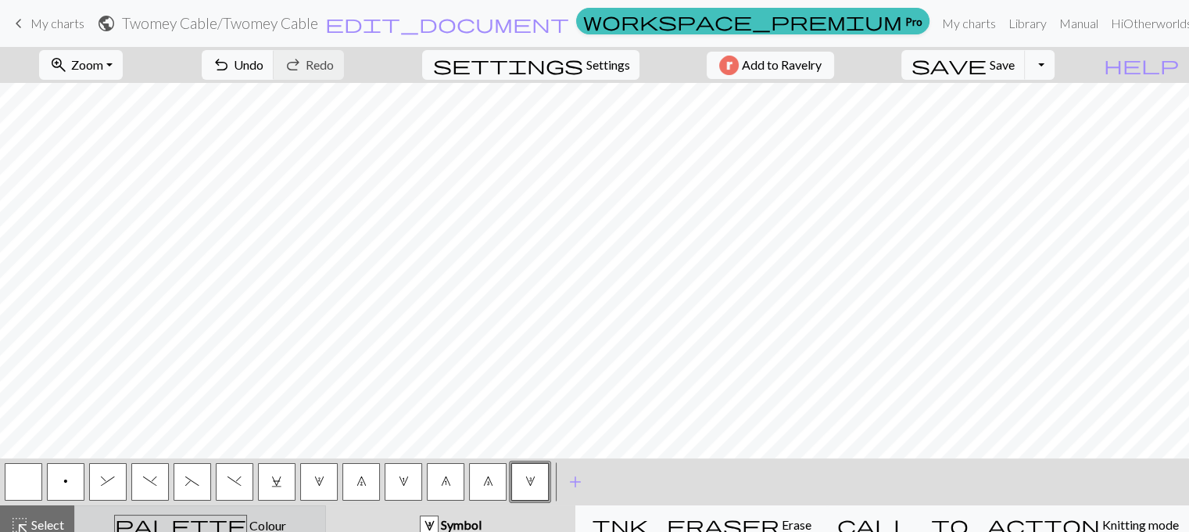
click at [222, 515] on div "palette Colour Colour" at bounding box center [199, 524] width 231 height 20
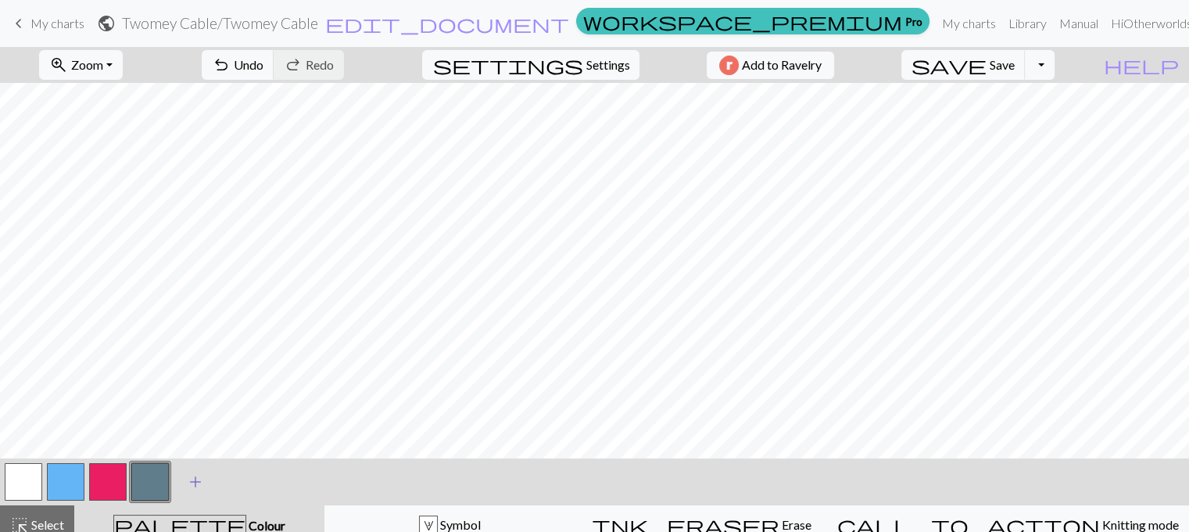
scroll to position [13, 0]
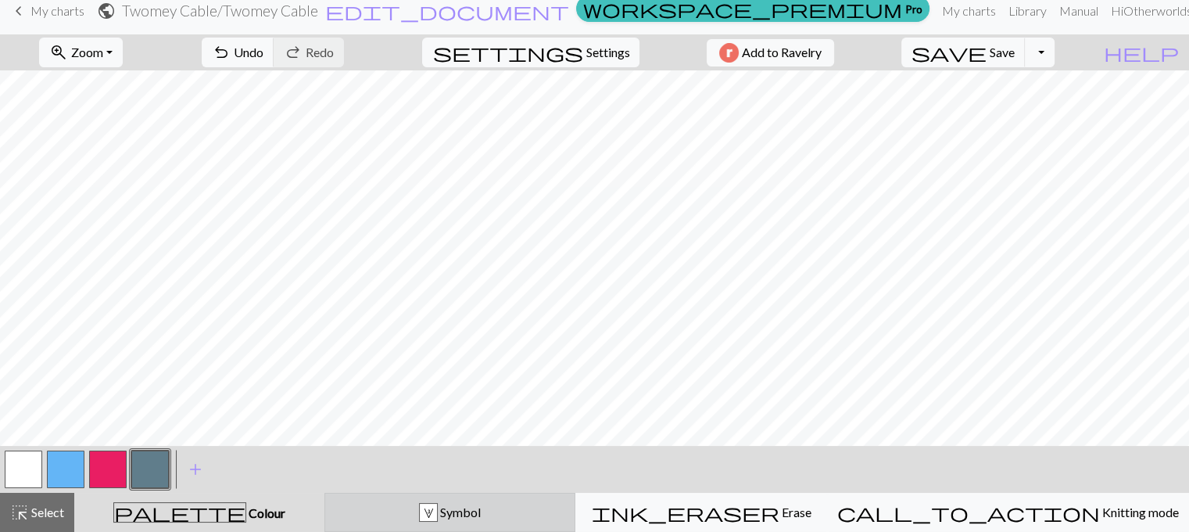
click at [422, 522] on button "3 Symbol" at bounding box center [450, 512] width 252 height 39
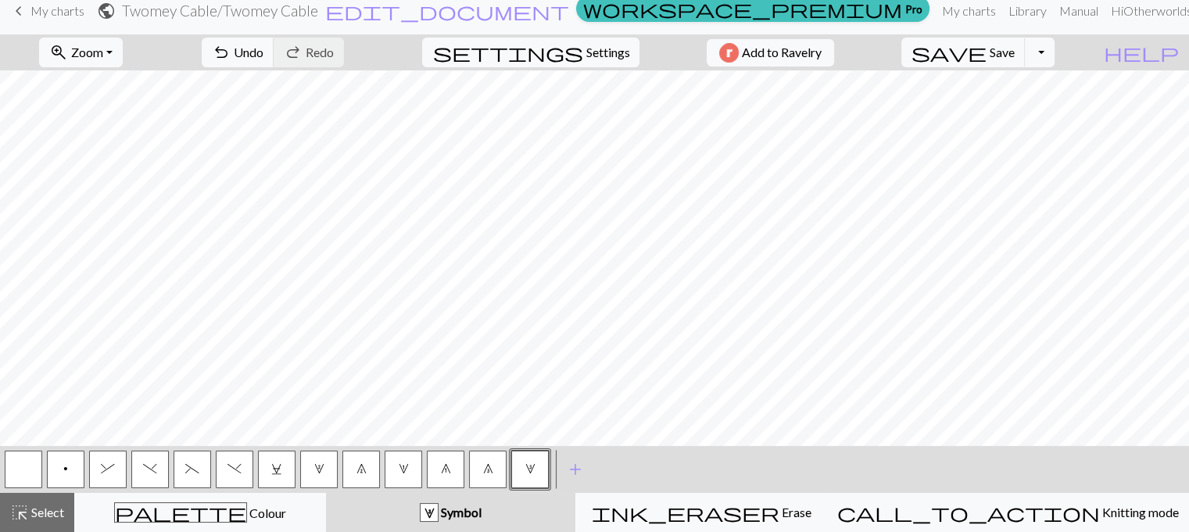
click at [323, 472] on span "2" at bounding box center [319, 468] width 10 height 13
click at [483, 471] on span "8" at bounding box center [488, 468] width 10 height 13
click at [403, 473] on span "1" at bounding box center [404, 468] width 10 height 13
click at [322, 464] on span "2" at bounding box center [319, 468] width 10 height 13
click at [357, 473] on span "7" at bounding box center [362, 468] width 10 height 13
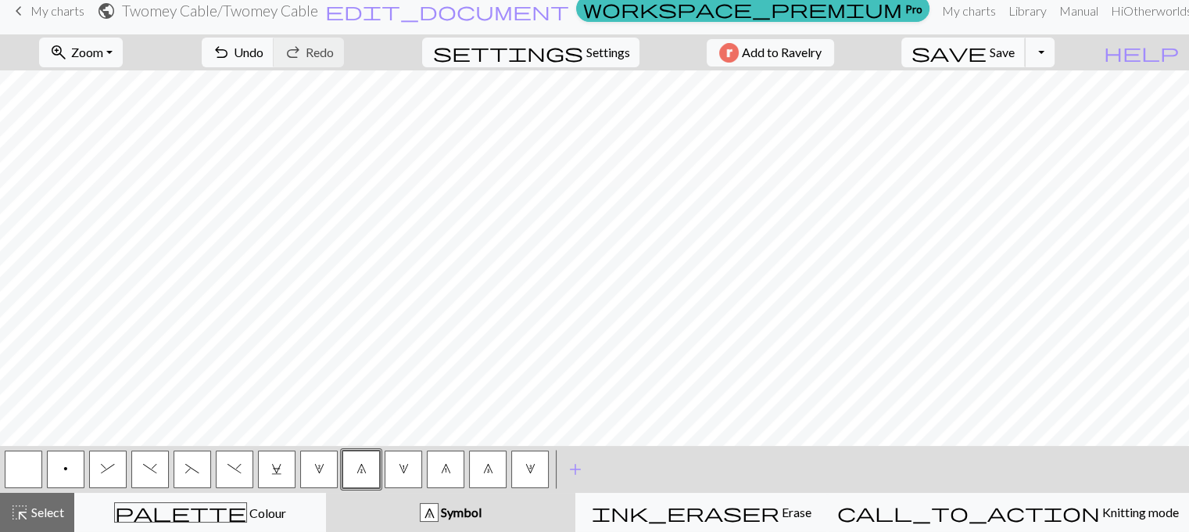
click at [987, 49] on span "save" at bounding box center [949, 52] width 75 height 22
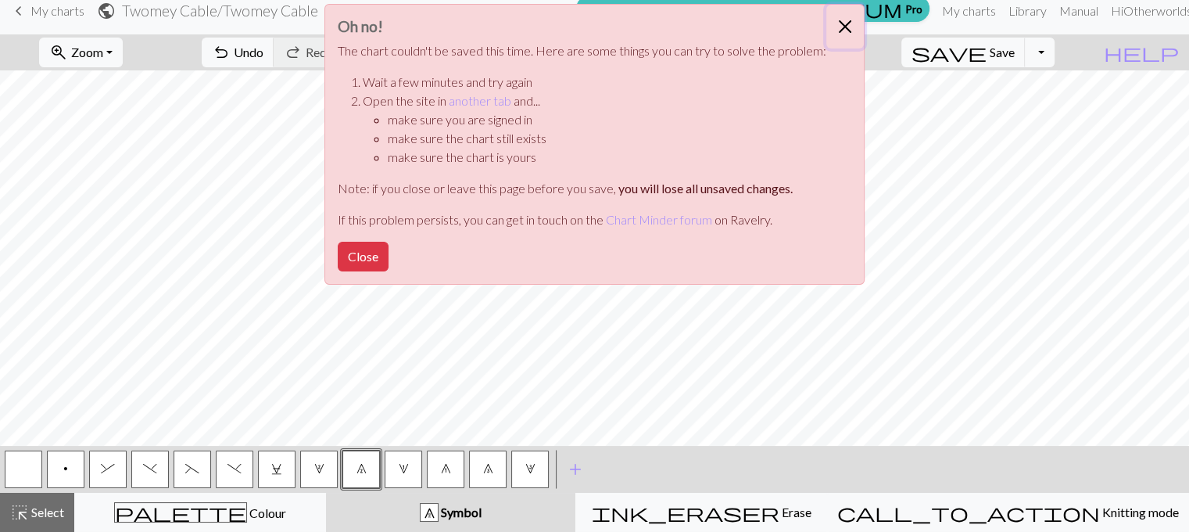
click at [841, 23] on button "Close" at bounding box center [845, 27] width 38 height 44
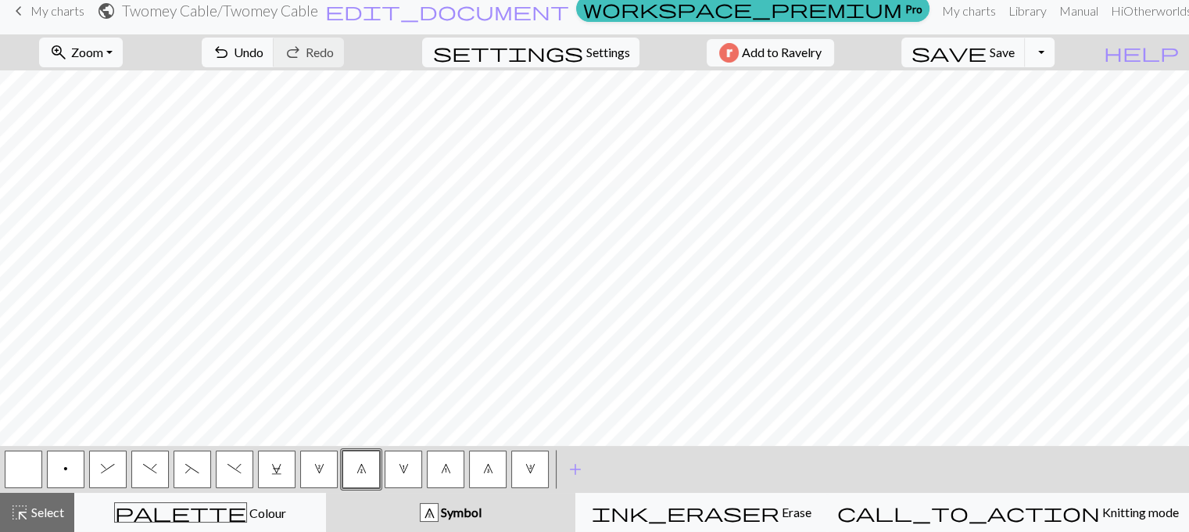
click at [1055, 52] on button "Toggle Dropdown" at bounding box center [1040, 53] width 30 height 30
click at [1027, 111] on button "save_alt Download" at bounding box center [925, 111] width 258 height 25
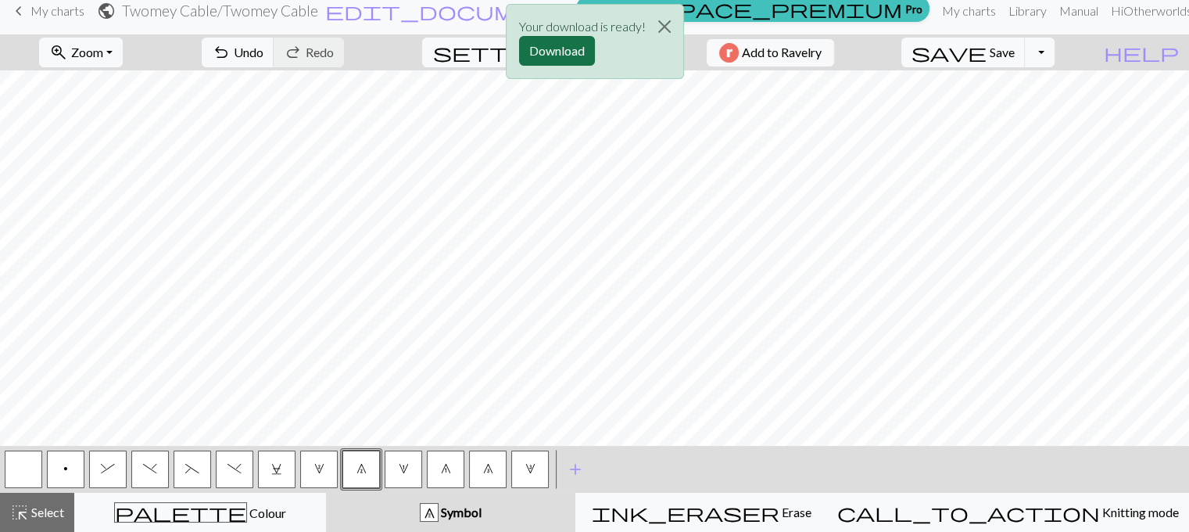
click at [560, 45] on button "Download" at bounding box center [557, 51] width 76 height 30
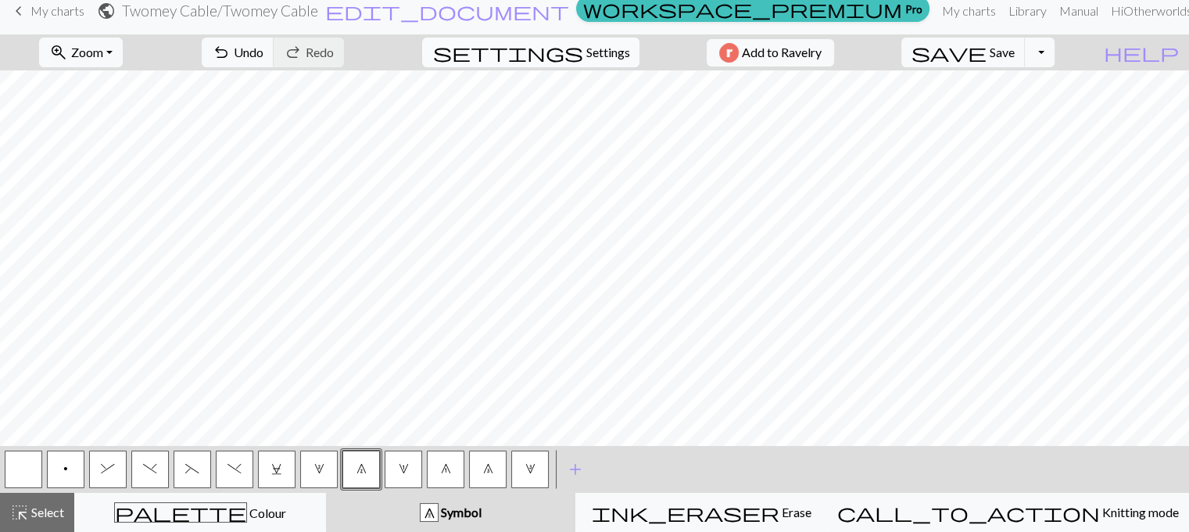
click at [586, 51] on span "Settings" at bounding box center [608, 52] width 44 height 19
select select "aran"
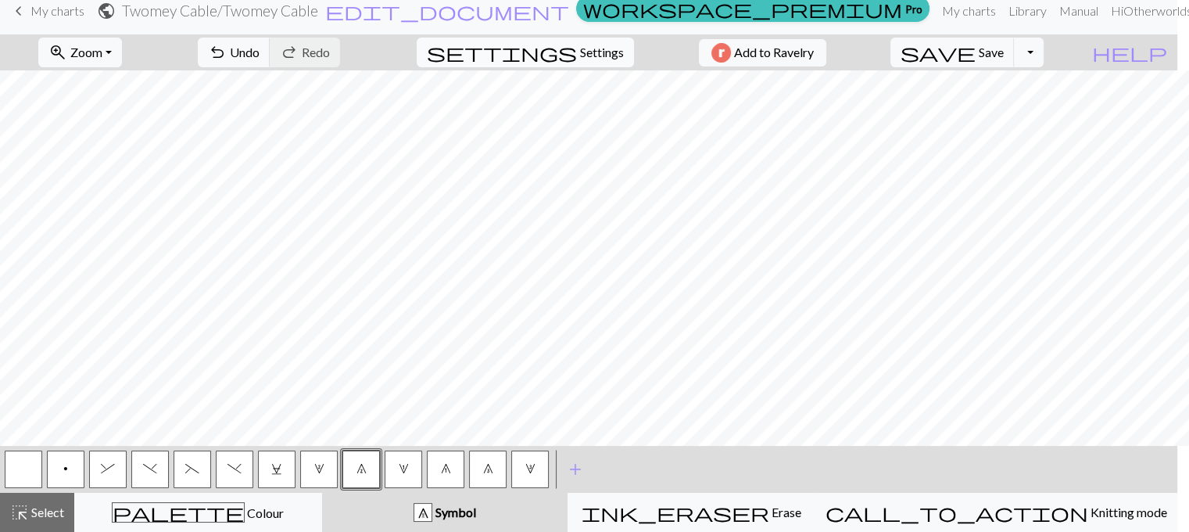
scroll to position [0, 0]
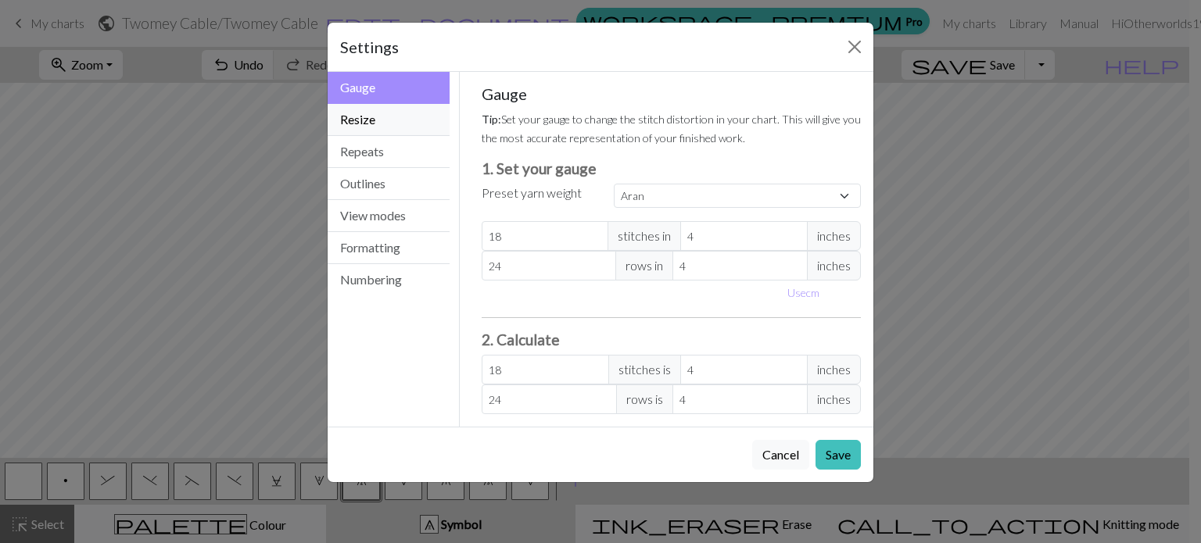
click at [388, 114] on button "Resize" at bounding box center [389, 120] width 122 height 32
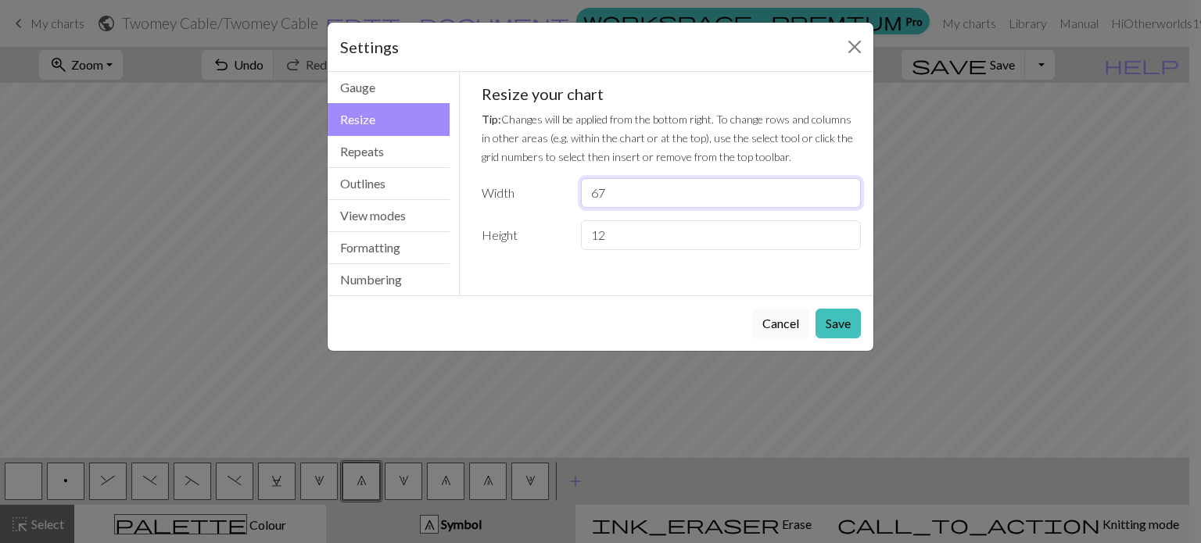
click at [601, 196] on input "67" at bounding box center [721, 193] width 280 height 30
type input "6"
type input "47"
click at [841, 328] on button "Save" at bounding box center [837, 324] width 45 height 30
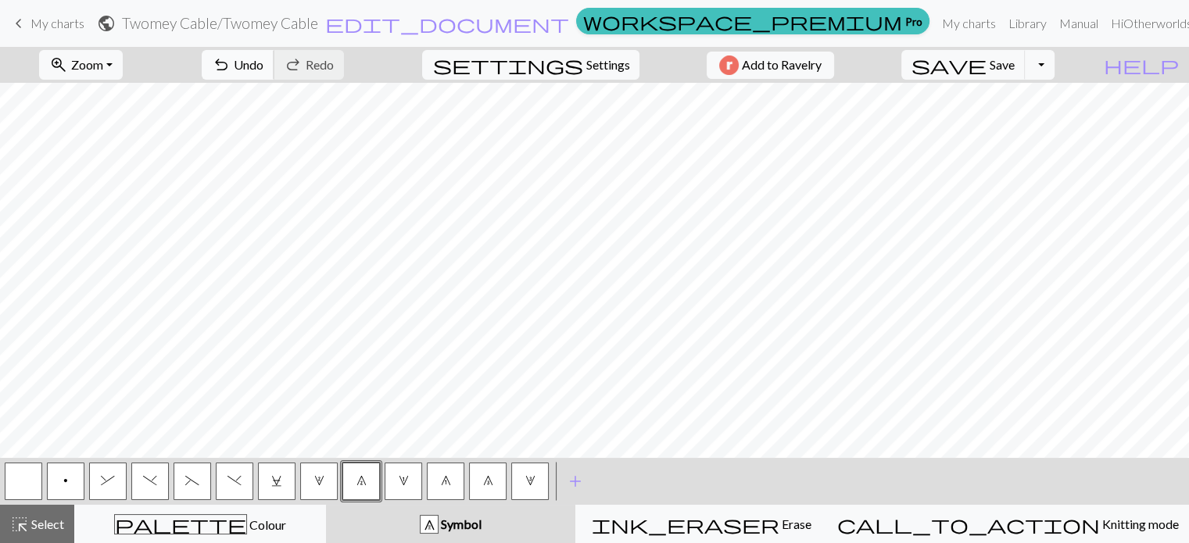
click at [263, 69] on span "Undo" at bounding box center [249, 64] width 30 height 15
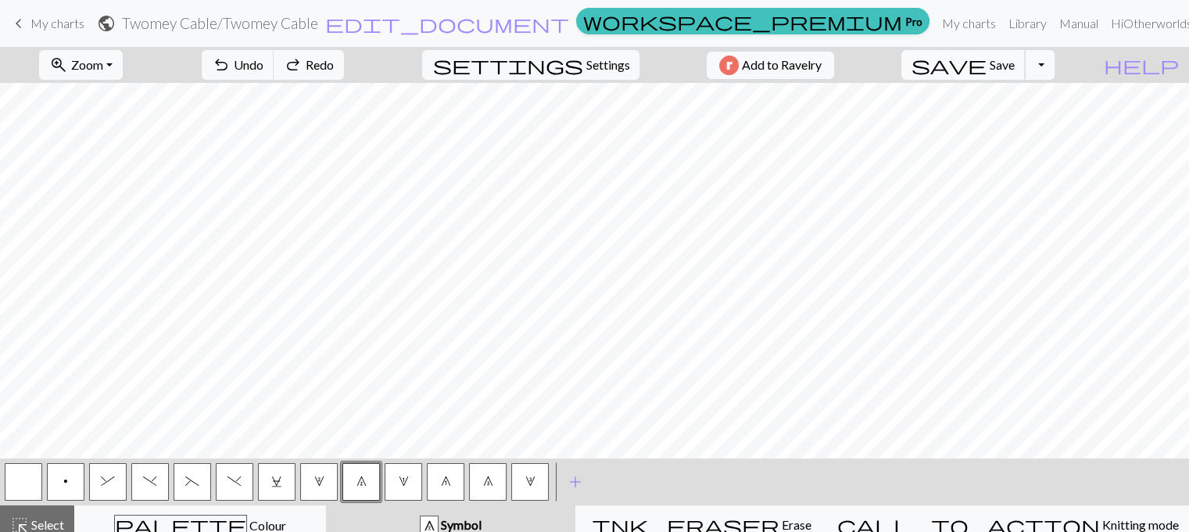
click at [1015, 63] on span "Save" at bounding box center [1002, 64] width 25 height 15
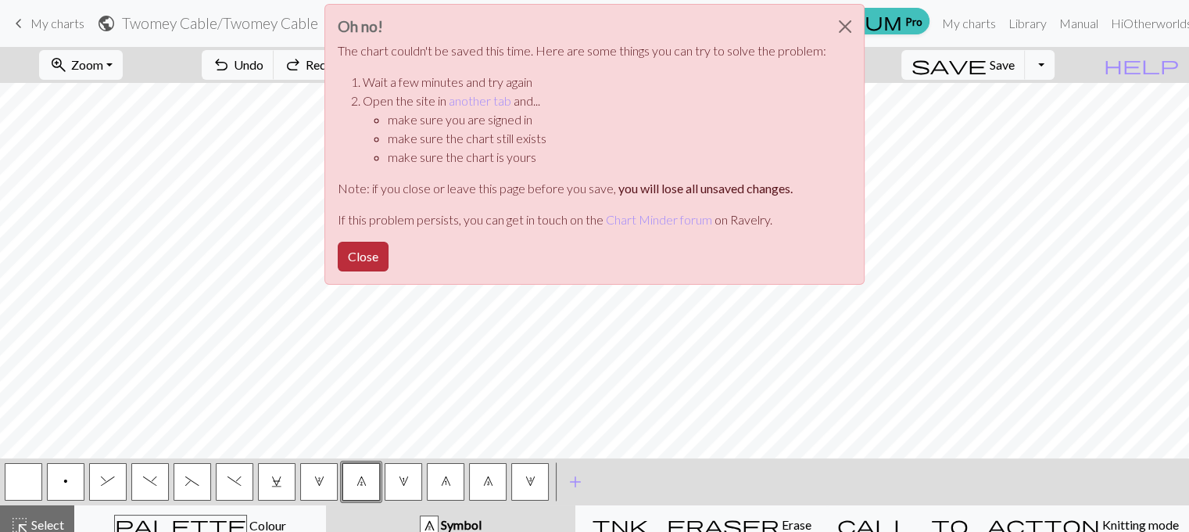
click at [367, 261] on button "Close" at bounding box center [363, 257] width 51 height 30
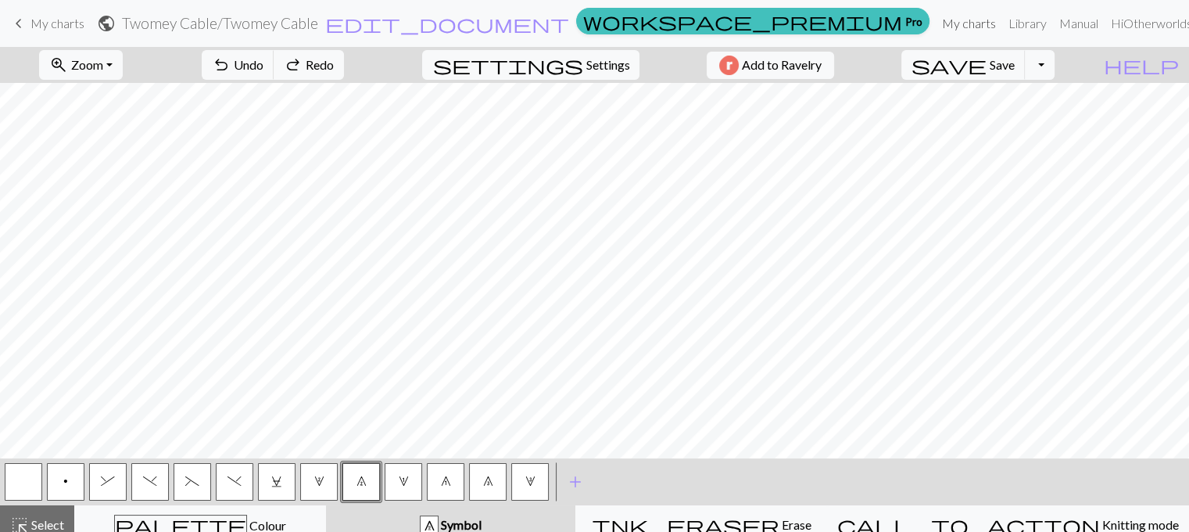
click at [936, 23] on link "My charts" at bounding box center [969, 23] width 66 height 31
click at [1055, 68] on button "Toggle Dropdown" at bounding box center [1040, 65] width 30 height 30
click at [1032, 102] on button "file_copy Save a copy" at bounding box center [925, 99] width 258 height 25
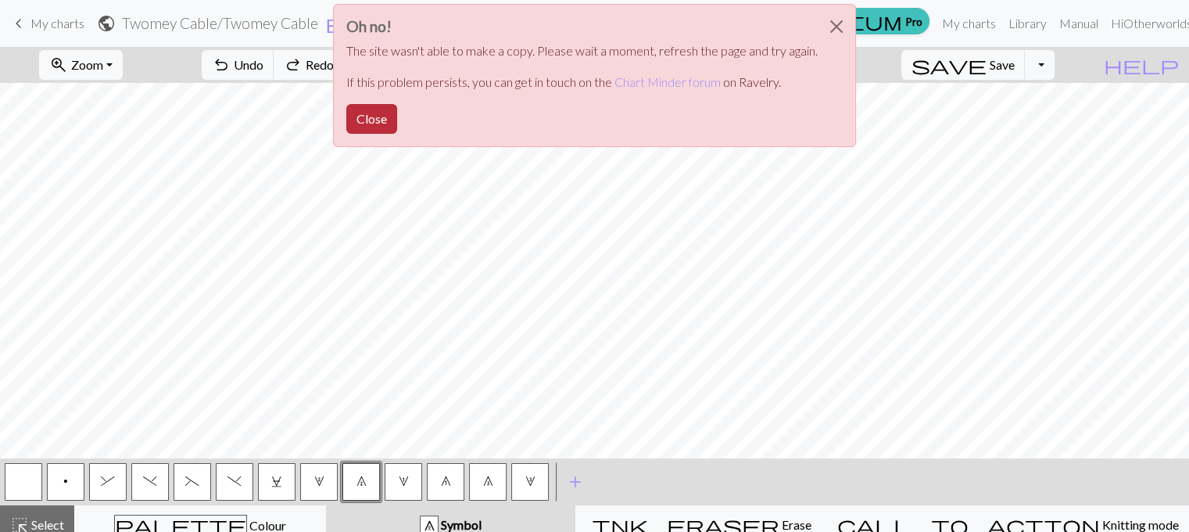
click at [383, 113] on button "Close" at bounding box center [371, 119] width 51 height 30
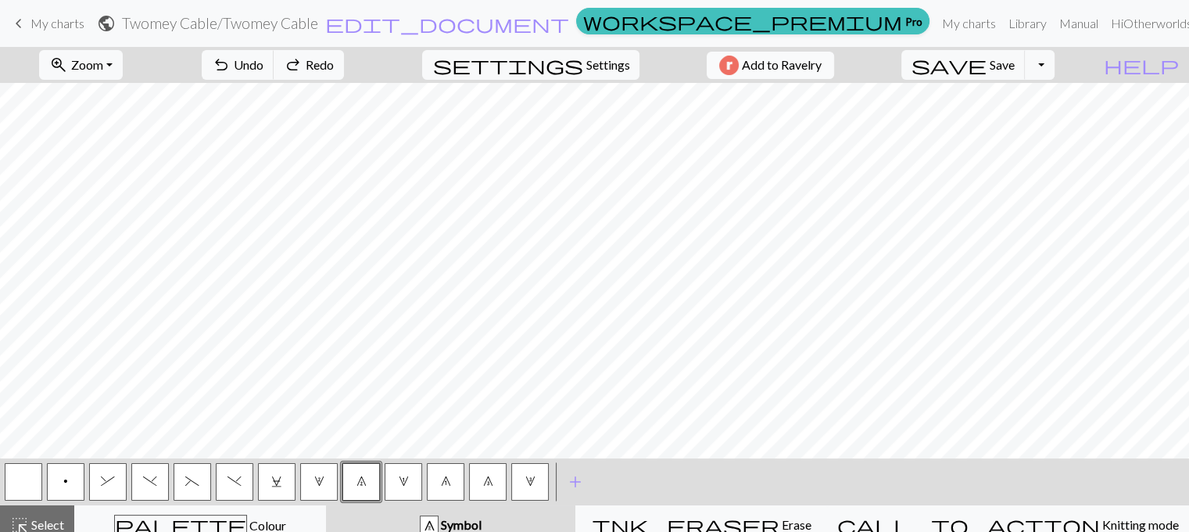
click at [808, 65] on span "Add to Ravelry" at bounding box center [782, 66] width 80 height 20
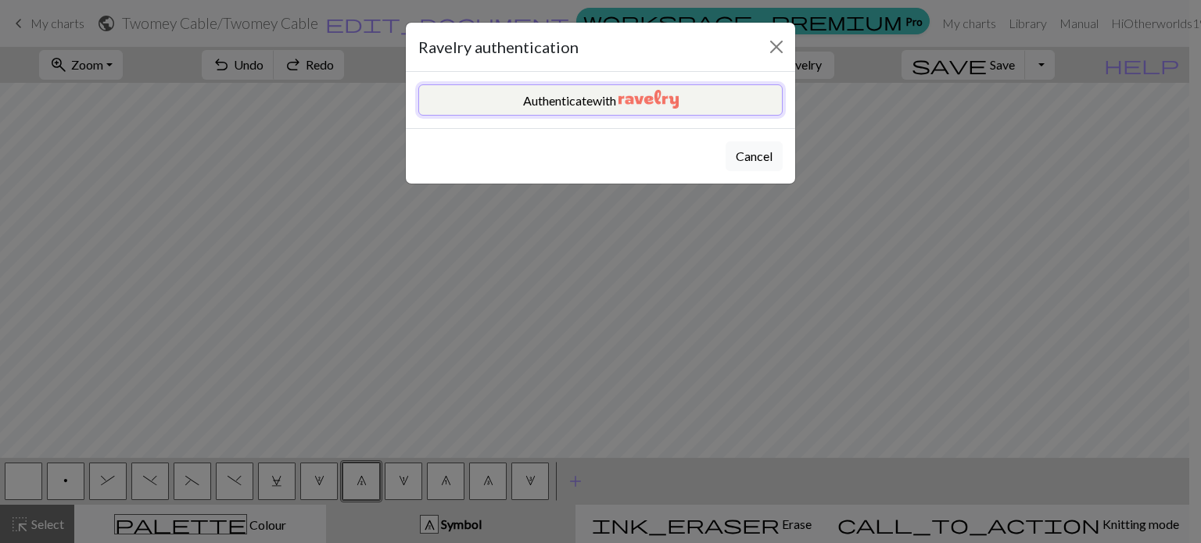
click at [651, 99] on img "button" at bounding box center [648, 99] width 60 height 19
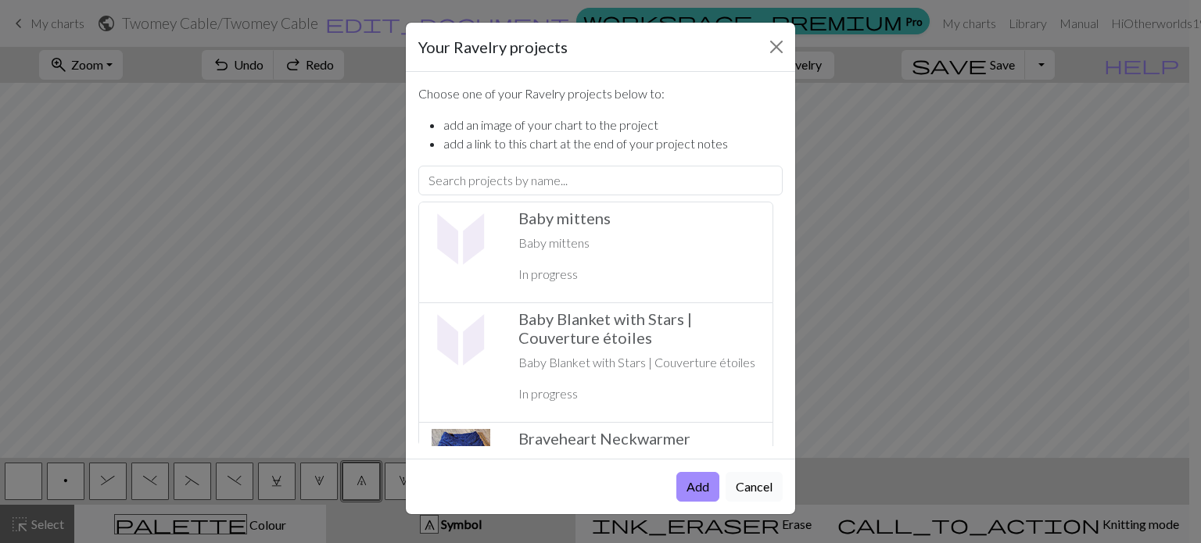
click at [754, 486] on button "Cancel" at bounding box center [754, 487] width 57 height 30
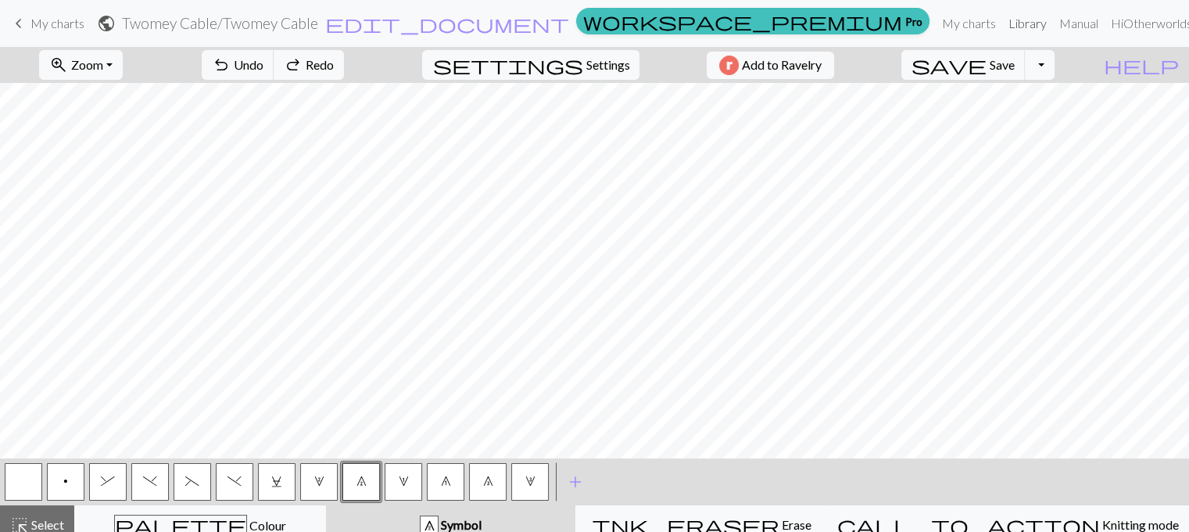
click at [1002, 27] on link "Library" at bounding box center [1027, 23] width 51 height 31
click at [987, 56] on span "save" at bounding box center [949, 65] width 75 height 22
click at [936, 21] on link "My charts" at bounding box center [969, 23] width 66 height 31
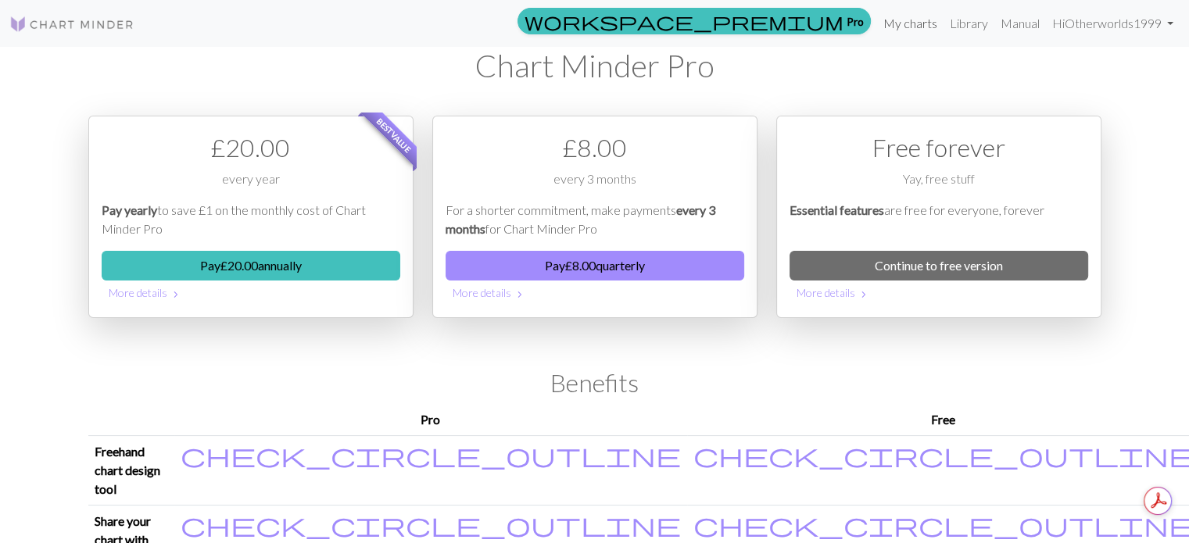
click at [907, 24] on link "My charts" at bounding box center [910, 23] width 66 height 31
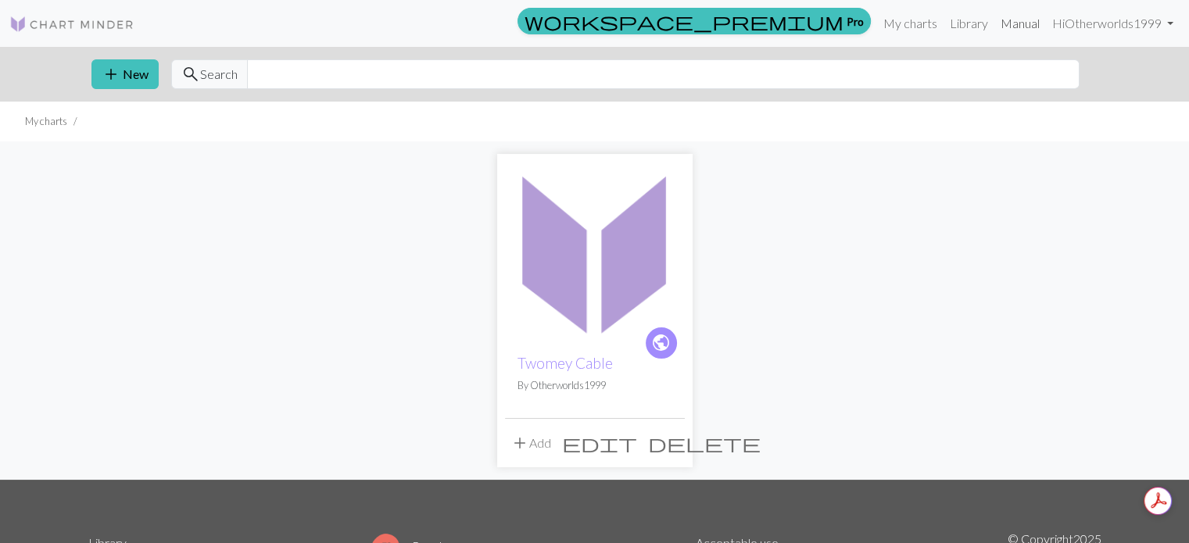
click at [1009, 21] on link "Manual" at bounding box center [1021, 23] width 52 height 31
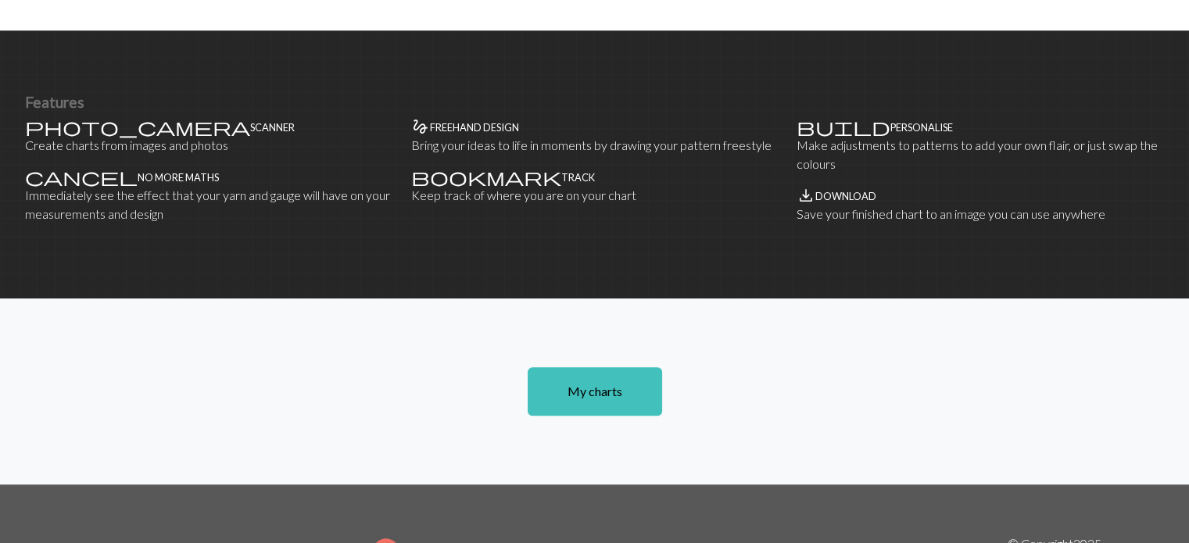
scroll to position [938, 0]
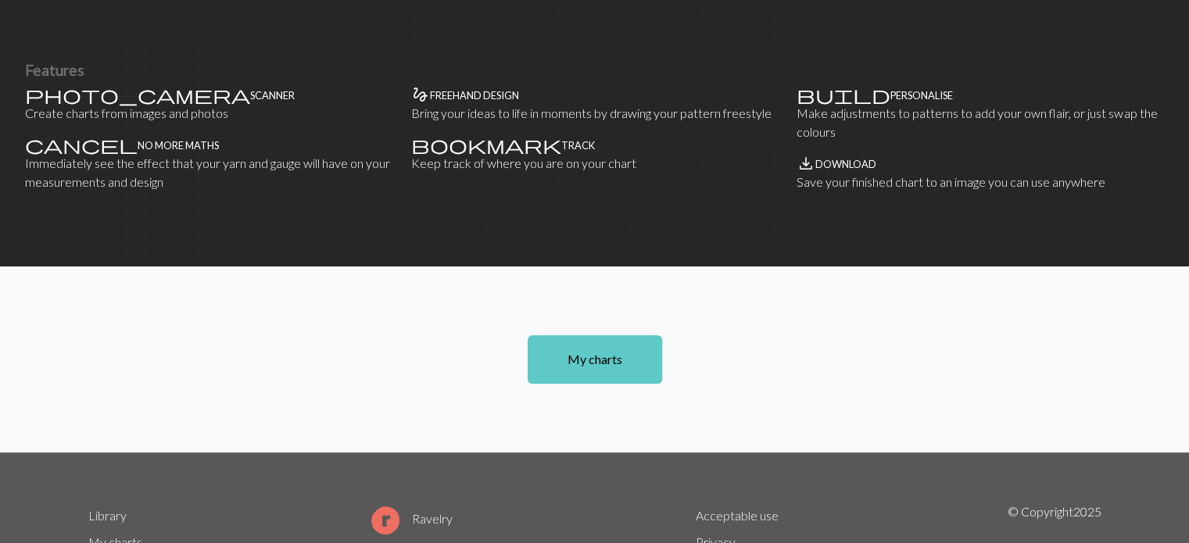
click at [604, 371] on link "My charts" at bounding box center [595, 359] width 134 height 48
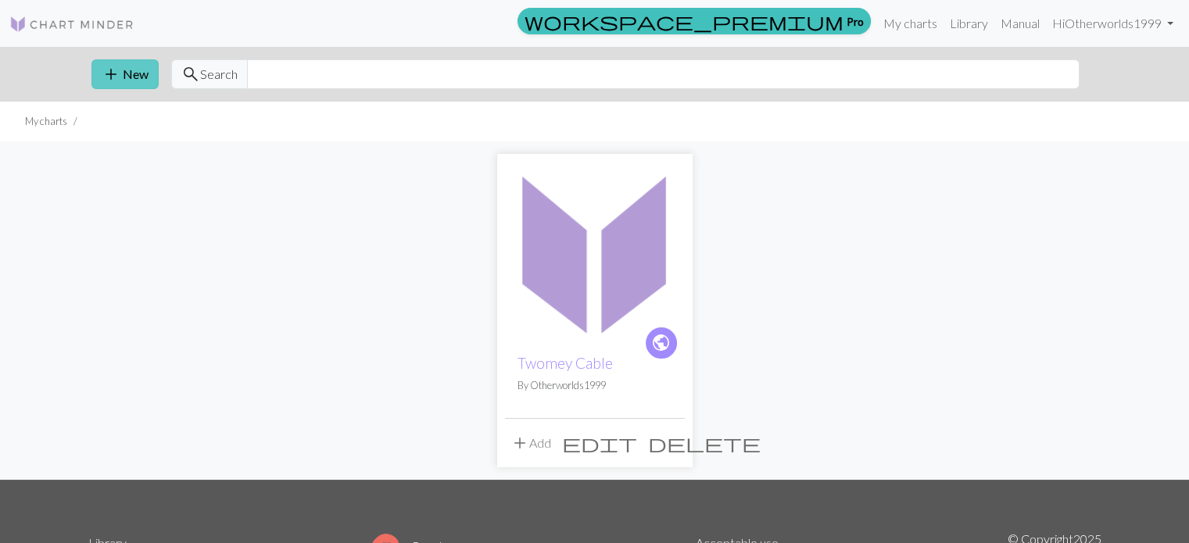
click at [139, 75] on button "add New" at bounding box center [124, 74] width 67 height 30
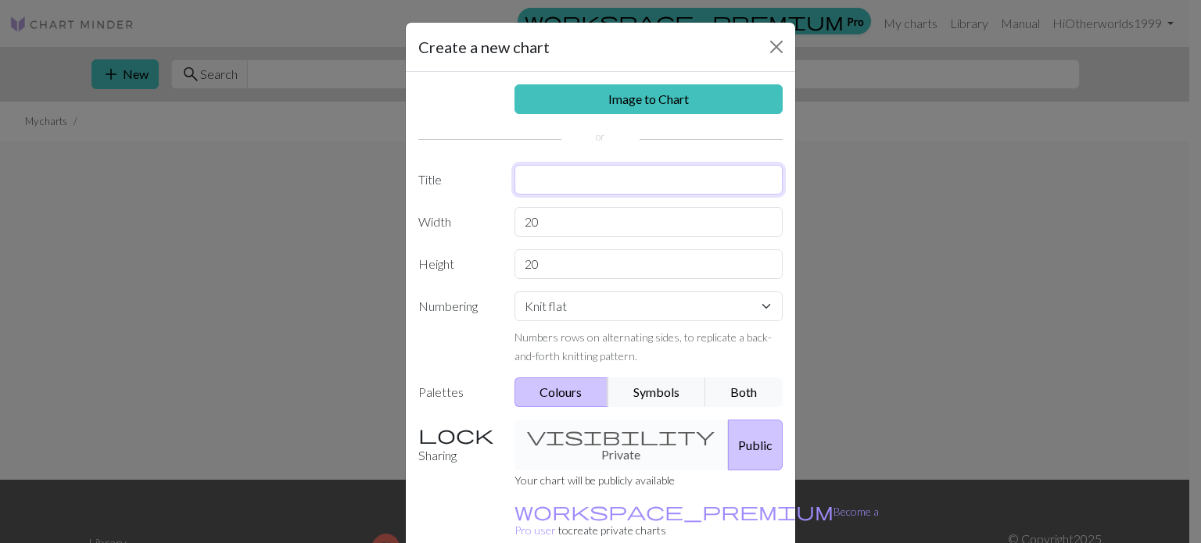
click at [631, 177] on input "text" at bounding box center [648, 180] width 269 height 30
type input "[PERSON_NAME] Cable 1-47"
click at [567, 220] on input "20" at bounding box center [648, 222] width 269 height 30
type input "2"
type input "47"
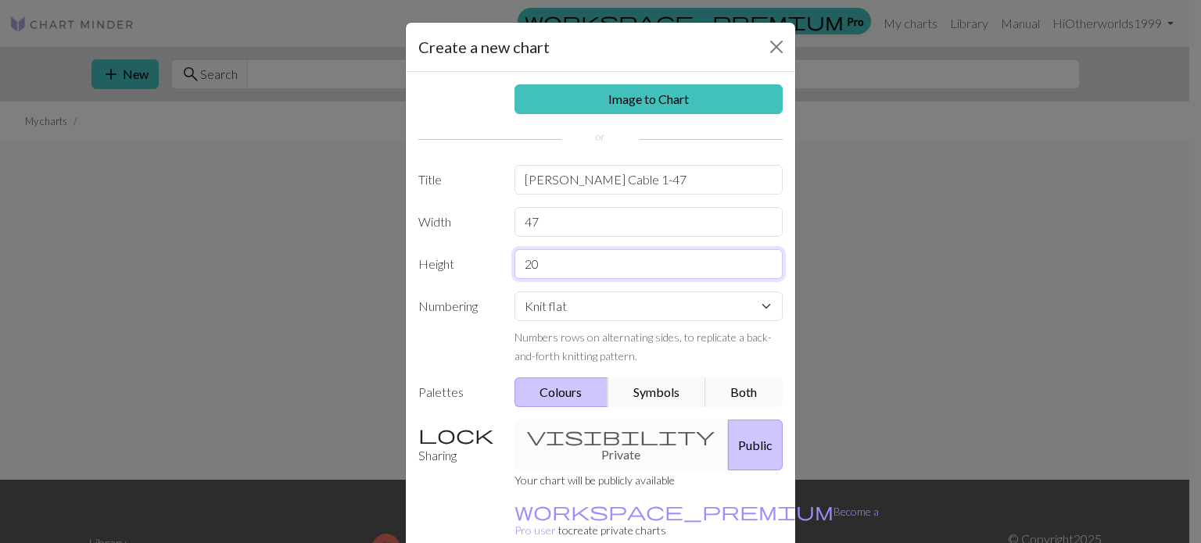
click at [579, 268] on input "20" at bounding box center [648, 264] width 269 height 30
type input "2"
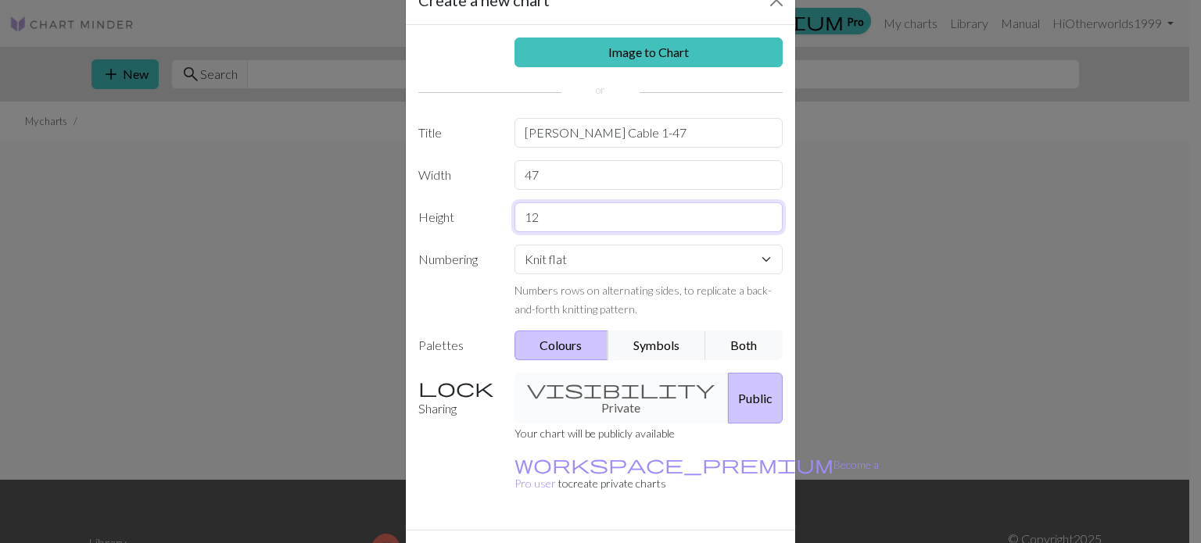
scroll to position [72, 0]
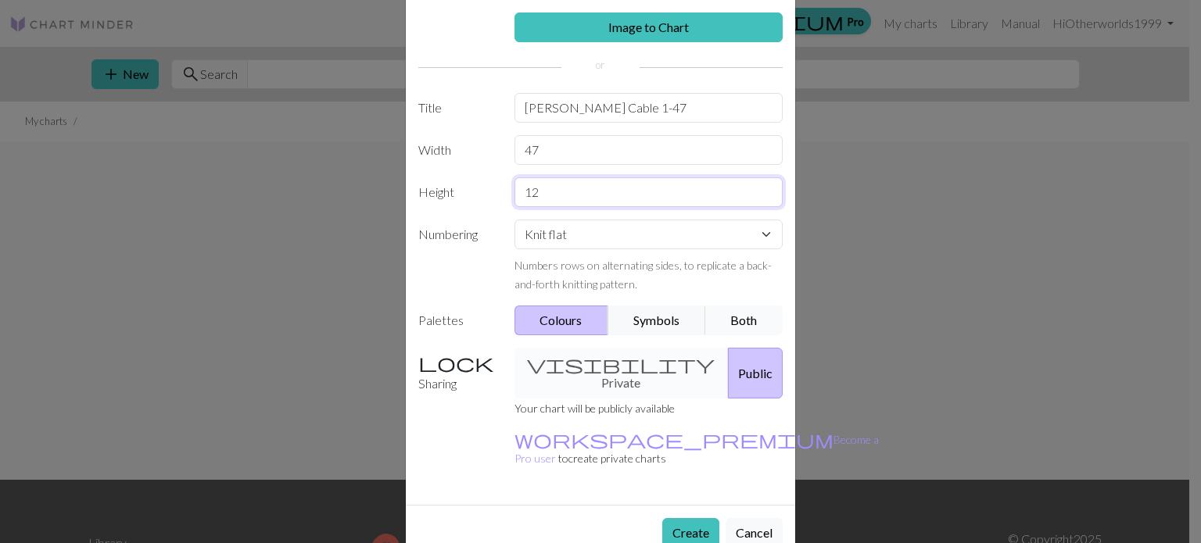
type input "12"
click at [750, 316] on button "Both" at bounding box center [744, 321] width 78 height 30
click at [688, 518] on button "Create" at bounding box center [690, 533] width 57 height 30
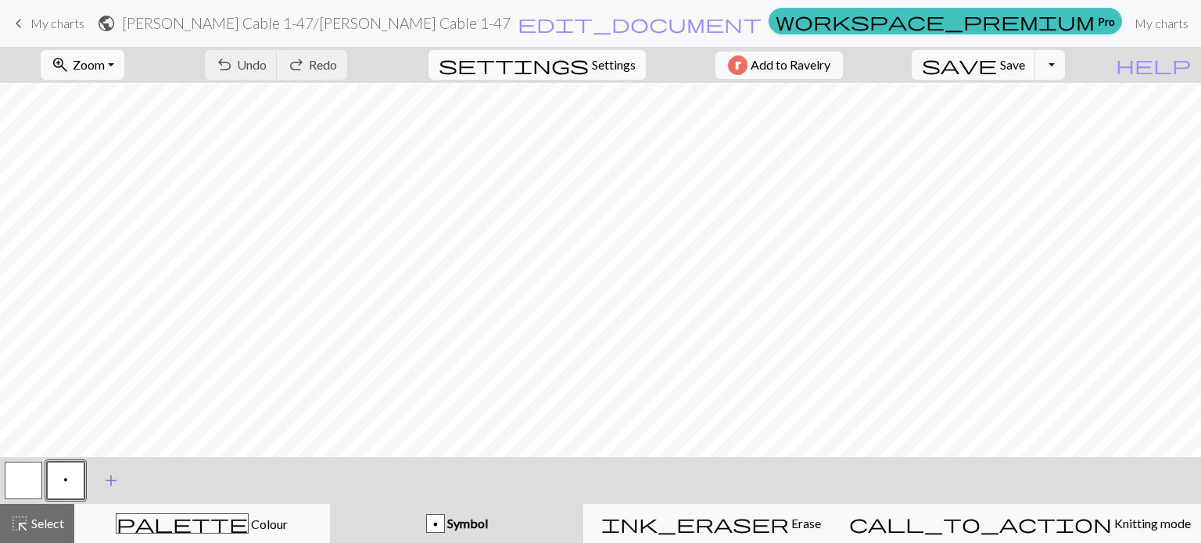
click at [114, 484] on span "add" at bounding box center [111, 481] width 19 height 22
click at [439, 525] on div "p Symbol" at bounding box center [456, 523] width 235 height 19
click at [116, 487] on button "button" at bounding box center [108, 481] width 38 height 38
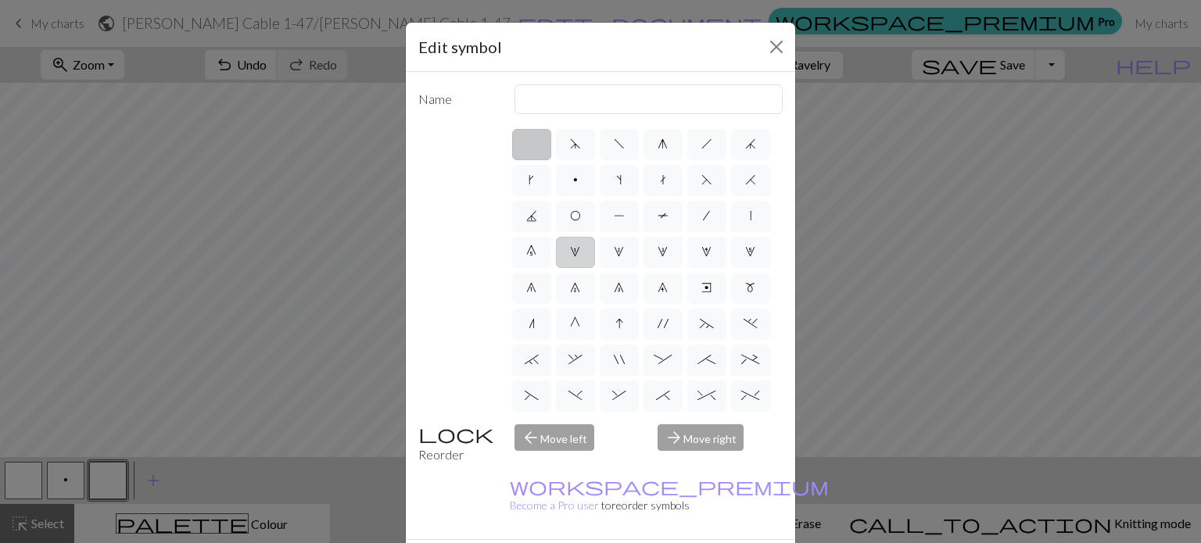
click at [580, 249] on span "1" at bounding box center [575, 252] width 10 height 13
click at [580, 249] on input "1" at bounding box center [575, 247] width 10 height 10
radio input "true"
drag, startPoint x: 582, startPoint y: 98, endPoint x: 504, endPoint y: 100, distance: 78.2
click at [505, 100] on div "increase 1" at bounding box center [649, 99] width 288 height 30
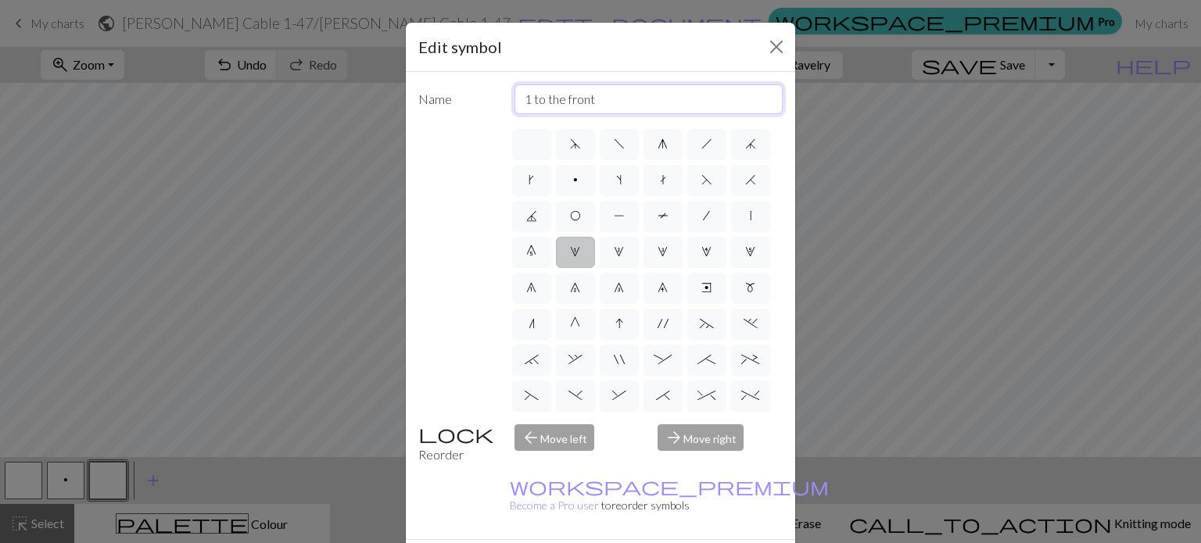
type input "1 to the front"
click at [695, 439] on div "arrow_forward Move right" at bounding box center [720, 445] width 144 height 40
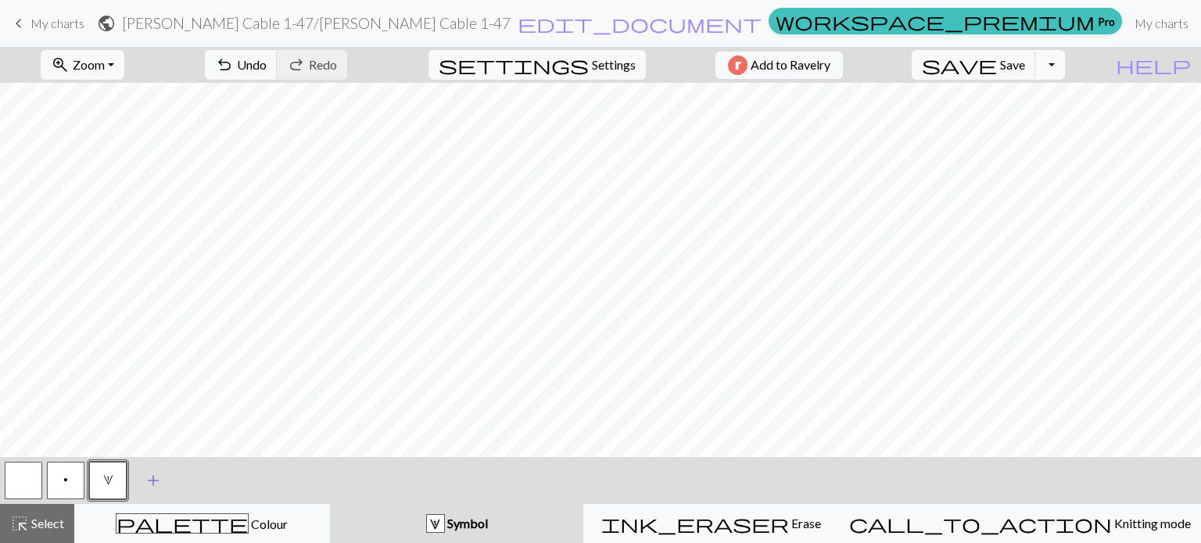
click at [154, 484] on span "add" at bounding box center [153, 481] width 19 height 22
click at [154, 482] on button "button" at bounding box center [150, 481] width 38 height 38
click at [155, 482] on button "button" at bounding box center [150, 481] width 38 height 38
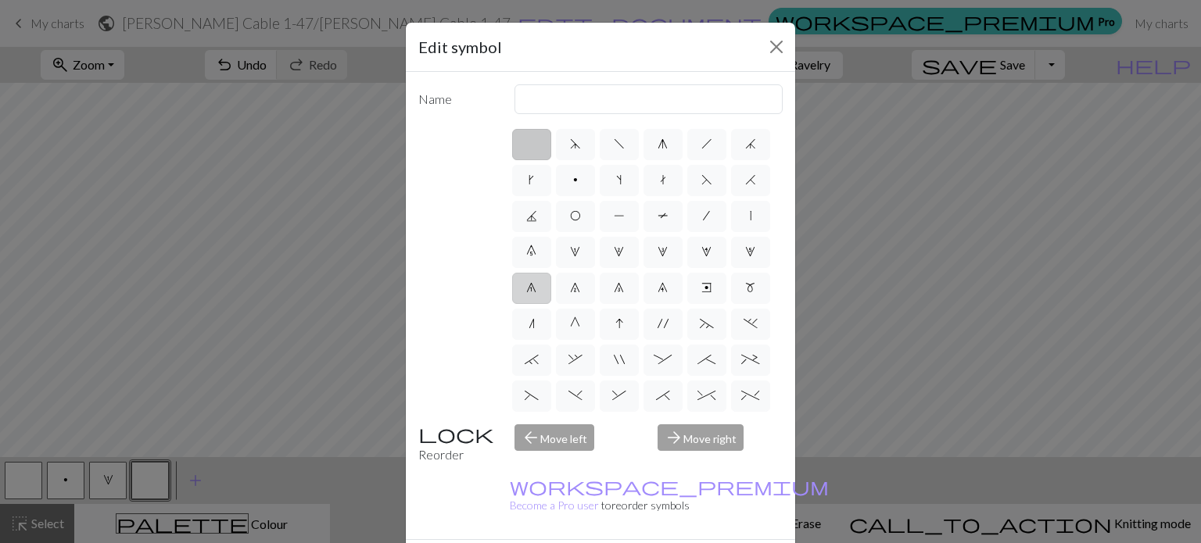
click at [536, 287] on span "6" at bounding box center [531, 287] width 10 height 13
click at [536, 287] on input "6" at bounding box center [531, 283] width 10 height 10
radio input "true"
drag, startPoint x: 603, startPoint y: 106, endPoint x: 500, endPoint y: 99, distance: 102.7
click at [505, 99] on div "decrease 1" at bounding box center [649, 99] width 288 height 30
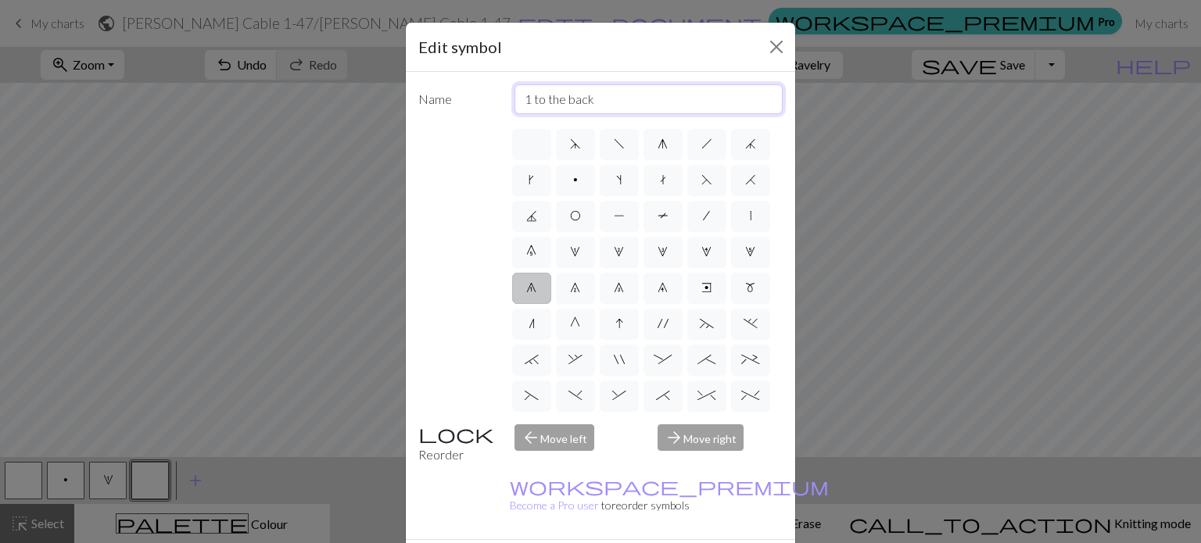
type input "1 to the back"
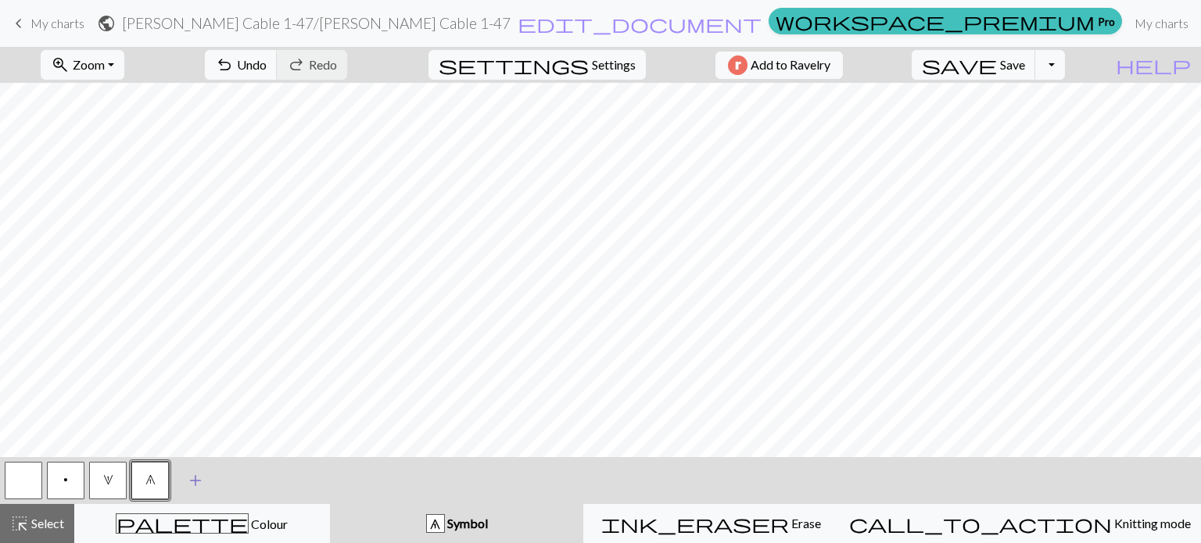
click at [197, 483] on span "add" at bounding box center [195, 481] width 19 height 22
click at [197, 483] on button "button" at bounding box center [193, 481] width 38 height 38
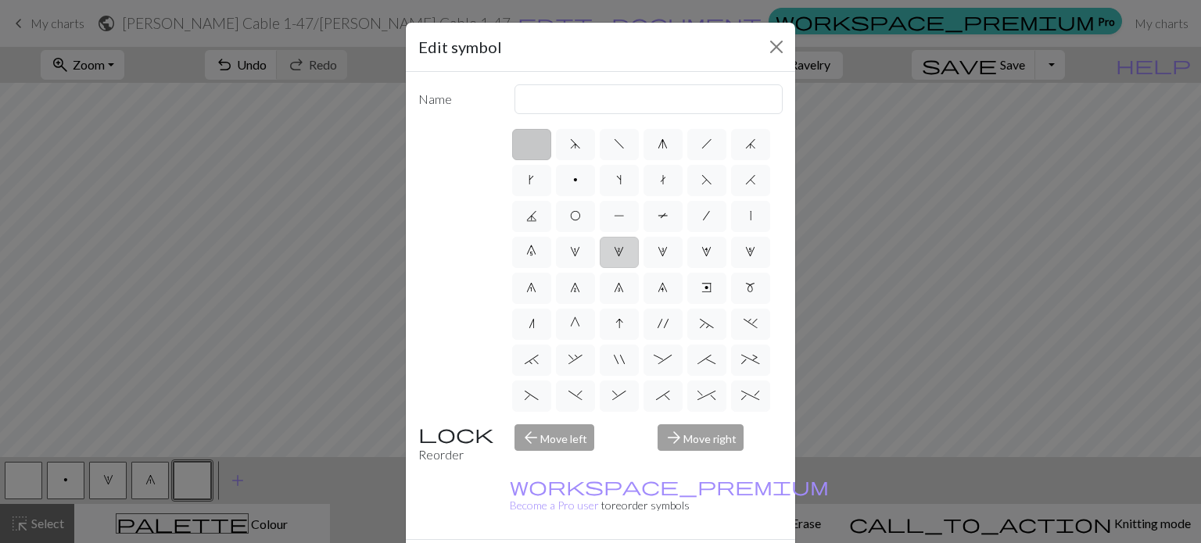
click at [614, 258] on span "2" at bounding box center [619, 252] width 10 height 13
click at [614, 253] on input "2" at bounding box center [619, 247] width 10 height 10
radio input "true"
type input "increase 2"
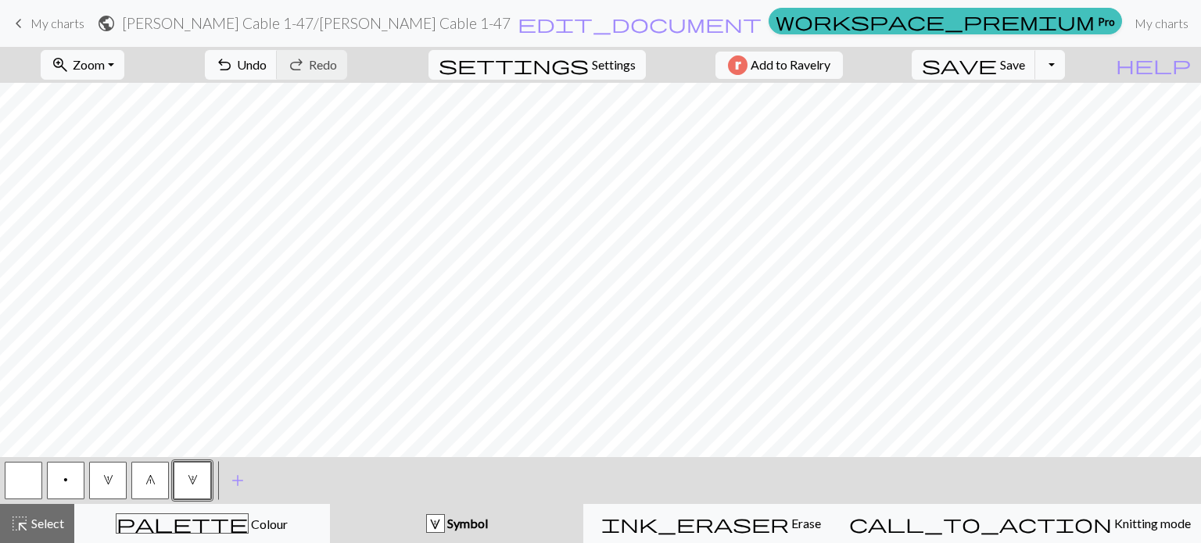
click at [198, 489] on button "2" at bounding box center [193, 481] width 38 height 38
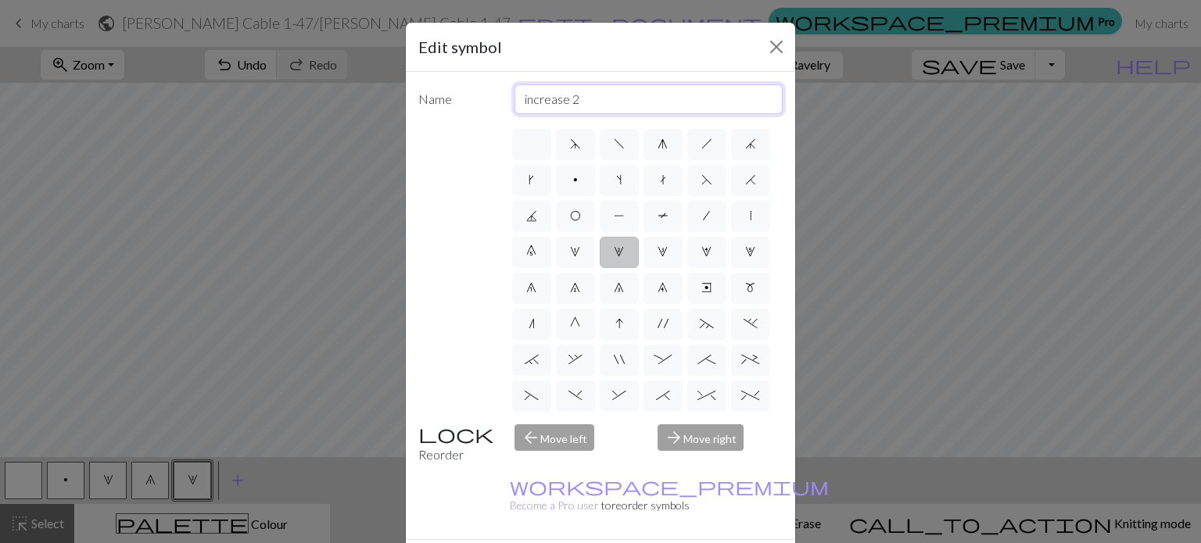
drag, startPoint x: 585, startPoint y: 99, endPoint x: 497, endPoint y: 92, distance: 87.9
click at [497, 92] on div "Name increase 2" at bounding box center [600, 99] width 383 height 30
type input "2 to the front"
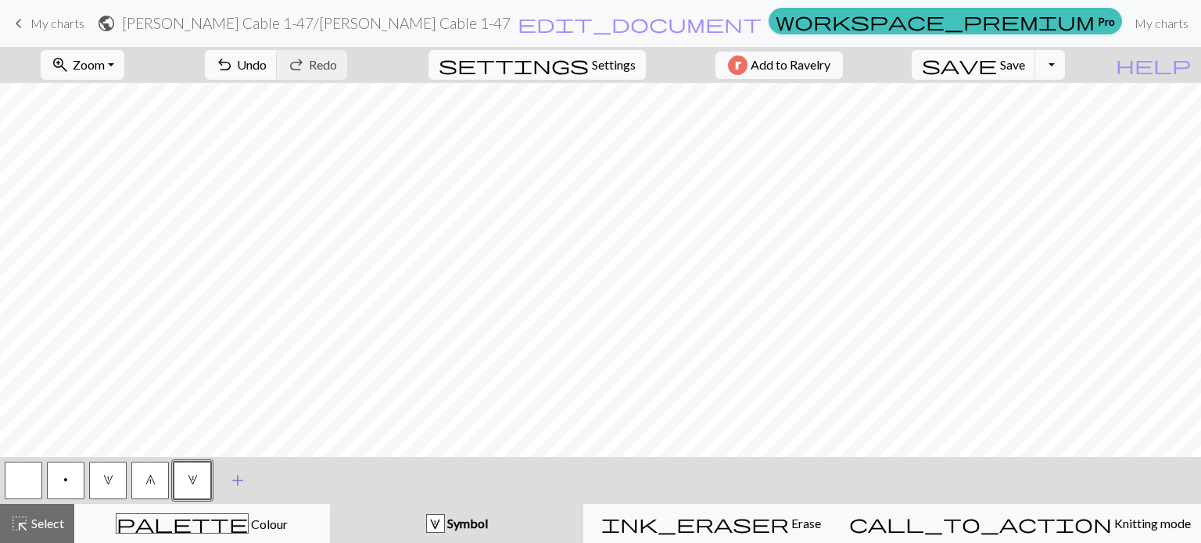
click at [237, 482] on span "add" at bounding box center [237, 481] width 19 height 22
click at [237, 482] on button "button" at bounding box center [235, 481] width 38 height 38
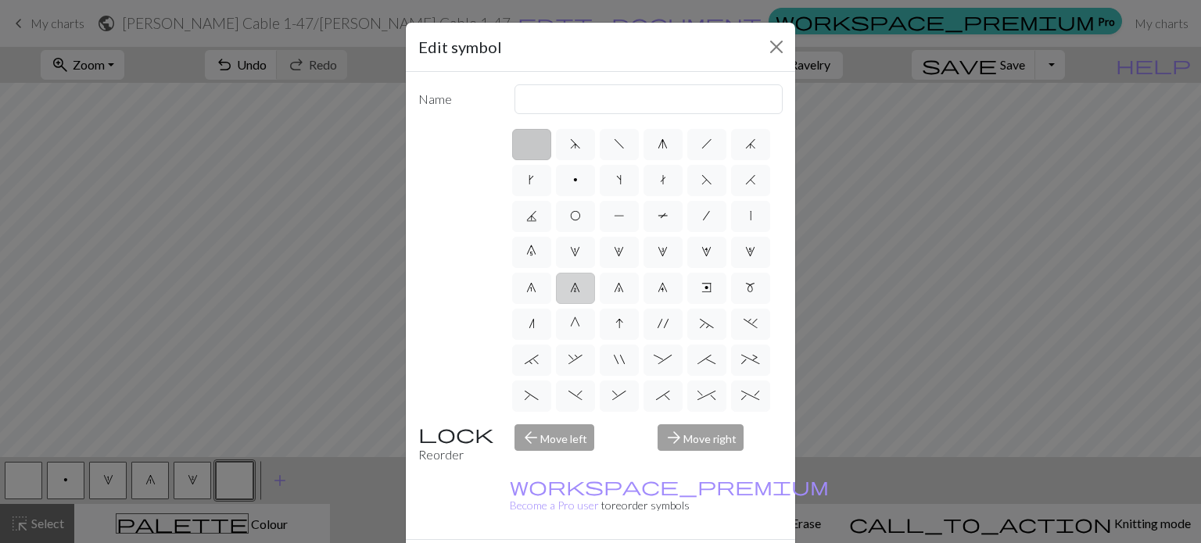
click at [570, 294] on span "7" at bounding box center [575, 287] width 10 height 13
click at [570, 289] on input "7" at bounding box center [575, 283] width 10 height 10
radio input "true"
drag, startPoint x: 615, startPoint y: 99, endPoint x: 489, endPoint y: 95, distance: 125.2
click at [489, 95] on div "Name decrease 2" at bounding box center [600, 99] width 383 height 30
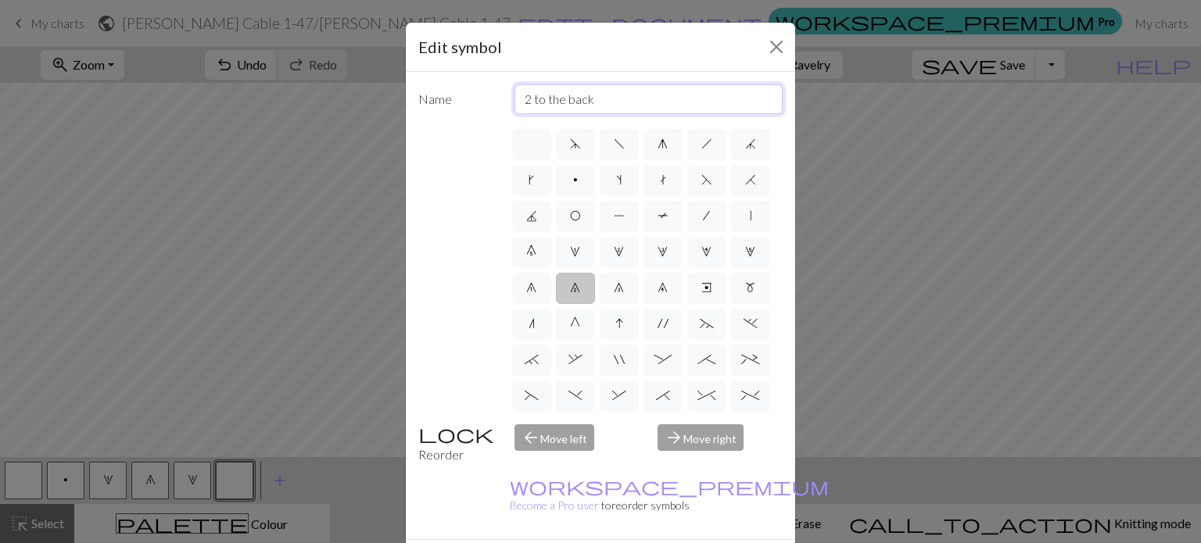
type input "2 to the back"
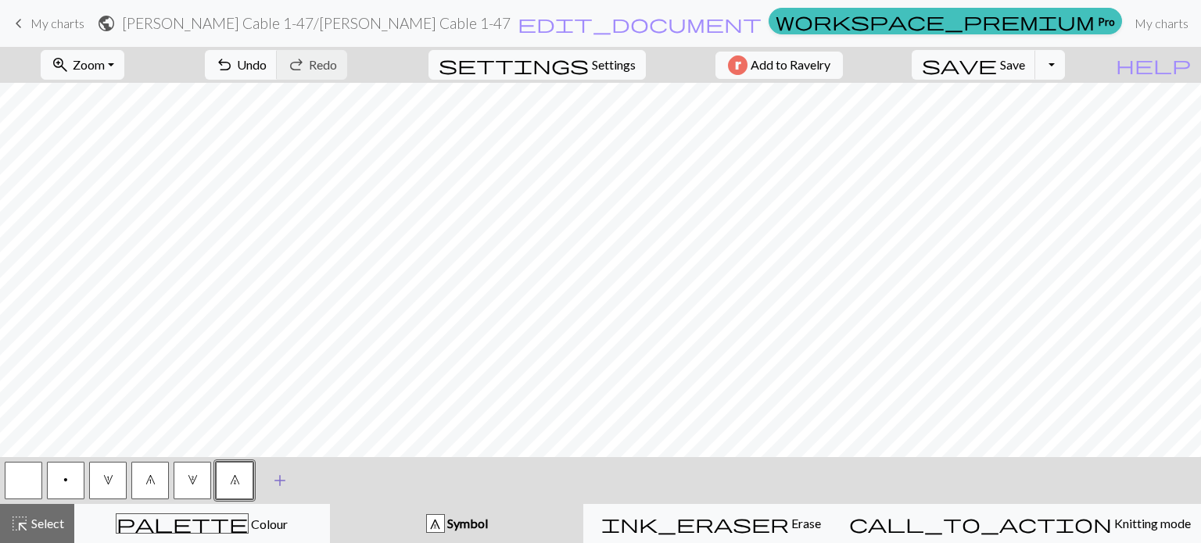
click at [285, 482] on span "add" at bounding box center [280, 481] width 19 height 22
click at [285, 477] on button "button" at bounding box center [277, 481] width 38 height 38
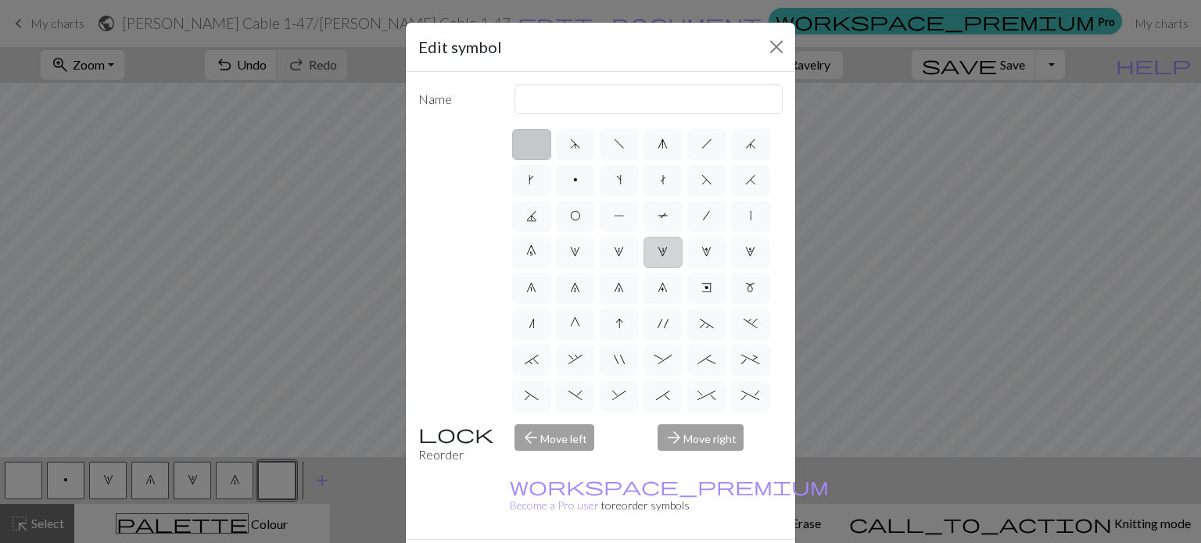
click at [658, 258] on span "3" at bounding box center [663, 252] width 10 height 13
click at [658, 253] on input "3" at bounding box center [663, 247] width 10 height 10
radio input "true"
drag, startPoint x: 567, startPoint y: 97, endPoint x: 499, endPoint y: 99, distance: 68.1
click at [505, 99] on div "increase 3" at bounding box center [649, 99] width 288 height 30
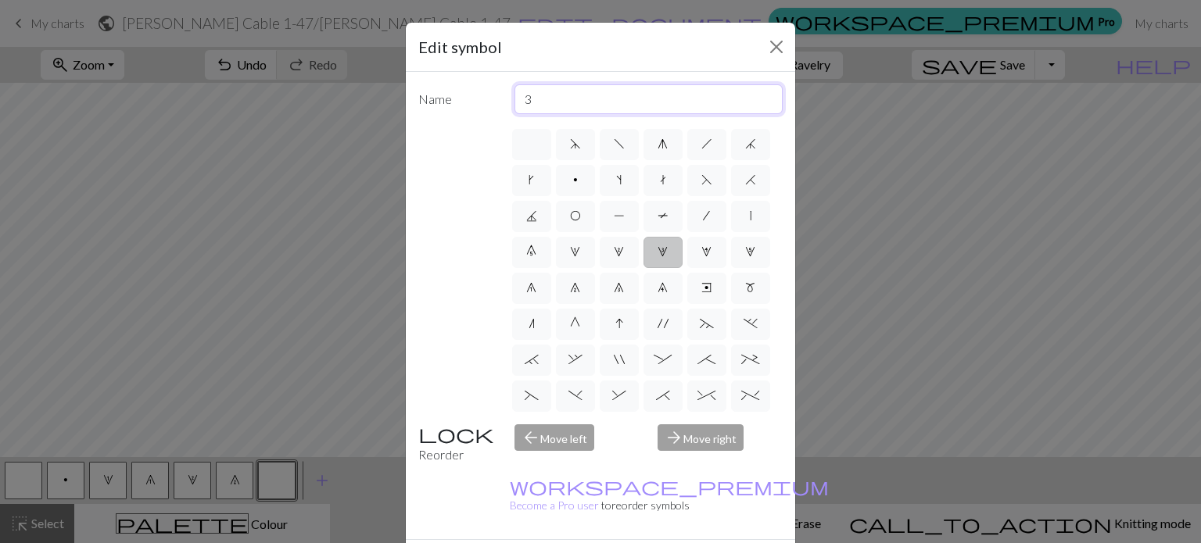
click at [560, 100] on input "3" at bounding box center [648, 99] width 269 height 30
type input "3 to the front"
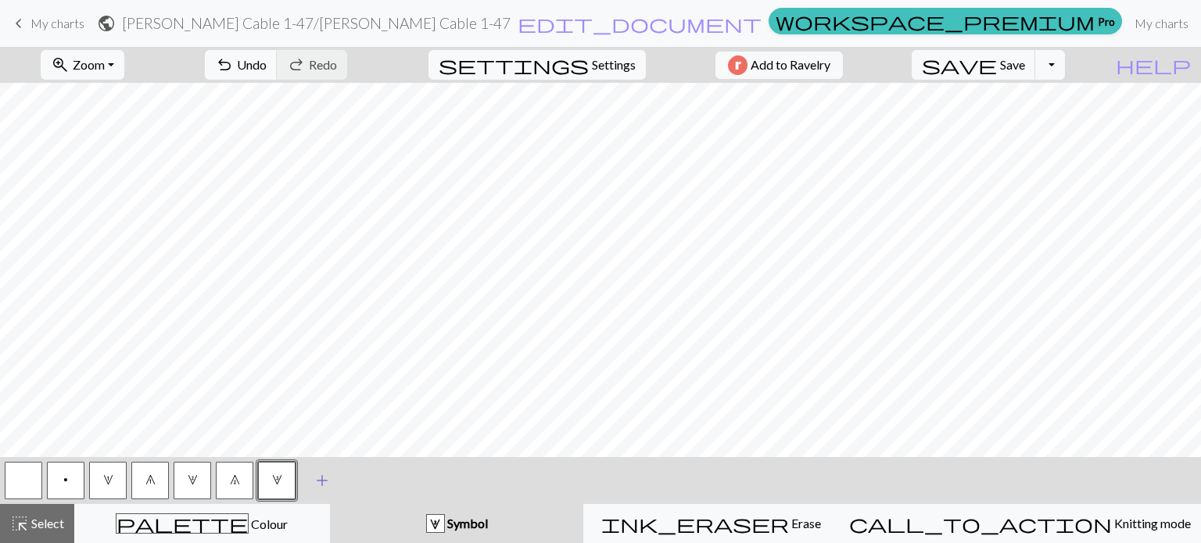
click at [317, 483] on span "add" at bounding box center [322, 481] width 19 height 22
click at [318, 482] on button "button" at bounding box center [319, 481] width 38 height 38
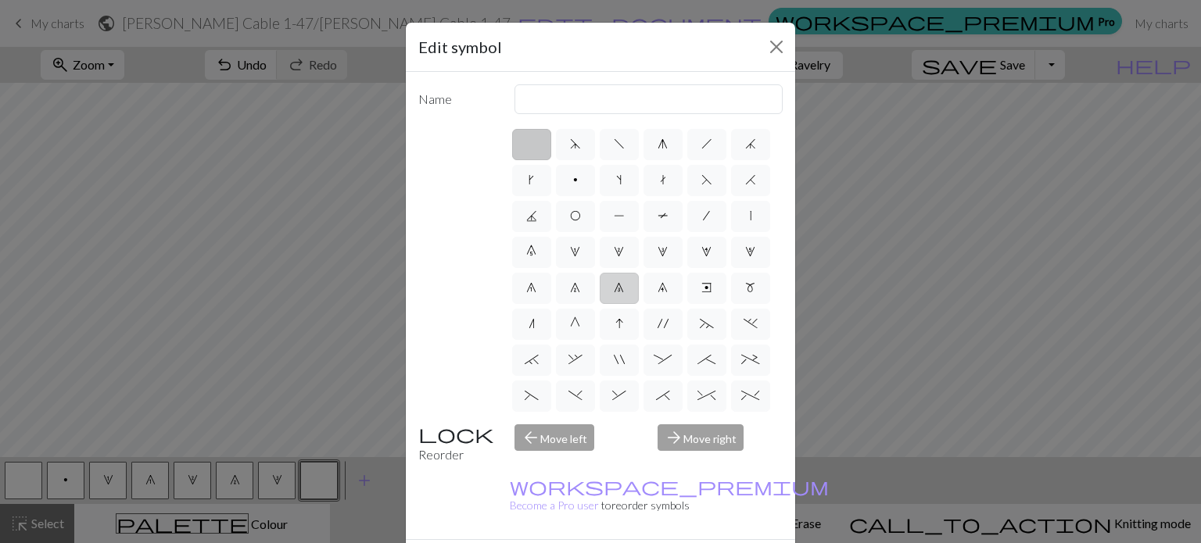
click at [600, 304] on label "8" at bounding box center [619, 288] width 39 height 31
click at [614, 289] on input "8" at bounding box center [619, 283] width 10 height 10
radio input "true"
drag, startPoint x: 603, startPoint y: 99, endPoint x: 480, endPoint y: 96, distance: 122.8
click at [480, 96] on div "Name decrease 3" at bounding box center [600, 99] width 383 height 30
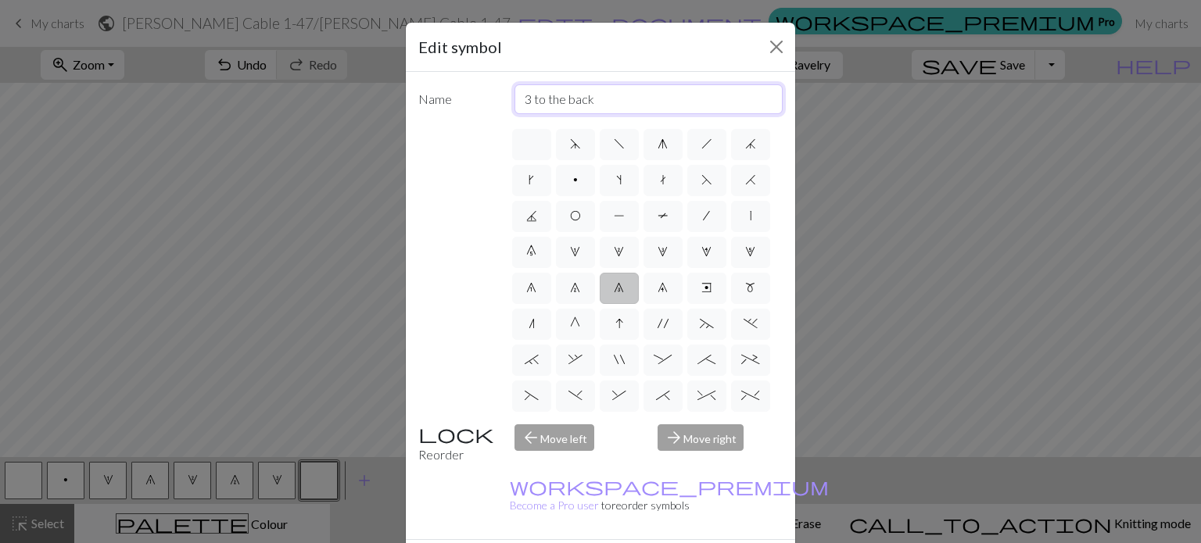
type input "3 to the back"
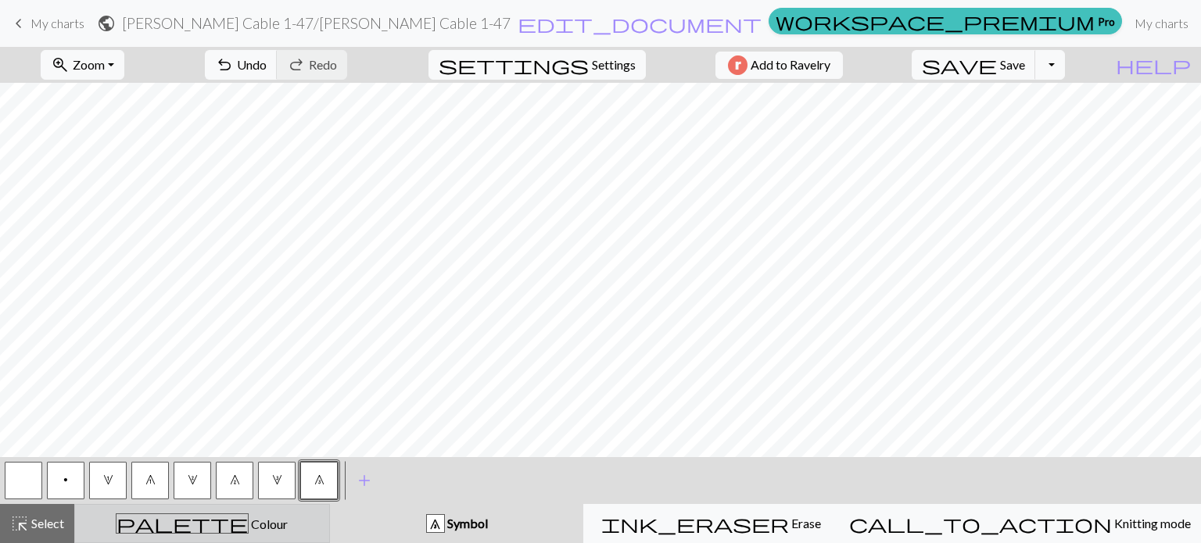
click at [249, 531] on span "Colour" at bounding box center [268, 524] width 39 height 15
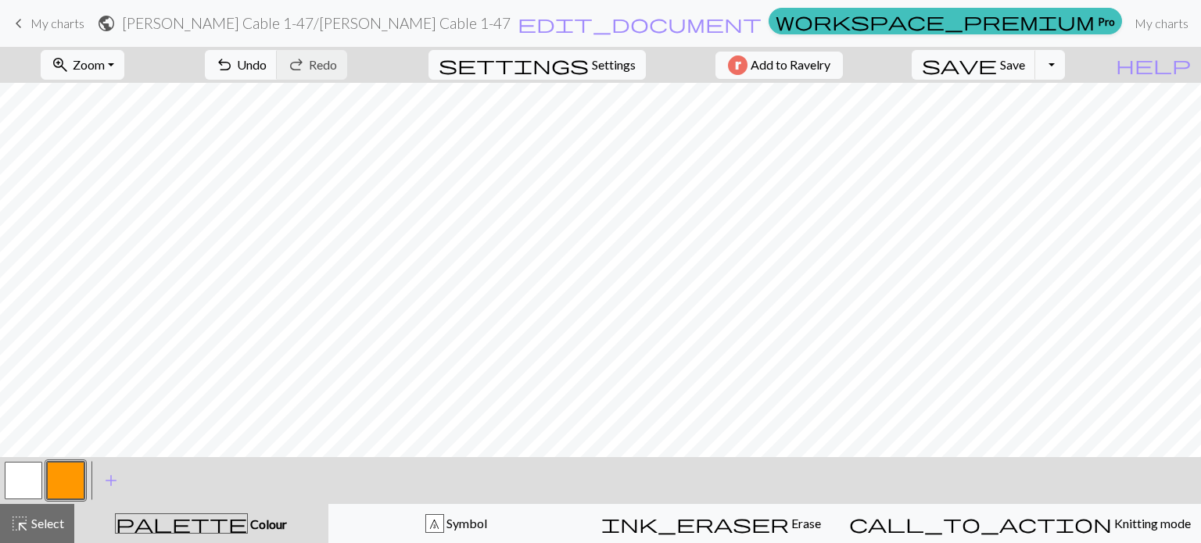
click at [72, 482] on button "button" at bounding box center [66, 481] width 38 height 38
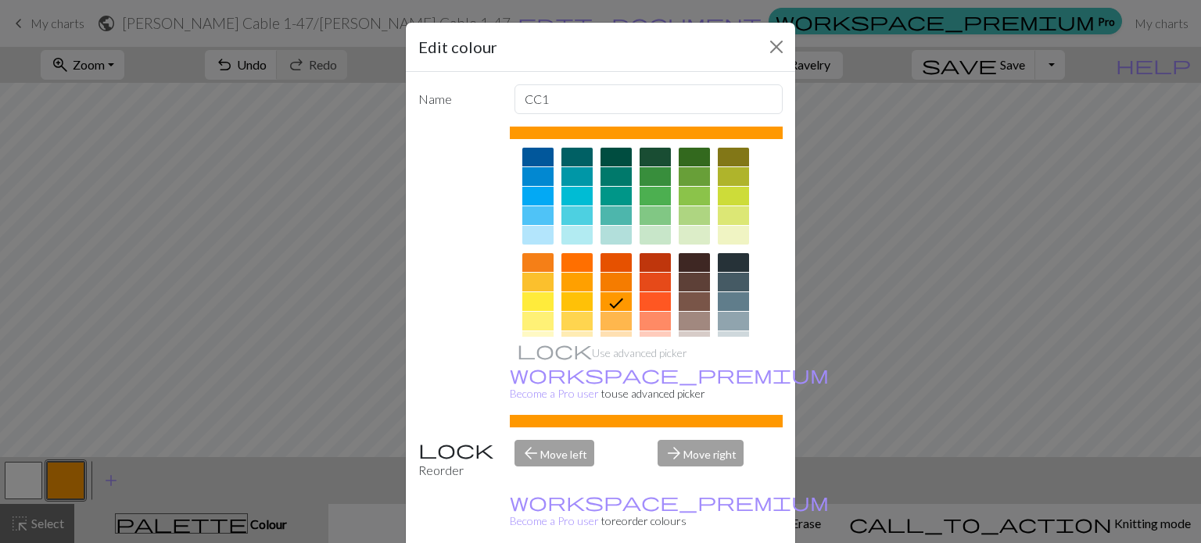
scroll to position [156, 0]
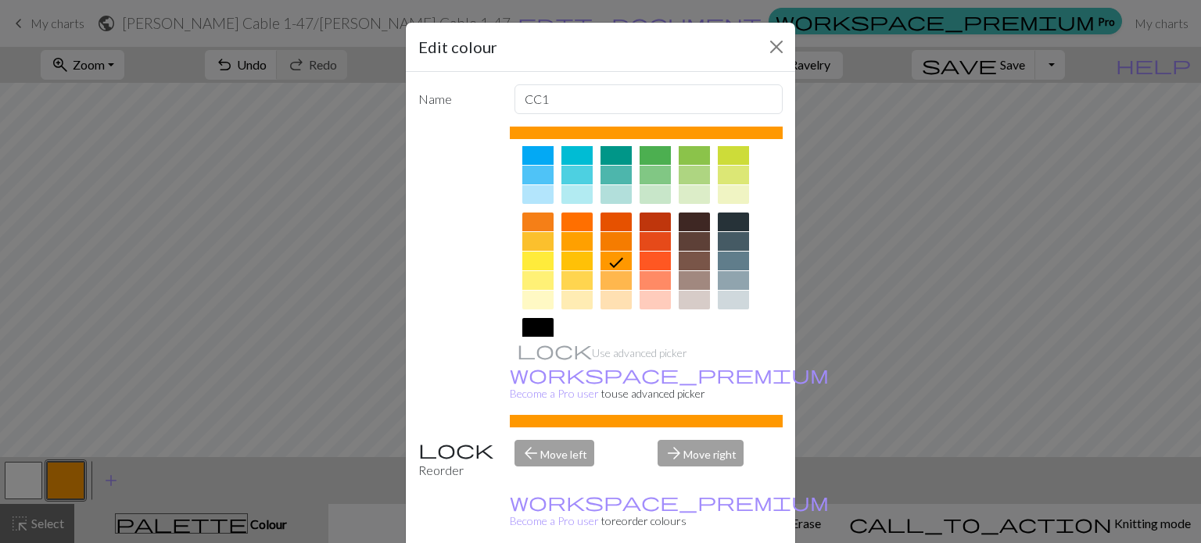
click at [727, 260] on div at bounding box center [733, 261] width 31 height 19
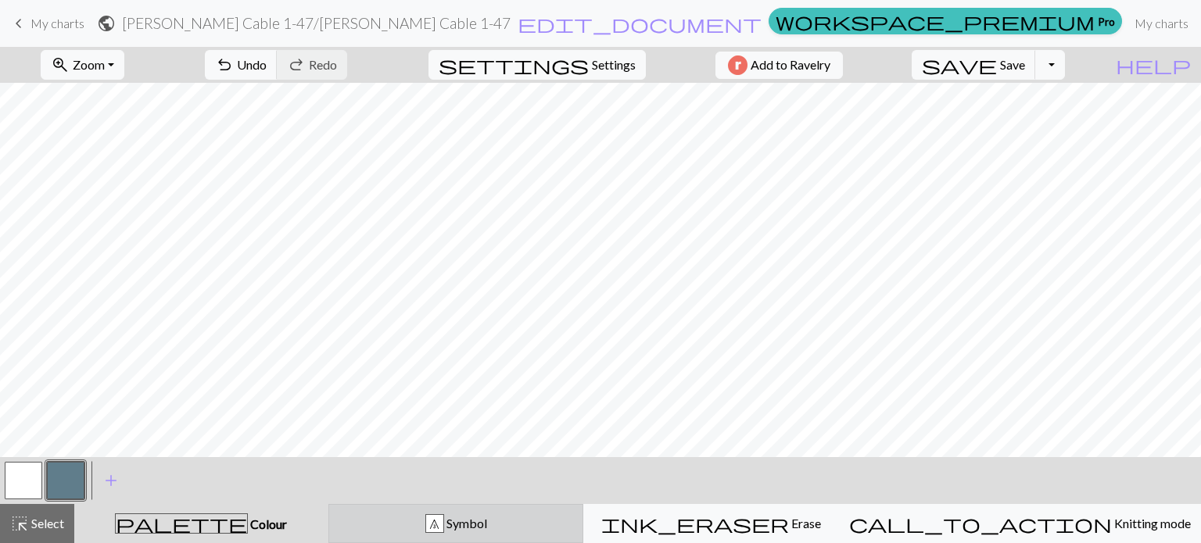
click at [487, 522] on span "Symbol" at bounding box center [465, 523] width 43 height 15
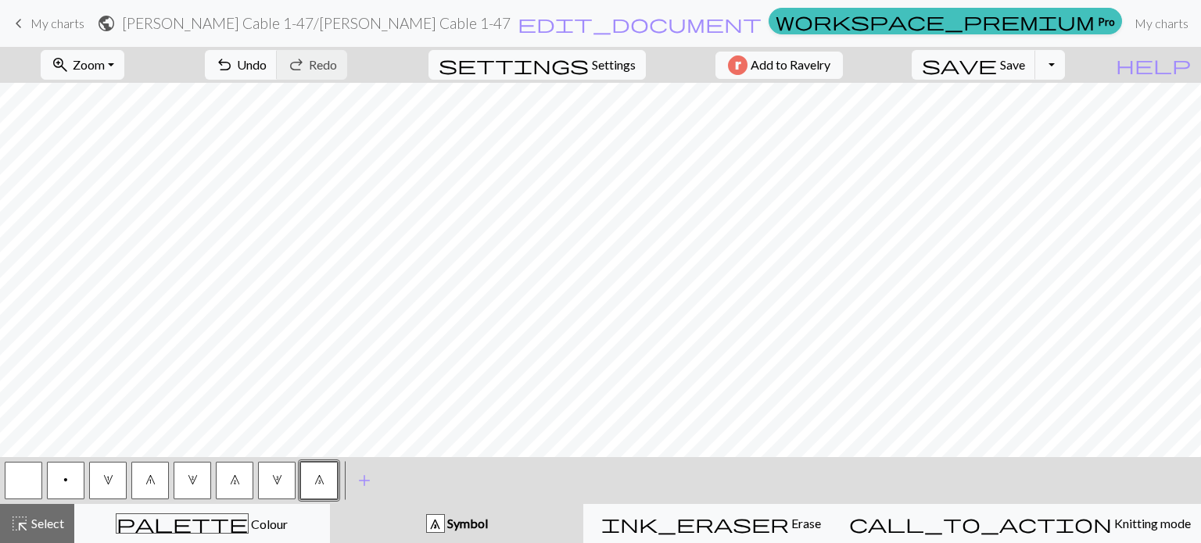
click at [66, 484] on span "p" at bounding box center [65, 480] width 5 height 13
drag, startPoint x: 21, startPoint y: 475, endPoint x: 29, endPoint y: 468, distance: 10.0
click at [23, 474] on button "button" at bounding box center [24, 481] width 38 height 38
drag, startPoint x: 75, startPoint y: 475, endPoint x: 99, endPoint y: 461, distance: 28.4
click at [75, 475] on button "p" at bounding box center [66, 481] width 38 height 38
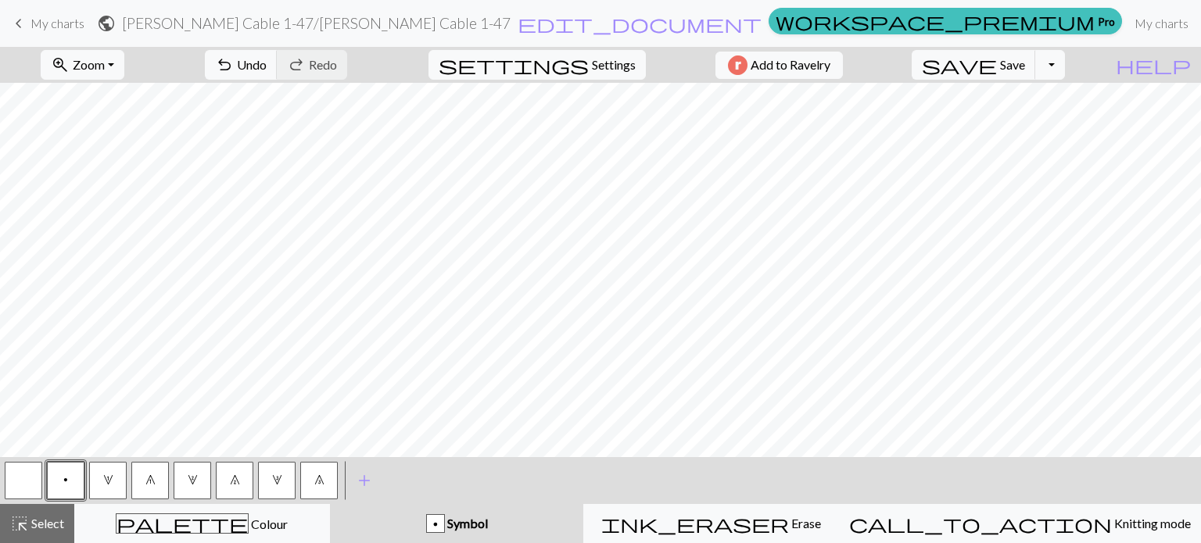
click at [23, 483] on button "button" at bounding box center [24, 481] width 38 height 38
click at [325, 487] on button "8" at bounding box center [319, 481] width 38 height 38
click at [191, 487] on button "2" at bounding box center [193, 481] width 38 height 38
click at [58, 482] on button "p" at bounding box center [66, 481] width 38 height 38
click at [9, 492] on button "button" at bounding box center [24, 481] width 38 height 38
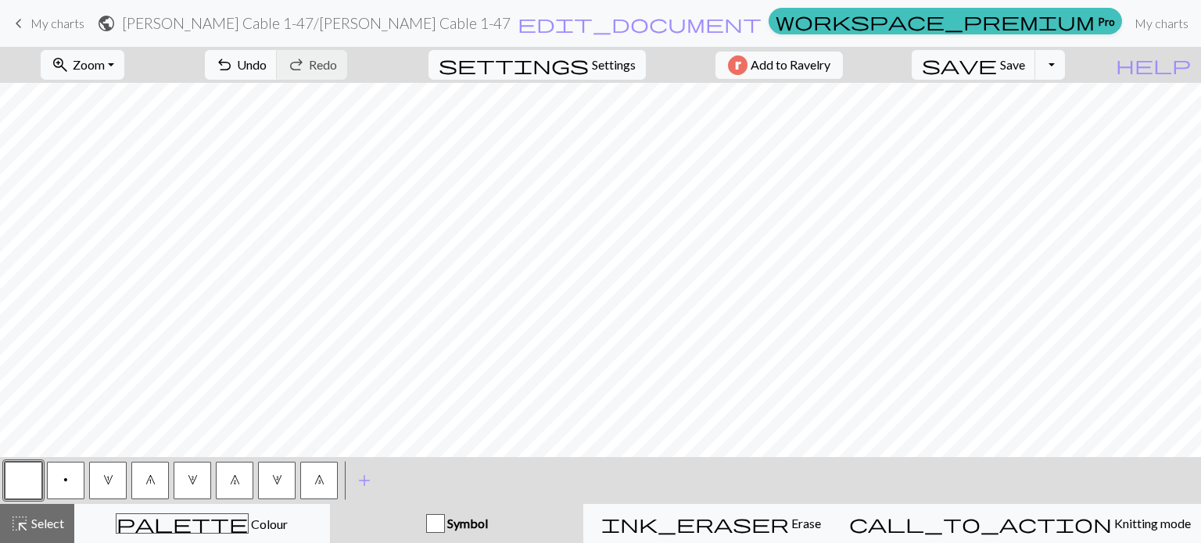
click at [322, 489] on button "8" at bounding box center [319, 481] width 38 height 38
click at [192, 487] on button "2" at bounding box center [193, 481] width 38 height 38
click at [112, 484] on span "1" at bounding box center [108, 480] width 10 height 13
click at [56, 480] on button "p" at bounding box center [66, 481] width 38 height 38
click at [199, 481] on button "2" at bounding box center [193, 481] width 38 height 38
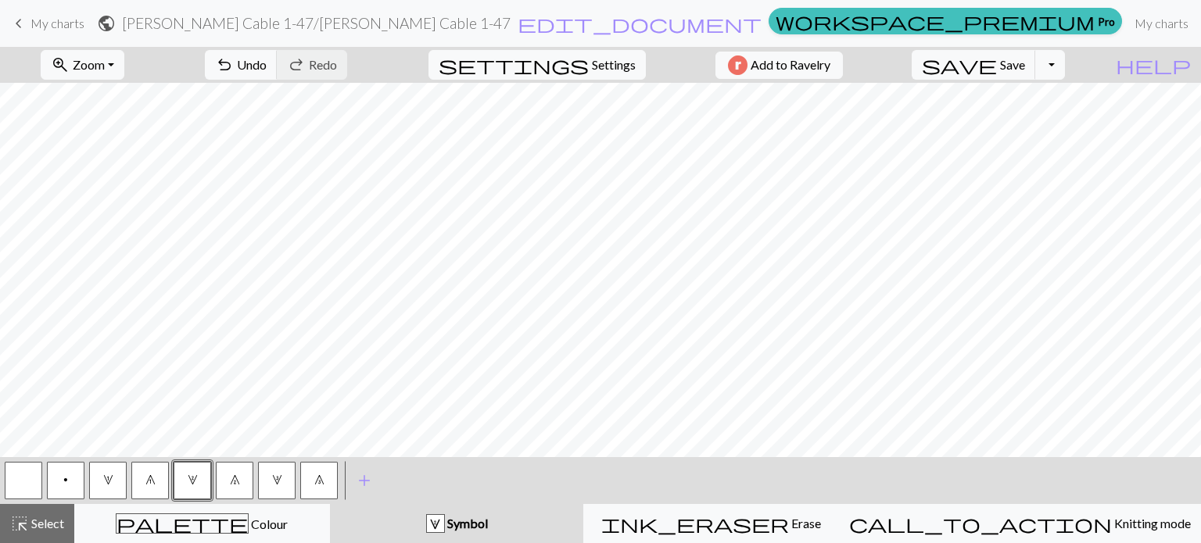
click at [72, 480] on button "p" at bounding box center [66, 481] width 38 height 38
click at [278, 479] on span "3" at bounding box center [277, 480] width 10 height 13
click at [65, 483] on span "p" at bounding box center [65, 480] width 5 height 13
click at [191, 487] on button "2" at bounding box center [193, 481] width 38 height 38
click at [57, 479] on button "p" at bounding box center [66, 481] width 38 height 38
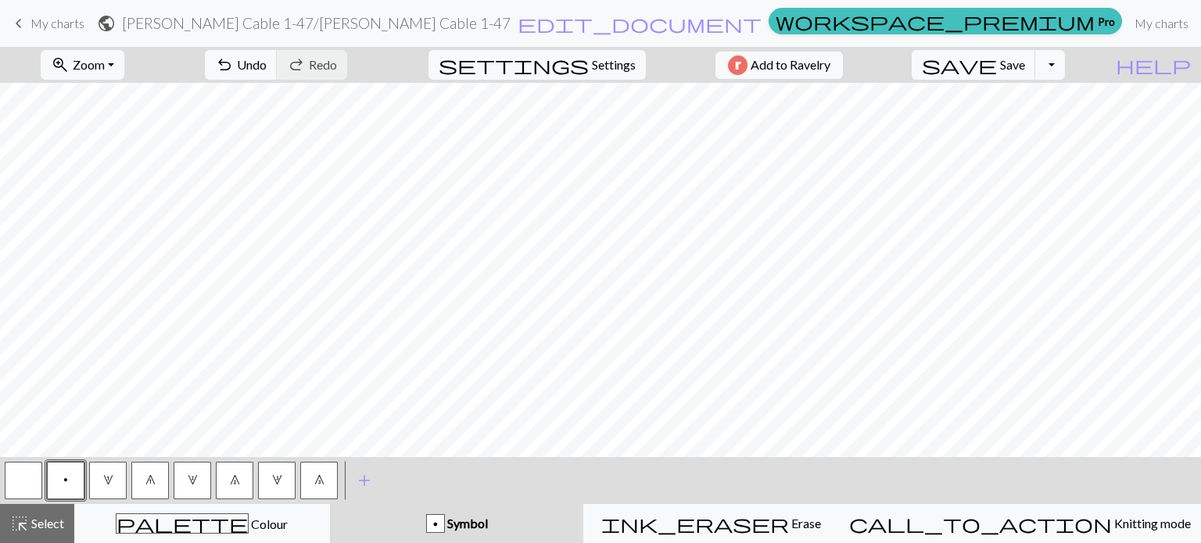
click at [310, 480] on button "8" at bounding box center [319, 481] width 38 height 38
click at [113, 484] on button "1" at bounding box center [108, 481] width 38 height 38
click at [70, 486] on button "p" at bounding box center [66, 481] width 38 height 38
click at [191, 484] on span "2" at bounding box center [193, 480] width 10 height 13
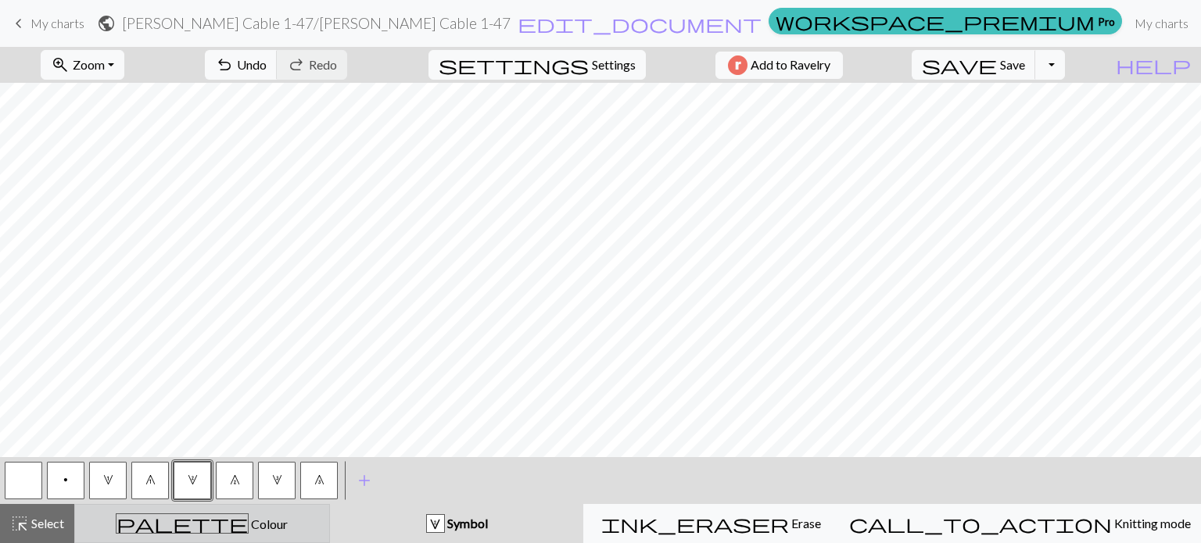
click at [278, 523] on div "palette Colour Colour" at bounding box center [201, 524] width 235 height 20
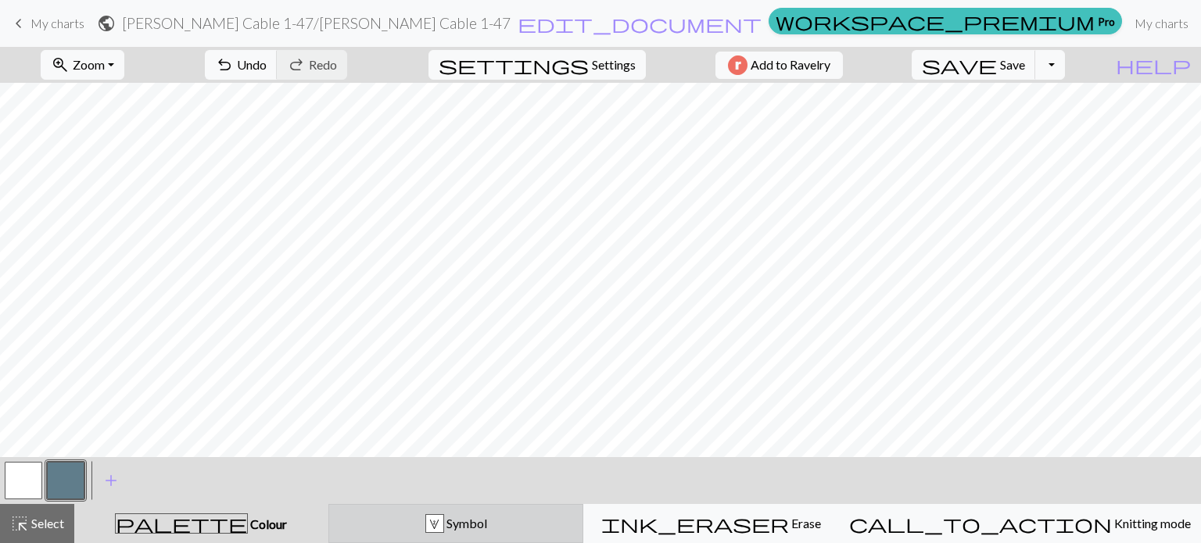
click at [449, 537] on button "2 Symbol" at bounding box center [456, 523] width 256 height 39
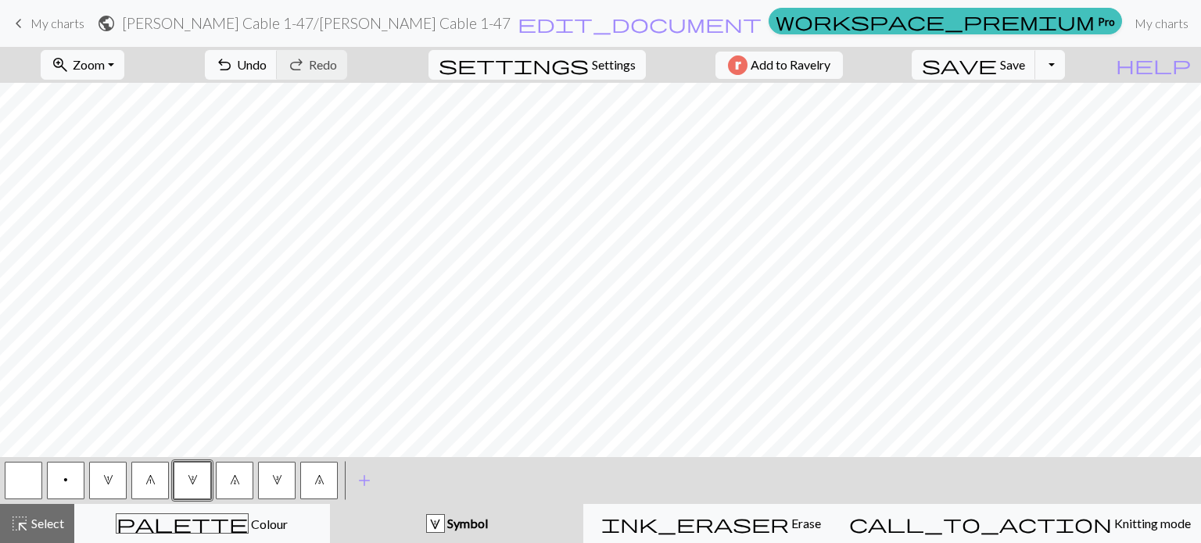
click at [310, 478] on button "8" at bounding box center [319, 481] width 38 height 38
click at [274, 484] on span "3" at bounding box center [277, 480] width 10 height 13
click at [195, 483] on span "2" at bounding box center [193, 480] width 10 height 13
click at [111, 482] on span "1" at bounding box center [108, 480] width 10 height 13
click at [67, 482] on span "p" at bounding box center [65, 480] width 5 height 13
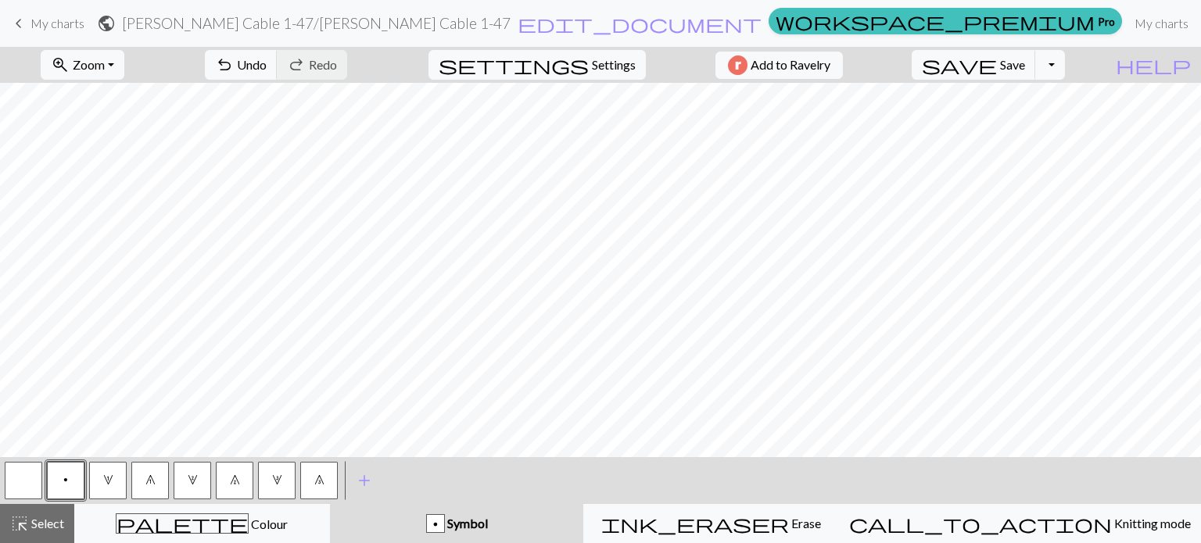
click at [196, 490] on button "2" at bounding box center [193, 481] width 38 height 38
click at [1065, 63] on button "Toggle Dropdown" at bounding box center [1050, 65] width 30 height 30
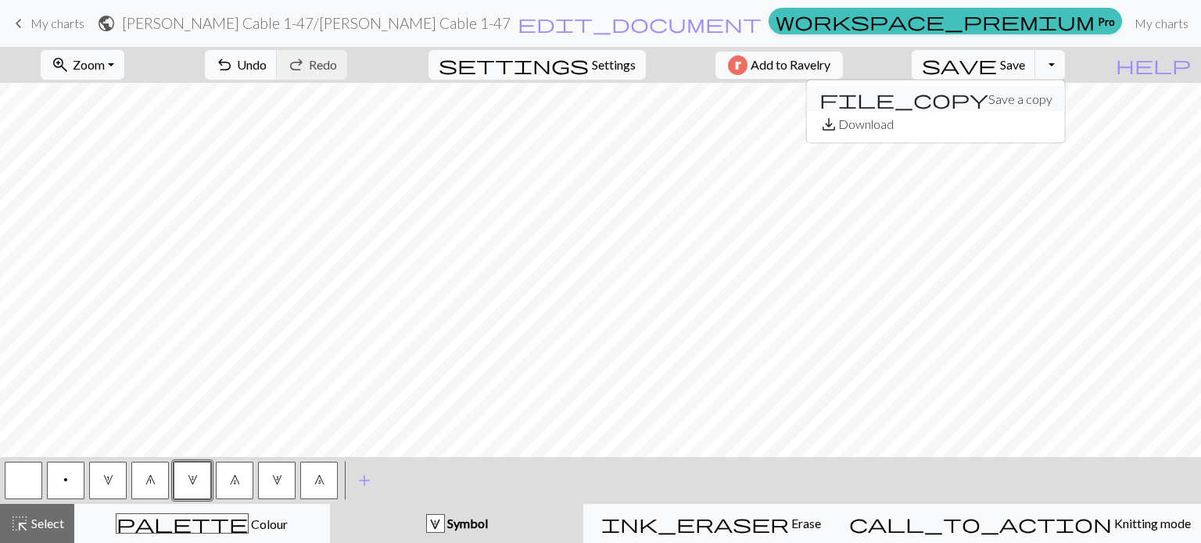
click at [1013, 96] on button "file_copy Save a copy" at bounding box center [936, 99] width 258 height 25
click at [1029, 70] on button "save Save Save" at bounding box center [974, 65] width 124 height 30
click at [997, 64] on span "save" at bounding box center [959, 65] width 75 height 22
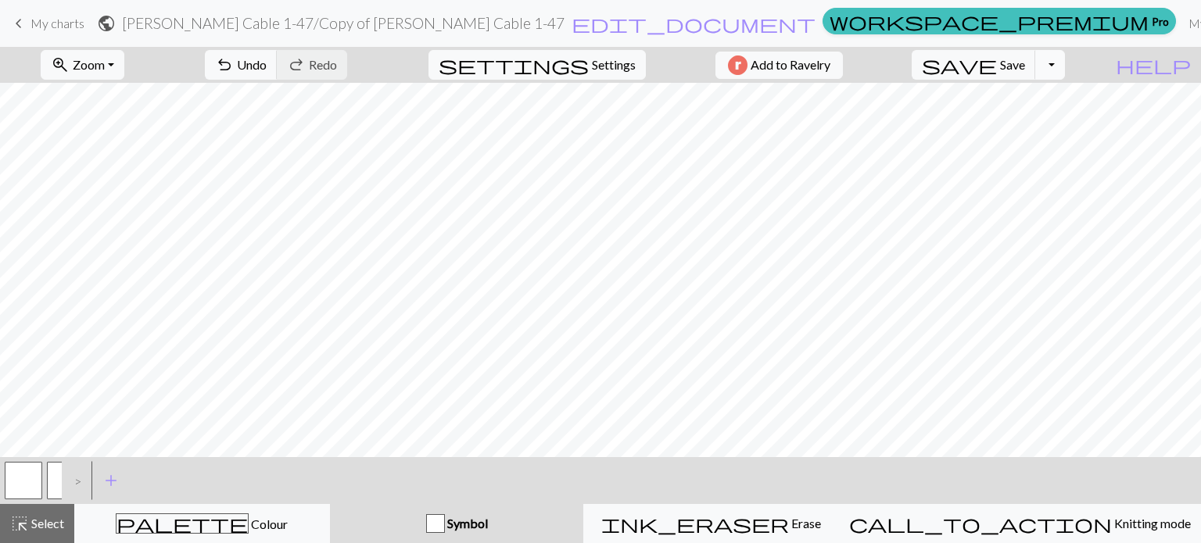
click at [1065, 62] on button "Toggle Dropdown" at bounding box center [1050, 65] width 30 height 30
click at [1029, 121] on button "save_alt Download" at bounding box center [936, 124] width 258 height 25
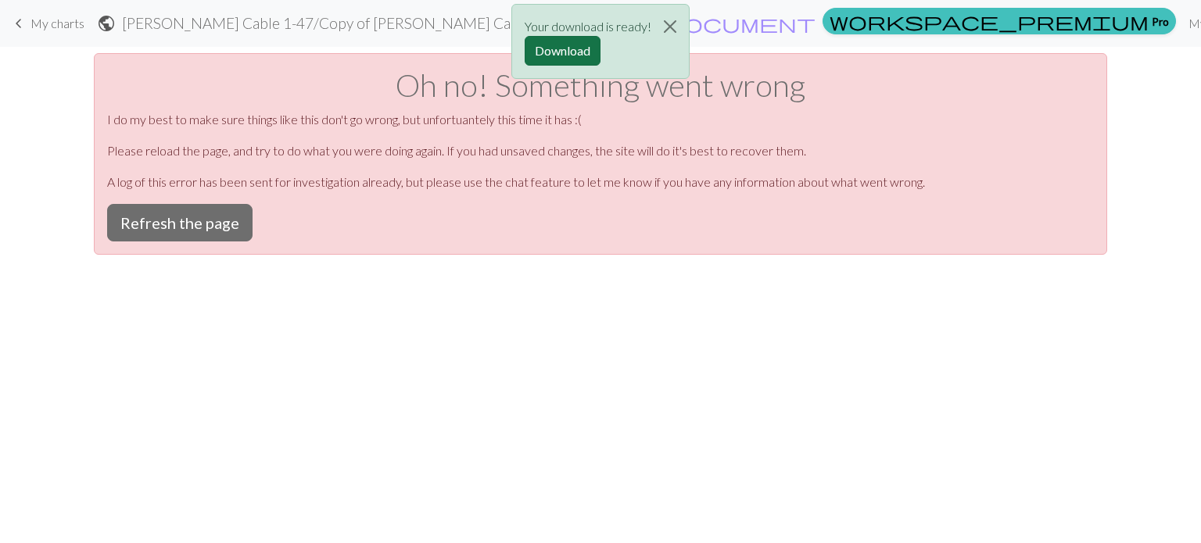
click at [567, 55] on button "Download" at bounding box center [563, 51] width 76 height 30
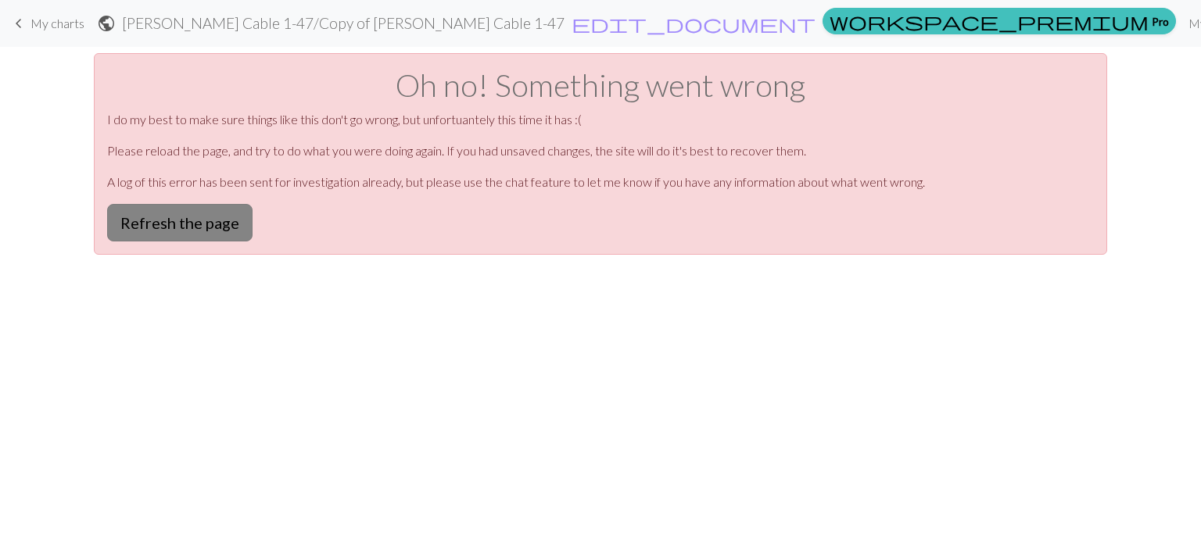
click at [204, 225] on button "Refresh the page" at bounding box center [179, 223] width 145 height 38
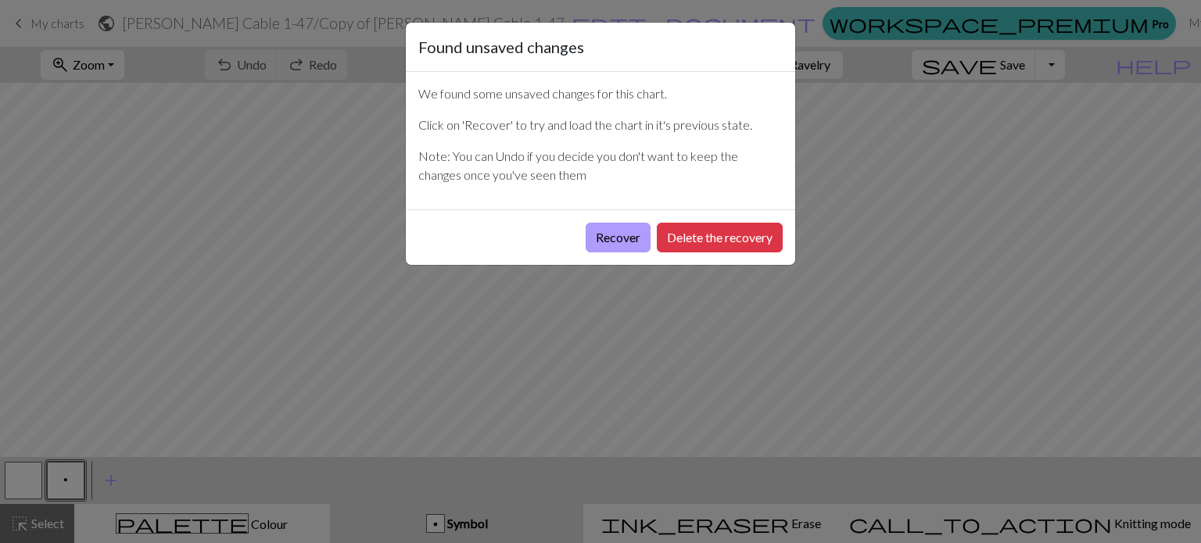
click at [631, 237] on button "Recover" at bounding box center [618, 238] width 65 height 30
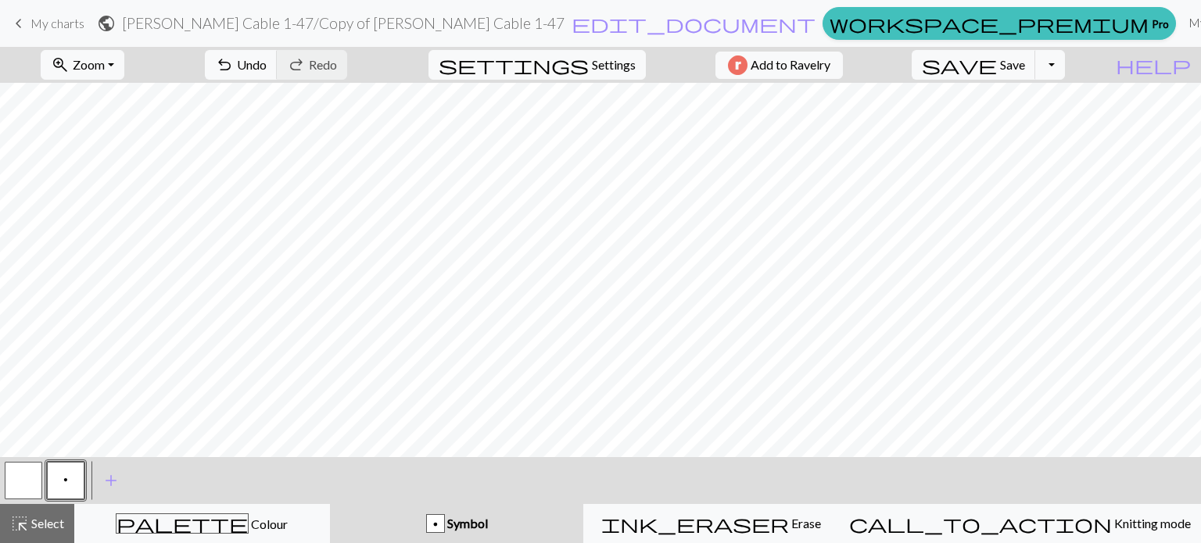
drag, startPoint x: 931, startPoint y: 24, endPoint x: 669, endPoint y: 56, distance: 263.8
click at [1182, 24] on link "My charts" at bounding box center [1215, 22] width 66 height 31
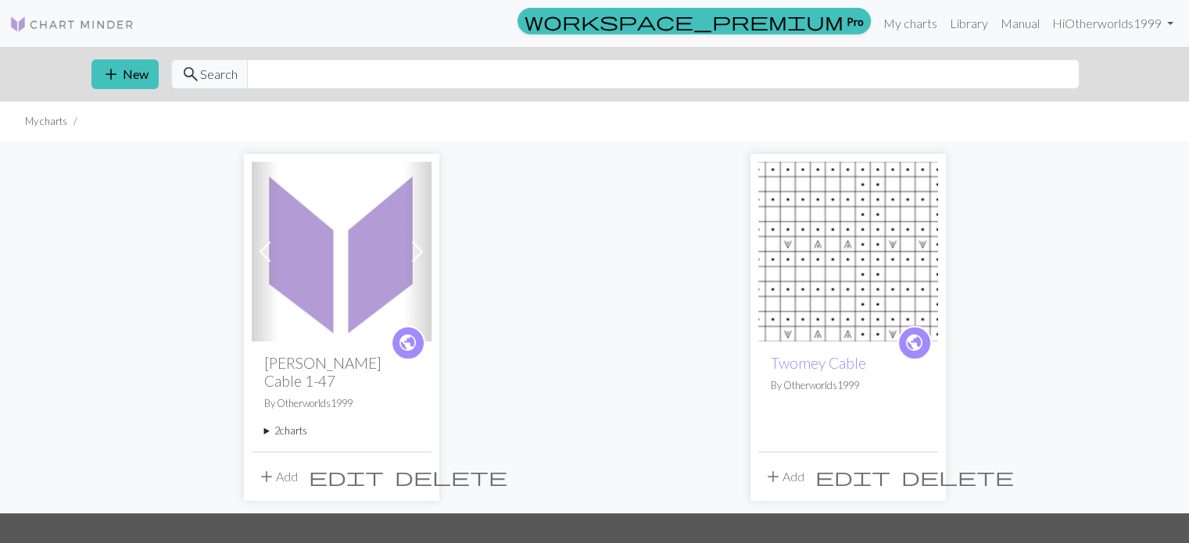
click at [370, 396] on div "public [PERSON_NAME] Cable 1-47 By Otherworlds1999 2 charts [PERSON_NAME] Cable…" at bounding box center [342, 396] width 180 height 109
click at [317, 304] on img at bounding box center [342, 252] width 180 height 180
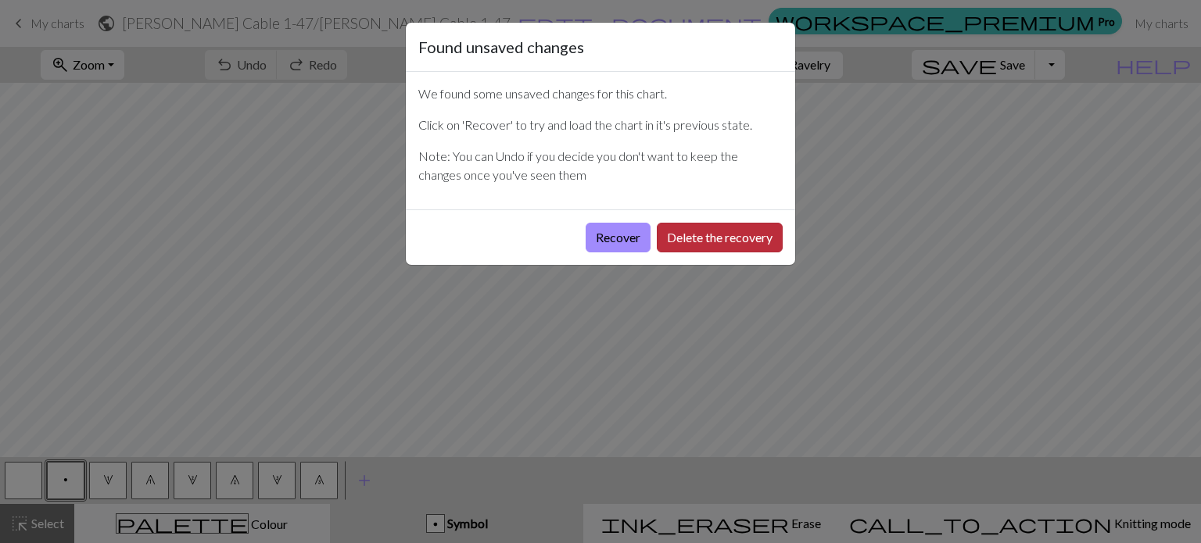
click at [713, 242] on button "Delete the recovery" at bounding box center [720, 238] width 126 height 30
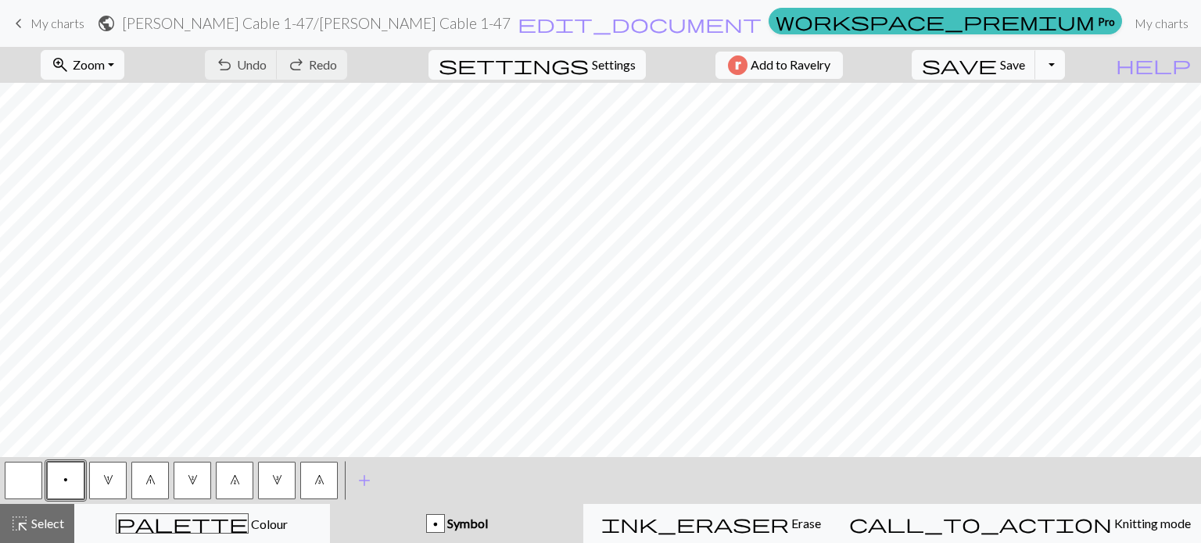
click at [1065, 66] on button "Toggle Dropdown" at bounding box center [1050, 65] width 30 height 30
click at [1048, 124] on button "save_alt Download" at bounding box center [936, 124] width 258 height 25
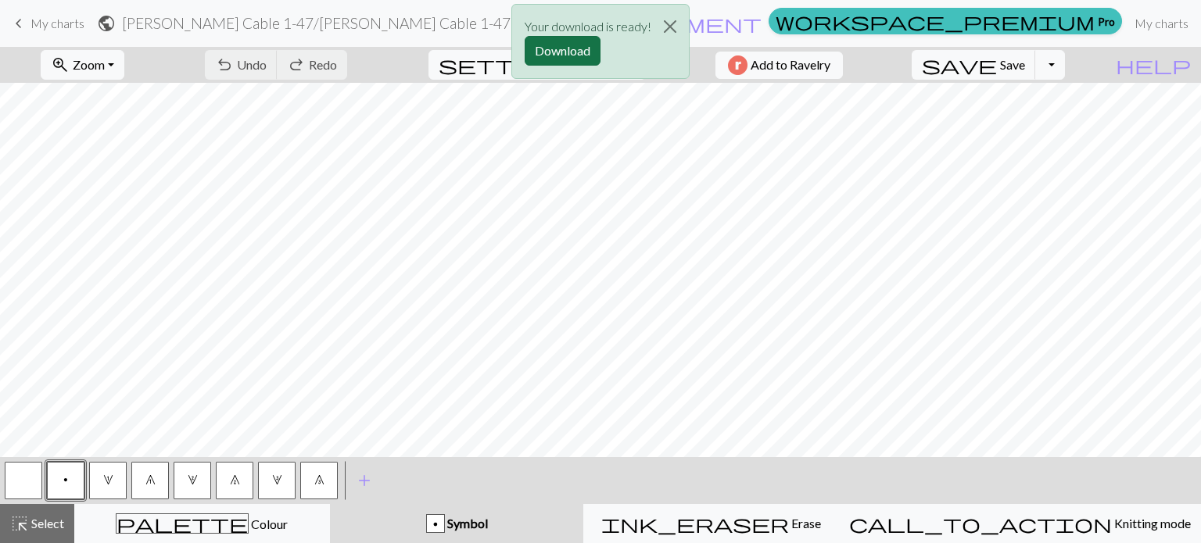
click at [578, 52] on button "Download" at bounding box center [563, 51] width 76 height 30
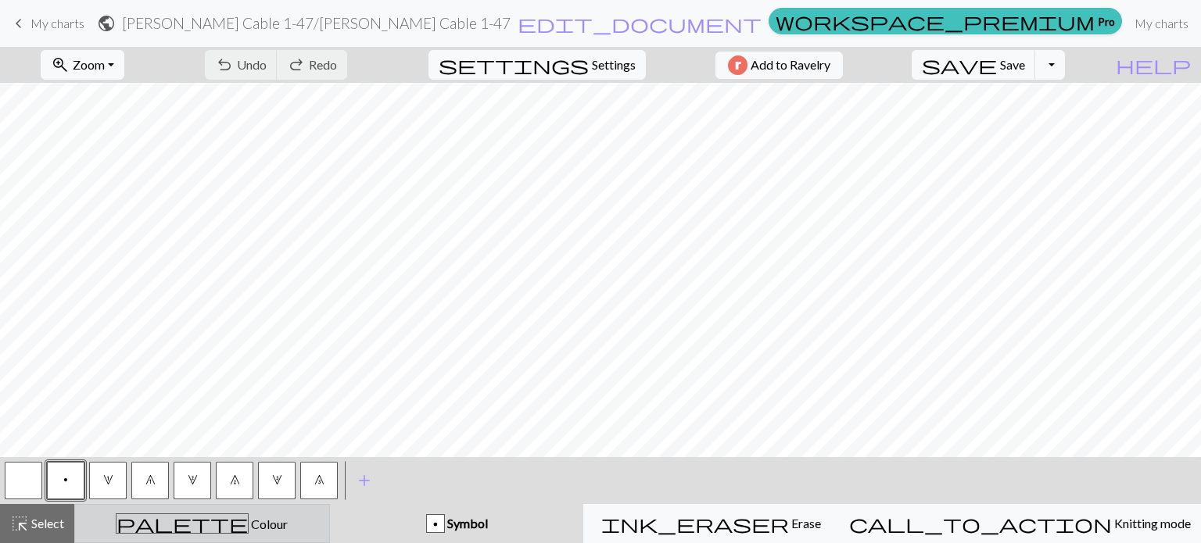
click at [272, 523] on div "palette Colour Colour" at bounding box center [201, 524] width 235 height 20
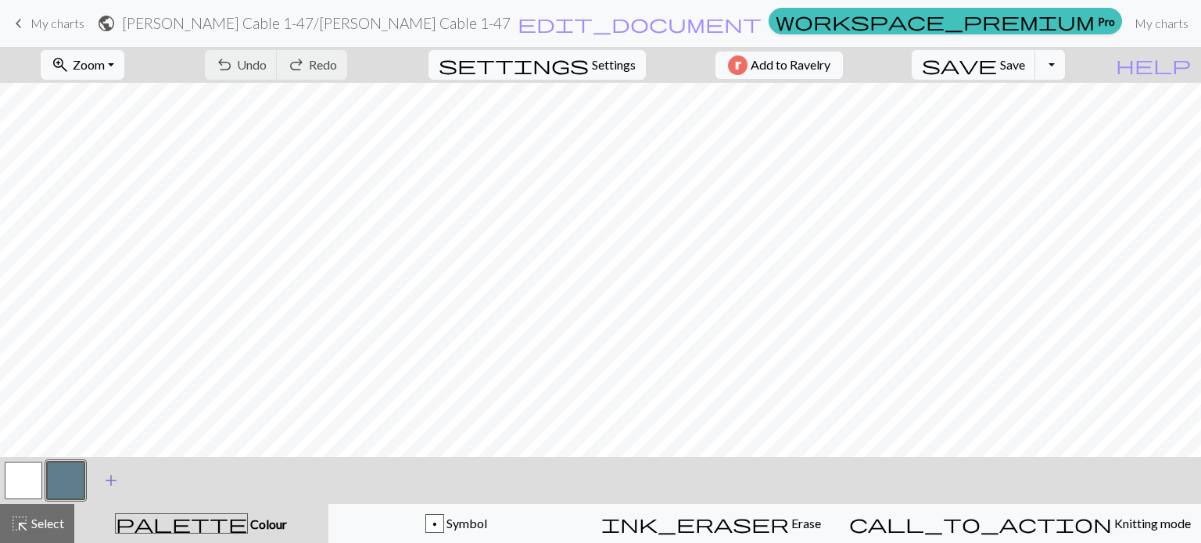
click at [109, 482] on span "add" at bounding box center [111, 481] width 19 height 22
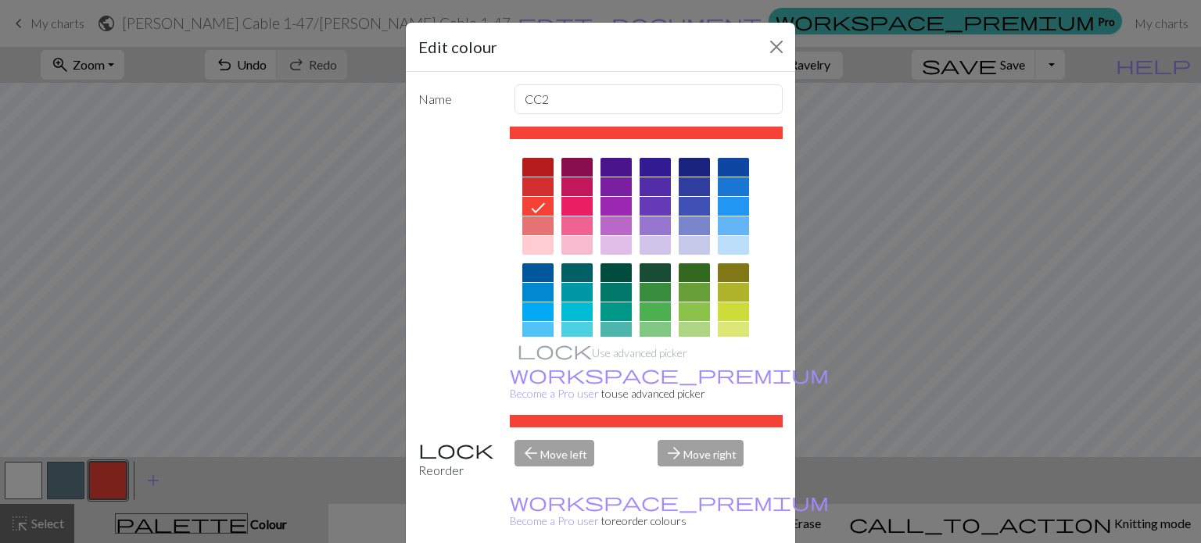
click at [729, 246] on div at bounding box center [733, 245] width 31 height 19
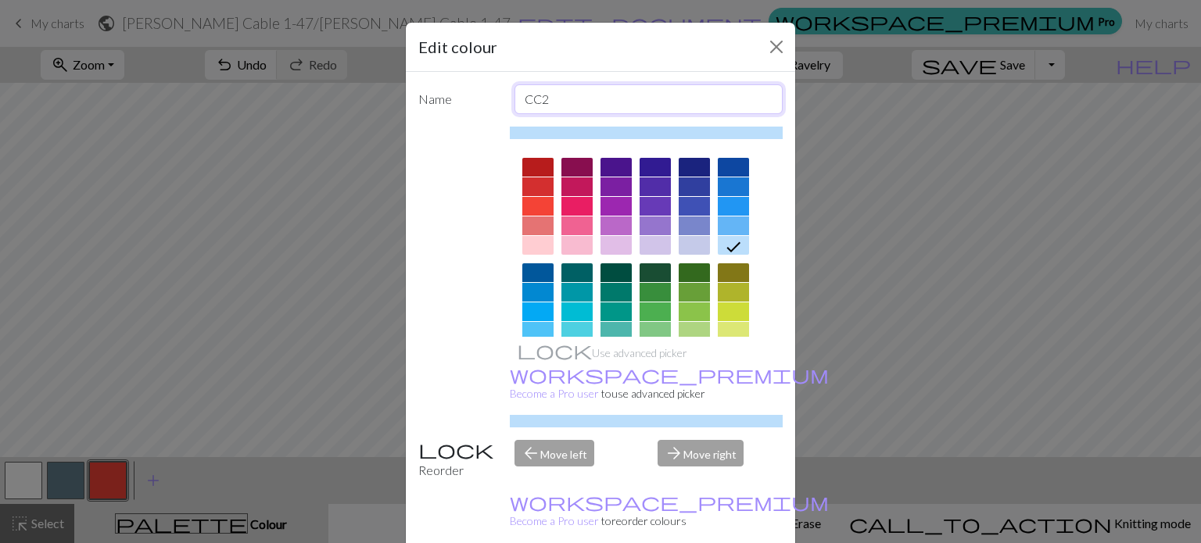
drag, startPoint x: 556, startPoint y: 96, endPoint x: 481, endPoint y: 100, distance: 75.2
click at [481, 100] on div "Name CC2" at bounding box center [600, 99] width 383 height 30
type input "3 to the back"
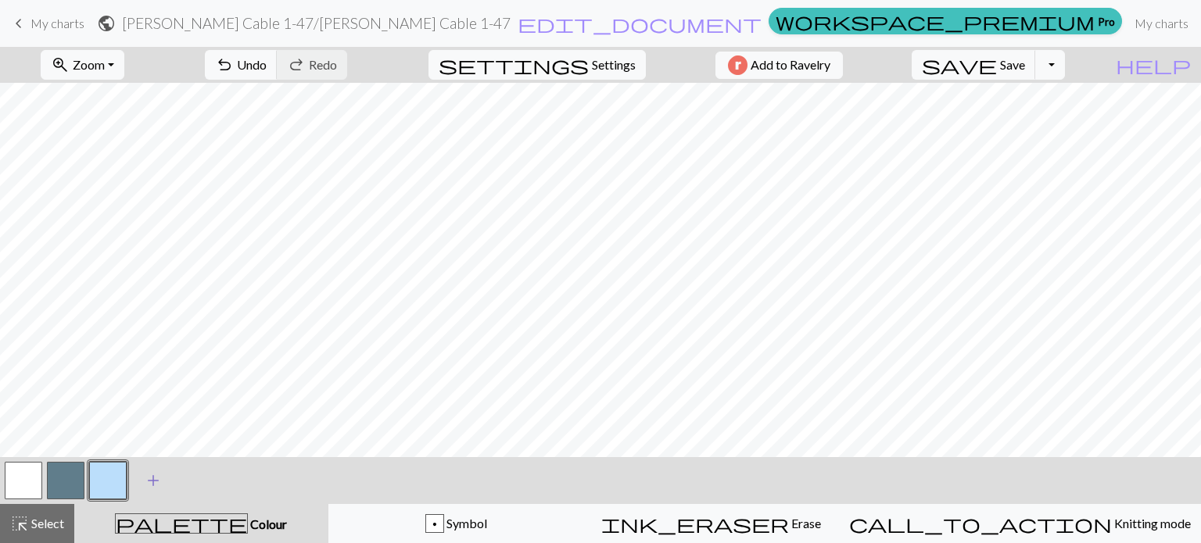
click at [156, 482] on span "add" at bounding box center [153, 481] width 19 height 22
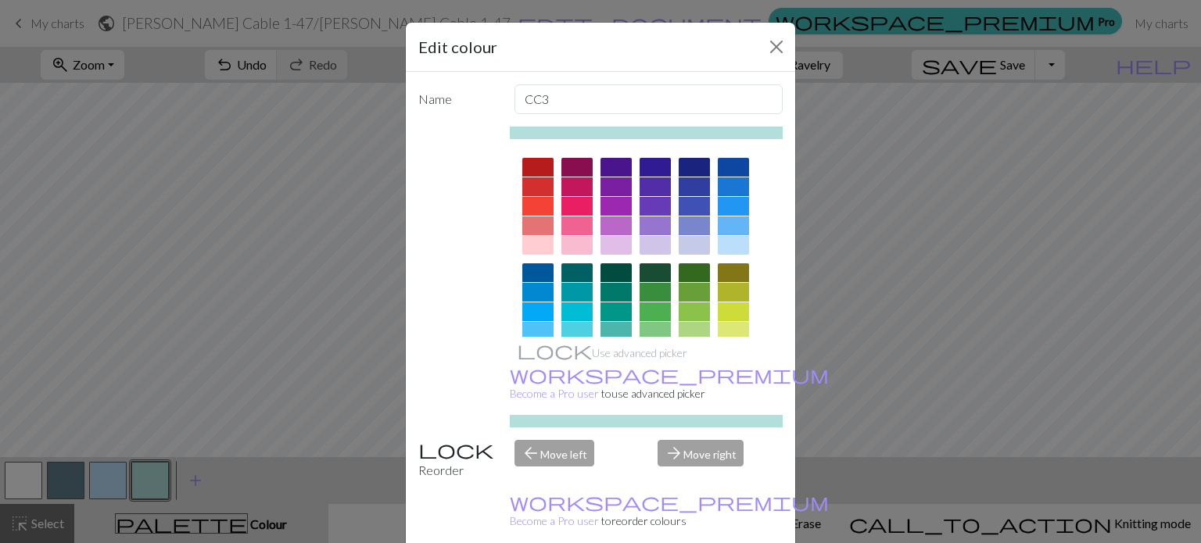
click at [153, 482] on div "Edit colour Name CC3 Use advanced picker workspace_premium Become a Pro user to…" at bounding box center [600, 271] width 1201 height 543
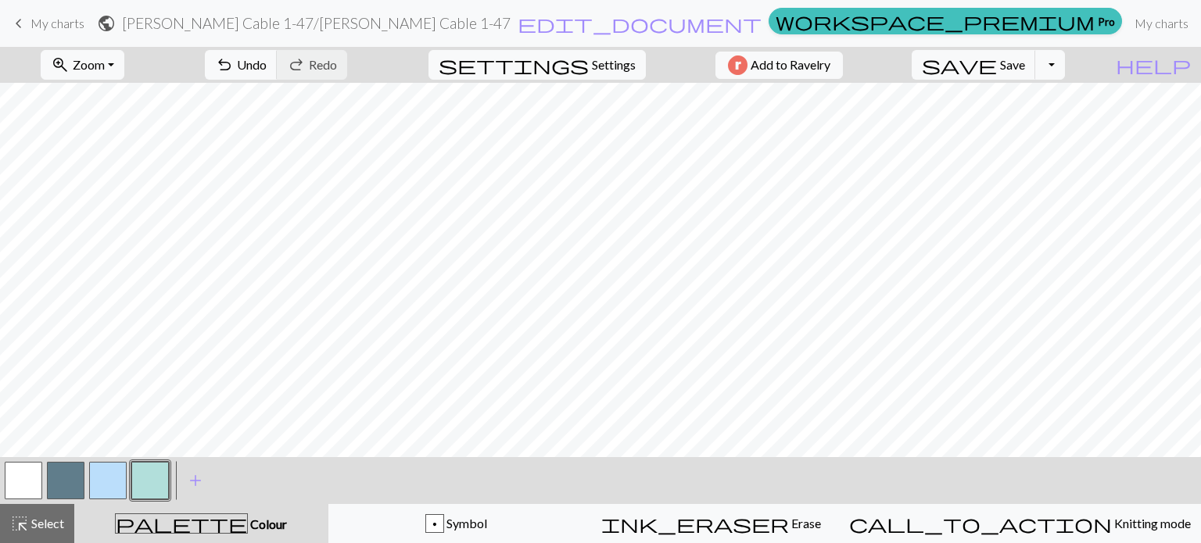
click at [153, 486] on button "button" at bounding box center [150, 481] width 38 height 38
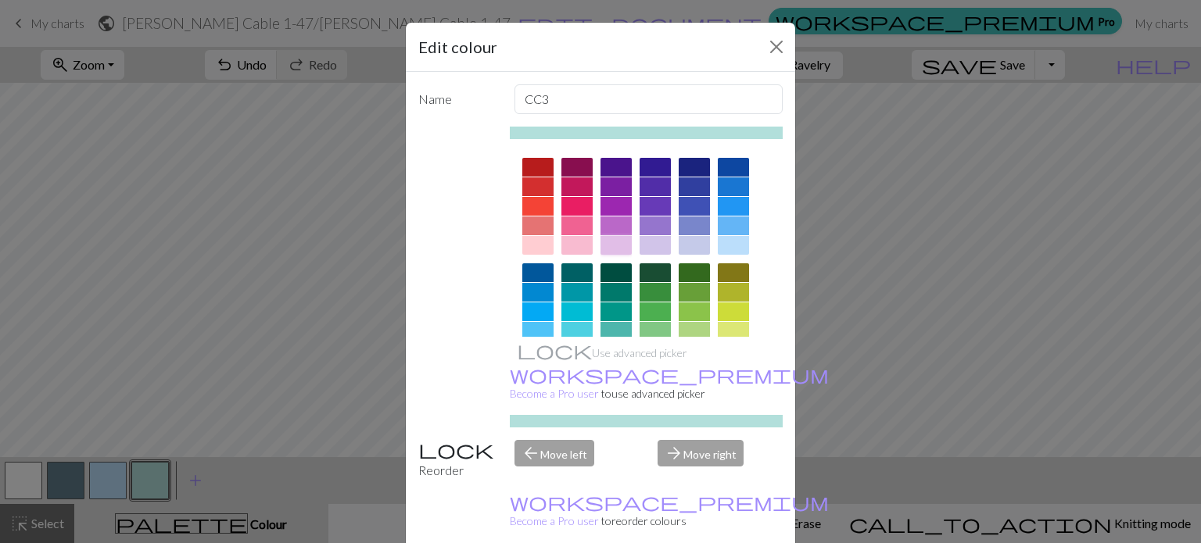
click at [615, 246] on div at bounding box center [615, 245] width 31 height 19
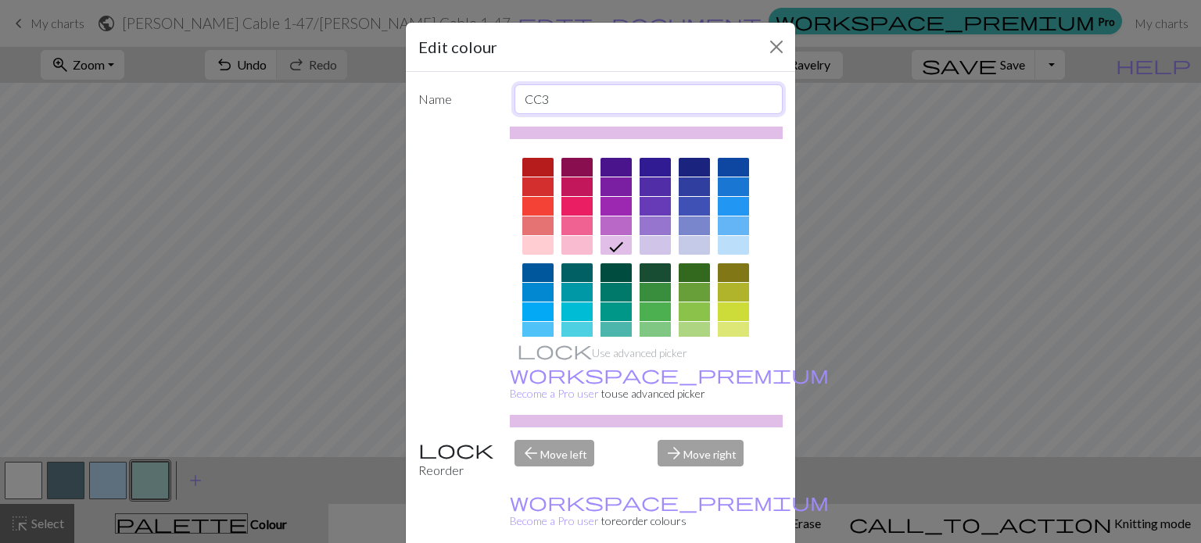
drag, startPoint x: 562, startPoint y: 99, endPoint x: 497, endPoint y: 97, distance: 64.9
click at [497, 97] on div "Name CC3" at bounding box center [600, 99] width 383 height 30
drag, startPoint x: 630, startPoint y: 102, endPoint x: 496, endPoint y: 99, distance: 133.7
click at [496, 99] on div "Name 3 to the fron" at bounding box center [600, 99] width 383 height 30
type input "2 to the back"
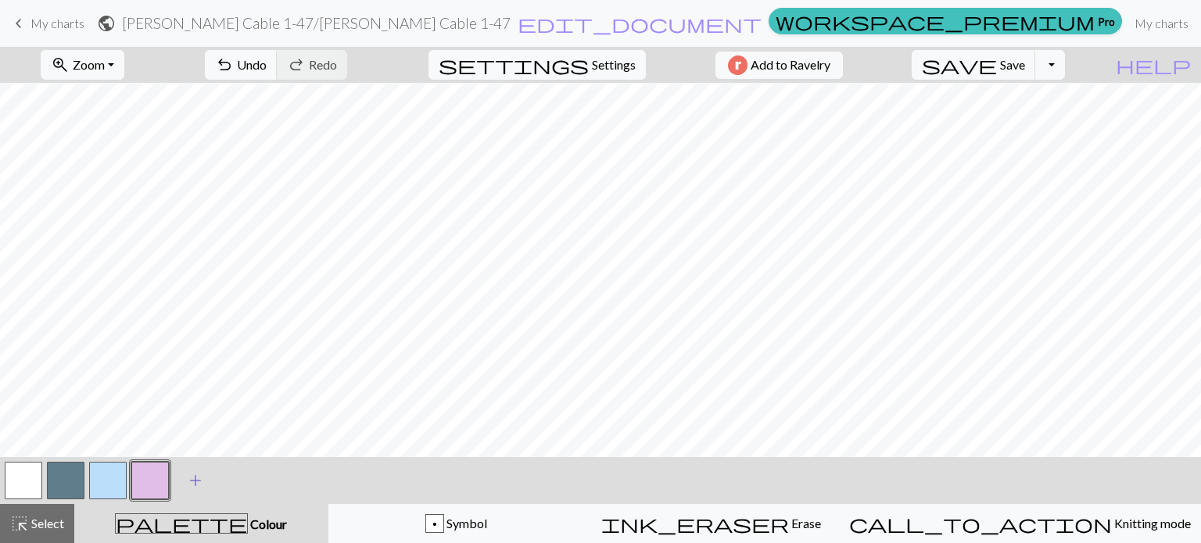
click at [193, 482] on span "add" at bounding box center [195, 481] width 19 height 22
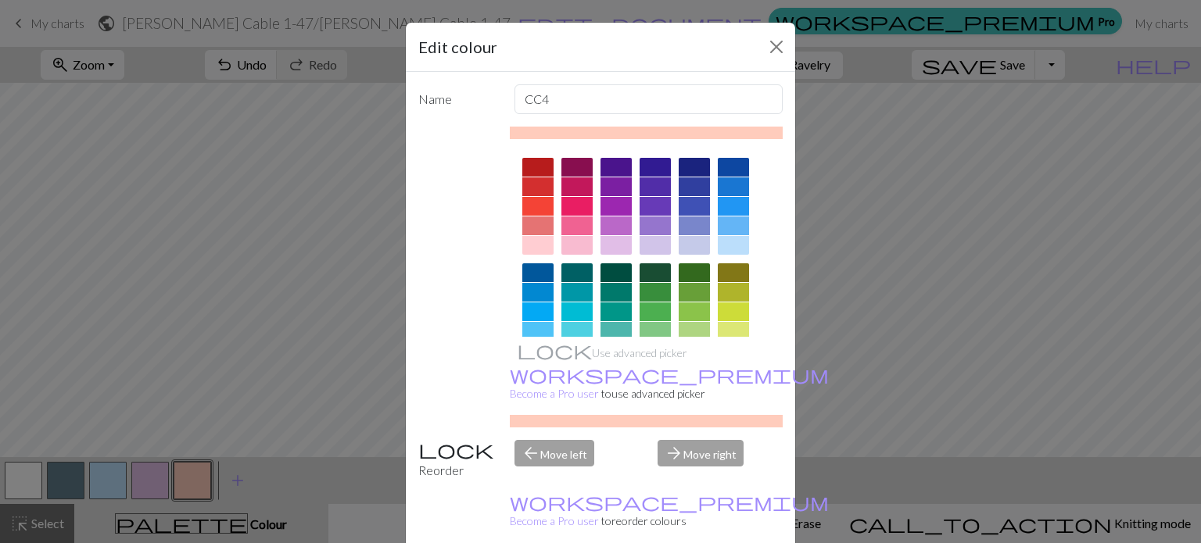
click at [522, 242] on div at bounding box center [537, 245] width 31 height 19
drag, startPoint x: 564, startPoint y: 106, endPoint x: 479, endPoint y: 102, distance: 85.3
click at [479, 102] on div "Name CC4" at bounding box center [600, 99] width 383 height 30
type input "1 to the back"
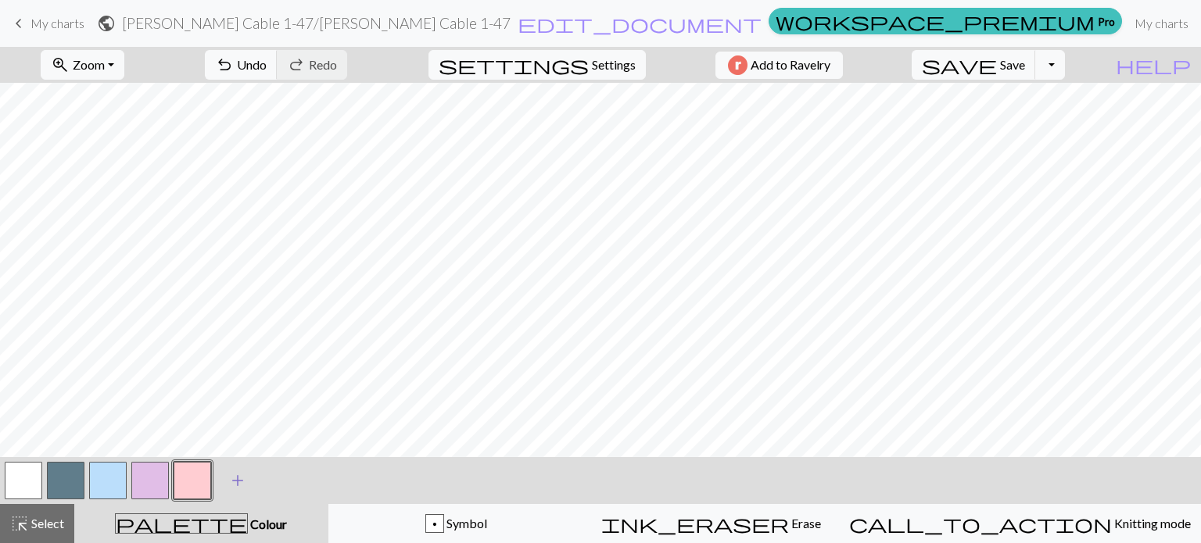
click at [231, 480] on span "add" at bounding box center [237, 481] width 19 height 22
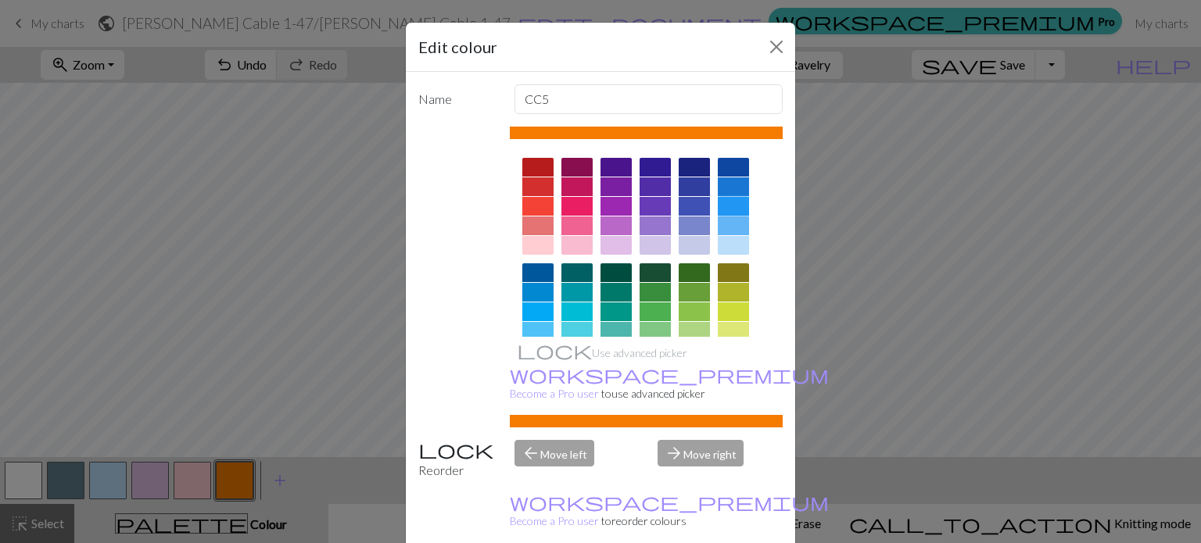
click at [726, 206] on div at bounding box center [733, 206] width 31 height 19
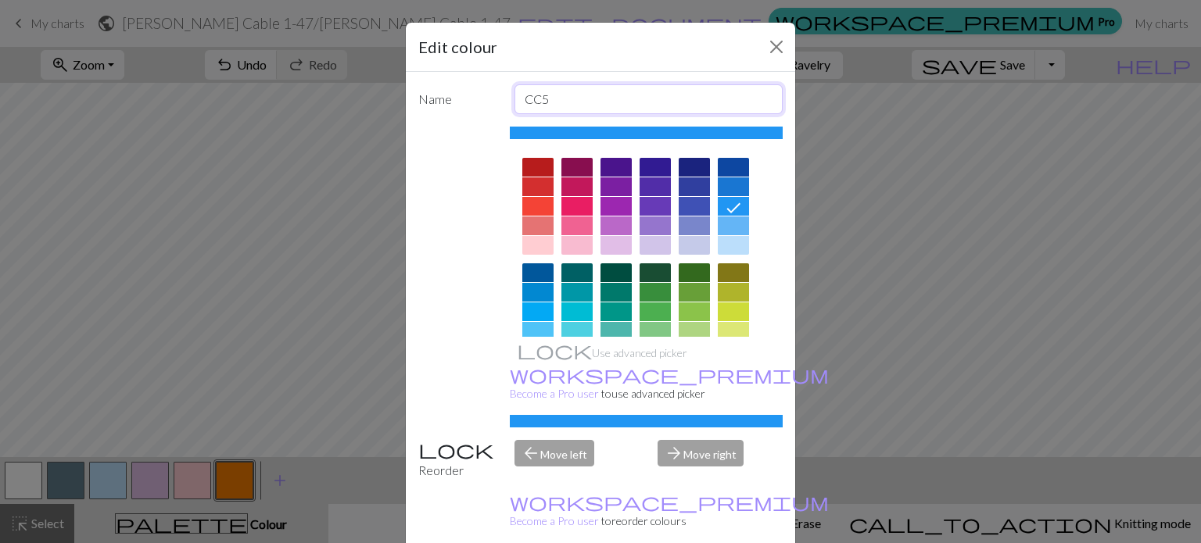
drag, startPoint x: 563, startPoint y: 99, endPoint x: 463, endPoint y: 88, distance: 100.6
click at [463, 88] on div "Name CC5" at bounding box center [600, 99] width 383 height 30
type input "3 to the front"
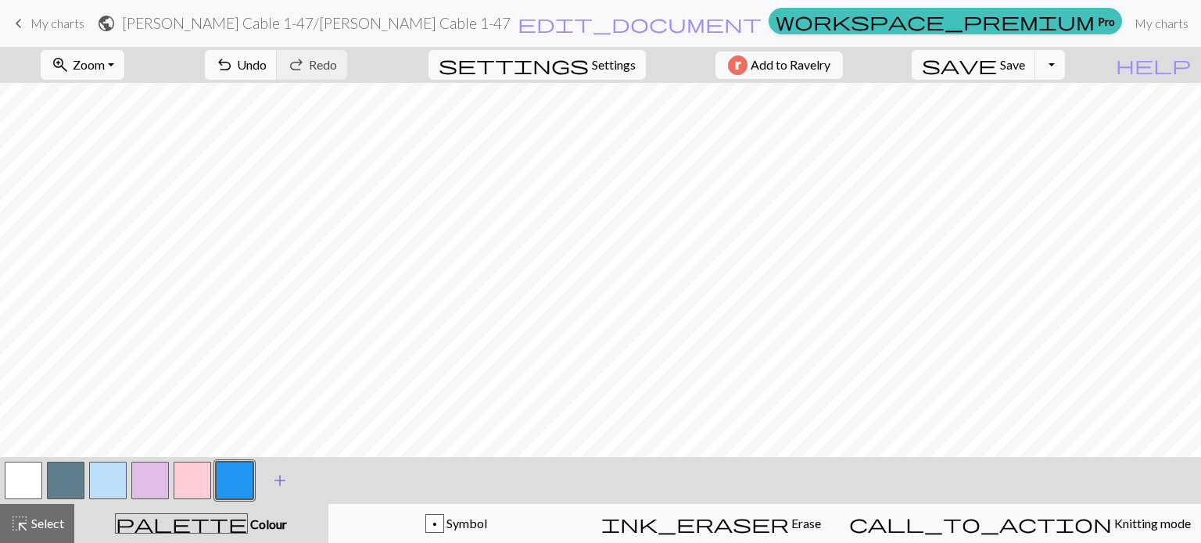
click at [278, 481] on span "add" at bounding box center [280, 481] width 19 height 22
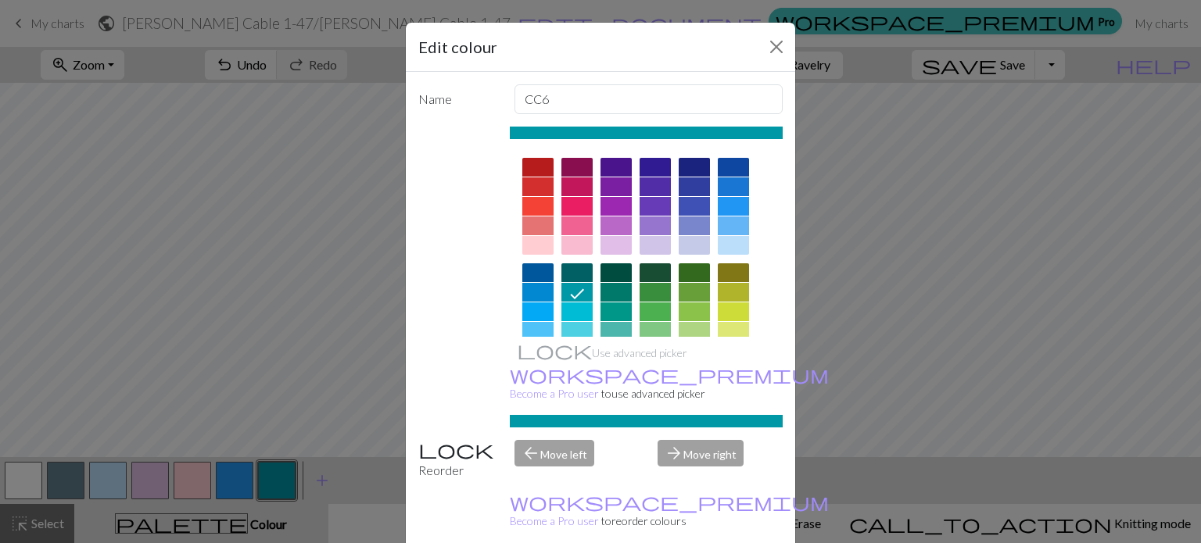
click at [277, 479] on div "Edit colour Name CC6 Use advanced picker workspace_premium Become a Pro user to…" at bounding box center [600, 271] width 1201 height 543
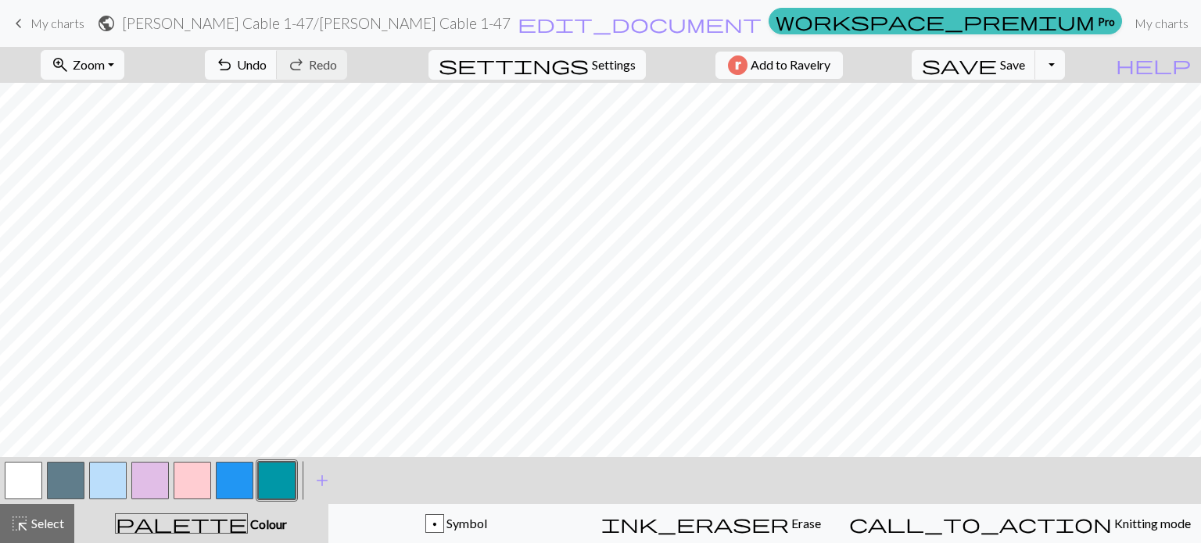
click at [276, 475] on button "button" at bounding box center [277, 481] width 38 height 38
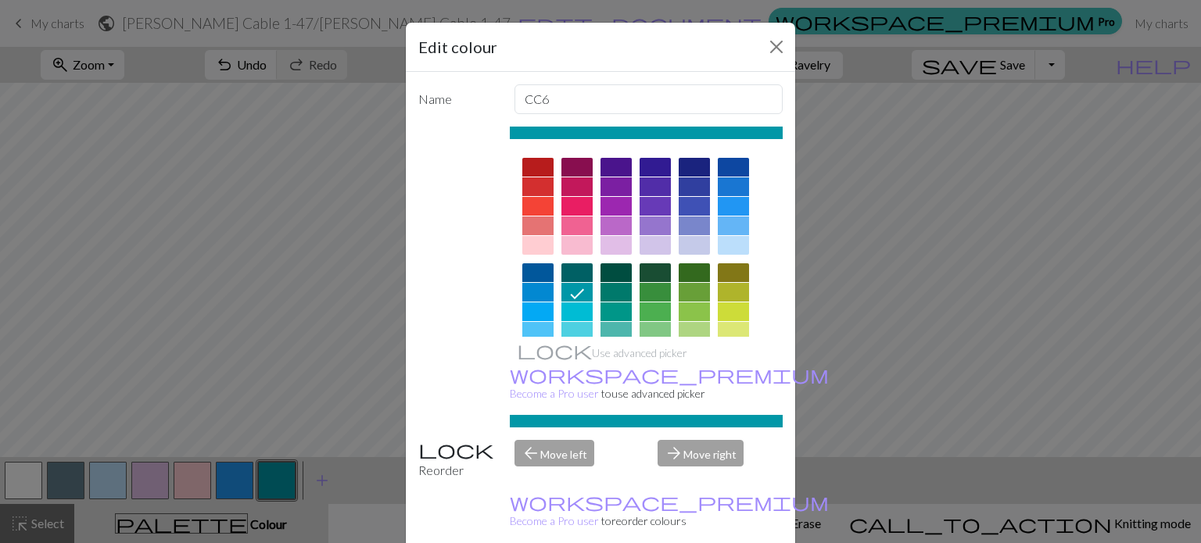
click at [605, 208] on div at bounding box center [615, 206] width 31 height 19
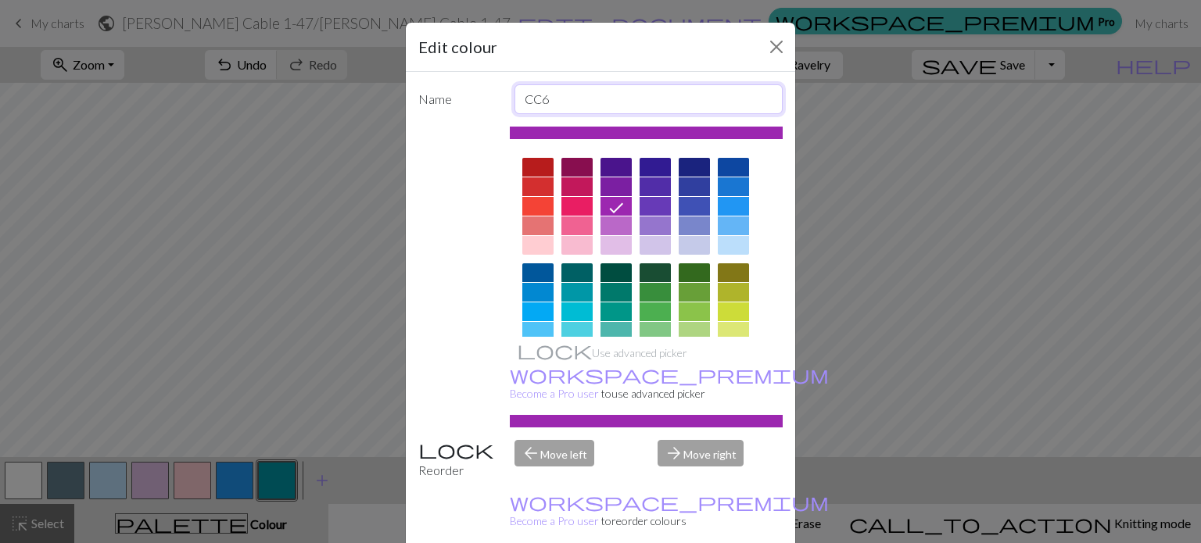
drag, startPoint x: 551, startPoint y: 98, endPoint x: 493, endPoint y: 98, distance: 58.6
click at [493, 98] on div "Name CC6" at bounding box center [600, 99] width 383 height 30
type input "2 to the front"
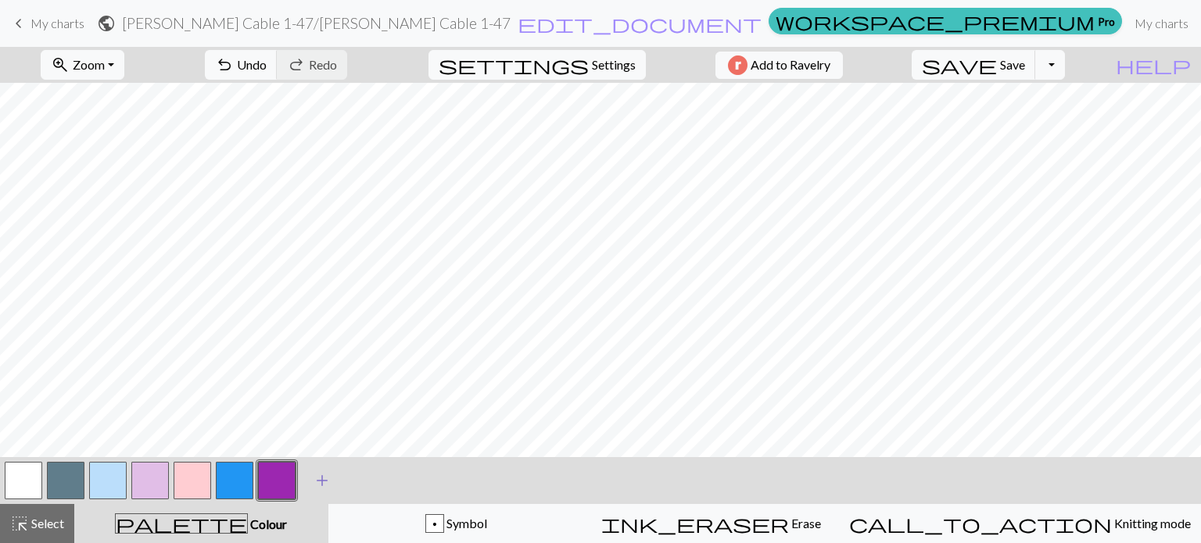
click at [315, 485] on span "add" at bounding box center [322, 481] width 19 height 22
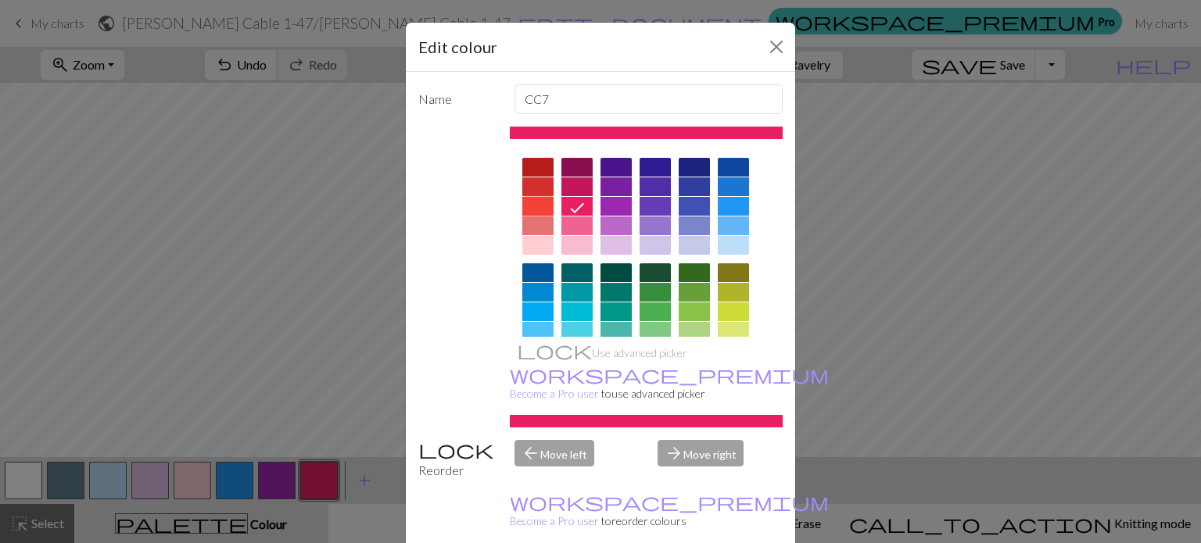
click at [535, 199] on div at bounding box center [537, 206] width 31 height 19
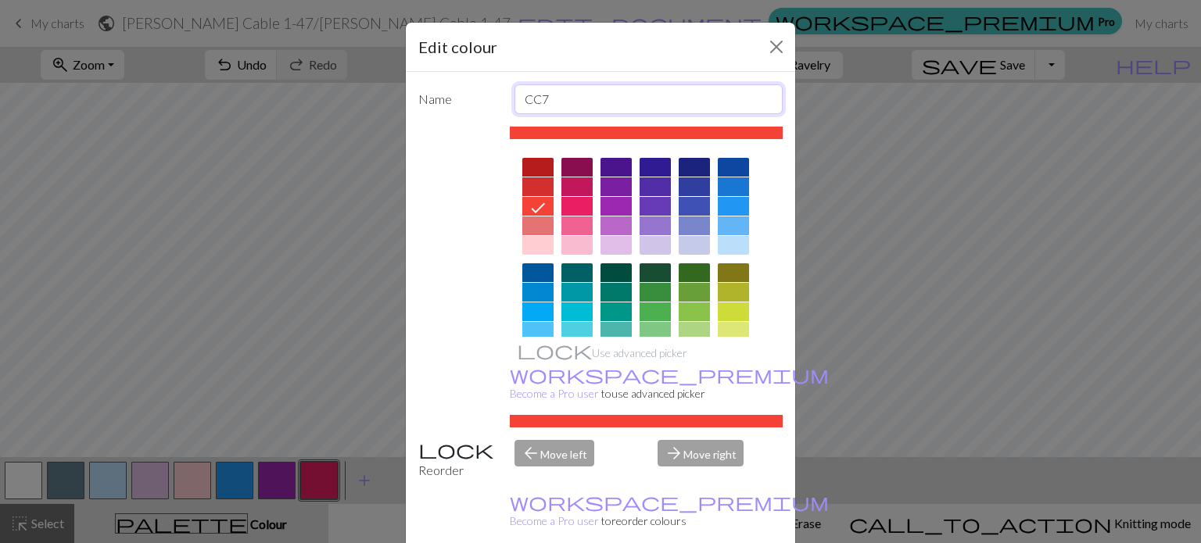
drag, startPoint x: 604, startPoint y: 96, endPoint x: 502, endPoint y: 99, distance: 102.5
click at [505, 99] on div "CC7" at bounding box center [649, 99] width 288 height 30
type input "1 to the front"
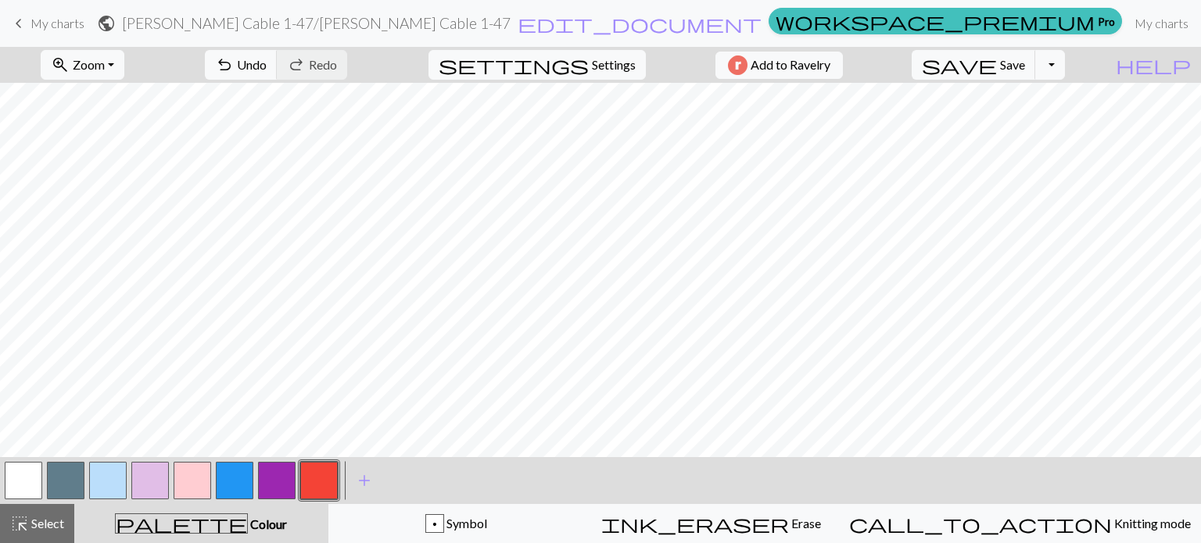
click at [101, 478] on button "button" at bounding box center [108, 481] width 38 height 38
click at [105, 486] on button "button" at bounding box center [108, 481] width 38 height 38
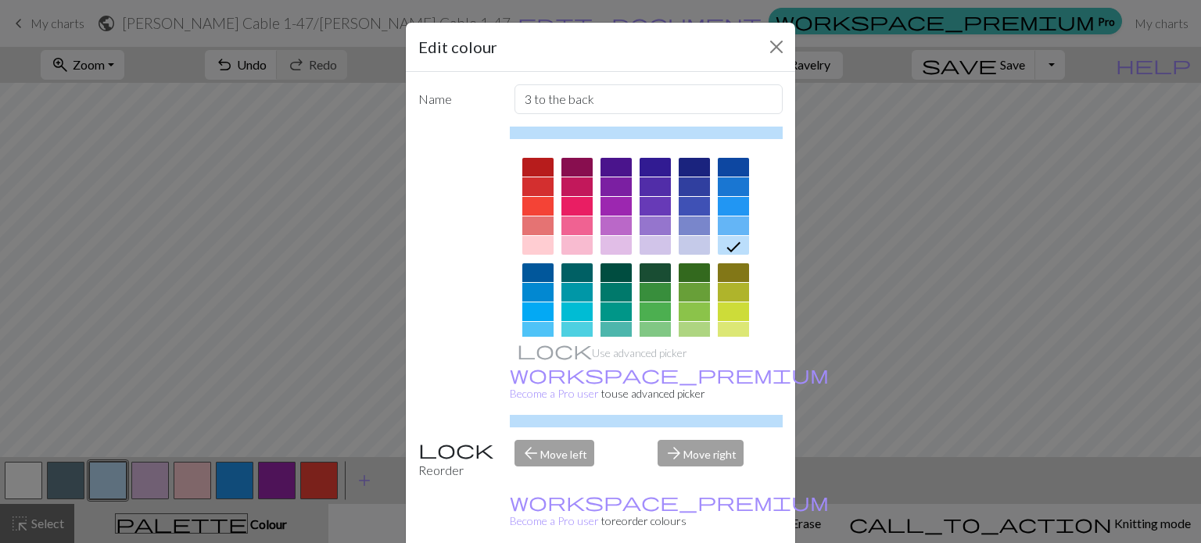
click at [104, 486] on div "Edit colour Name 3 to the back Use advanced picker workspace_premium Become a P…" at bounding box center [600, 271] width 1201 height 543
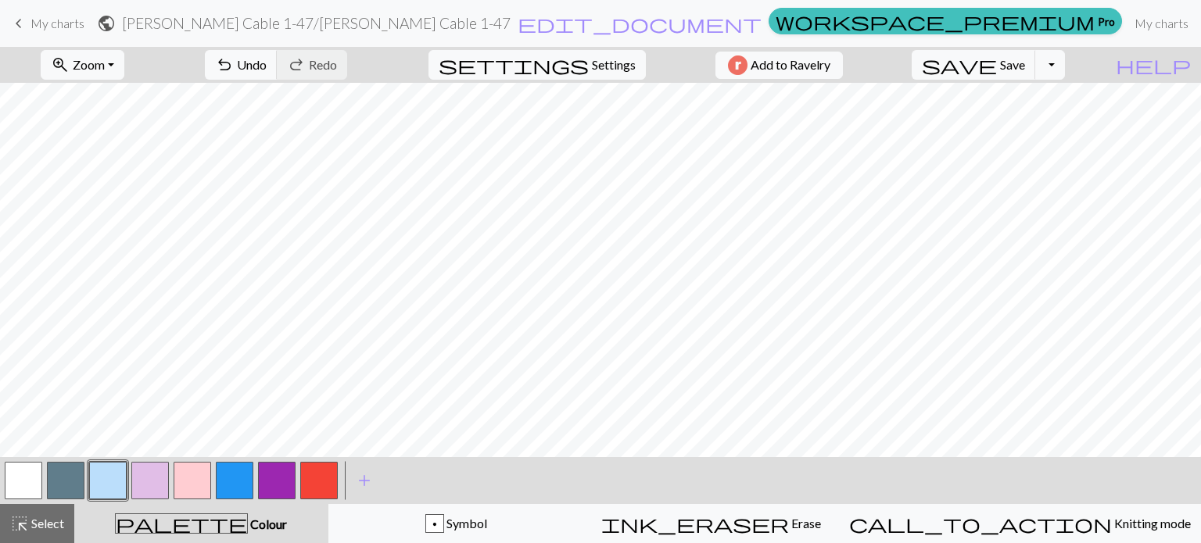
click at [144, 475] on button "button" at bounding box center [150, 481] width 38 height 38
click at [184, 475] on button "button" at bounding box center [193, 481] width 38 height 38
click at [236, 481] on button "button" at bounding box center [235, 481] width 38 height 38
click at [278, 479] on button "button" at bounding box center [277, 481] width 38 height 38
click at [27, 482] on button "button" at bounding box center [24, 481] width 38 height 38
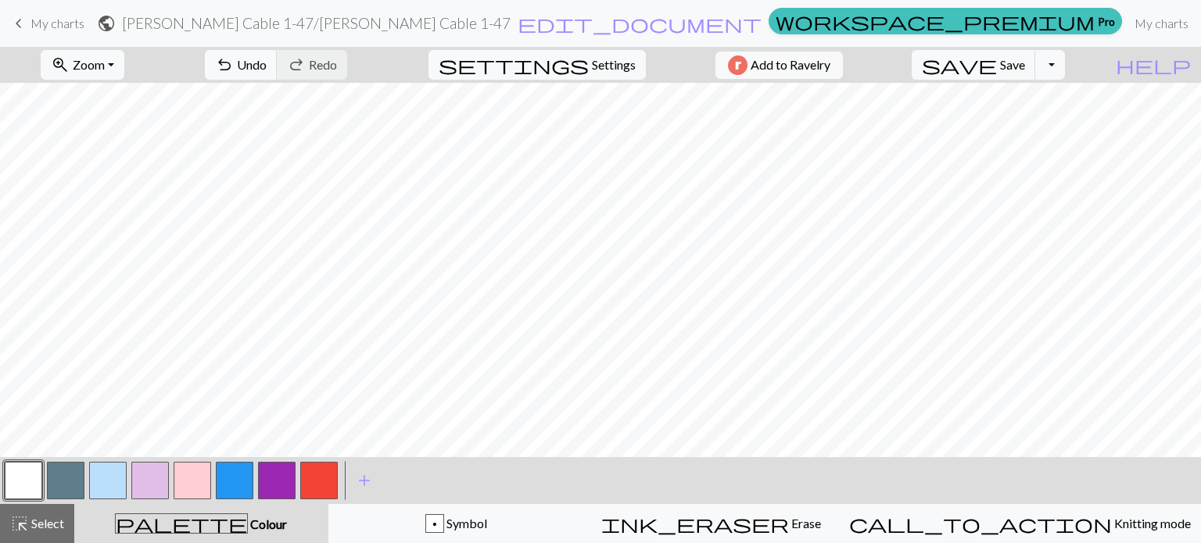
click at [272, 485] on button "button" at bounding box center [277, 481] width 38 height 38
drag, startPoint x: 23, startPoint y: 479, endPoint x: 44, endPoint y: 457, distance: 29.9
click at [29, 475] on button "button" at bounding box center [24, 481] width 38 height 38
click at [308, 482] on button "button" at bounding box center [319, 481] width 38 height 38
click at [997, 67] on span "save" at bounding box center [959, 65] width 75 height 22
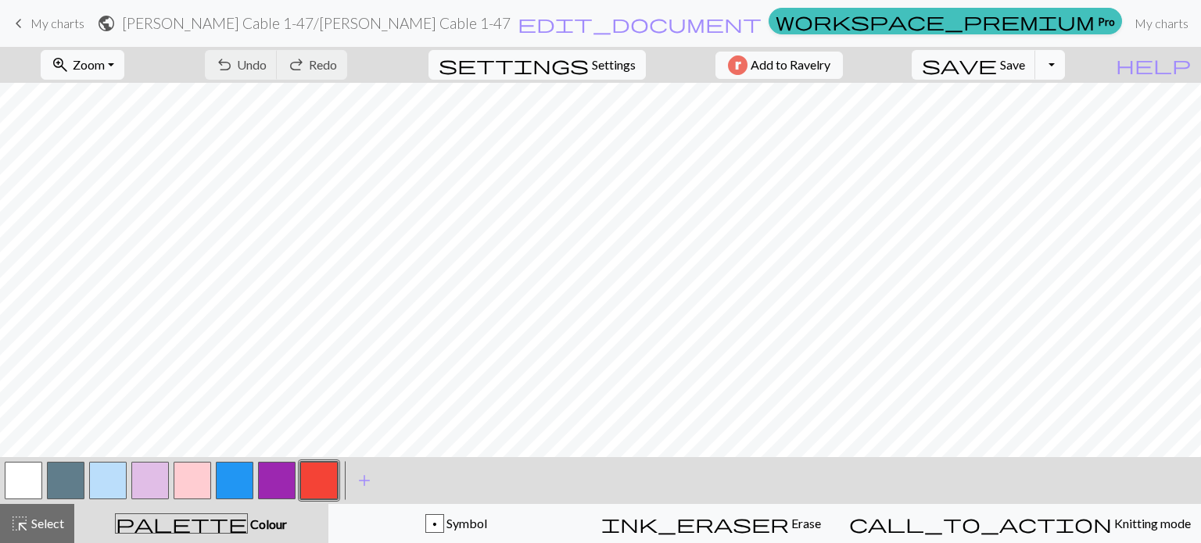
click at [1065, 66] on button "Toggle Dropdown" at bounding box center [1050, 65] width 30 height 30
click at [1048, 125] on button "save_alt Download" at bounding box center [936, 124] width 258 height 25
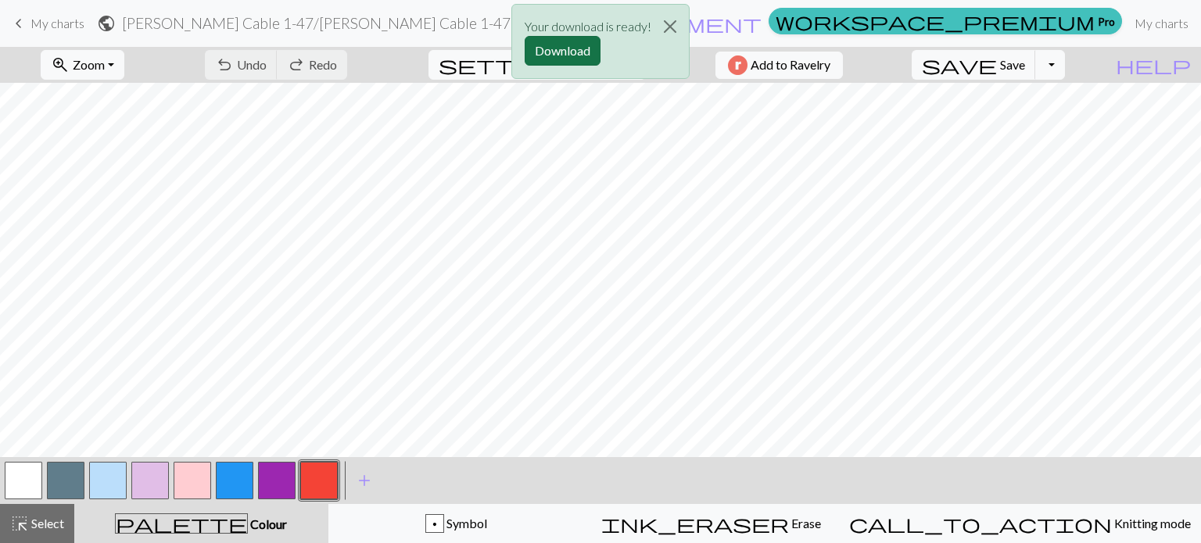
click at [565, 49] on button "Download" at bounding box center [563, 51] width 76 height 30
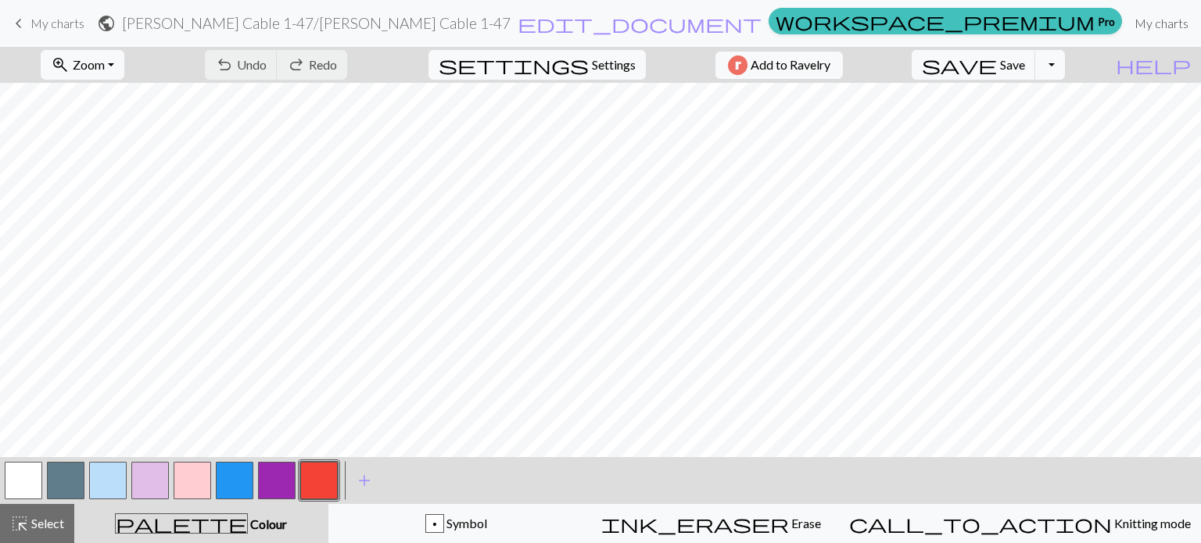
click at [1128, 24] on link "My charts" at bounding box center [1161, 23] width 66 height 31
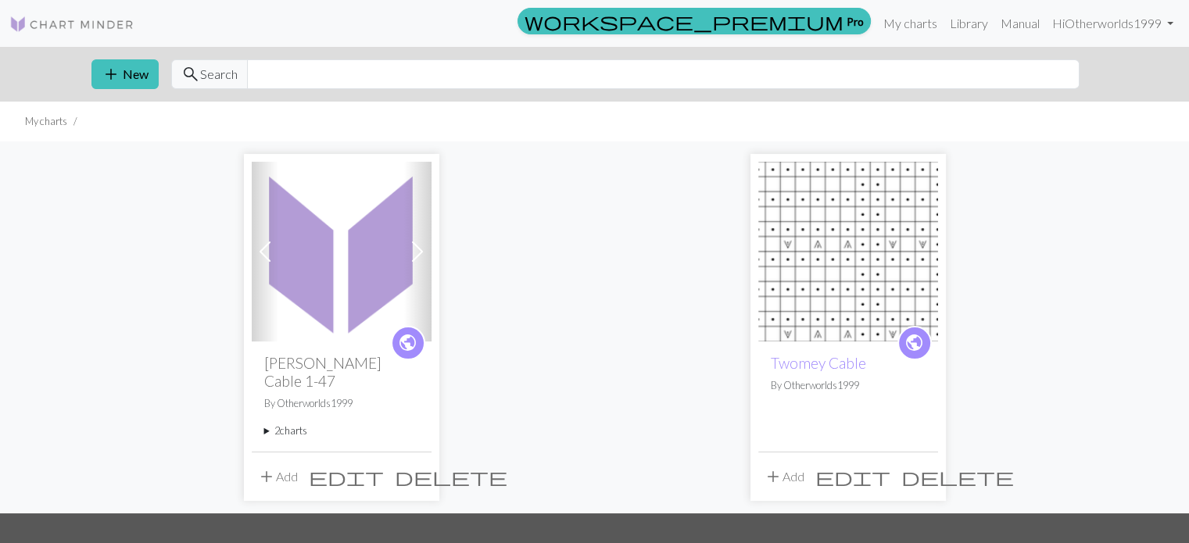
click at [350, 303] on img at bounding box center [342, 252] width 180 height 180
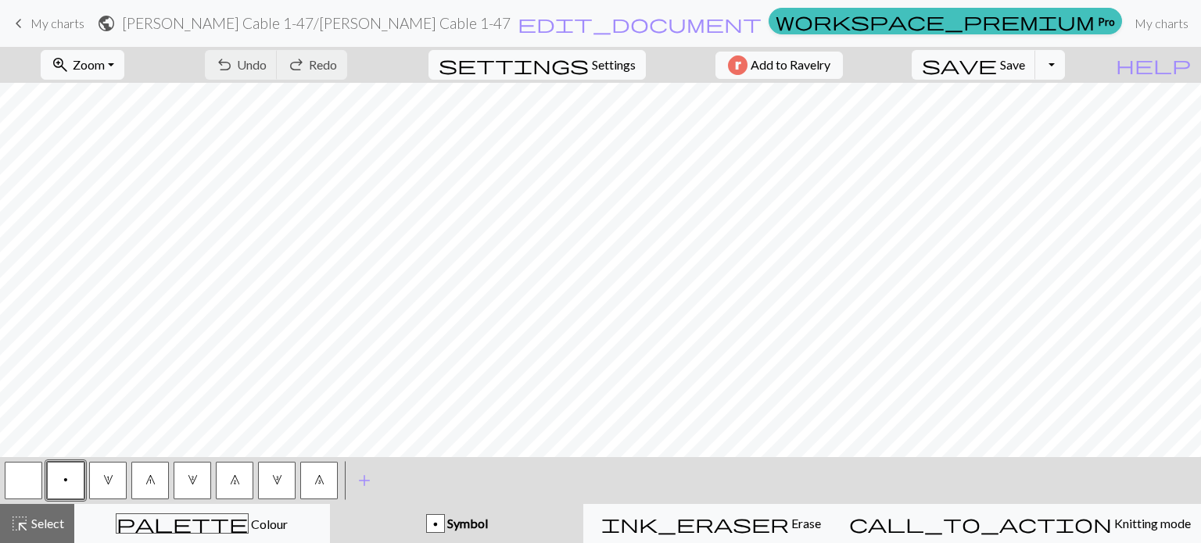
click at [18, 21] on span "keyboard_arrow_left" at bounding box center [18, 24] width 19 height 22
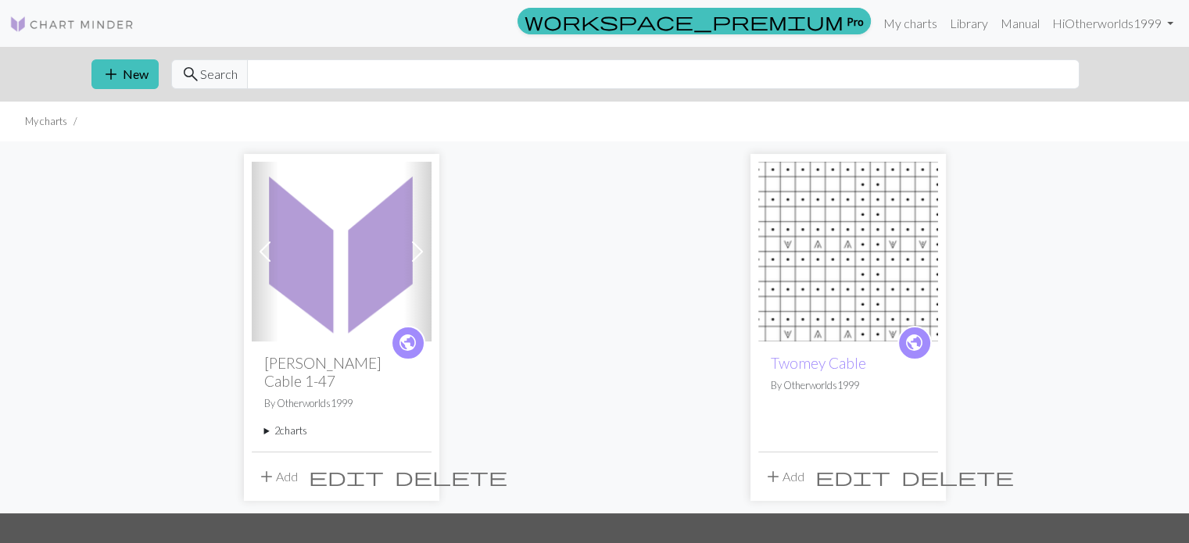
click at [384, 466] on span "edit" at bounding box center [346, 477] width 75 height 22
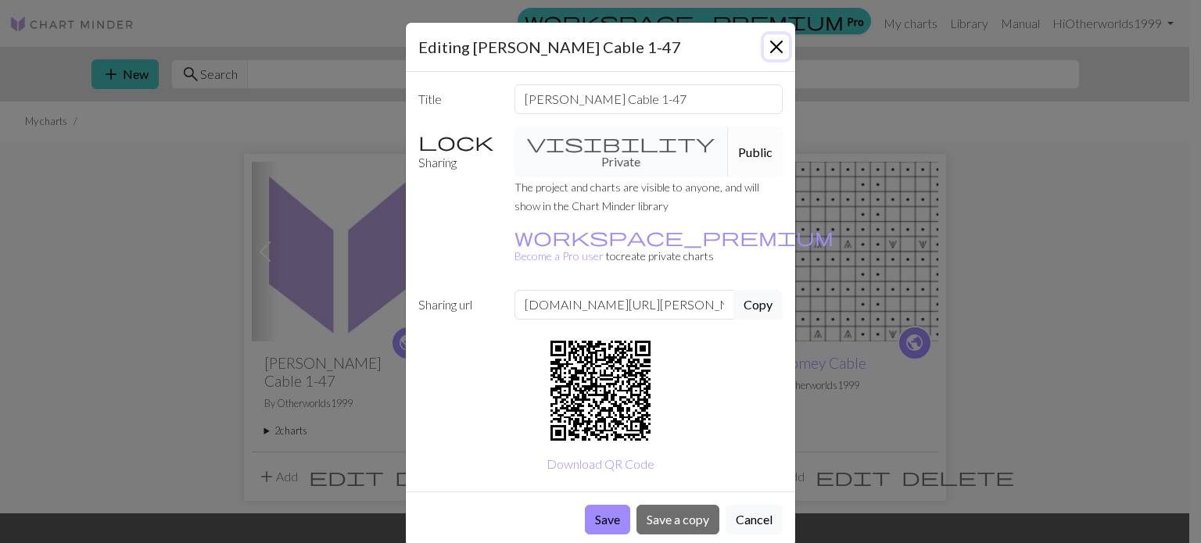
click at [779, 40] on button "Close" at bounding box center [776, 46] width 25 height 25
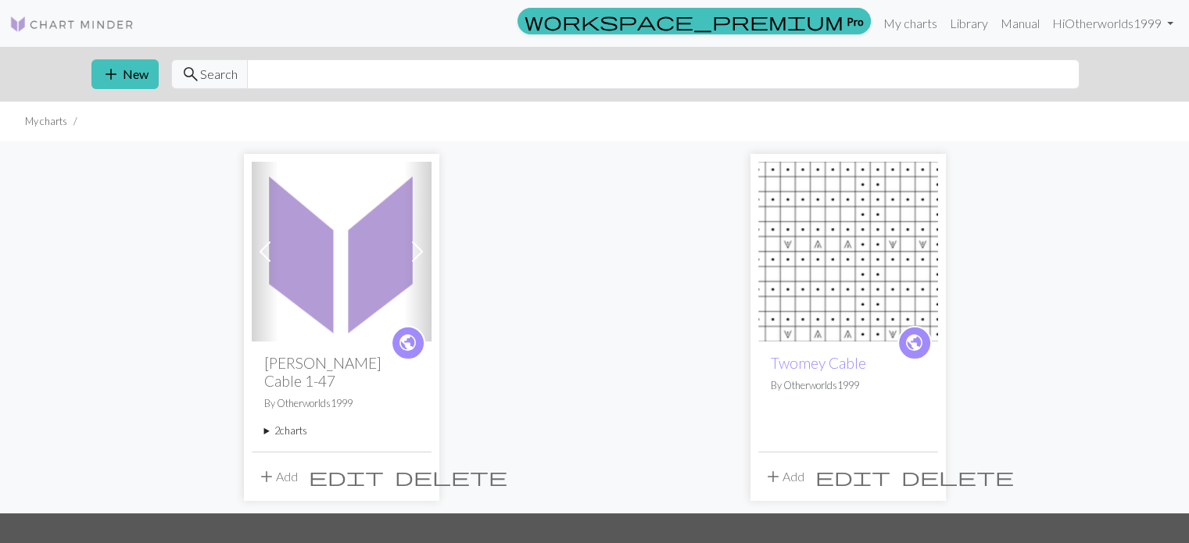
click at [288, 424] on summary "2 charts" at bounding box center [341, 431] width 155 height 15
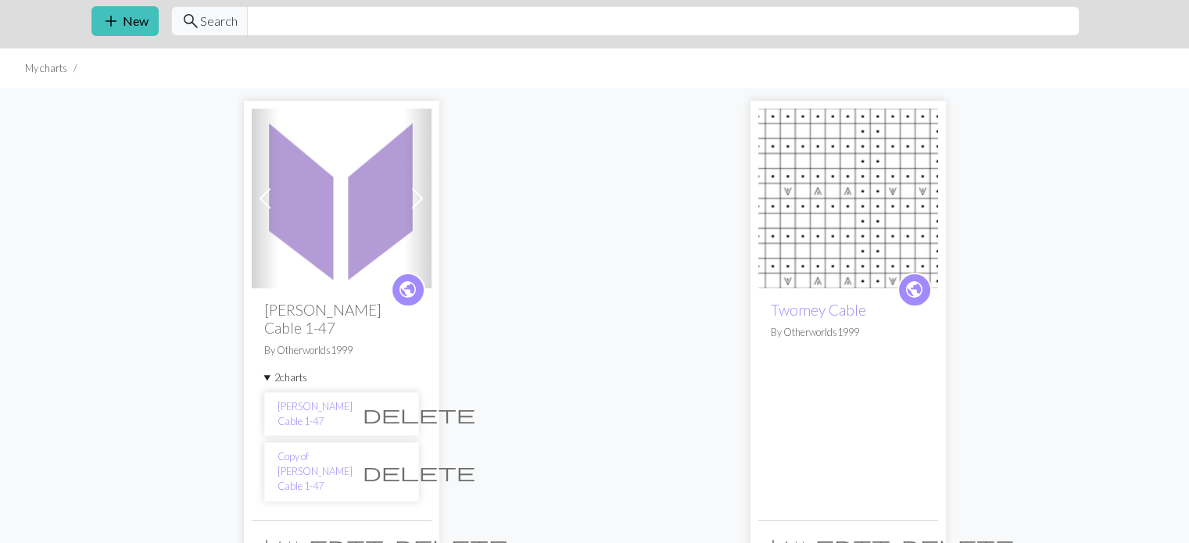
scroll to position [78, 0]
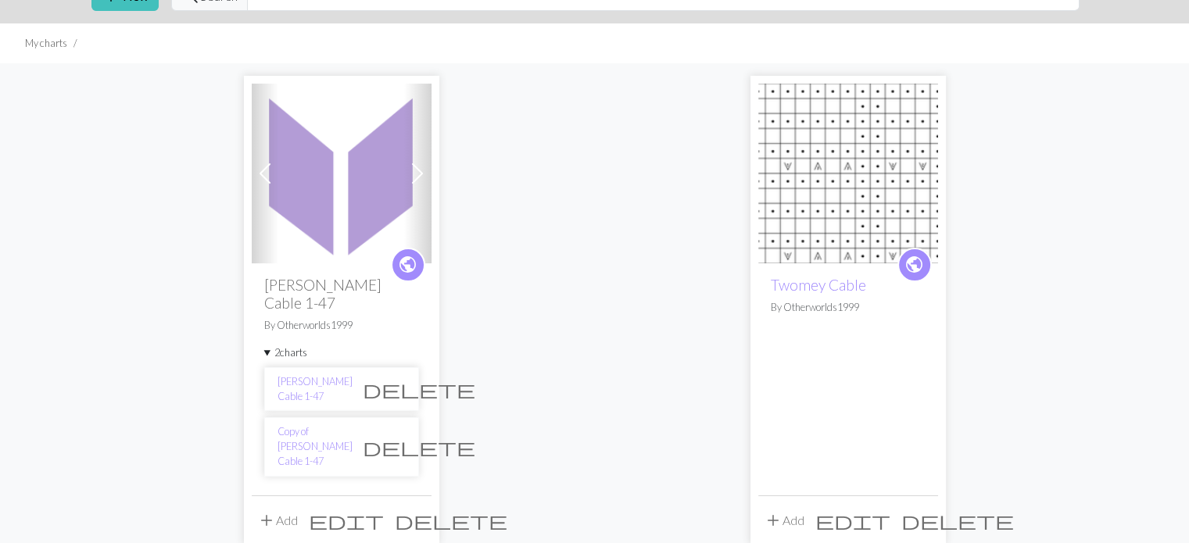
click at [393, 436] on span "delete" at bounding box center [419, 447] width 113 height 22
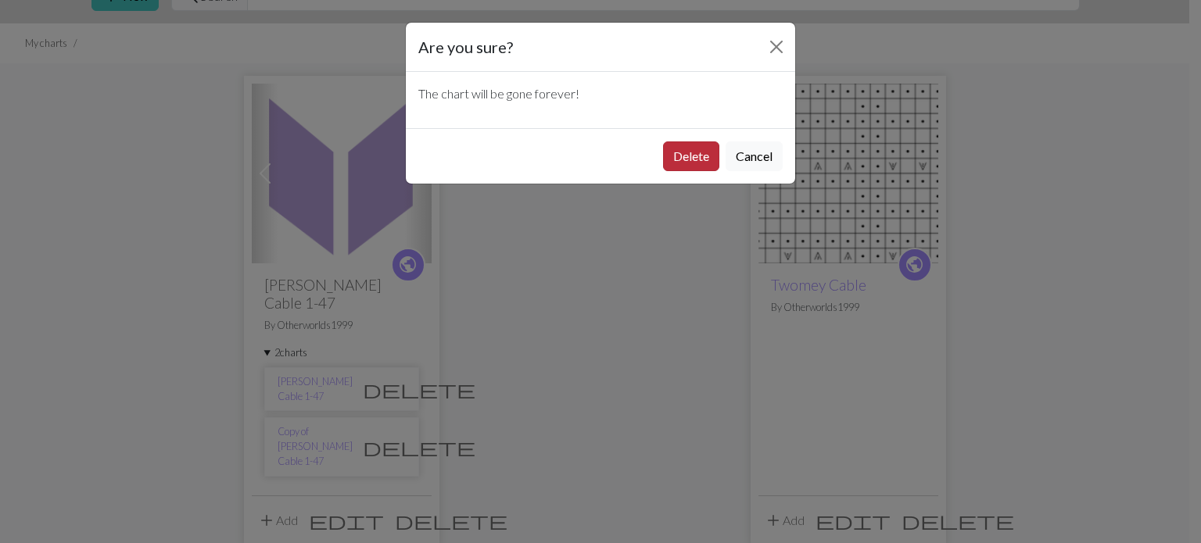
click at [691, 152] on button "Delete" at bounding box center [691, 157] width 56 height 30
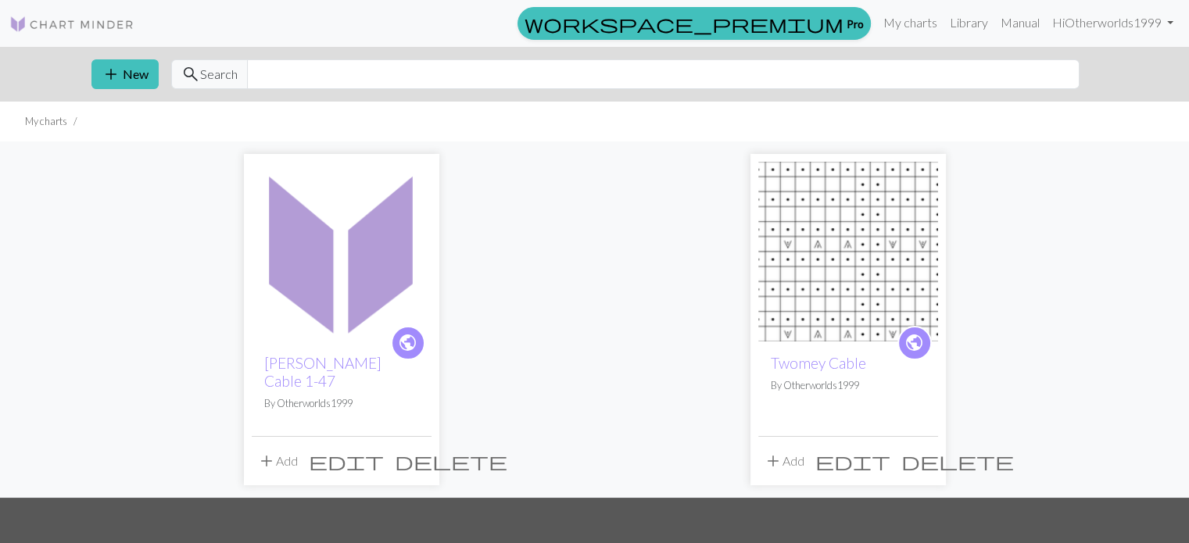
scroll to position [78, 0]
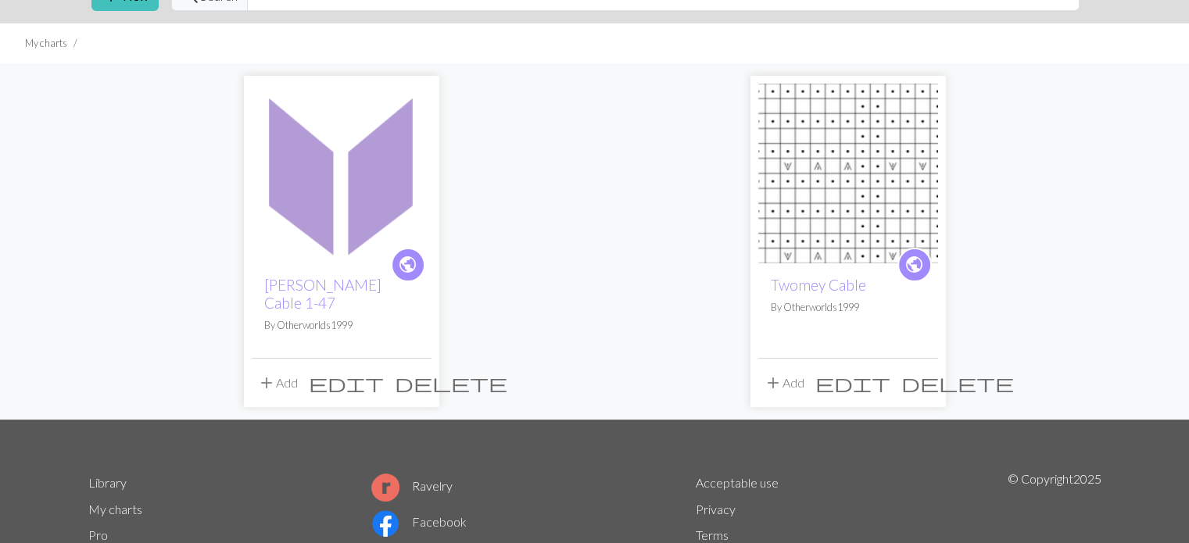
click at [891, 372] on span "edit" at bounding box center [852, 383] width 75 height 22
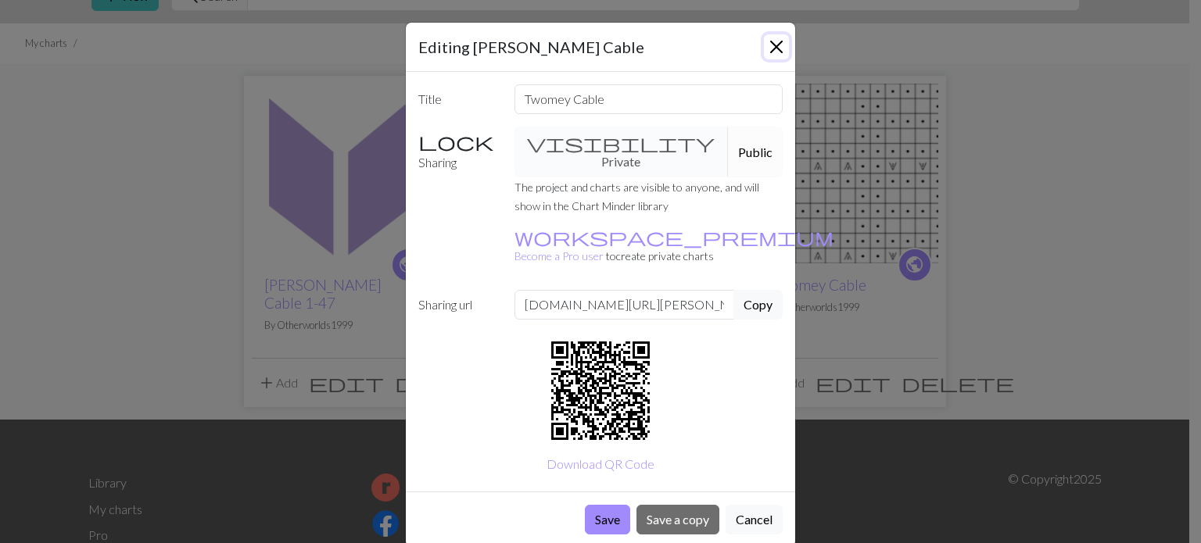
click at [777, 49] on button "Close" at bounding box center [776, 46] width 25 height 25
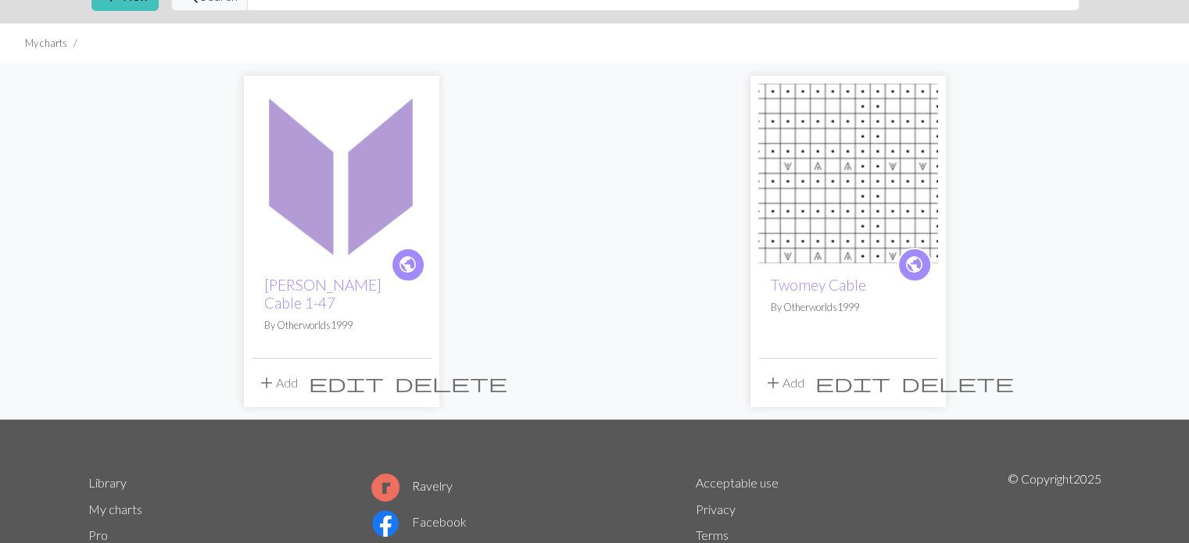
click at [810, 220] on img at bounding box center [848, 174] width 180 height 180
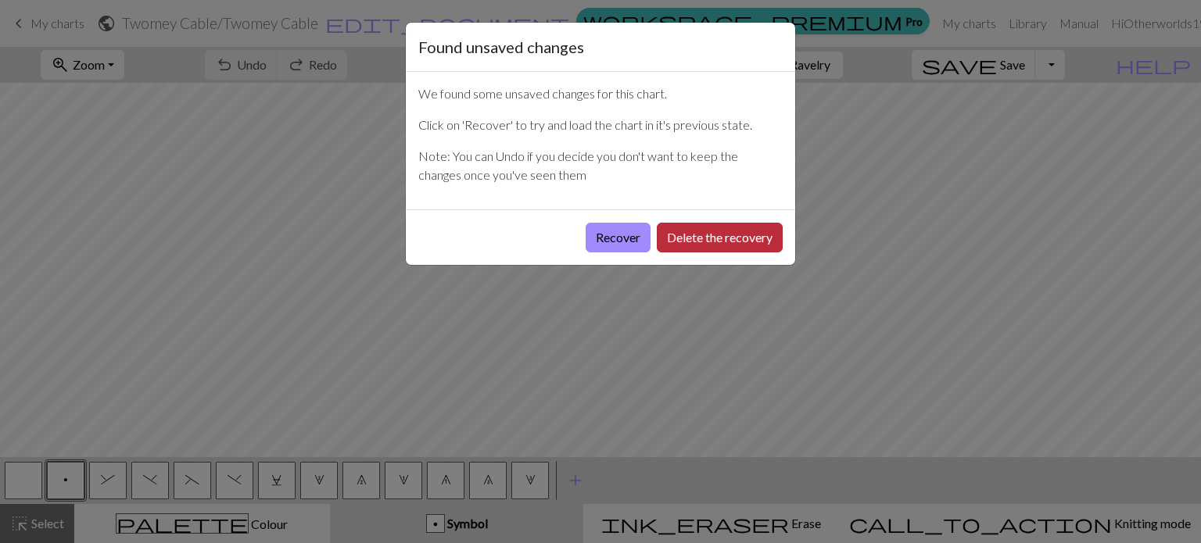
click at [697, 246] on button "Delete the recovery" at bounding box center [720, 238] width 126 height 30
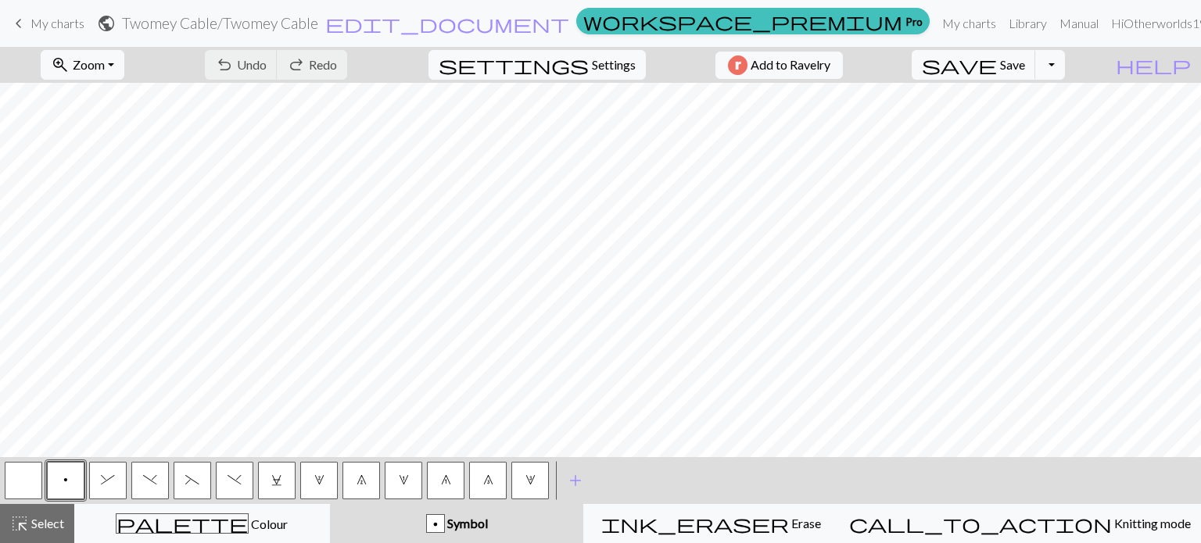
click at [318, 23] on h2 "Twomey Cable / Twomey Cable" at bounding box center [220, 23] width 196 height 18
select select "68dea4f83eea154e623fb219"
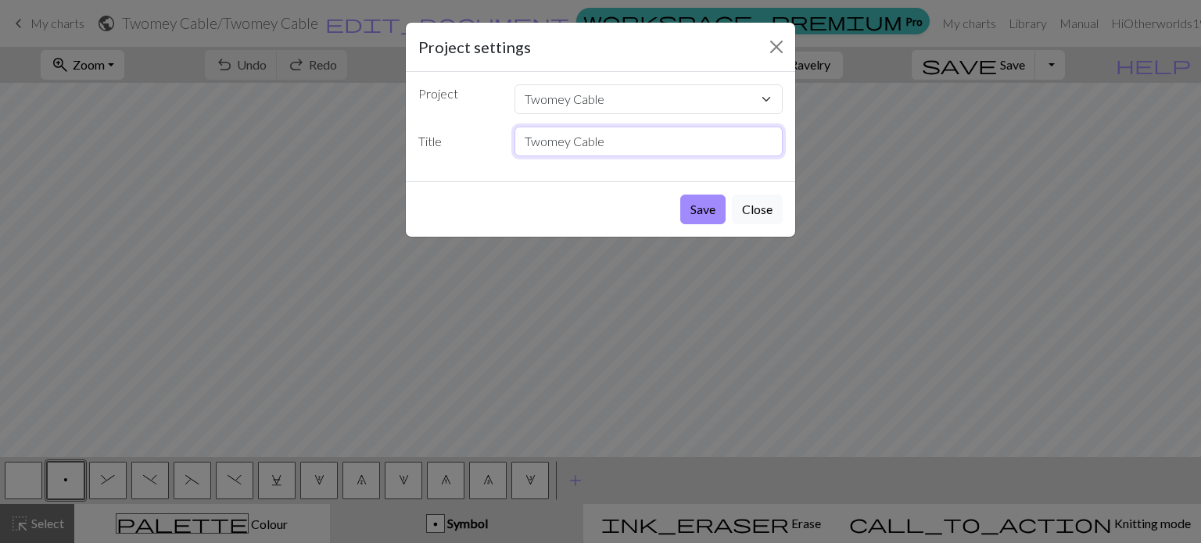
click at [624, 138] on input "Twomey Cable" at bounding box center [648, 142] width 269 height 30
type input "Twomey Cable Claw 48-67"
click at [705, 212] on button "Save" at bounding box center [702, 210] width 45 height 30
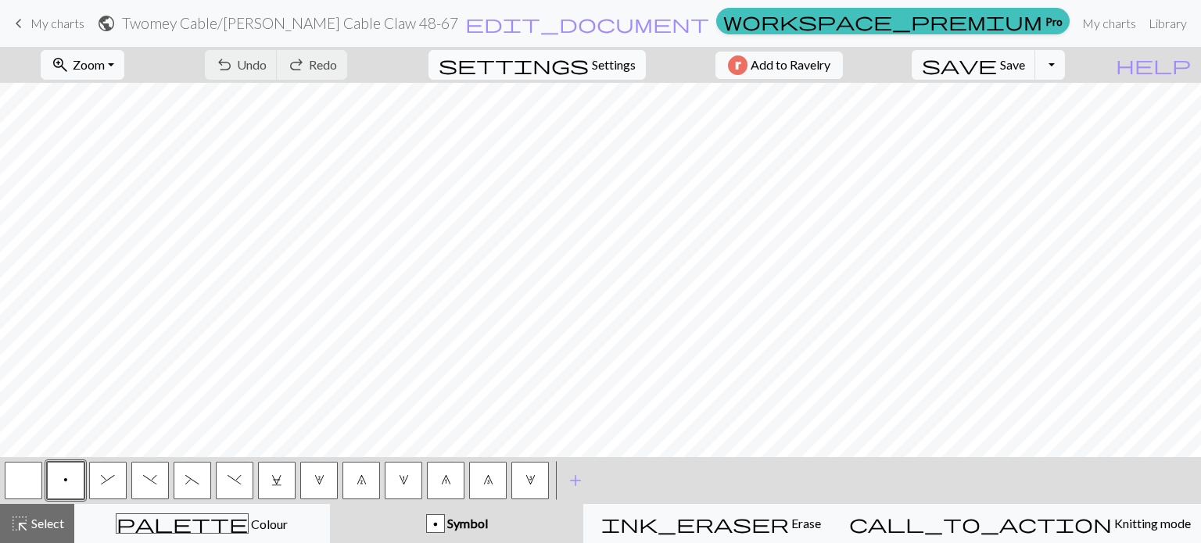
click at [595, 64] on span "Settings" at bounding box center [614, 65] width 44 height 19
select select "aran"
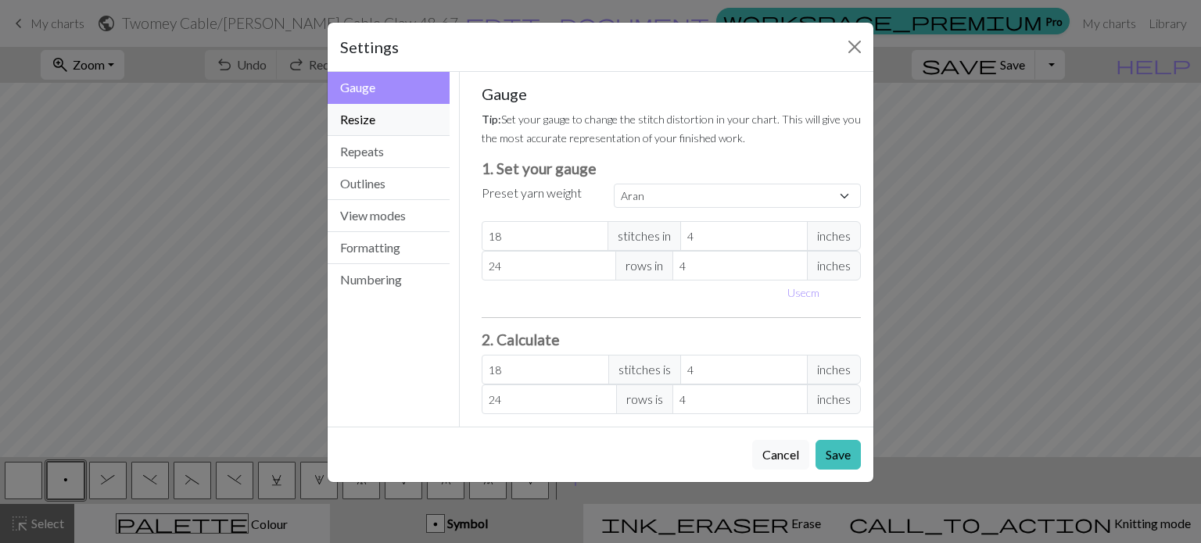
click at [395, 120] on button "Resize" at bounding box center [389, 120] width 122 height 32
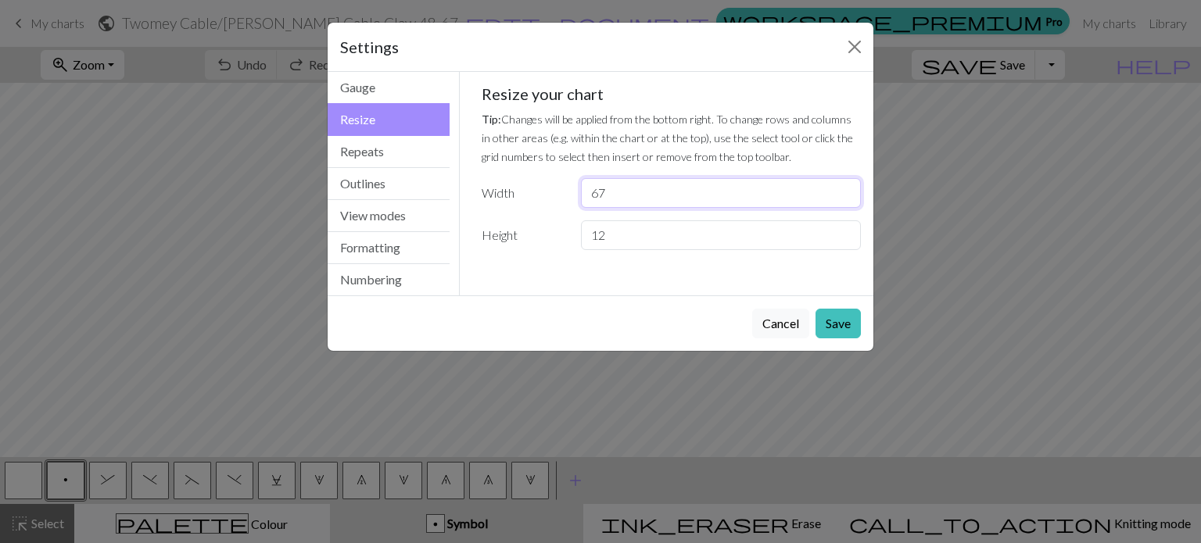
drag, startPoint x: 641, startPoint y: 185, endPoint x: 550, endPoint y: 187, distance: 90.7
click at [550, 187] on div "Width 67" at bounding box center [671, 193] width 399 height 30
type input "20"
click at [843, 325] on button "Save" at bounding box center [837, 324] width 45 height 30
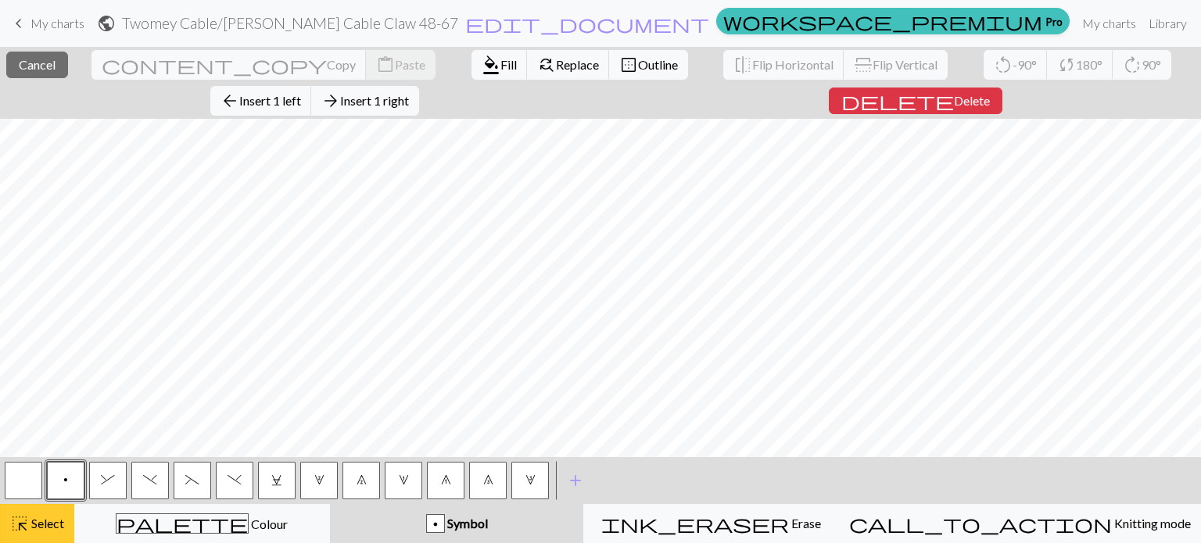
click at [31, 522] on span "Select" at bounding box center [46, 523] width 35 height 15
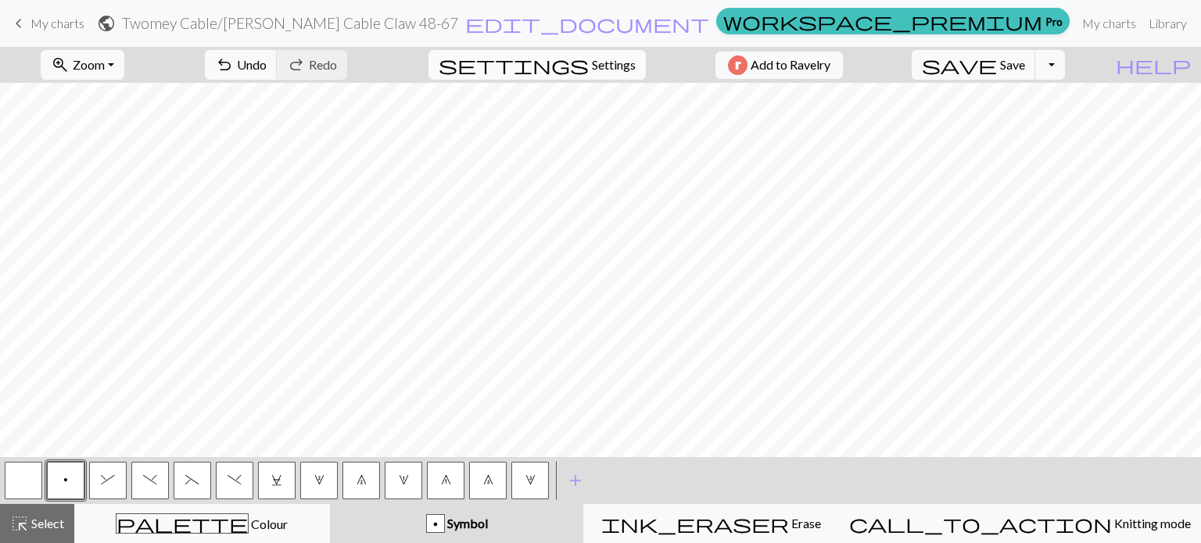
click at [579, 66] on span "settings" at bounding box center [514, 65] width 150 height 22
select select "aran"
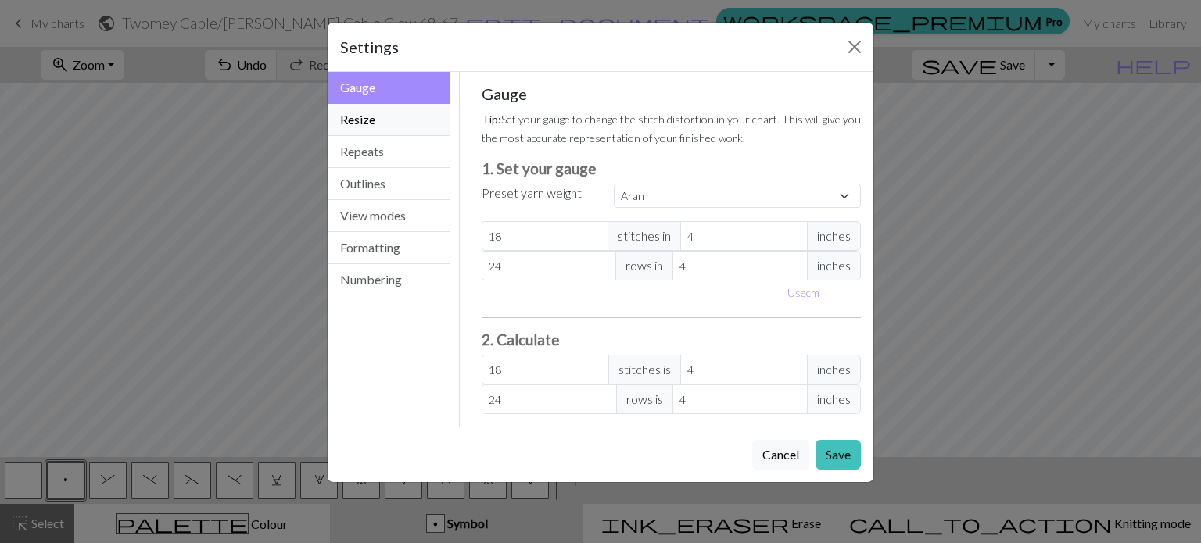
click at [384, 122] on button "Resize" at bounding box center [389, 120] width 122 height 32
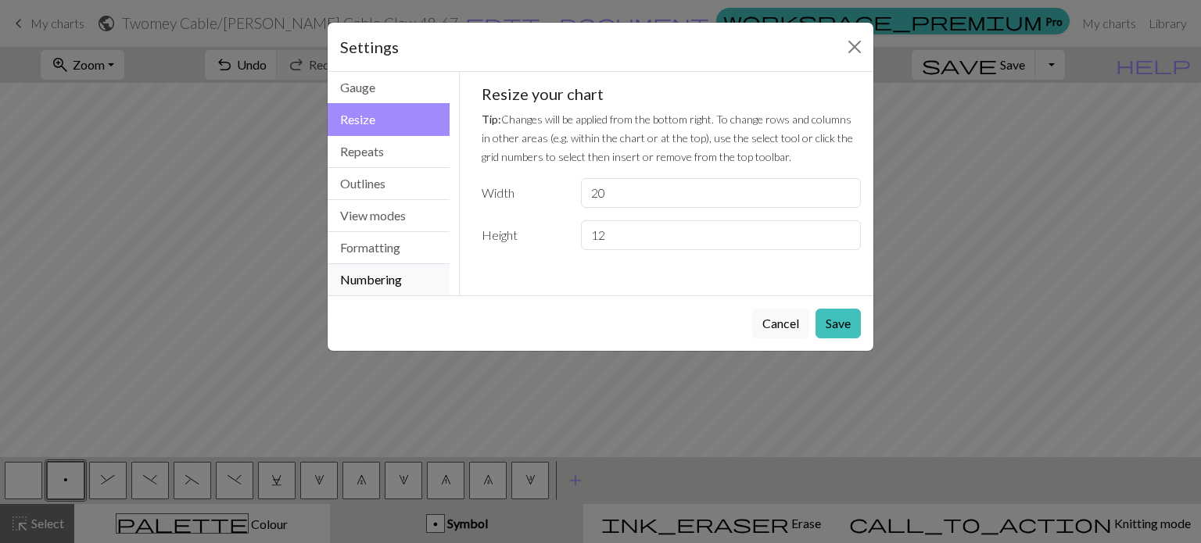
click at [401, 280] on button "Numbering" at bounding box center [389, 279] width 122 height 31
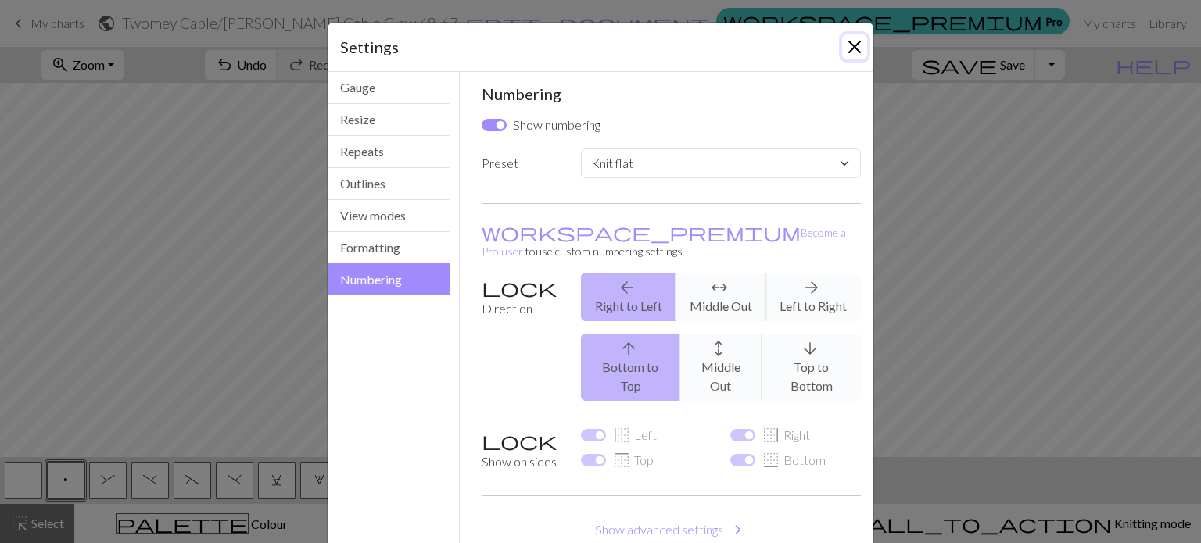
click at [844, 45] on button "Close" at bounding box center [854, 46] width 25 height 25
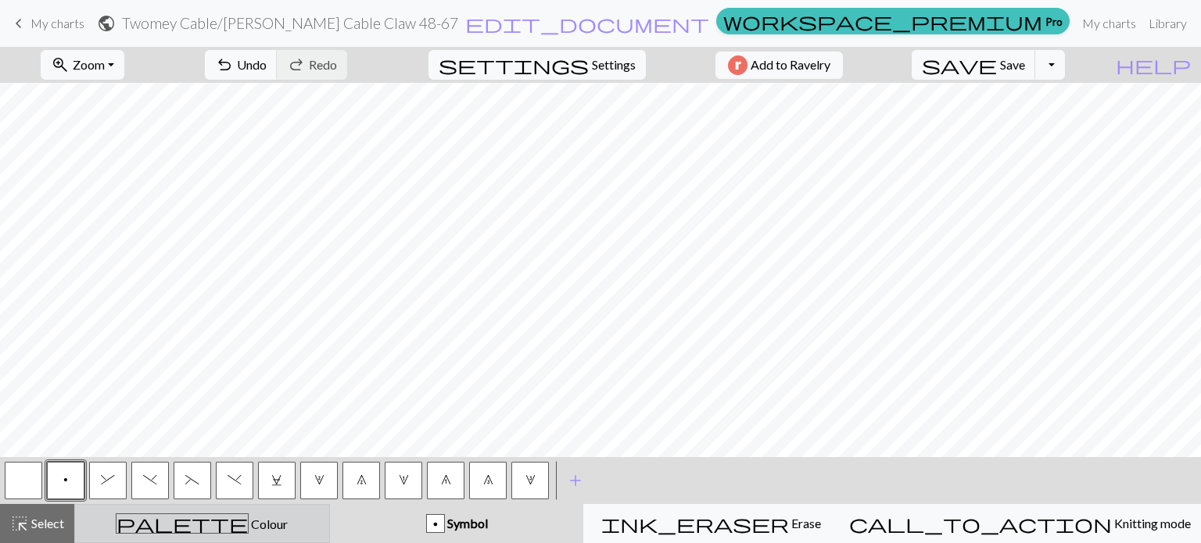
click at [249, 522] on span "Colour" at bounding box center [268, 524] width 39 height 15
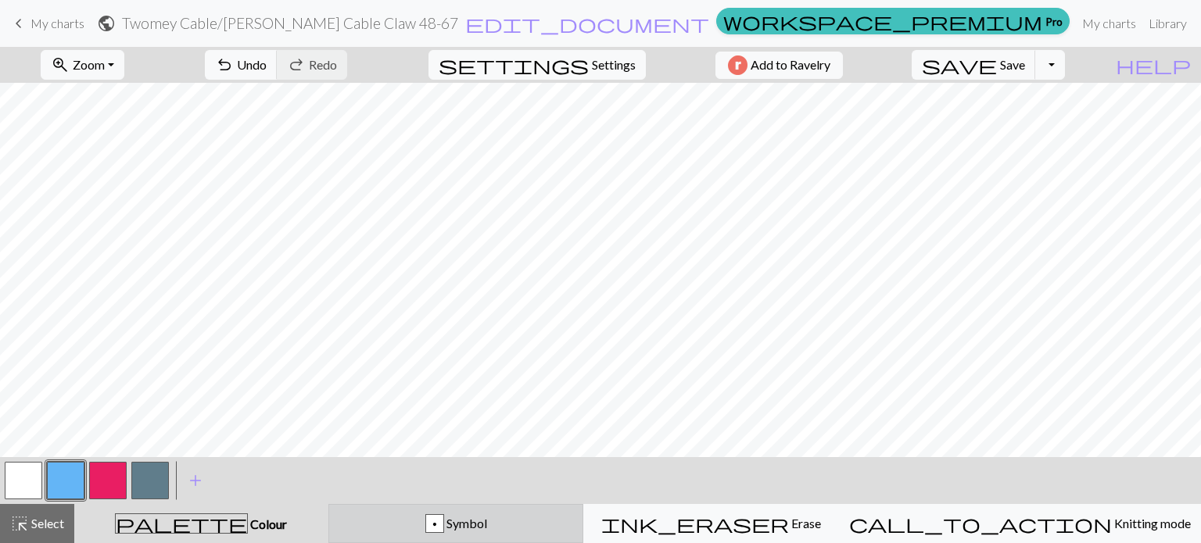
click at [463, 521] on div "p Symbol" at bounding box center [456, 523] width 235 height 19
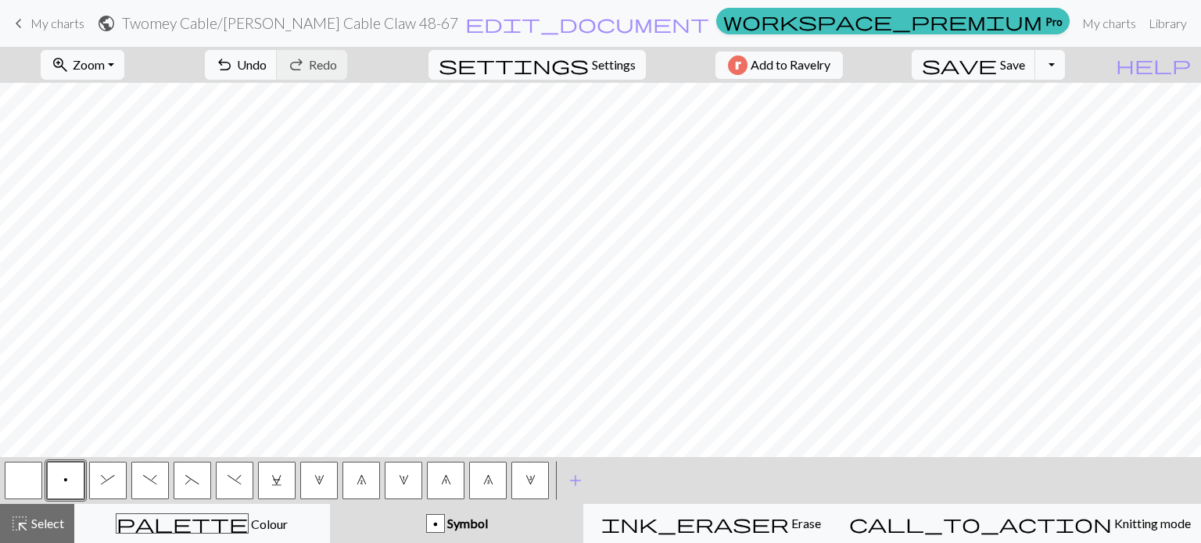
click at [108, 484] on span "&" at bounding box center [108, 480] width 14 height 13
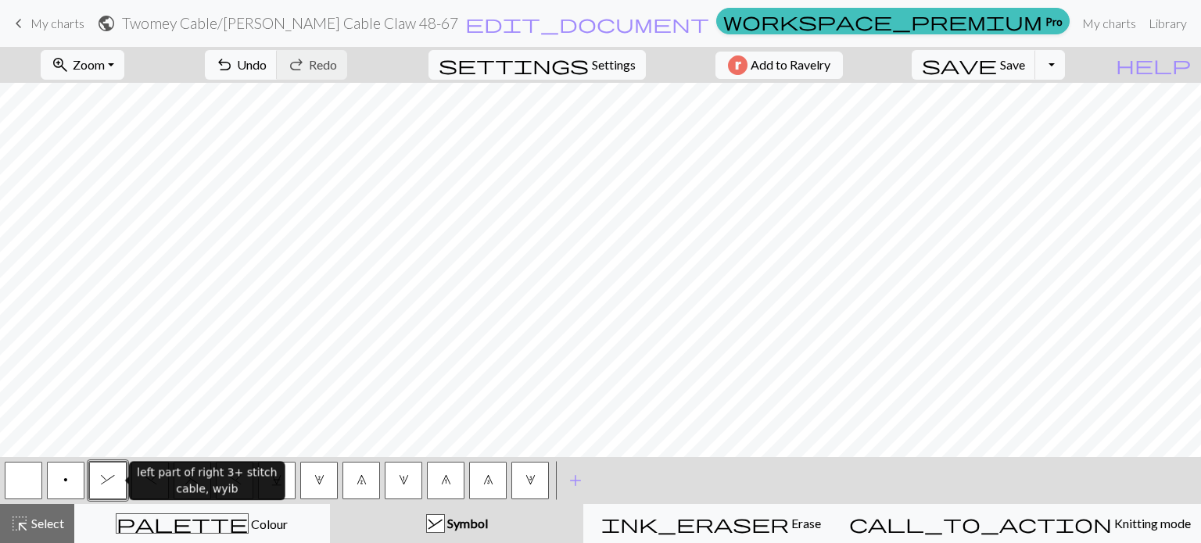
click at [106, 484] on span "&" at bounding box center [108, 480] width 14 height 13
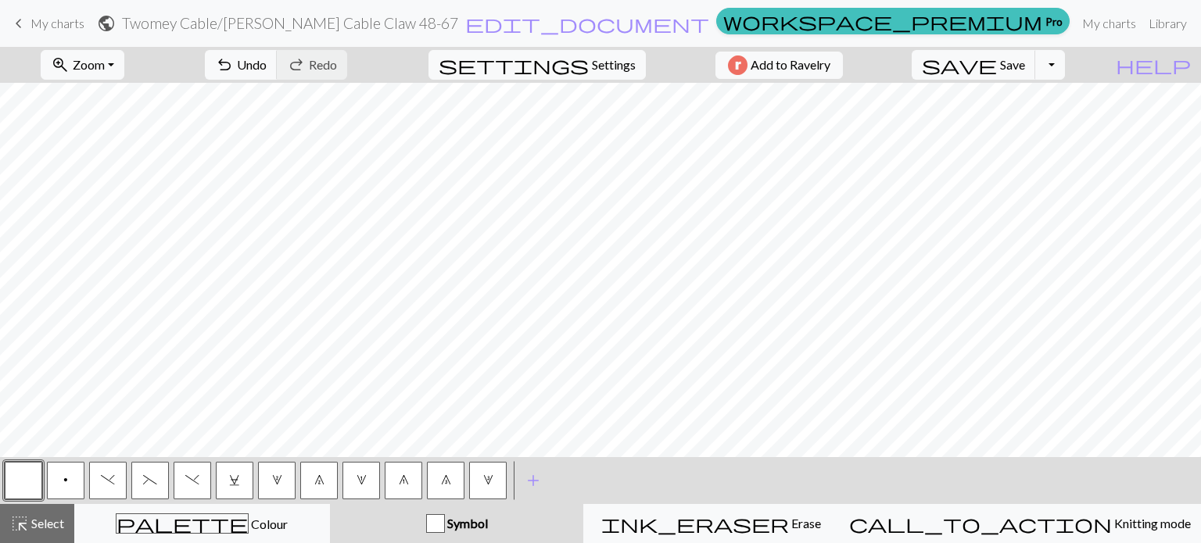
click at [110, 475] on span ")" at bounding box center [108, 480] width 14 height 13
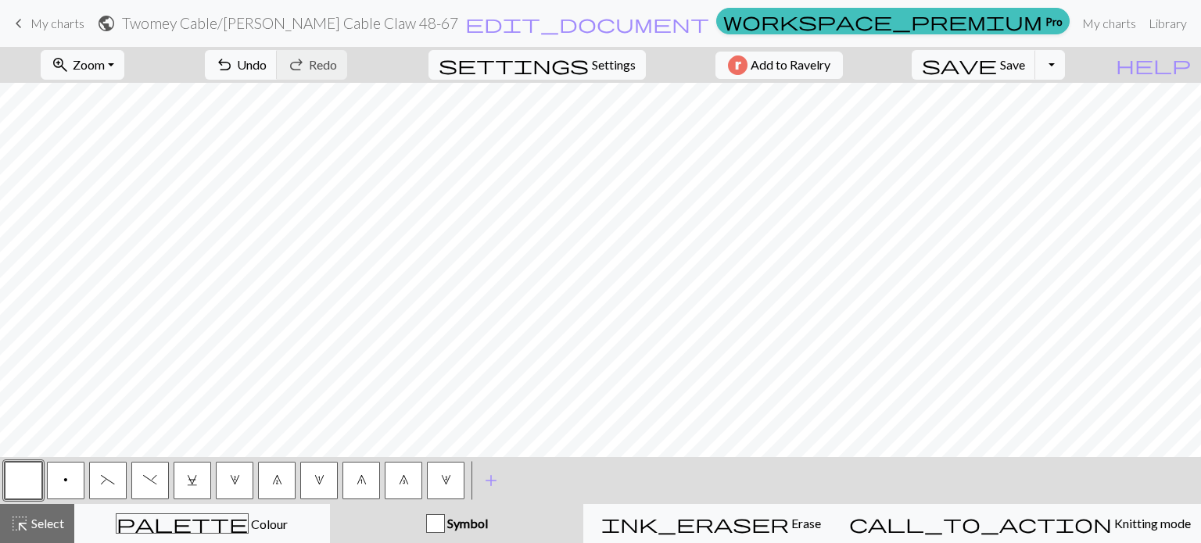
click at [109, 477] on span "(" at bounding box center [108, 480] width 14 height 13
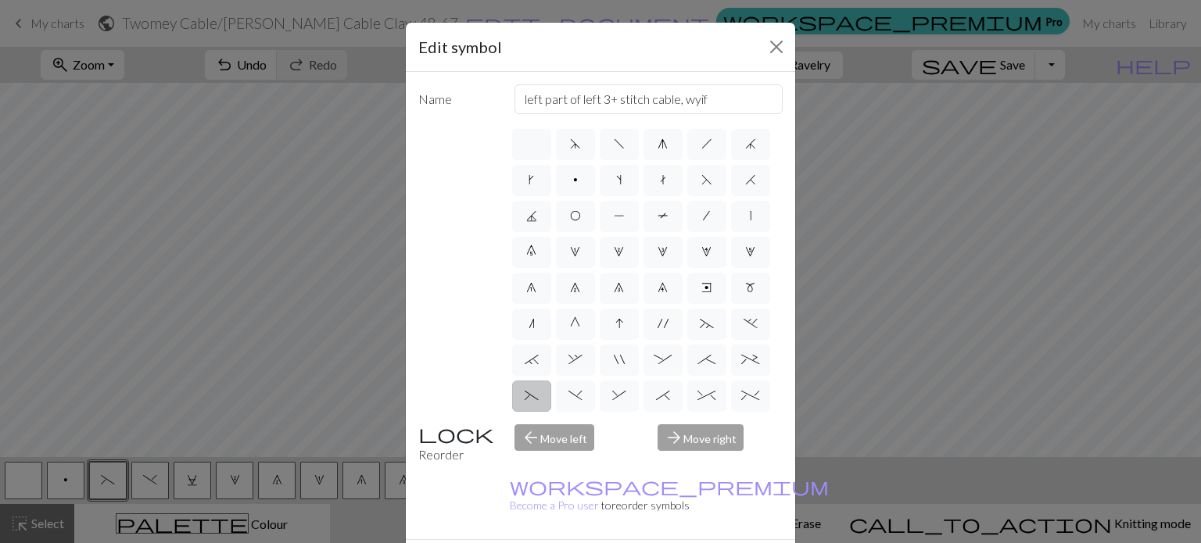
drag, startPoint x: 425, startPoint y: 531, endPoint x: 413, endPoint y: 526, distance: 12.6
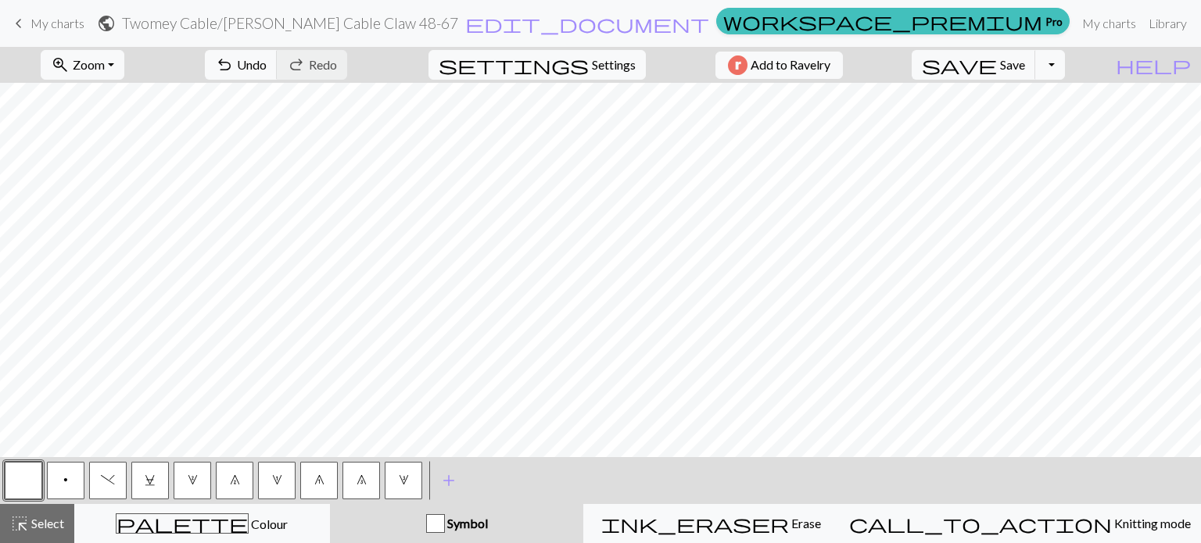
click at [109, 475] on span ")" at bounding box center [108, 480] width 14 height 13
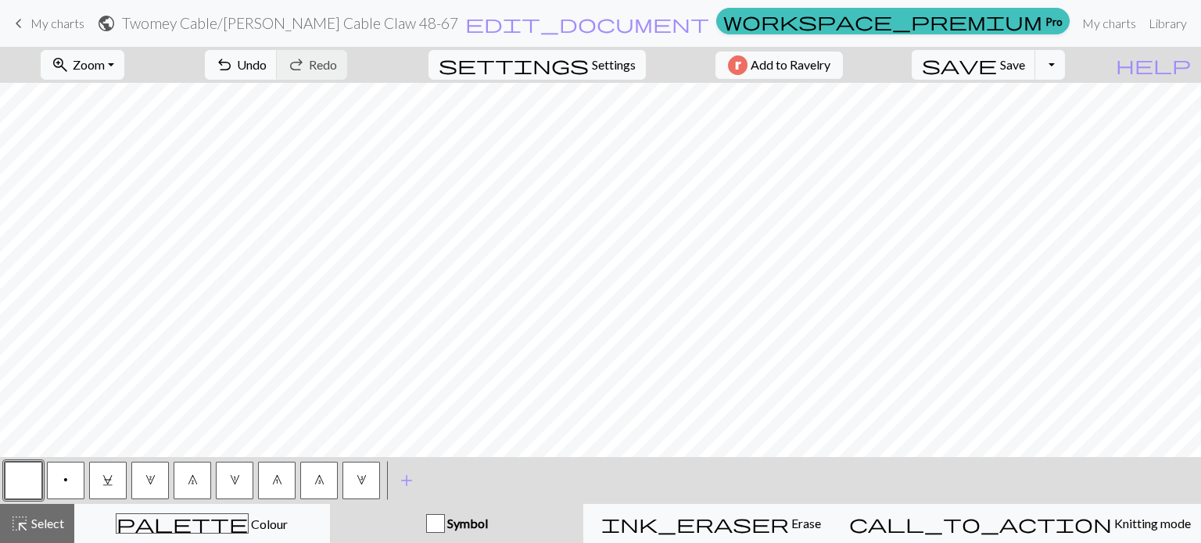
click at [116, 474] on button "C" at bounding box center [108, 481] width 38 height 38
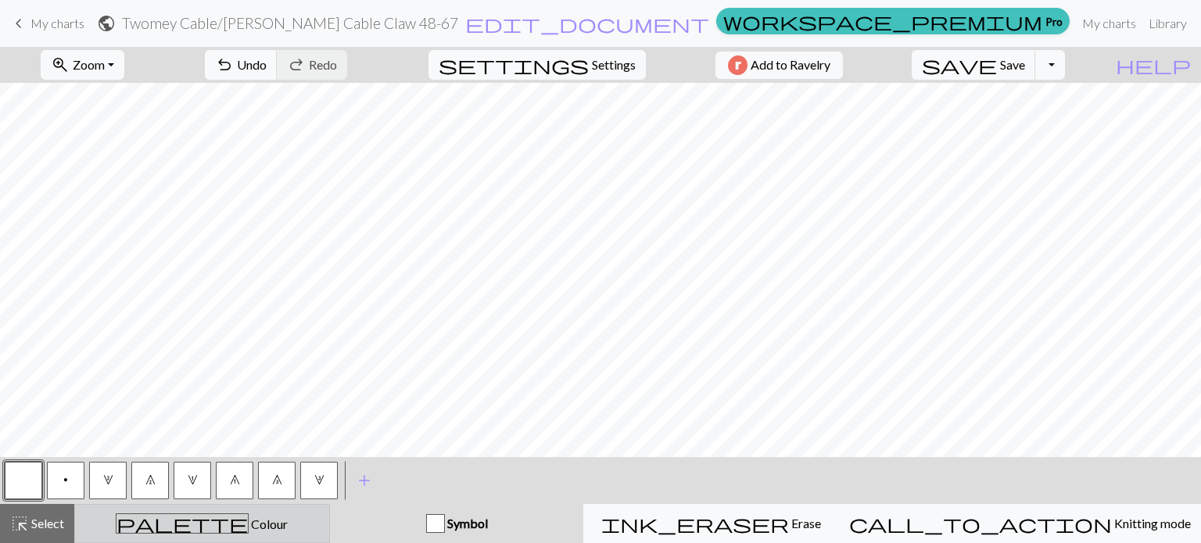
click at [275, 531] on div "palette Colour Colour" at bounding box center [201, 524] width 235 height 20
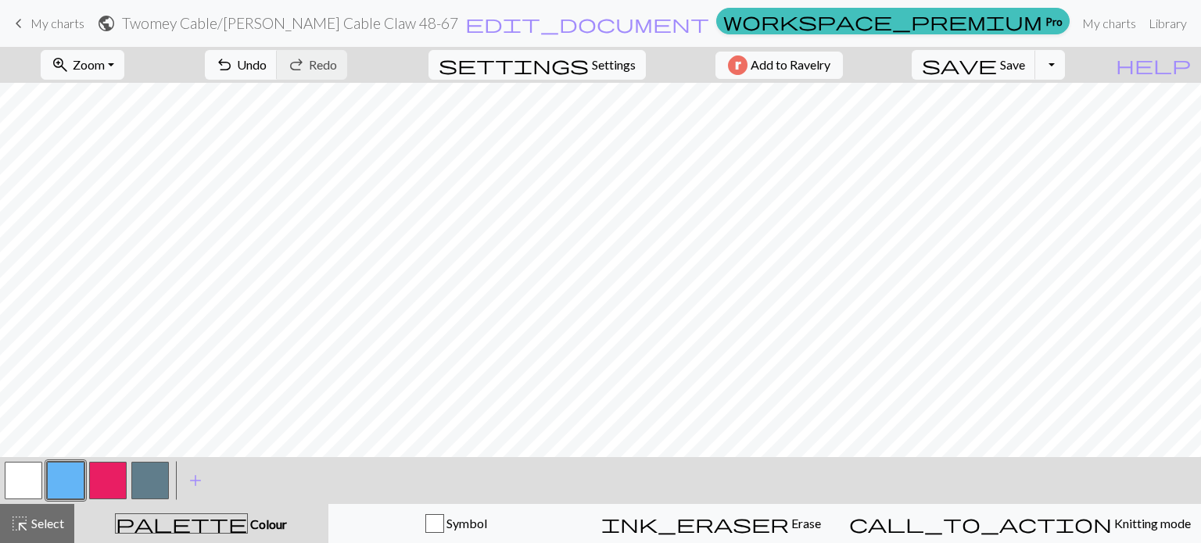
click at [104, 480] on button "button" at bounding box center [108, 481] width 38 height 38
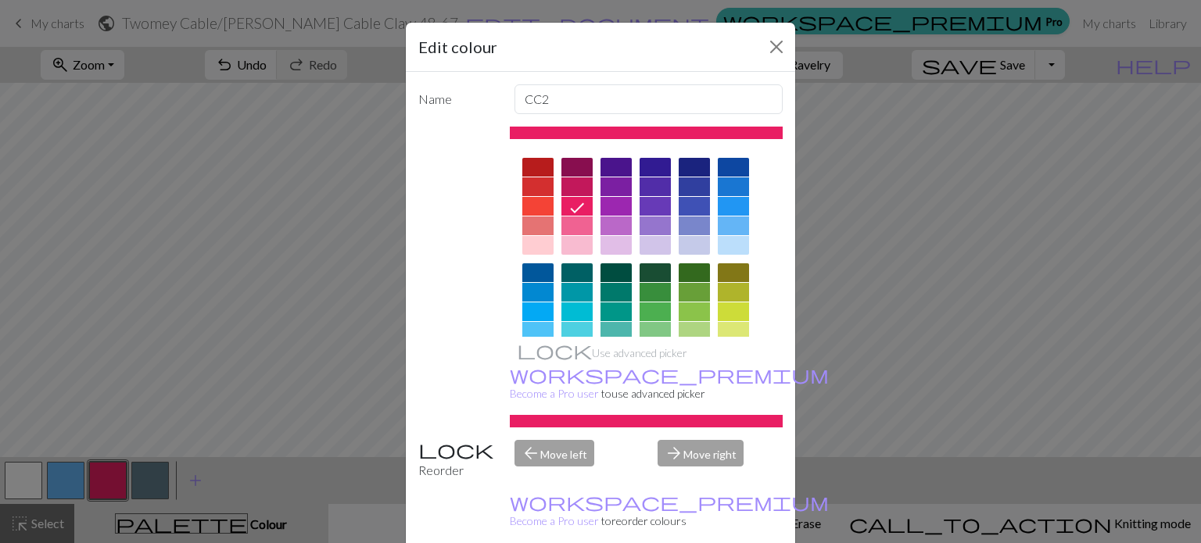
click at [732, 248] on div at bounding box center [733, 245] width 31 height 19
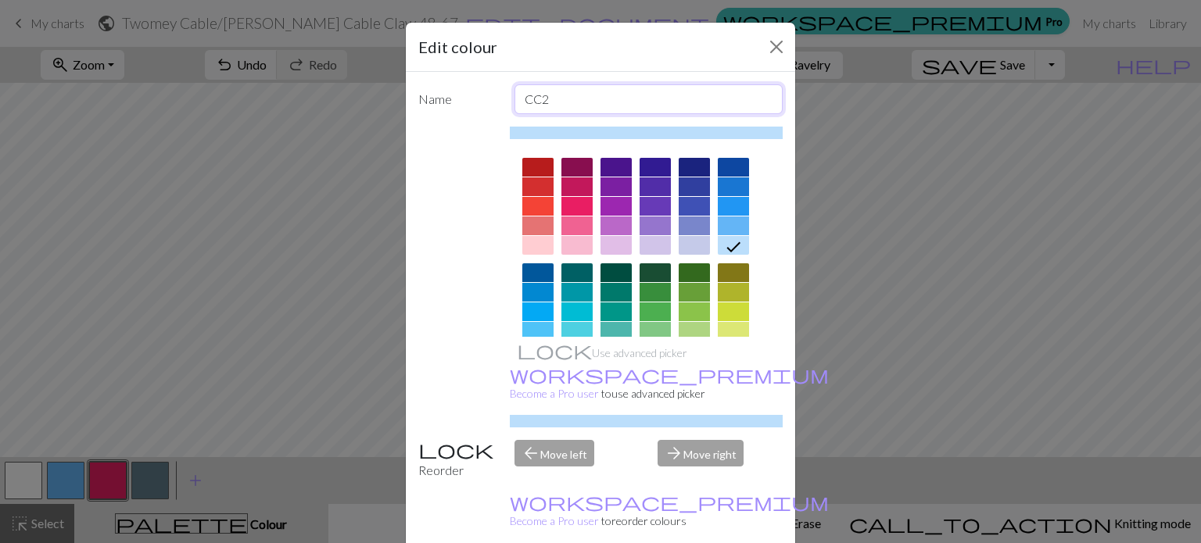
drag, startPoint x: 565, startPoint y: 104, endPoint x: 468, endPoint y: 98, distance: 97.2
click at [468, 98] on div "Name CC2" at bounding box center [600, 99] width 383 height 30
type input "3 to the back"
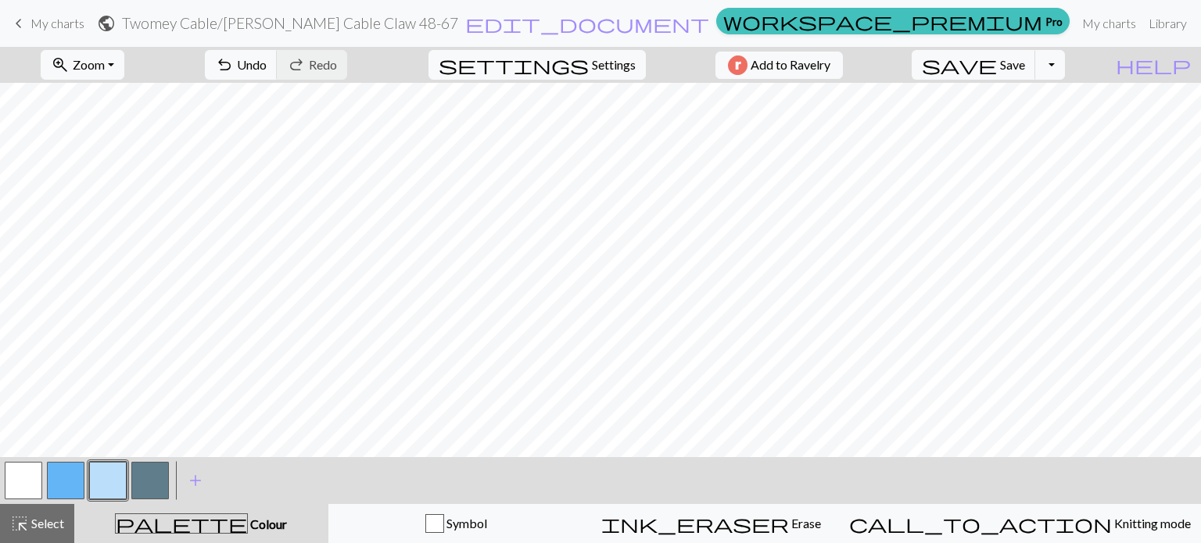
click at [63, 482] on button "button" at bounding box center [66, 481] width 38 height 38
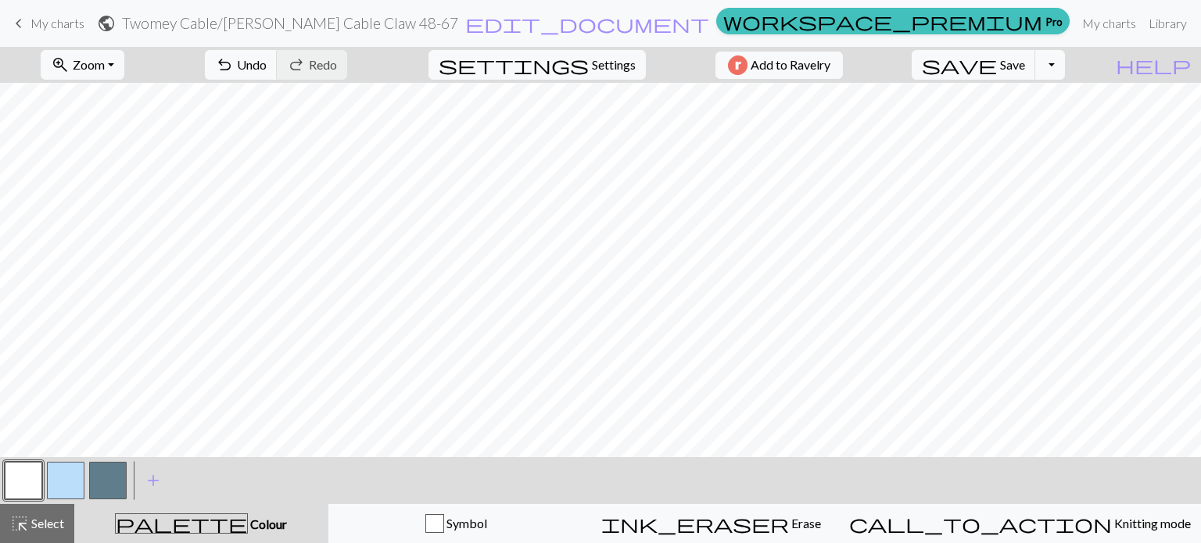
click at [92, 480] on button "button" at bounding box center [108, 481] width 38 height 38
click at [99, 484] on button "button" at bounding box center [108, 481] width 38 height 38
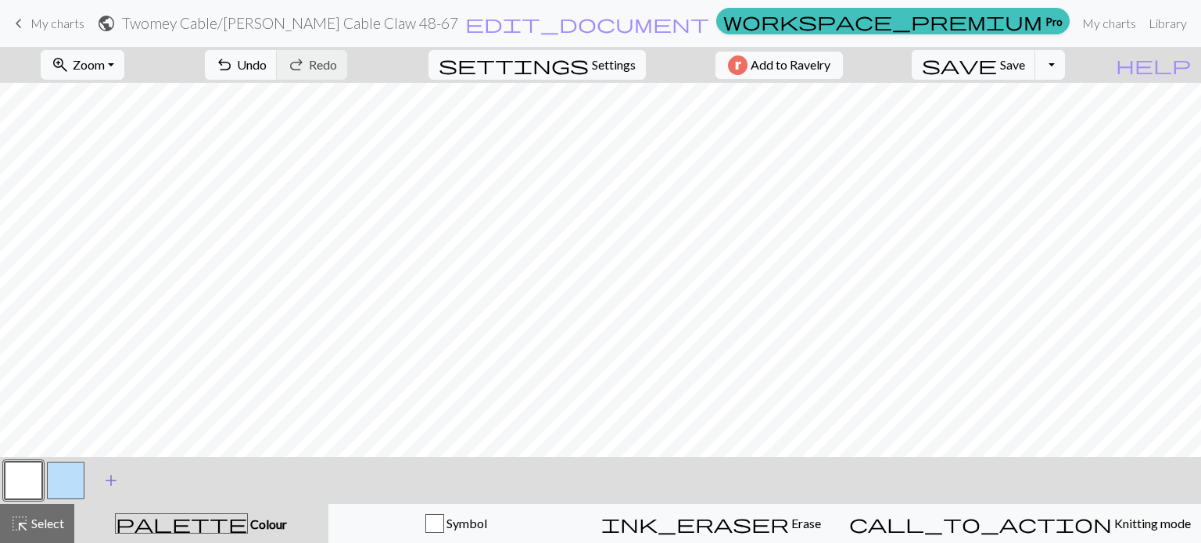
click at [110, 483] on span "add" at bounding box center [111, 481] width 19 height 22
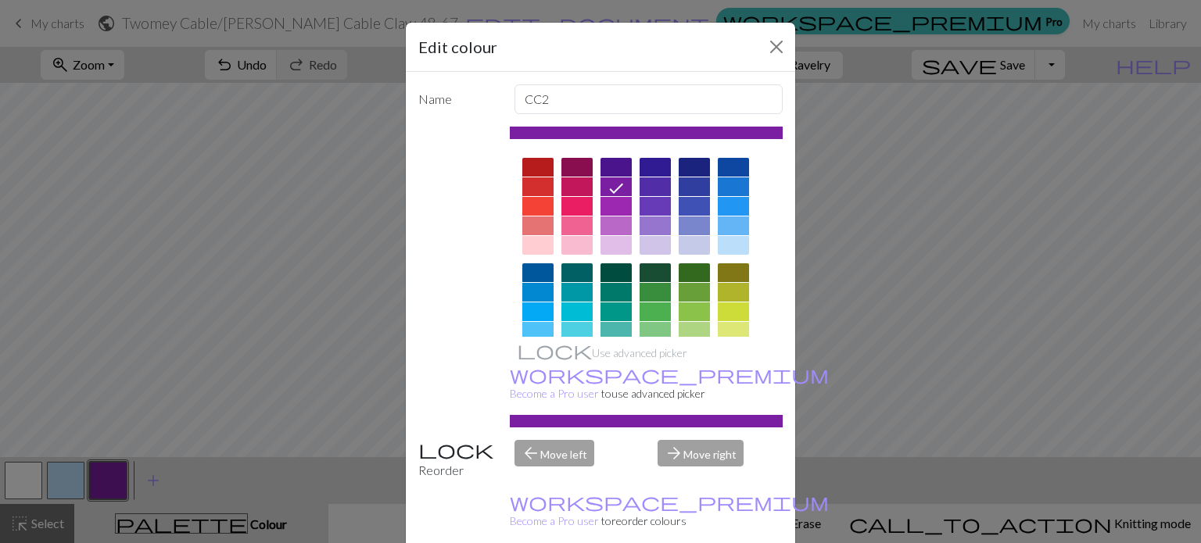
click at [611, 247] on div at bounding box center [615, 245] width 31 height 19
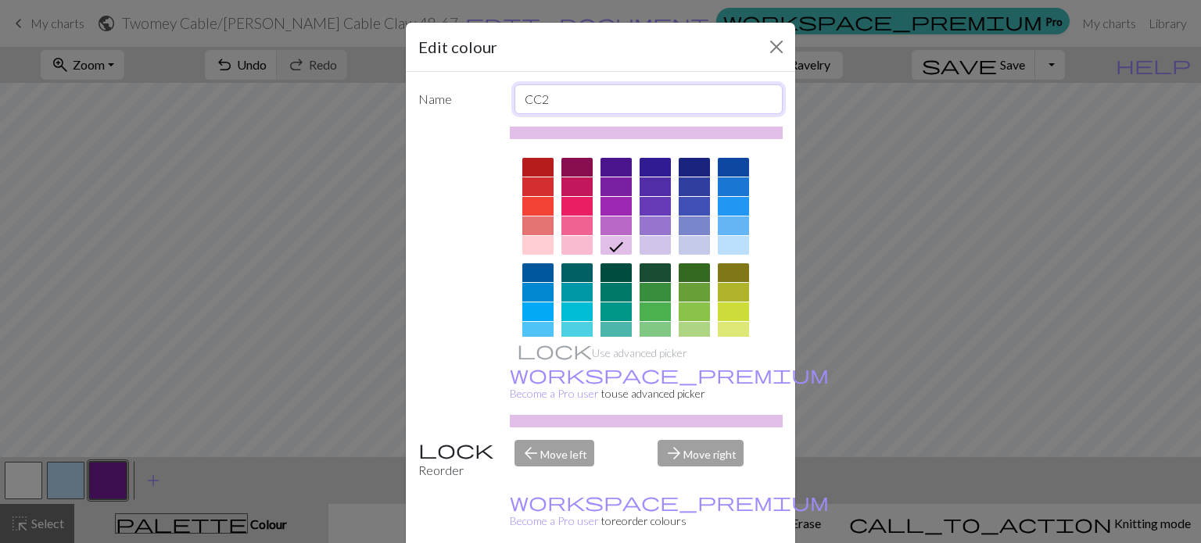
drag, startPoint x: 587, startPoint y: 99, endPoint x: 515, endPoint y: 106, distance: 72.2
click at [516, 106] on input "CC2" at bounding box center [648, 99] width 269 height 30
type input "2 to the back"
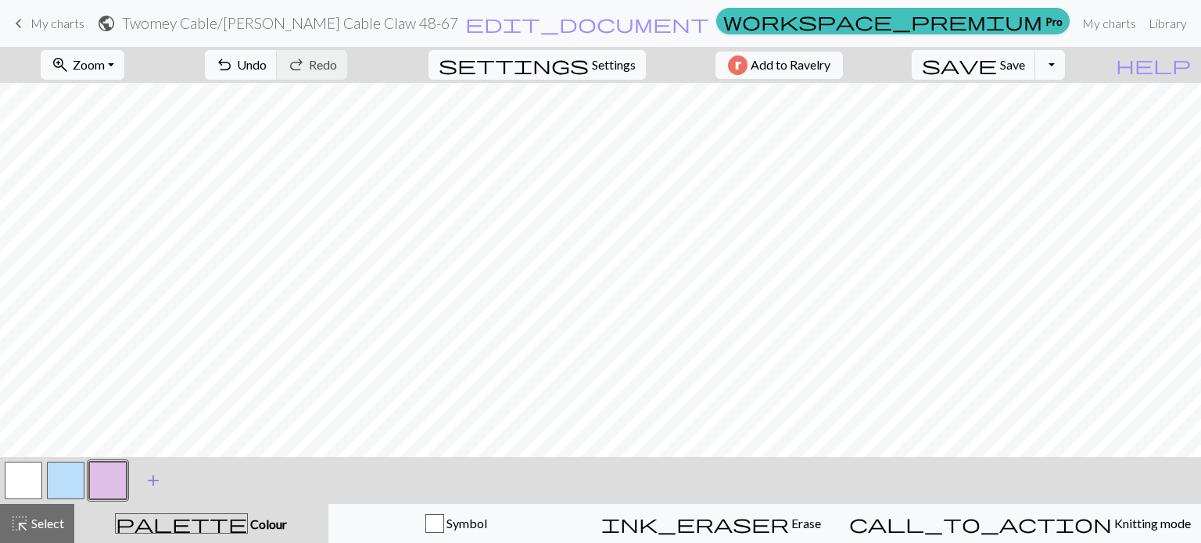
click at [158, 482] on span "add" at bounding box center [153, 481] width 19 height 22
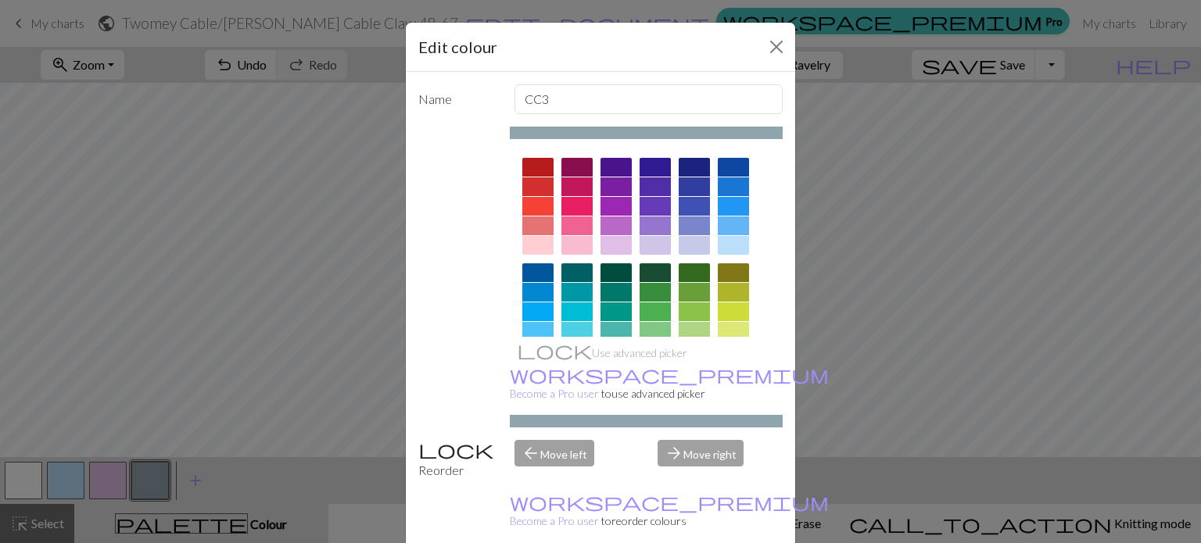
click at [529, 240] on div at bounding box center [537, 245] width 31 height 19
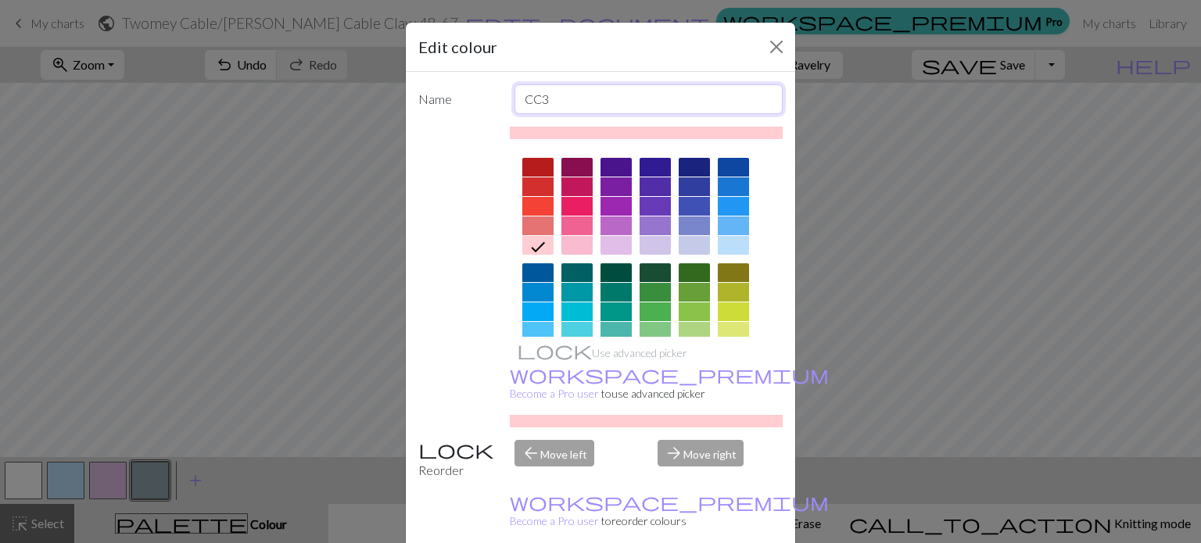
drag, startPoint x: 579, startPoint y: 96, endPoint x: 510, endPoint y: 105, distance: 70.1
click at [514, 104] on input "CC3" at bounding box center [648, 99] width 269 height 30
type input "1 to the back"
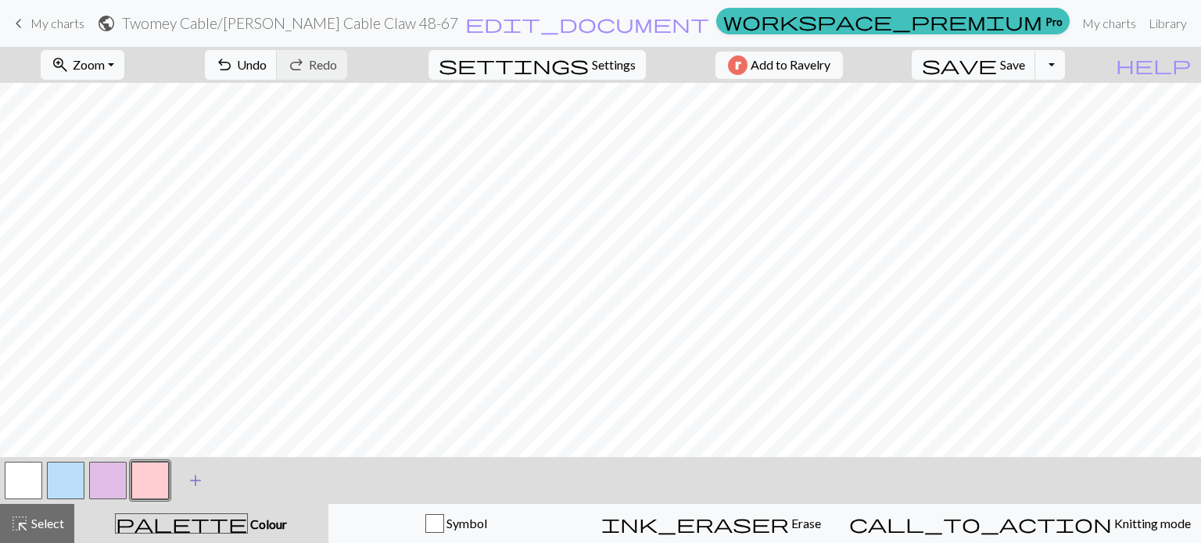
click at [195, 482] on span "add" at bounding box center [195, 481] width 19 height 22
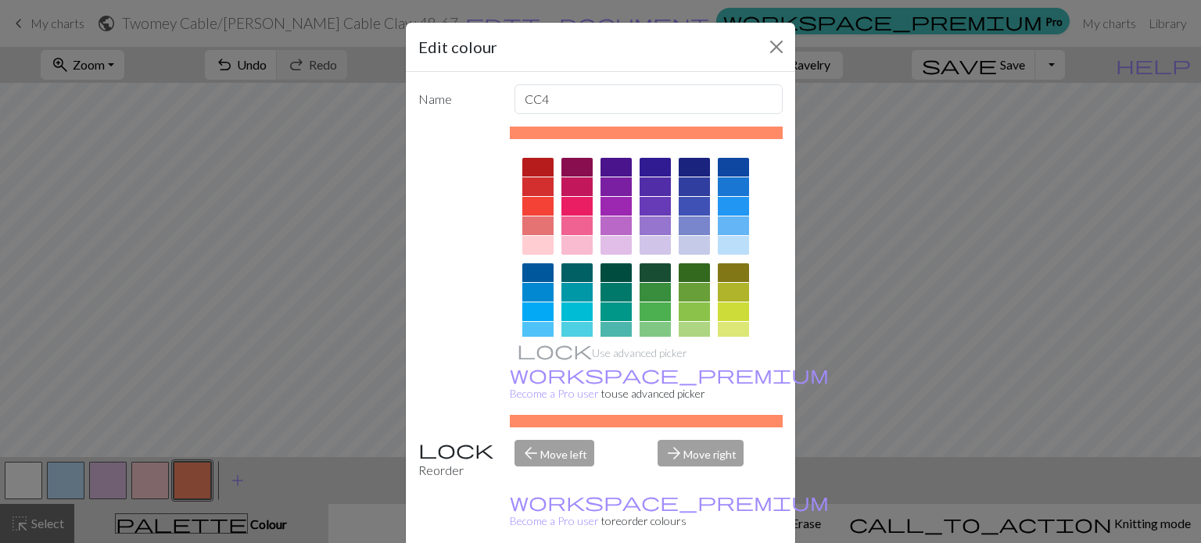
click at [733, 203] on div at bounding box center [733, 206] width 31 height 19
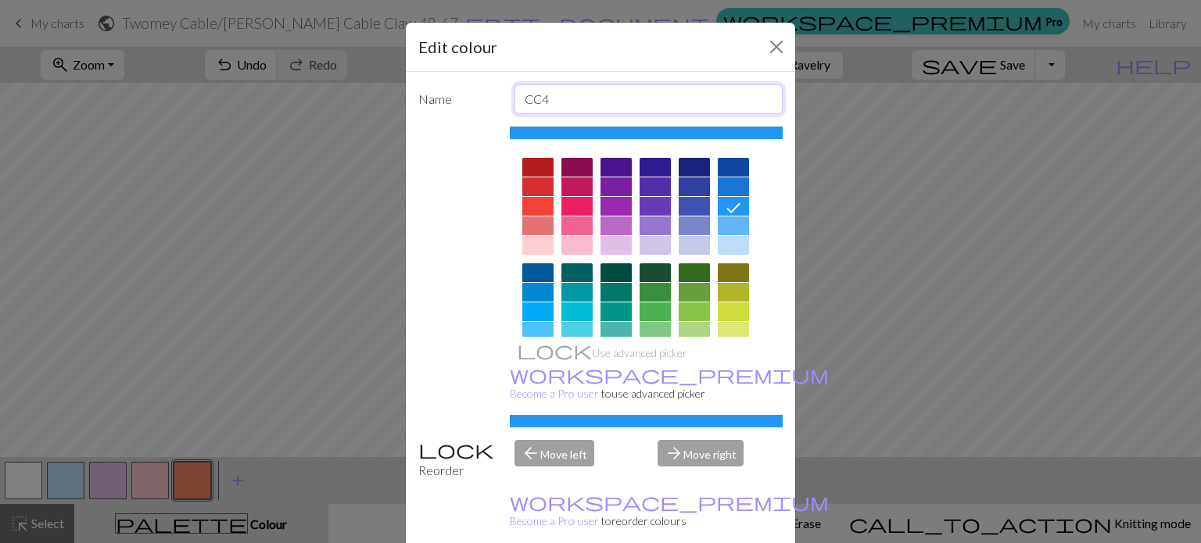
drag, startPoint x: 554, startPoint y: 96, endPoint x: 494, endPoint y: 99, distance: 59.5
click at [494, 99] on div "Name CC4" at bounding box center [600, 99] width 383 height 30
type input "3 to the front"
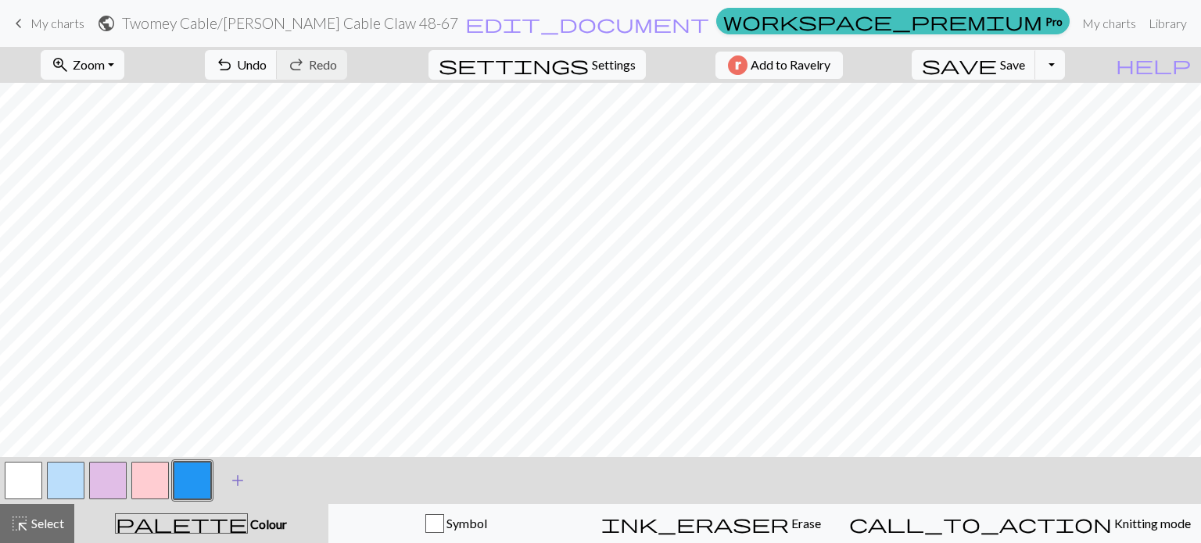
click at [234, 489] on span "add" at bounding box center [237, 481] width 19 height 22
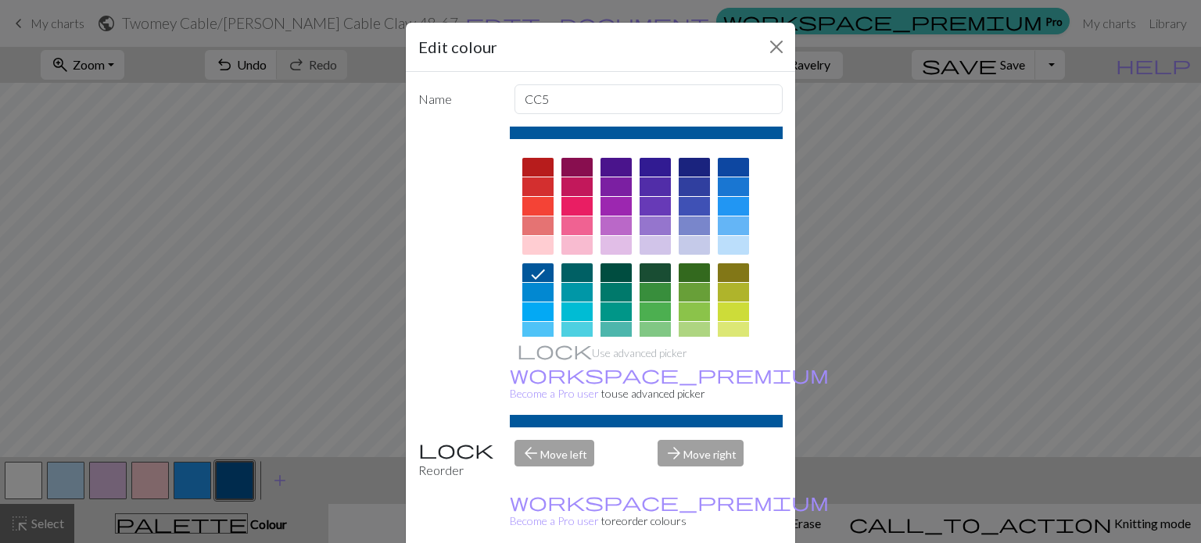
click at [609, 203] on div at bounding box center [615, 206] width 31 height 19
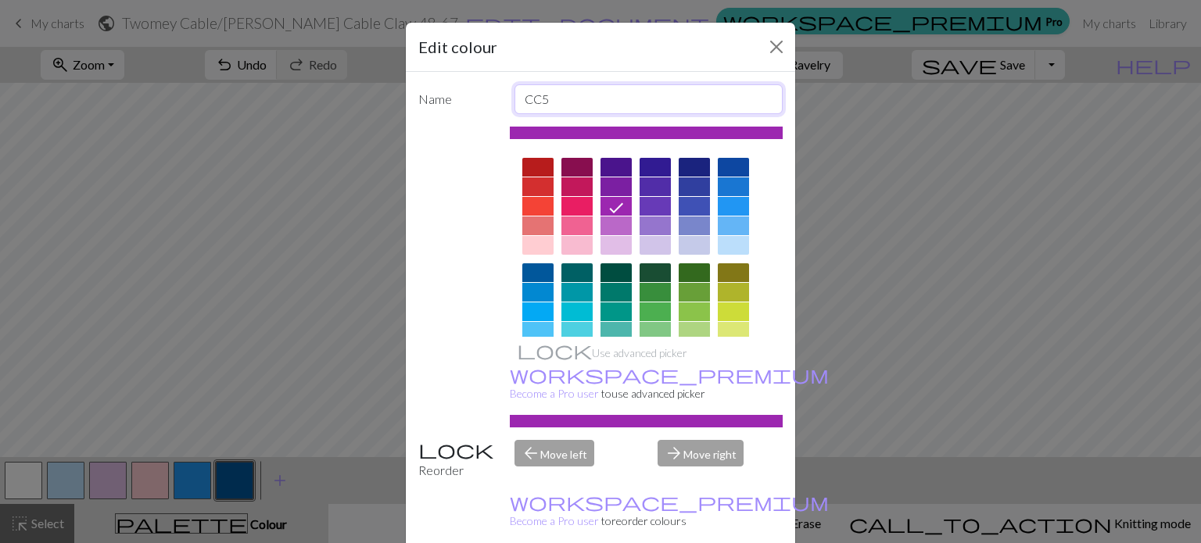
drag, startPoint x: 568, startPoint y: 91, endPoint x: 481, endPoint y: 93, distance: 86.8
click at [481, 93] on div "Name CC5" at bounding box center [600, 99] width 383 height 30
type input "2 to the front"
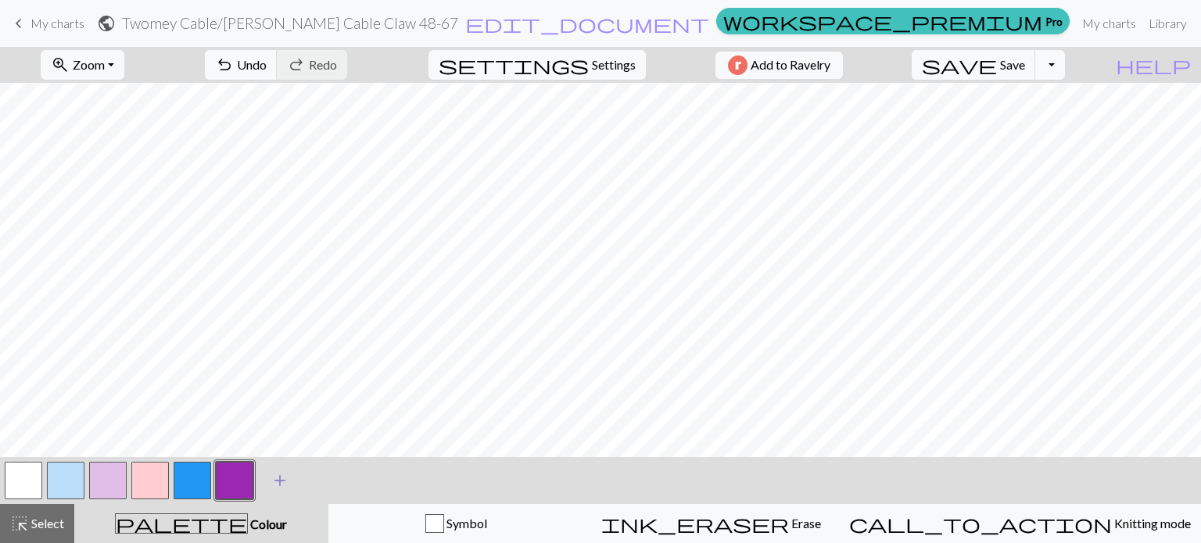
click at [281, 487] on span "add" at bounding box center [280, 481] width 19 height 22
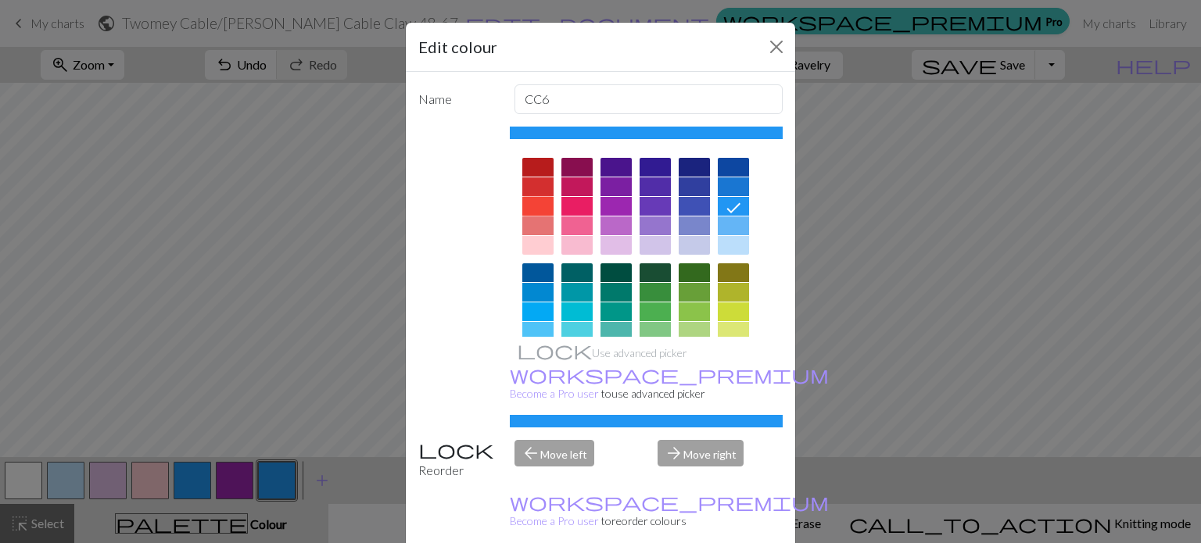
click at [536, 208] on div at bounding box center [537, 206] width 31 height 19
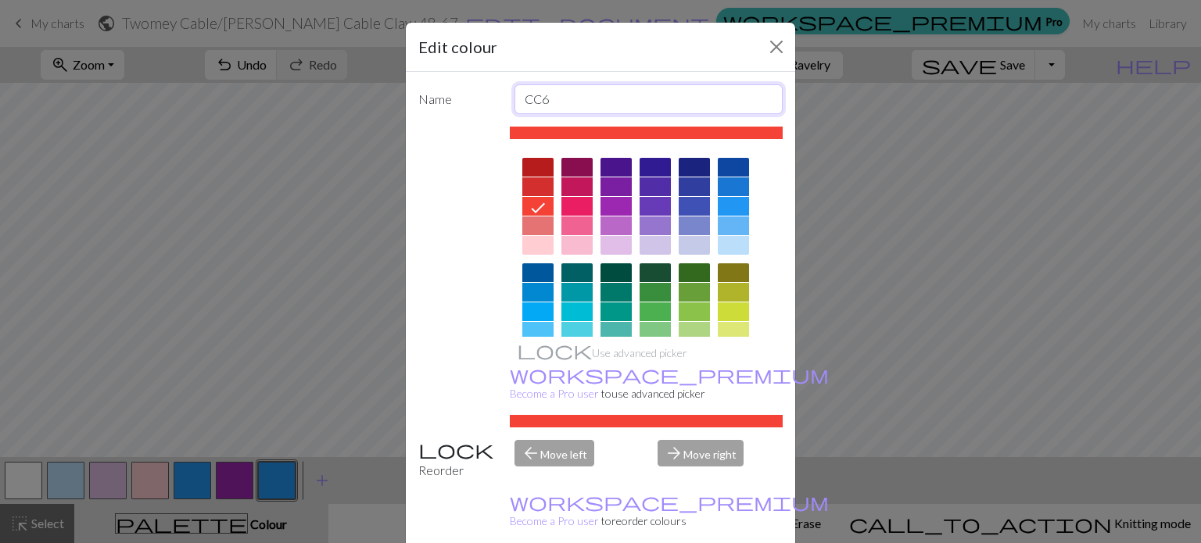
drag, startPoint x: 562, startPoint y: 105, endPoint x: 475, endPoint y: 98, distance: 87.1
click at [475, 98] on div "Name CC6" at bounding box center [600, 99] width 383 height 30
type input "1 to the front"
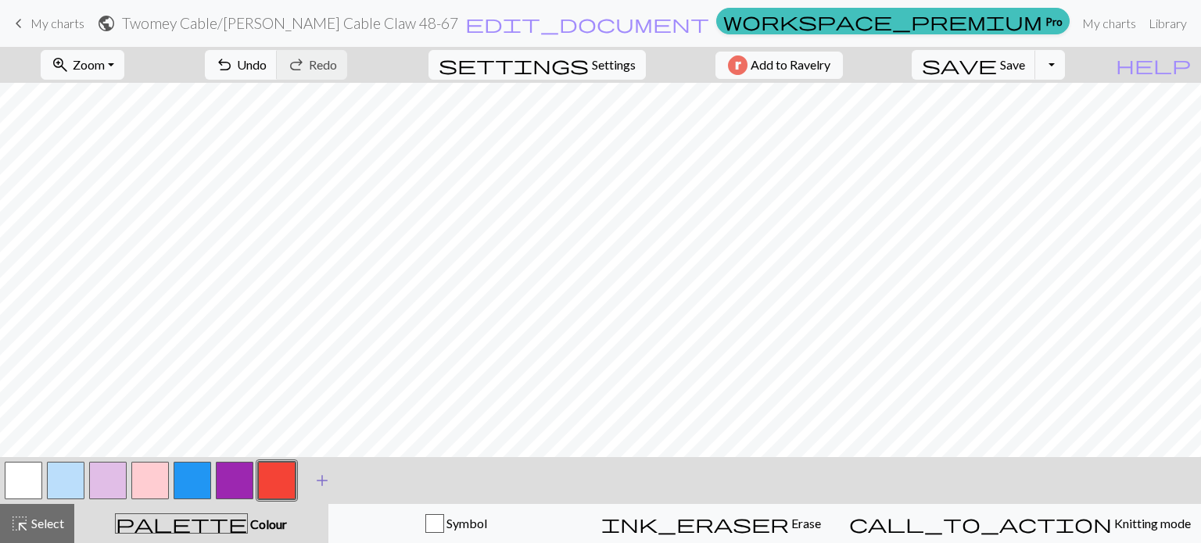
click at [319, 489] on span "add" at bounding box center [322, 481] width 19 height 22
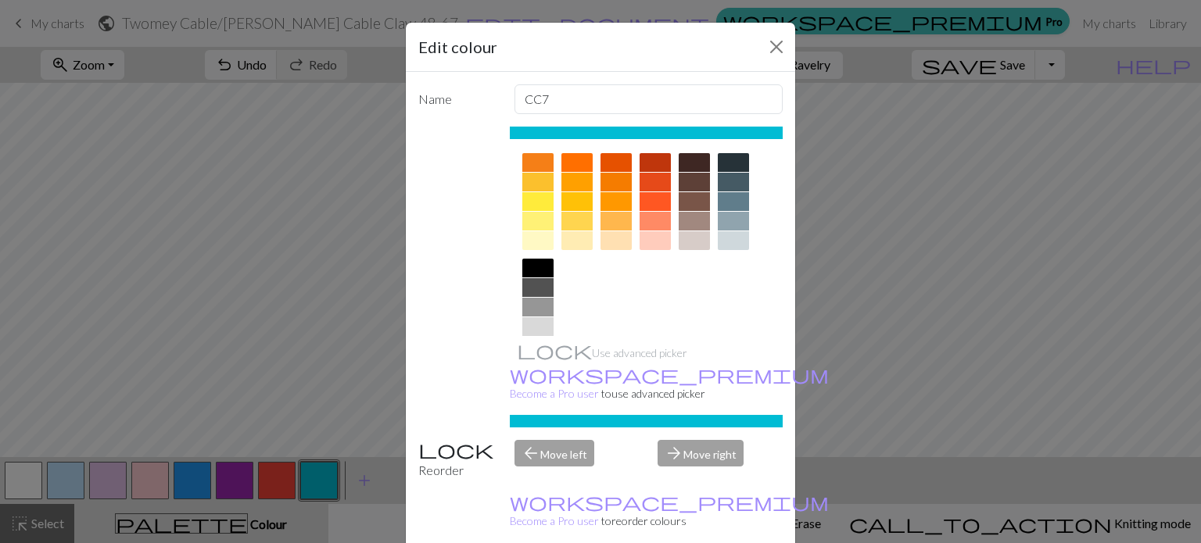
scroll to position [235, 0]
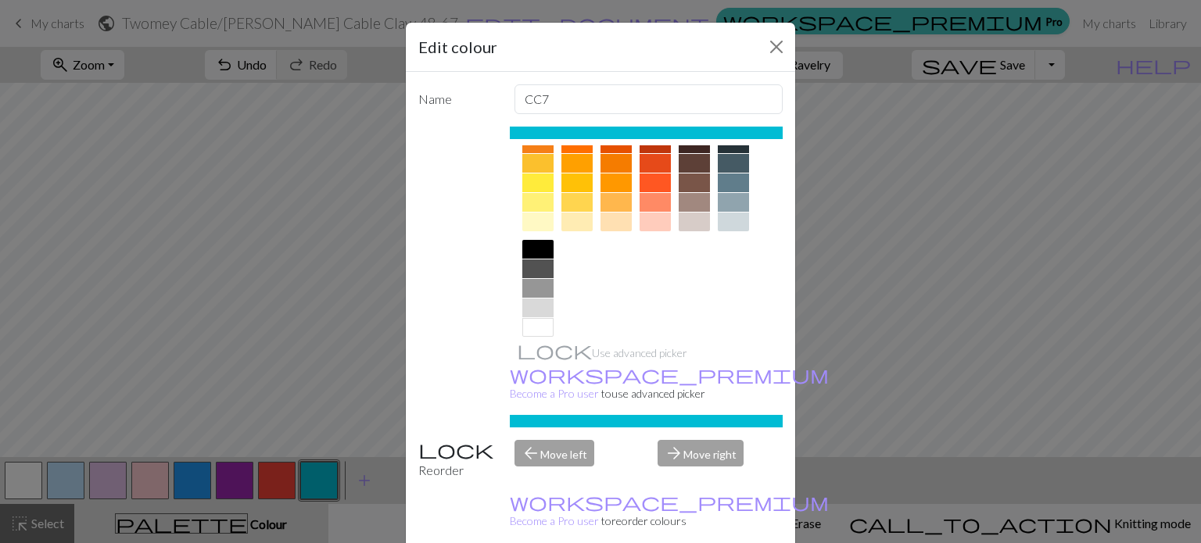
click at [738, 178] on div at bounding box center [733, 183] width 31 height 19
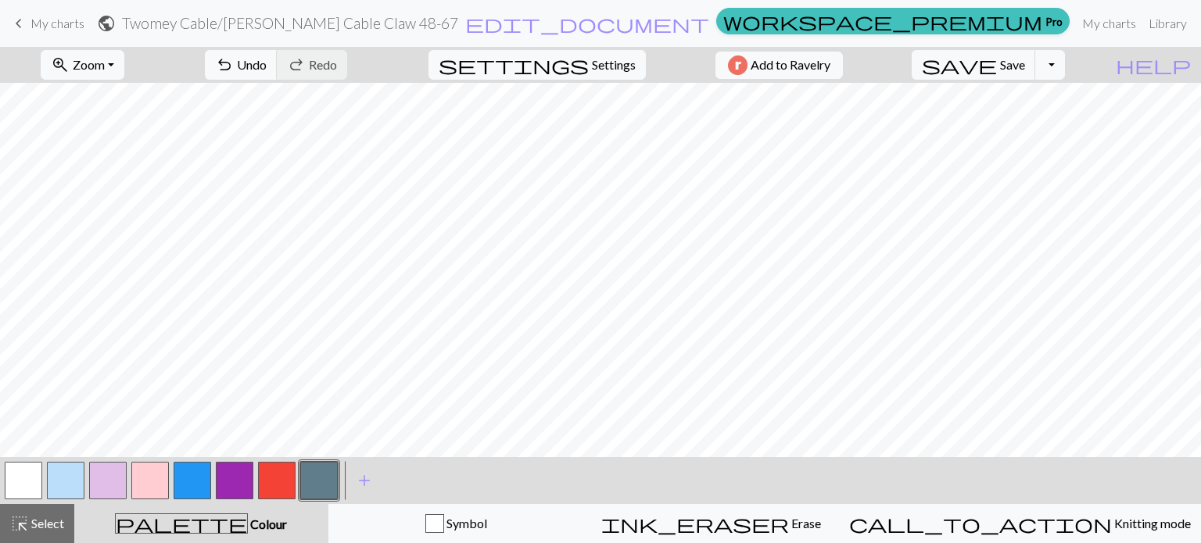
click at [332, 475] on button "button" at bounding box center [319, 481] width 38 height 38
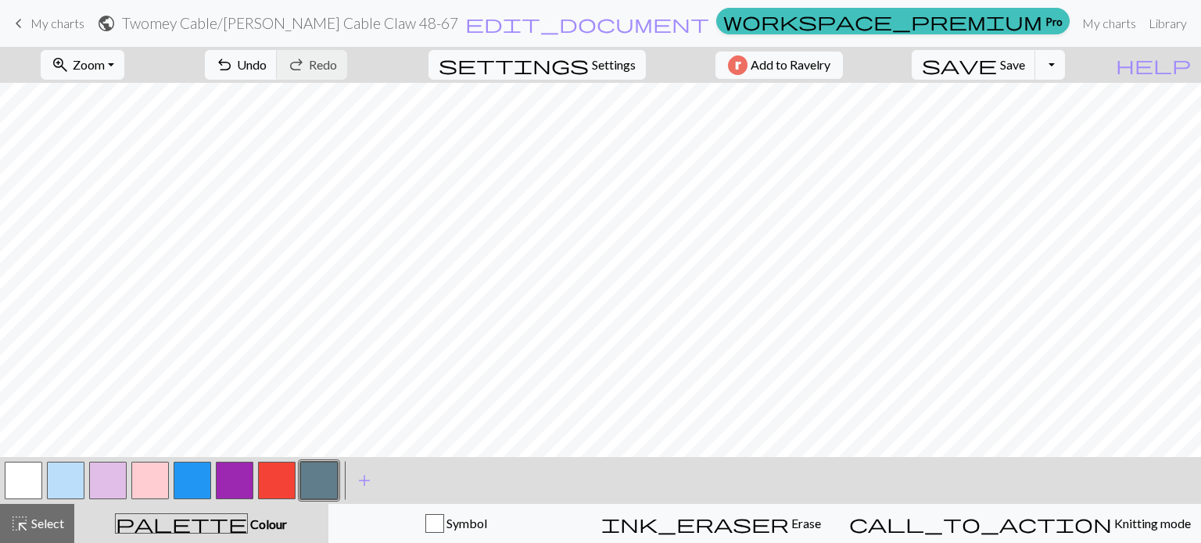
click at [228, 489] on button "button" at bounding box center [235, 481] width 38 height 38
click at [110, 482] on button "button" at bounding box center [108, 481] width 38 height 38
click at [1029, 68] on button "save Save Save" at bounding box center [974, 65] width 124 height 30
click at [1065, 64] on button "Toggle Dropdown" at bounding box center [1050, 65] width 30 height 30
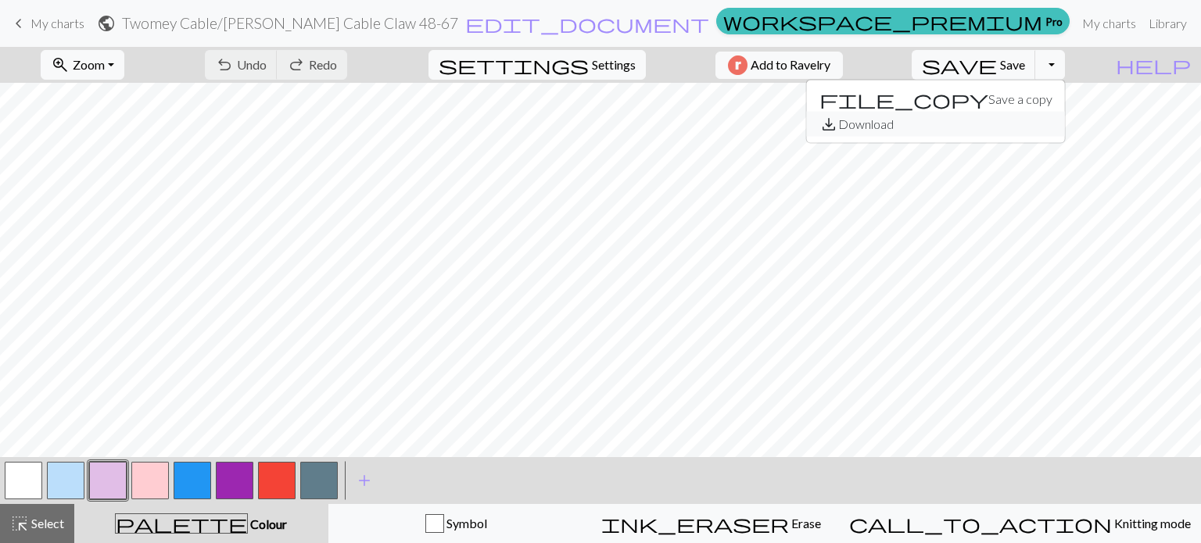
click at [1039, 124] on button "save_alt Download" at bounding box center [936, 124] width 258 height 25
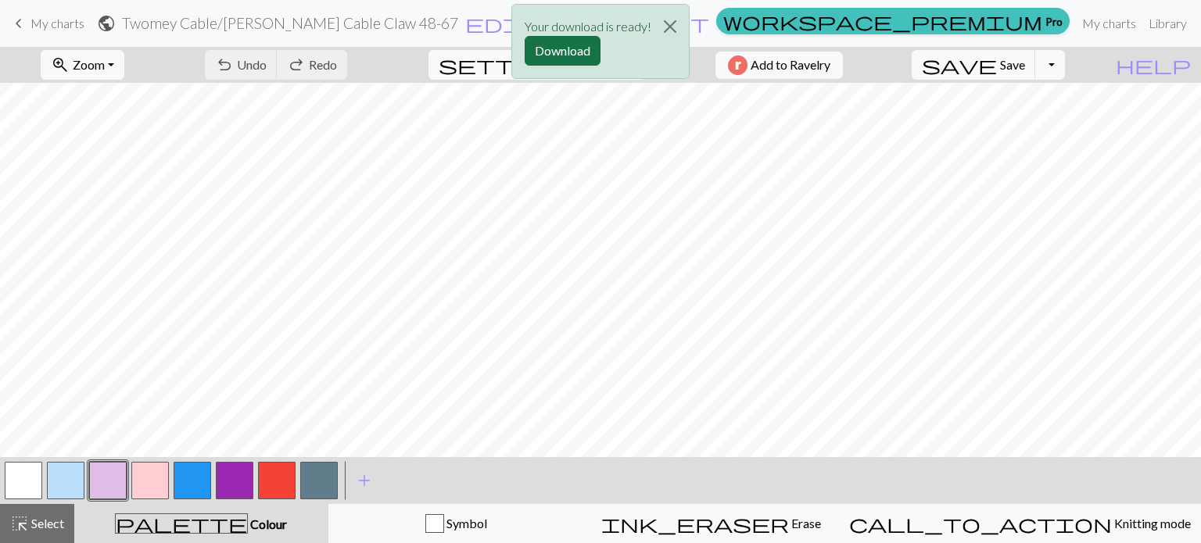
click at [568, 53] on button "Download" at bounding box center [563, 51] width 76 height 30
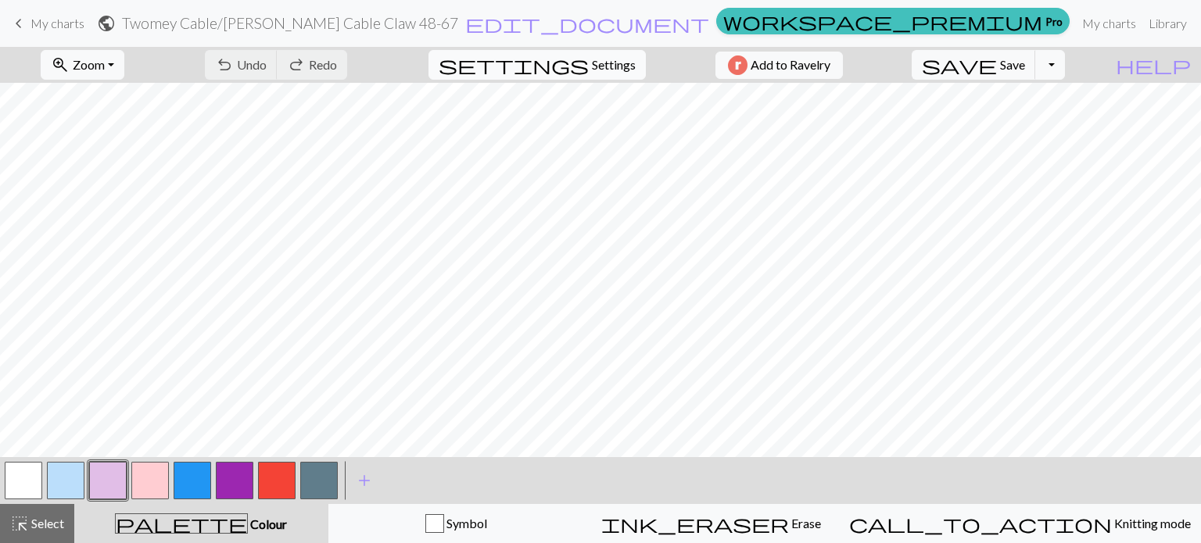
click at [598, 65] on span "Settings" at bounding box center [614, 65] width 44 height 19
select select "flat"
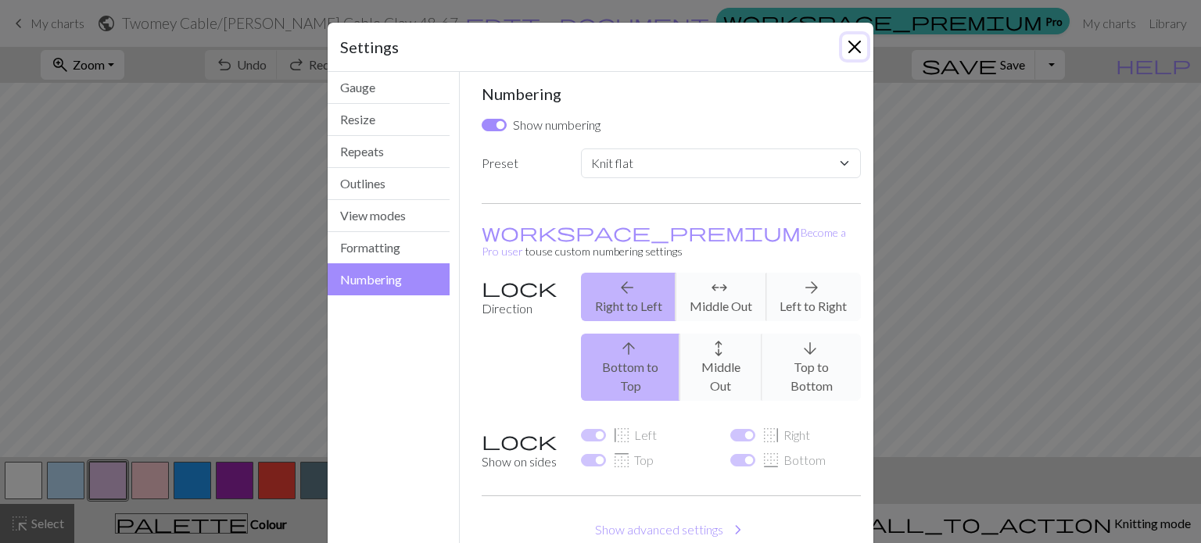
click at [849, 49] on button "Close" at bounding box center [854, 46] width 25 height 25
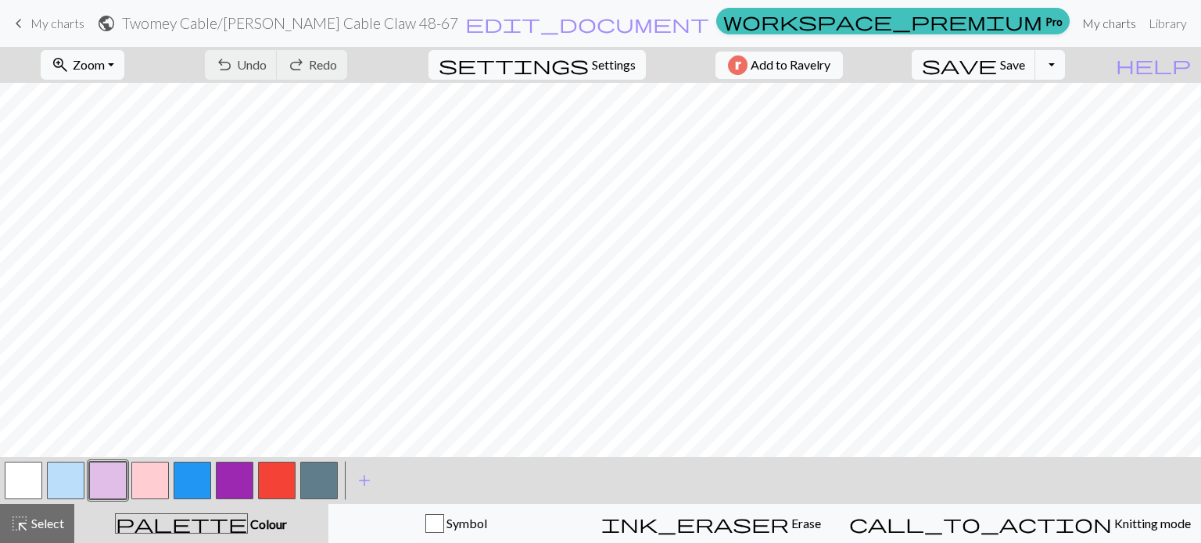
click at [1076, 25] on link "My charts" at bounding box center [1109, 23] width 66 height 31
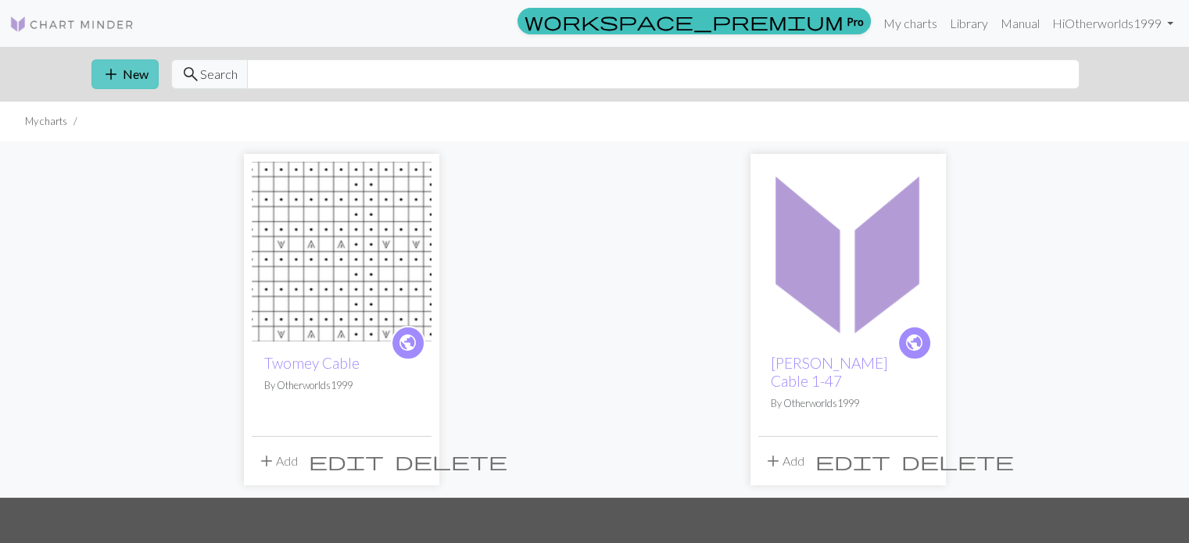
click at [127, 83] on button "add New" at bounding box center [124, 74] width 67 height 30
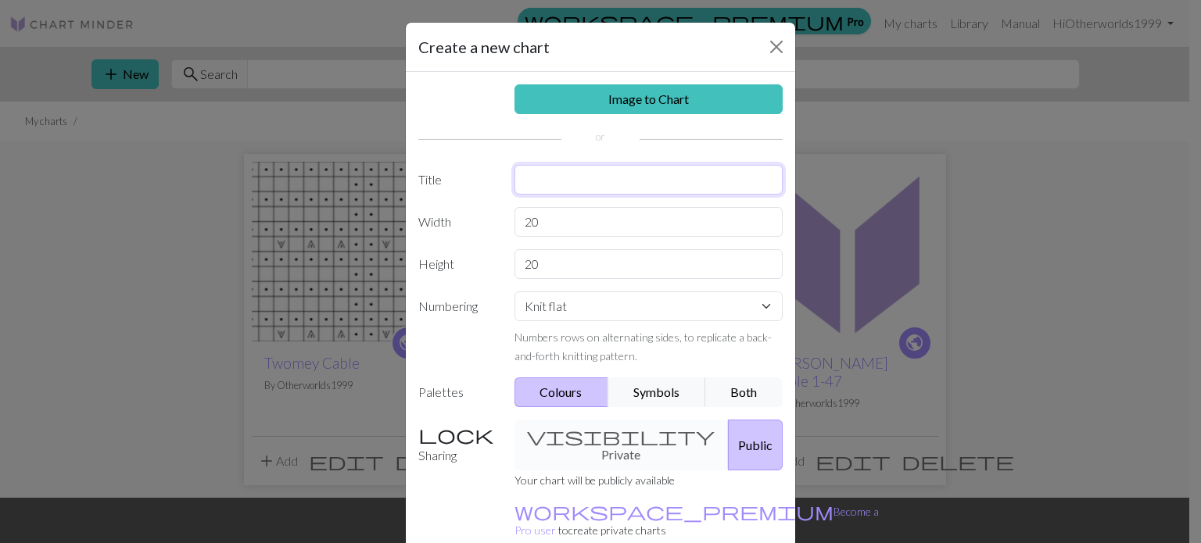
click at [562, 177] on input "text" at bounding box center [648, 180] width 269 height 30
type input "Twomey Cable 68-116"
click at [538, 224] on input "20" at bounding box center [648, 222] width 269 height 30
type input "2"
type input "49"
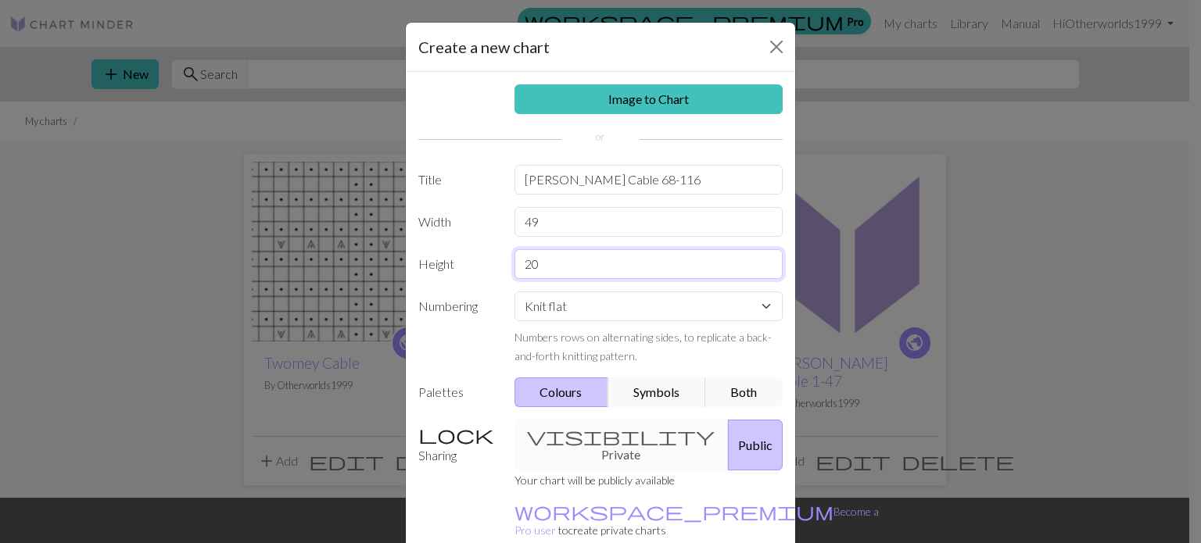
click at [543, 264] on input "20" at bounding box center [648, 264] width 269 height 30
type input "2"
type input "12"
click at [757, 394] on button "Both" at bounding box center [744, 393] width 78 height 30
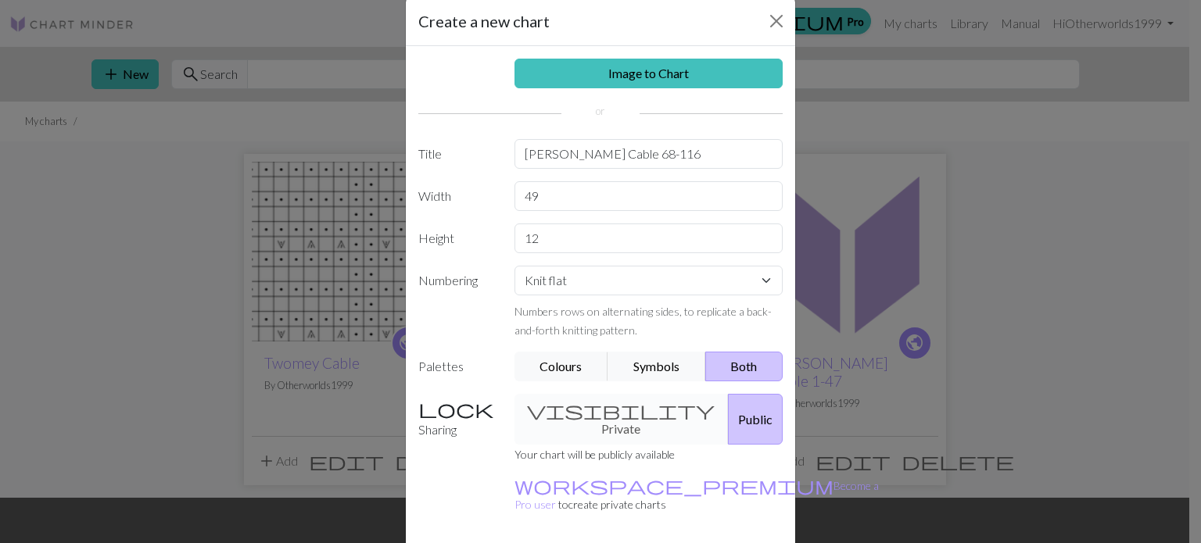
scroll to position [72, 0]
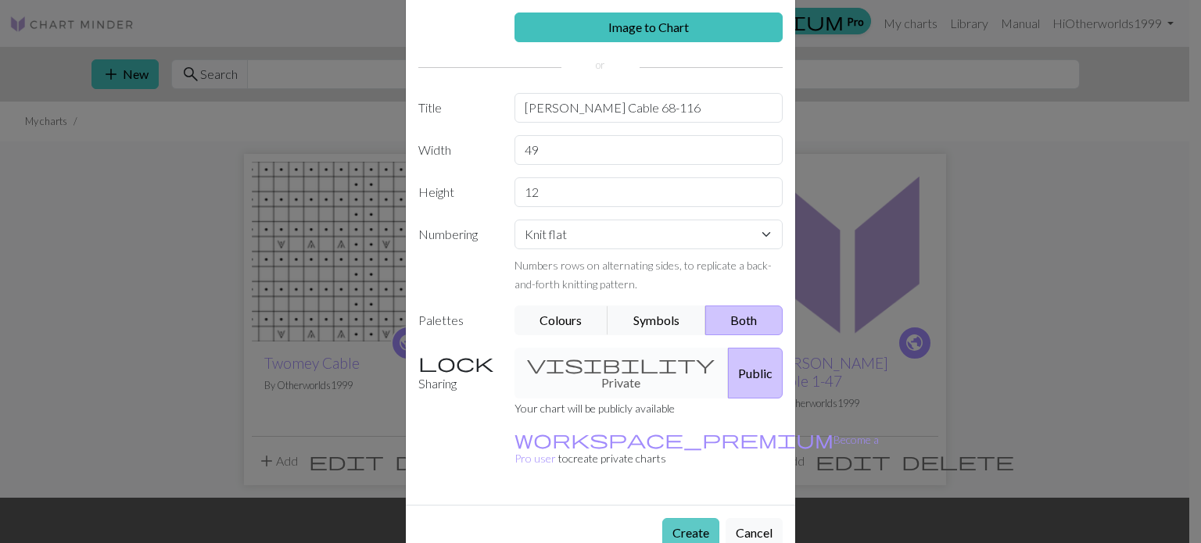
click at [678, 518] on button "Create" at bounding box center [690, 533] width 57 height 30
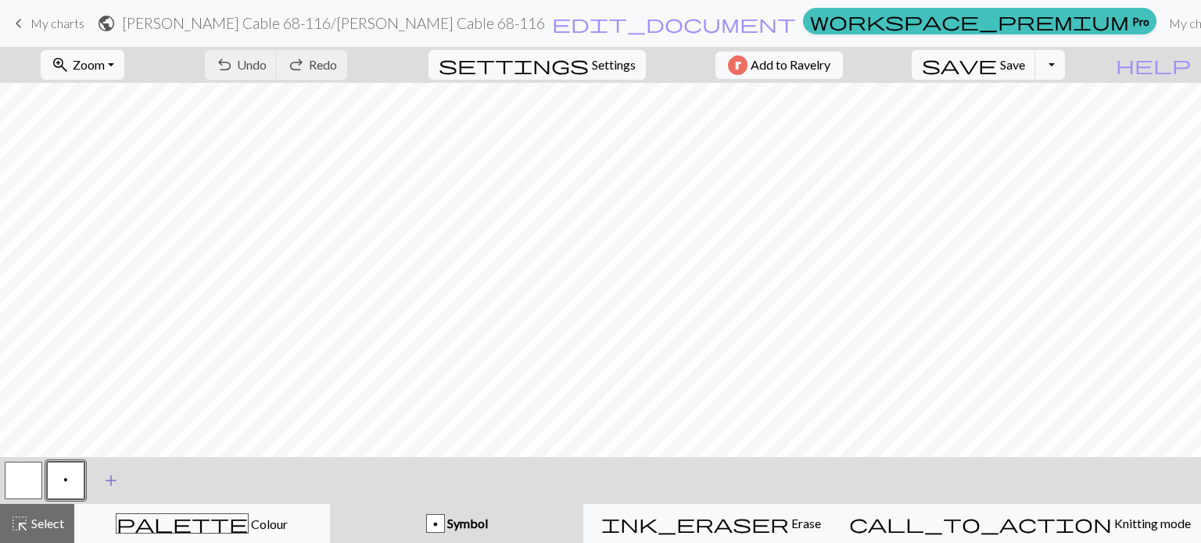
click at [109, 478] on span "add" at bounding box center [111, 481] width 19 height 22
click at [109, 481] on button "button" at bounding box center [108, 481] width 38 height 38
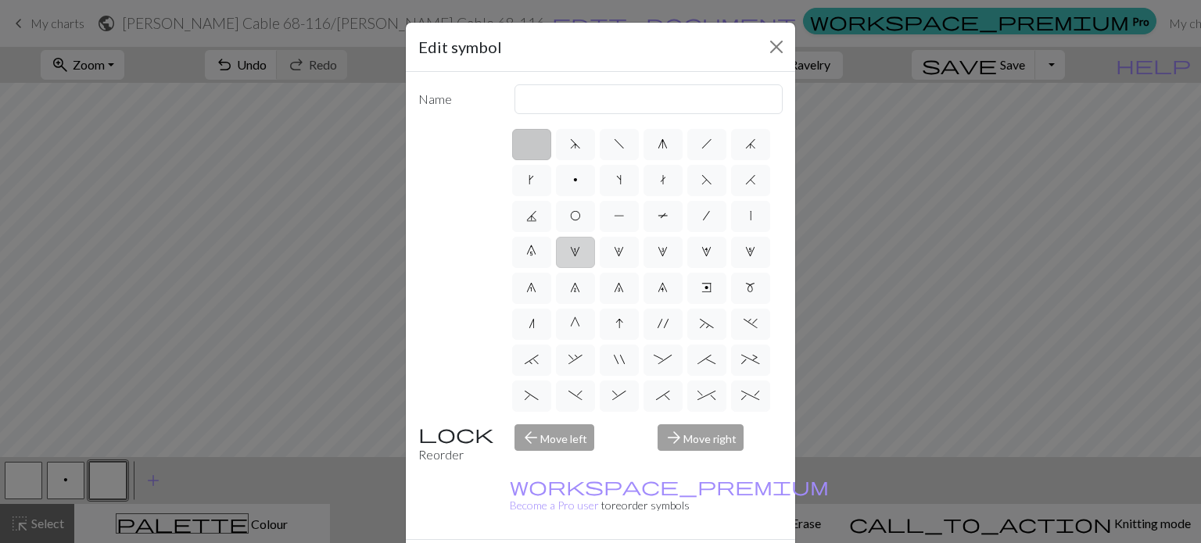
click at [580, 248] on span "1" at bounding box center [575, 252] width 10 height 13
click at [580, 248] on input "1" at bounding box center [575, 247] width 10 height 10
radio input "true"
drag, startPoint x: 590, startPoint y: 98, endPoint x: 479, endPoint y: 91, distance: 111.2
click at [479, 91] on div "Name increase 1" at bounding box center [600, 99] width 383 height 30
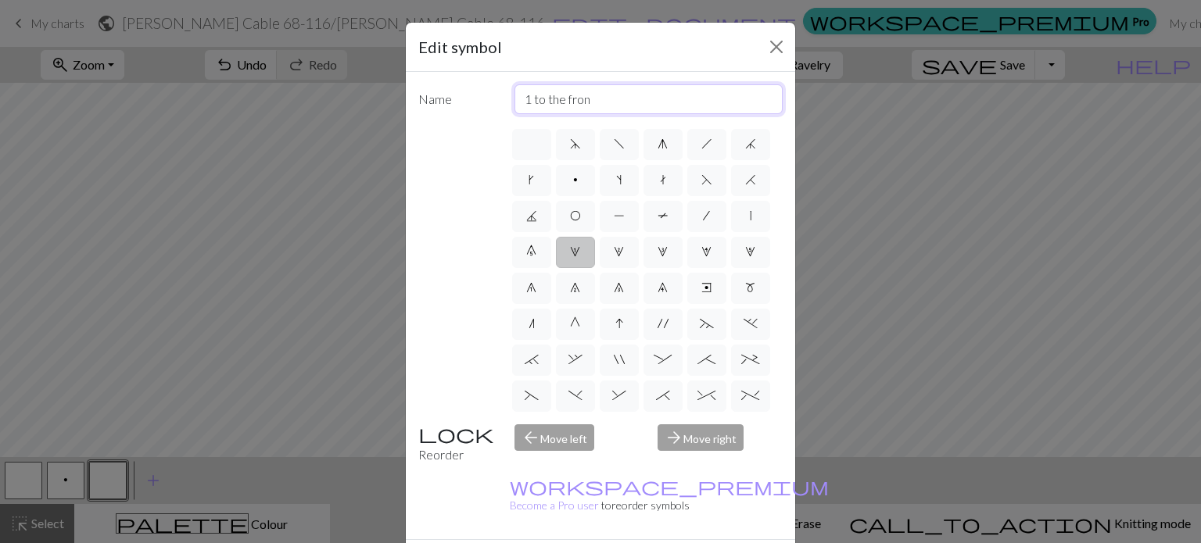
type input "1 to the front"
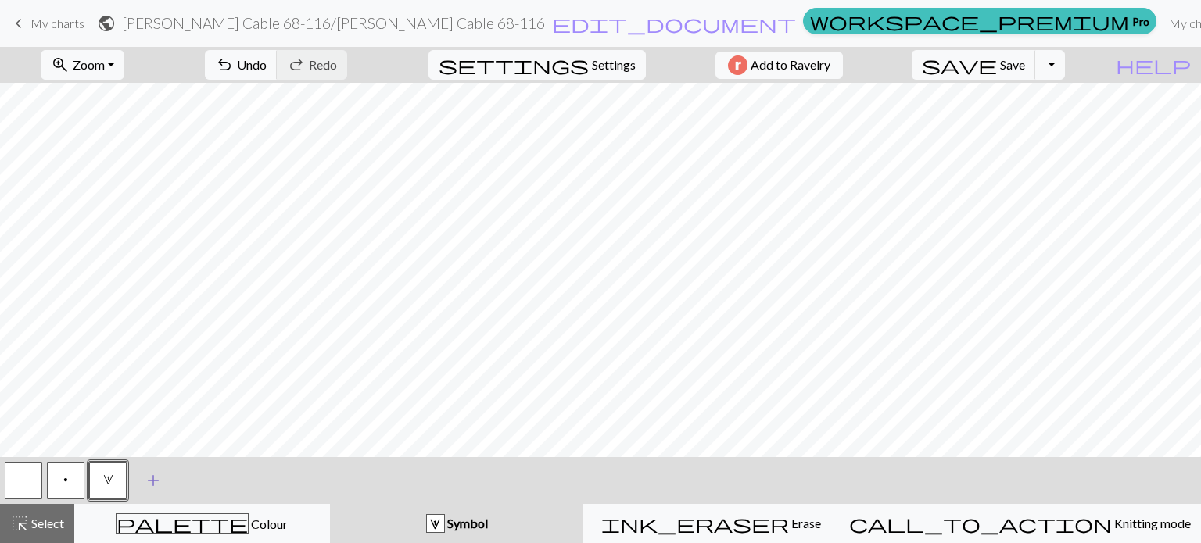
click at [153, 482] on span "add" at bounding box center [153, 481] width 19 height 22
click at [151, 482] on button "button" at bounding box center [150, 481] width 38 height 38
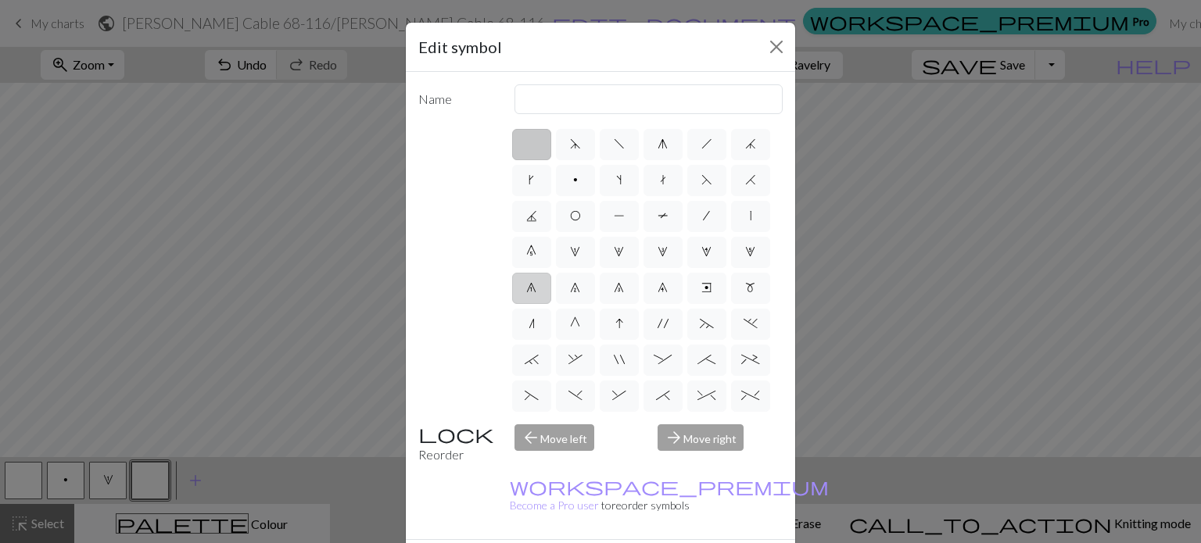
click at [536, 285] on span "6" at bounding box center [531, 287] width 10 height 13
click at [536, 285] on input "6" at bounding box center [531, 283] width 10 height 10
radio input "true"
drag, startPoint x: 621, startPoint y: 101, endPoint x: 461, endPoint y: 93, distance: 160.5
click at [464, 91] on div "Name decrease 1" at bounding box center [600, 99] width 383 height 30
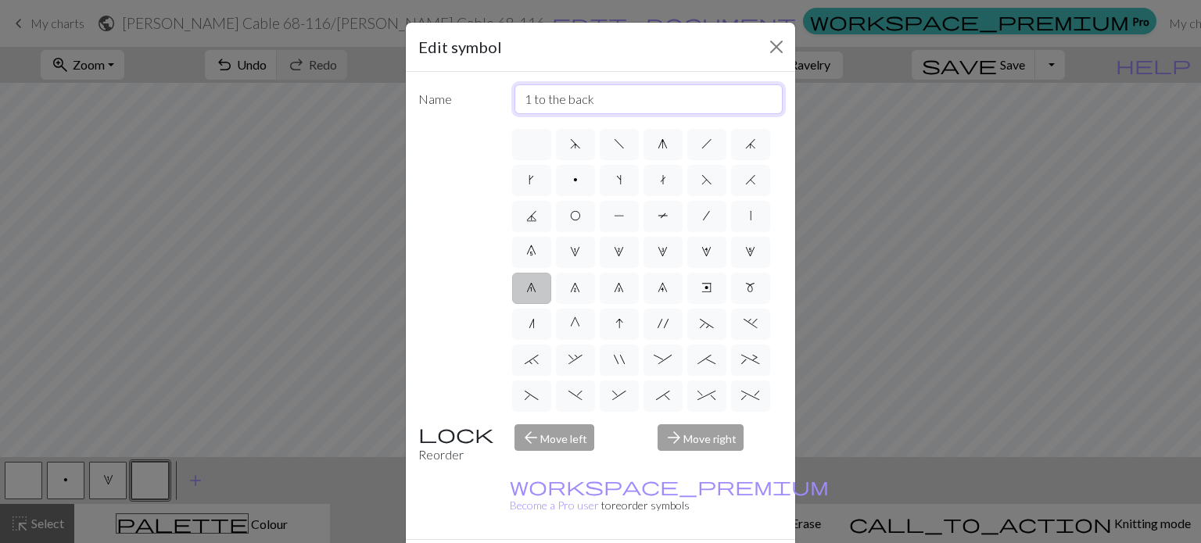
type input "1 to the back"
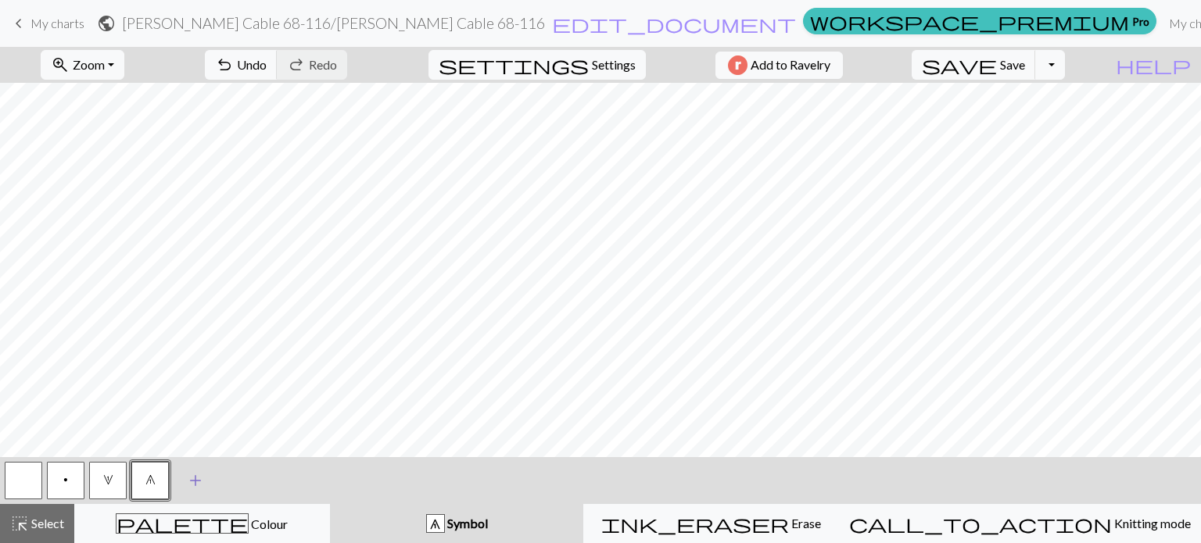
click at [201, 483] on span "add" at bounding box center [195, 481] width 19 height 22
click at [200, 483] on button "button" at bounding box center [193, 481] width 38 height 38
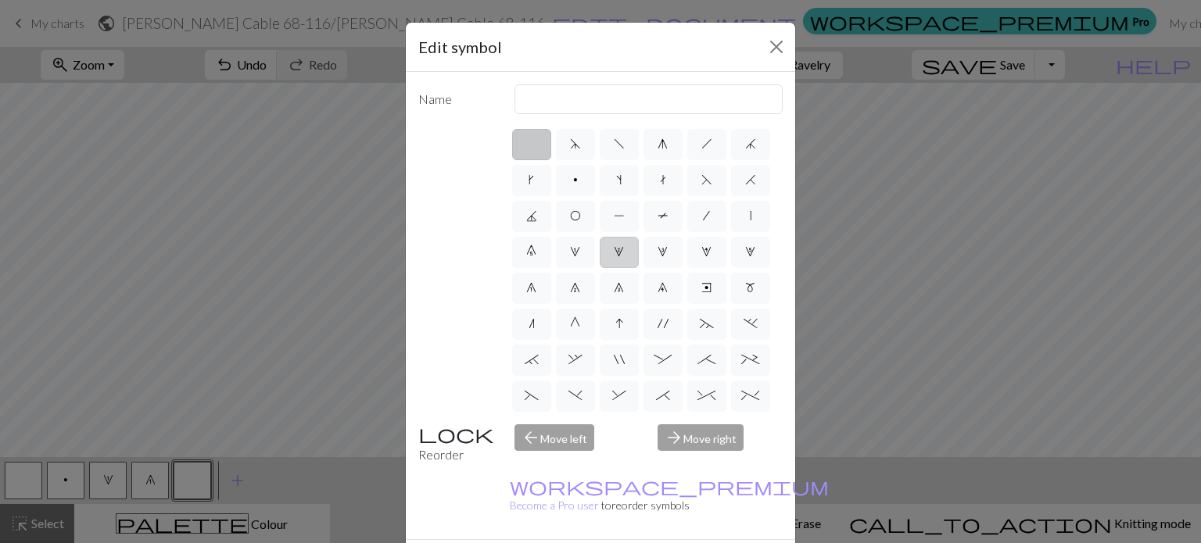
click at [614, 258] on span "2" at bounding box center [619, 252] width 10 height 13
click at [614, 253] on input "2" at bounding box center [619, 247] width 10 height 10
radio input "true"
type input "increase 2"
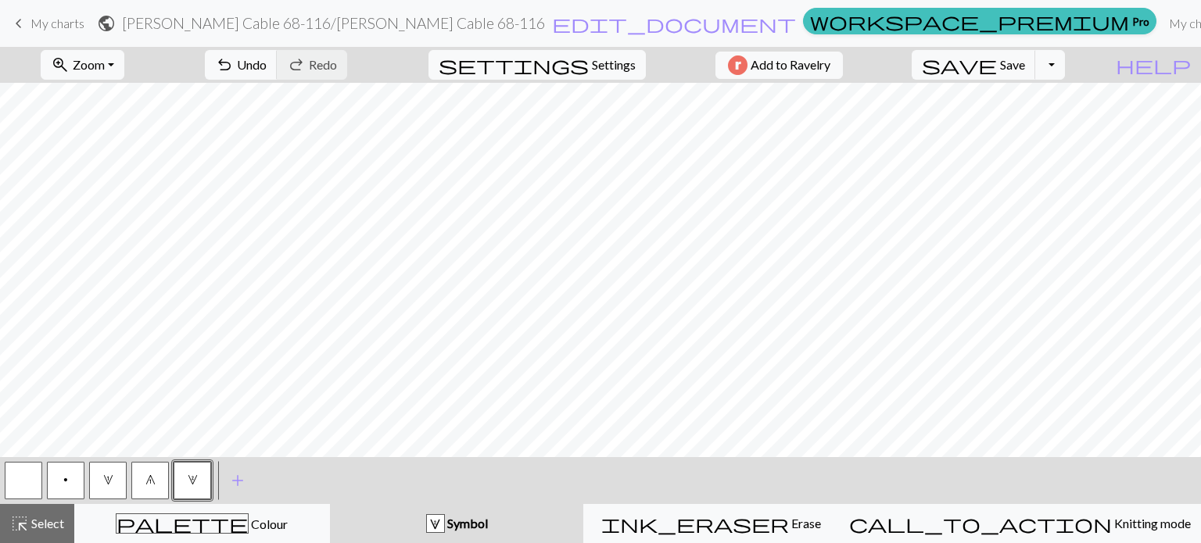
click at [195, 479] on span "2" at bounding box center [193, 480] width 10 height 13
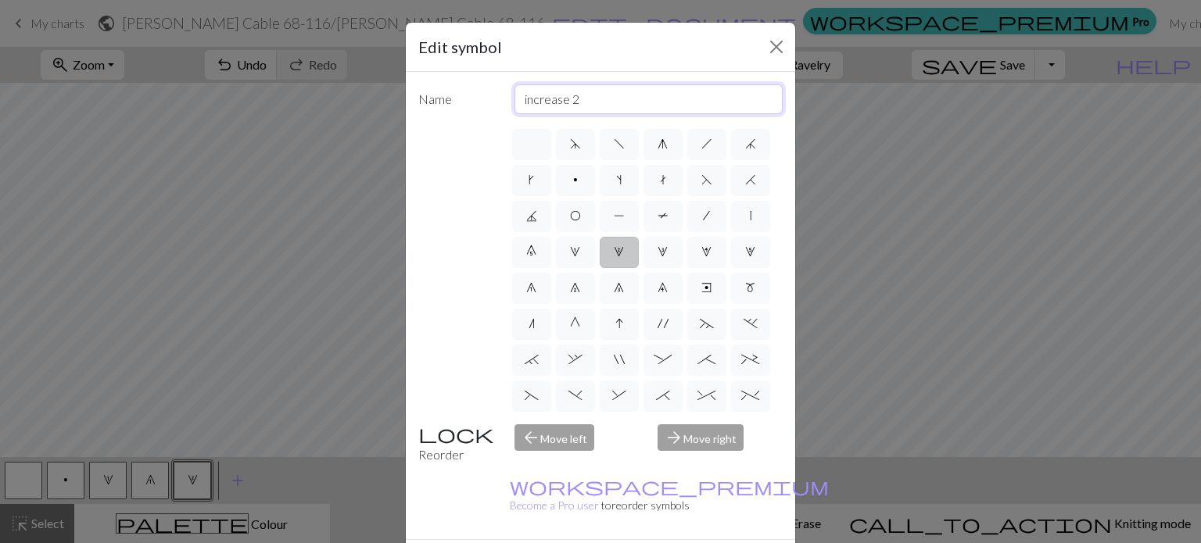
drag, startPoint x: 597, startPoint y: 99, endPoint x: 449, endPoint y: 96, distance: 148.6
click at [453, 95] on div "Name increase 2" at bounding box center [600, 99] width 383 height 30
type input "2 to the front"
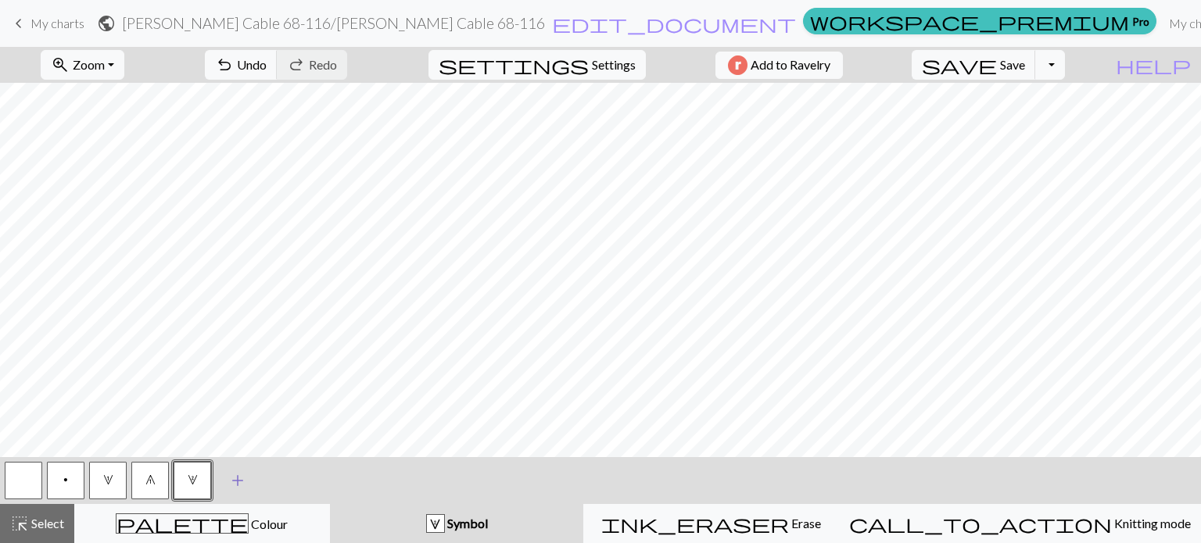
click at [237, 475] on span "add" at bounding box center [237, 481] width 19 height 22
click at [237, 475] on button "button" at bounding box center [235, 481] width 38 height 38
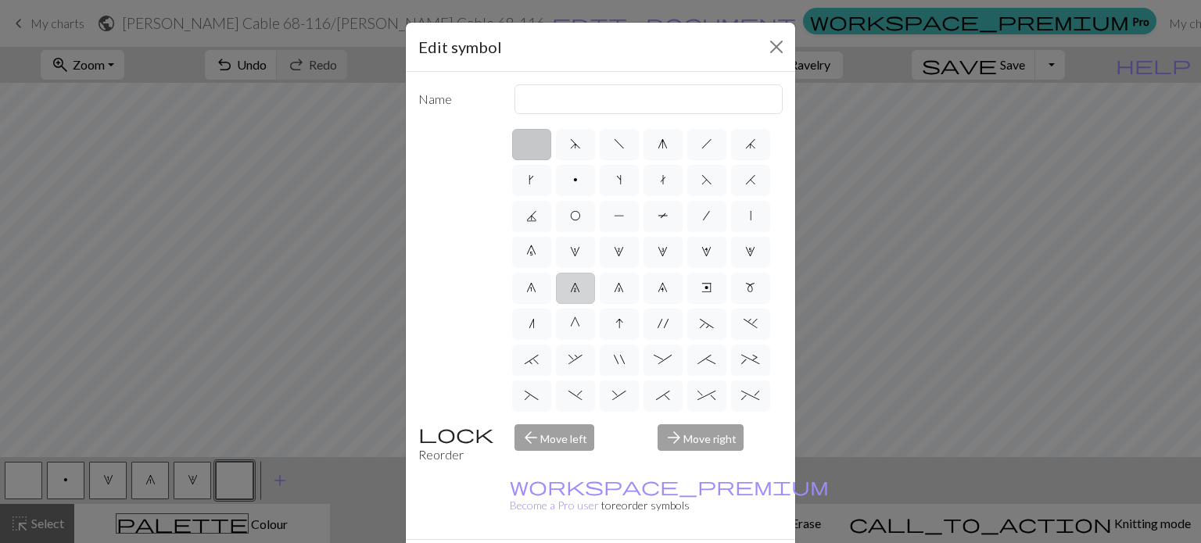
click at [556, 304] on label "7" at bounding box center [575, 288] width 39 height 31
click at [570, 289] on input "7" at bounding box center [575, 283] width 10 height 10
radio input "true"
drag, startPoint x: 614, startPoint y: 95, endPoint x: 457, endPoint y: 93, distance: 157.2
click at [457, 93] on div "Name decrease 2" at bounding box center [600, 99] width 383 height 30
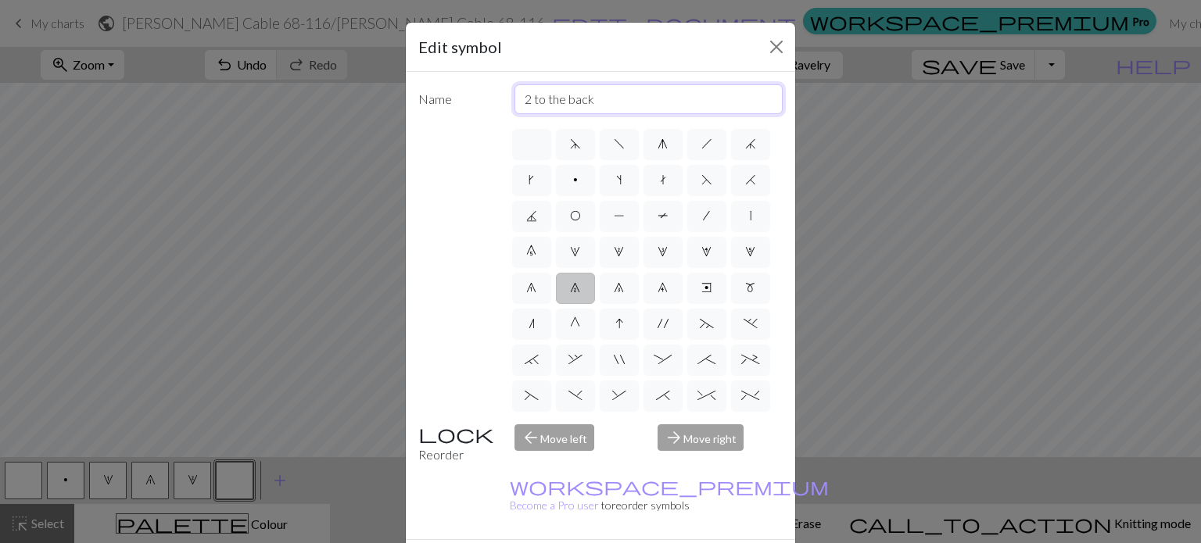
type input "2 to the back"
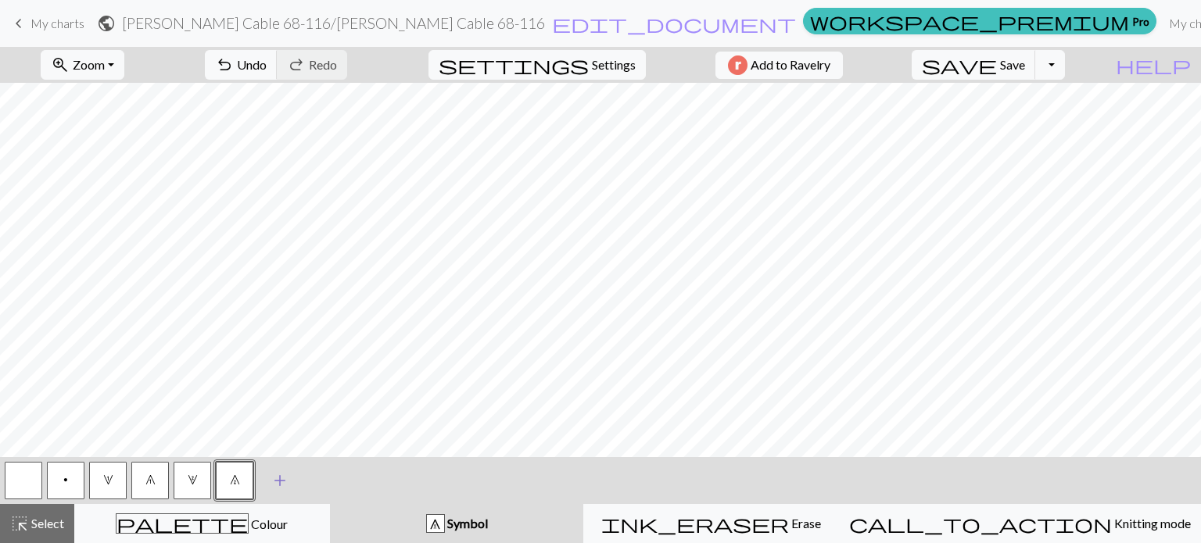
click at [278, 479] on span "add" at bounding box center [280, 481] width 19 height 22
click at [278, 479] on button "button" at bounding box center [277, 481] width 38 height 38
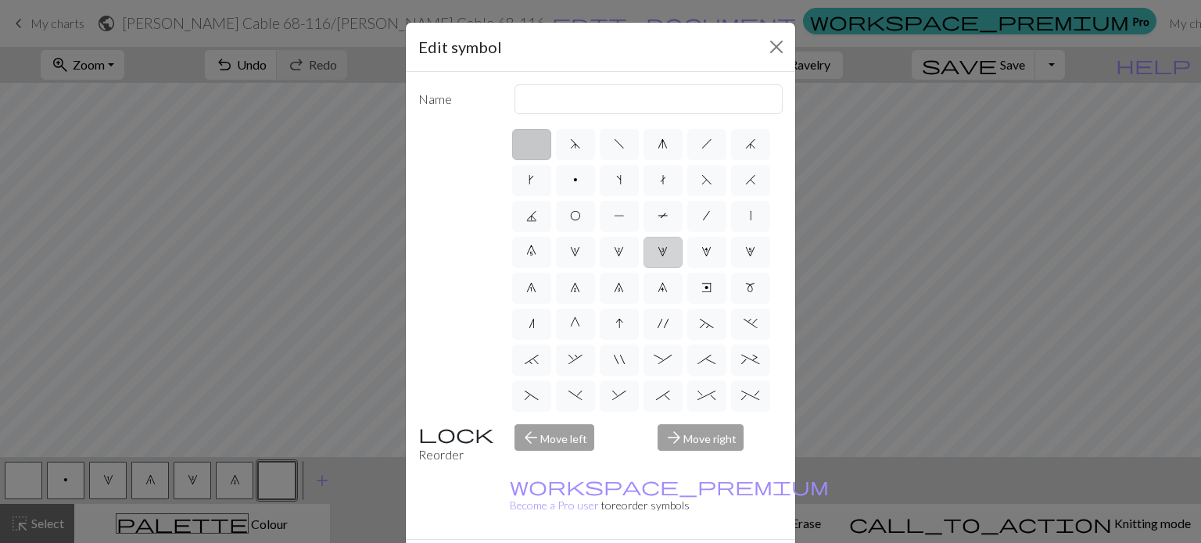
click at [658, 258] on span "3" at bounding box center [663, 252] width 10 height 13
click at [658, 253] on input "3" at bounding box center [663, 247] width 10 height 10
radio input "true"
drag, startPoint x: 597, startPoint y: 95, endPoint x: 472, endPoint y: 100, distance: 124.4
click at [472, 100] on div "Name increase 3" at bounding box center [600, 99] width 383 height 30
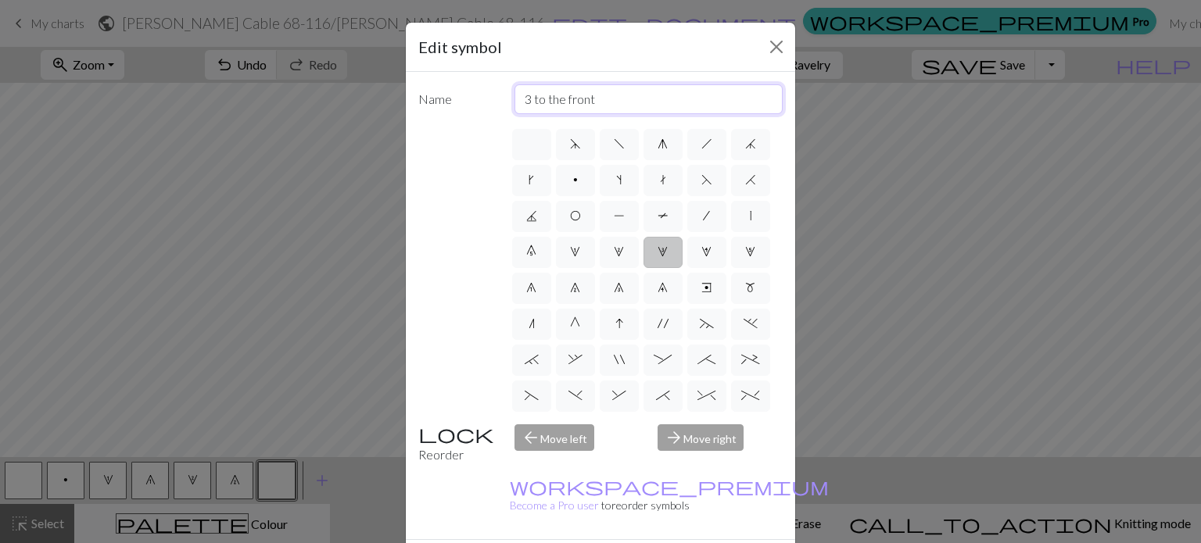
type input "3 to the front"
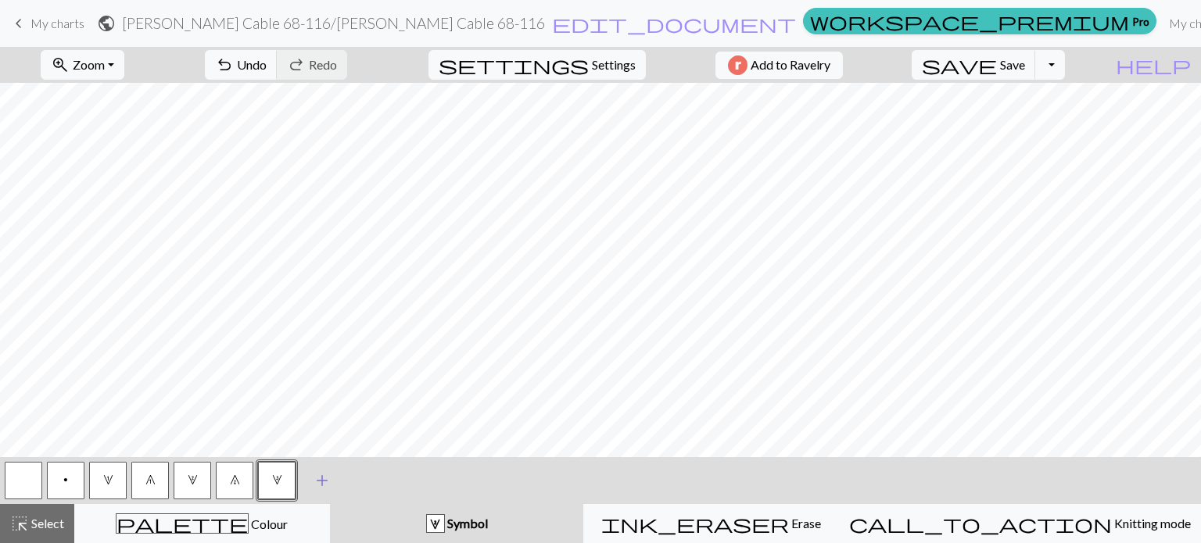
click at [321, 482] on span "add" at bounding box center [322, 481] width 19 height 22
click at [321, 482] on button "button" at bounding box center [319, 481] width 38 height 38
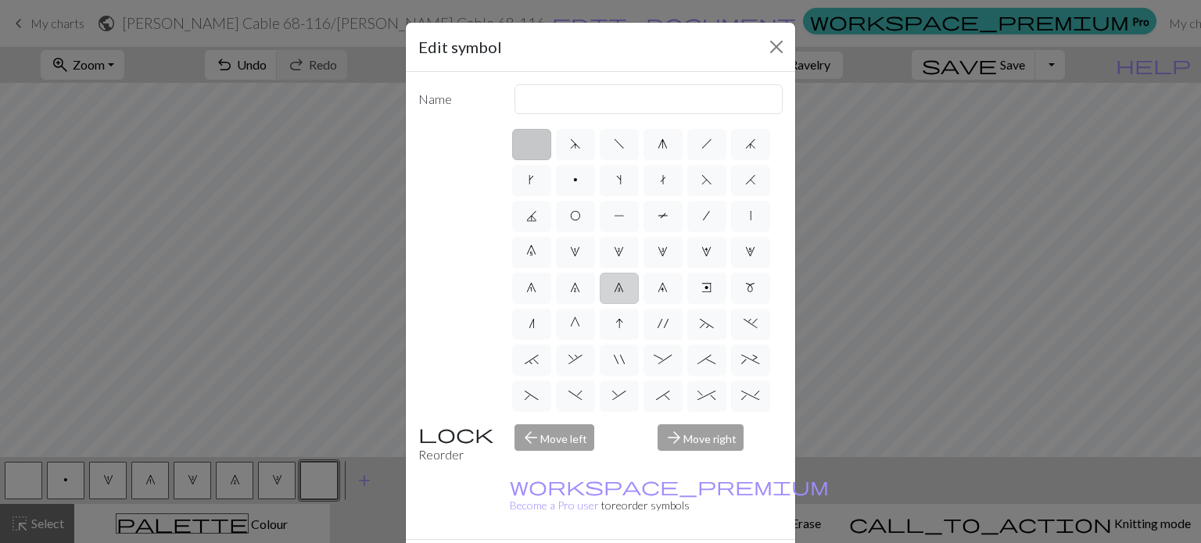
click at [614, 294] on span "8" at bounding box center [619, 287] width 10 height 13
click at [614, 289] on input "8" at bounding box center [619, 283] width 10 height 10
radio input "true"
drag, startPoint x: 610, startPoint y: 104, endPoint x: 482, endPoint y: 100, distance: 128.3
click at [482, 100] on div "Name decrease 3" at bounding box center [600, 99] width 383 height 30
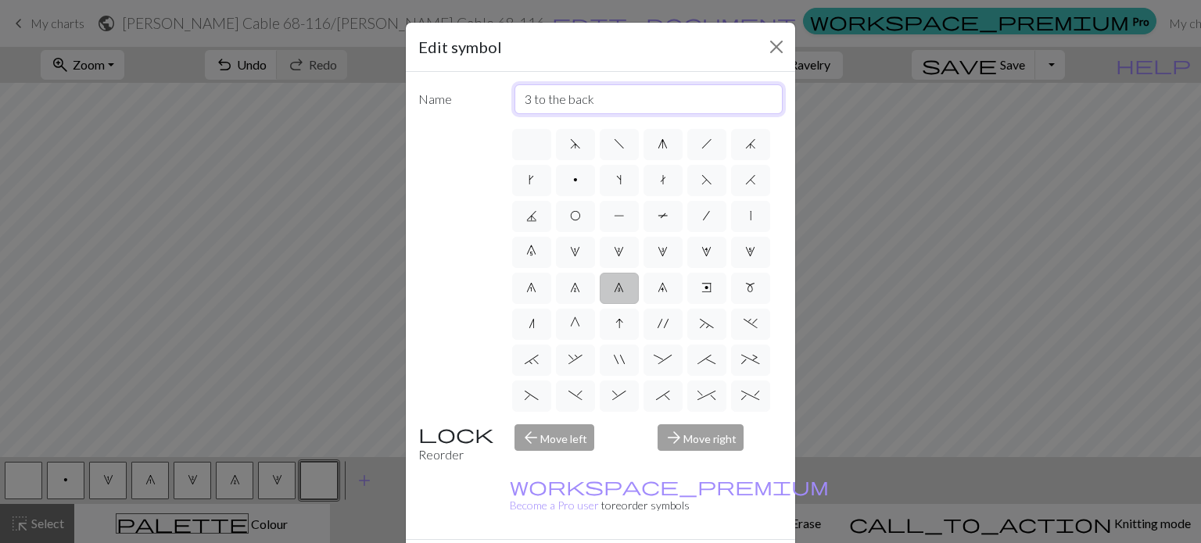
type input "3 to the back"
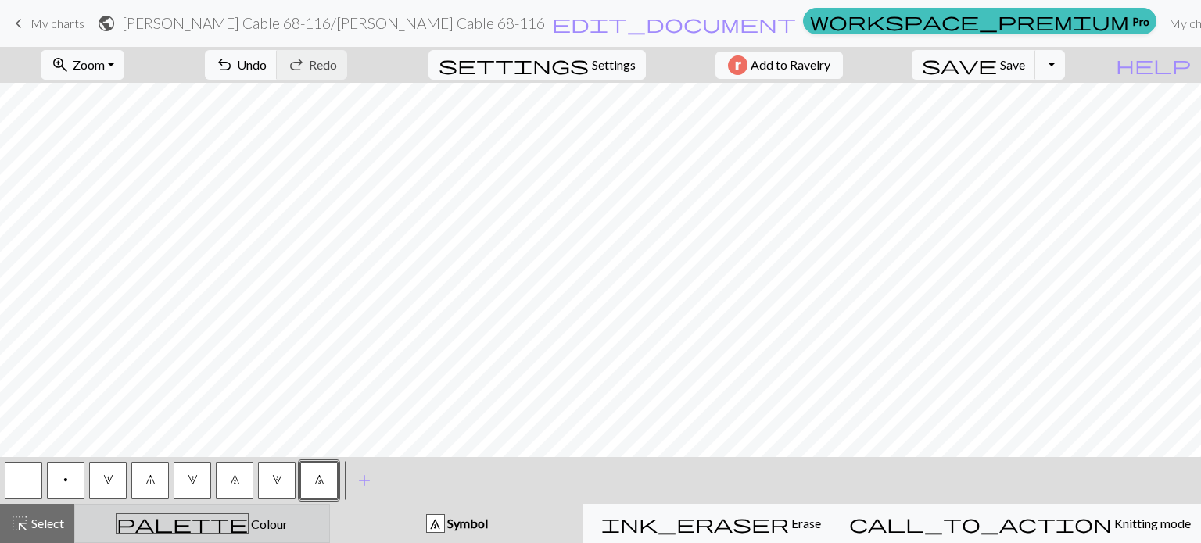
click at [320, 532] on div "palette Colour Colour" at bounding box center [201, 524] width 235 height 20
